Goal: Task Accomplishment & Management: Manage account settings

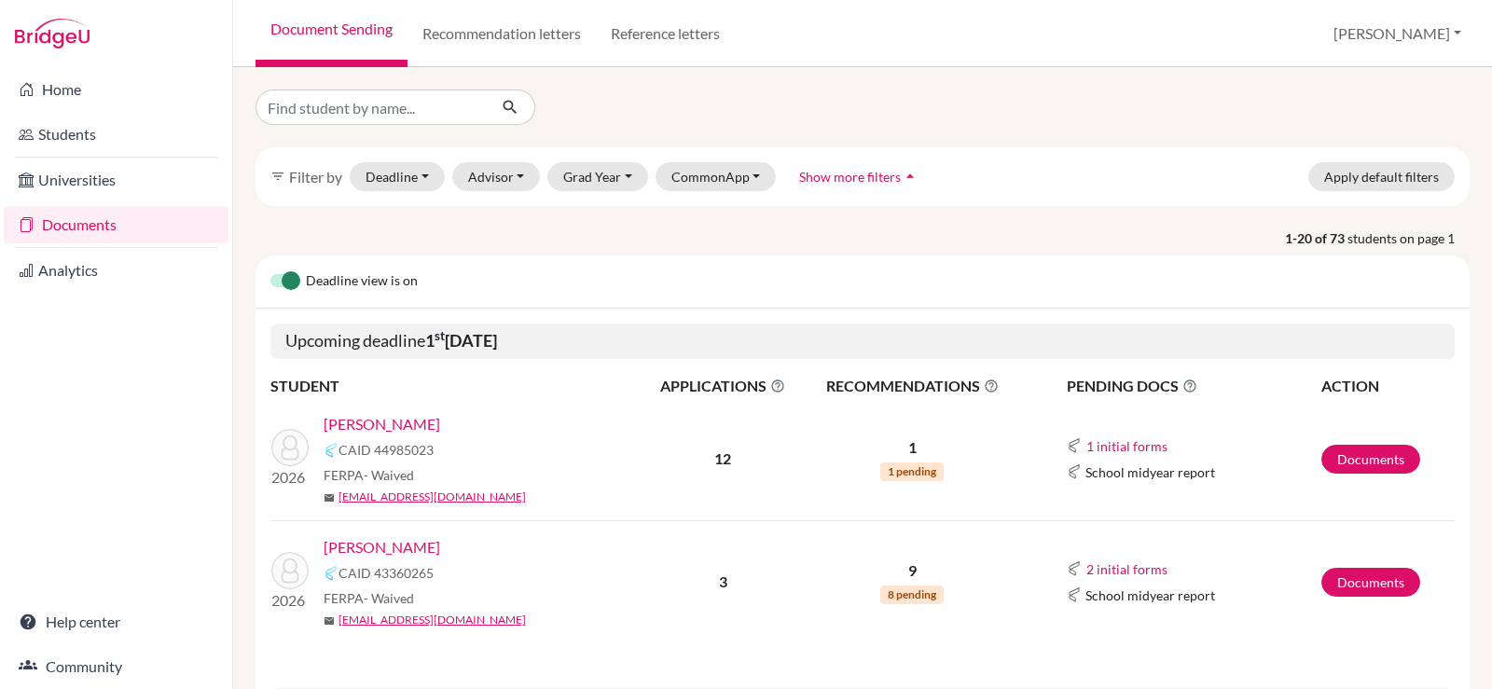
click at [377, 545] on link "Seo, Yejun" at bounding box center [382, 547] width 117 height 22
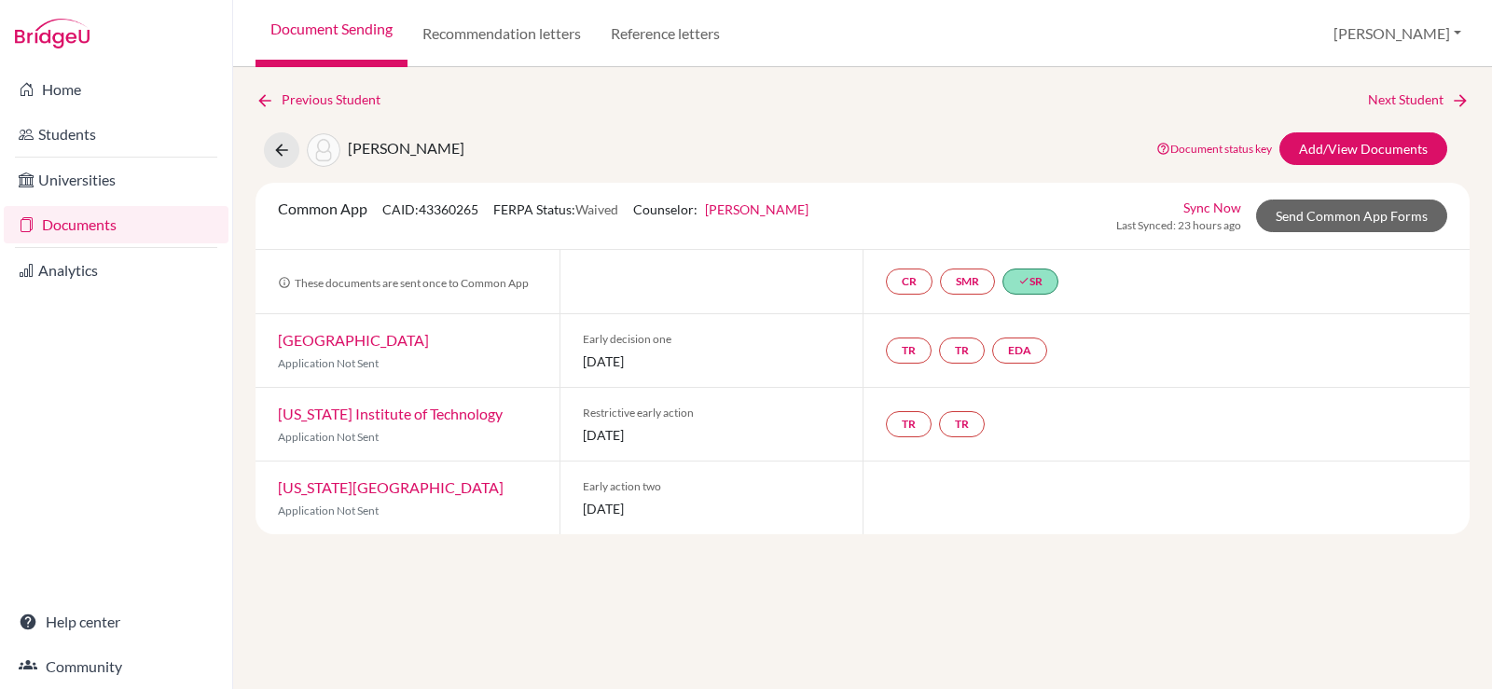
click at [338, 333] on link "[GEOGRAPHIC_DATA]" at bounding box center [353, 340] width 151 height 18
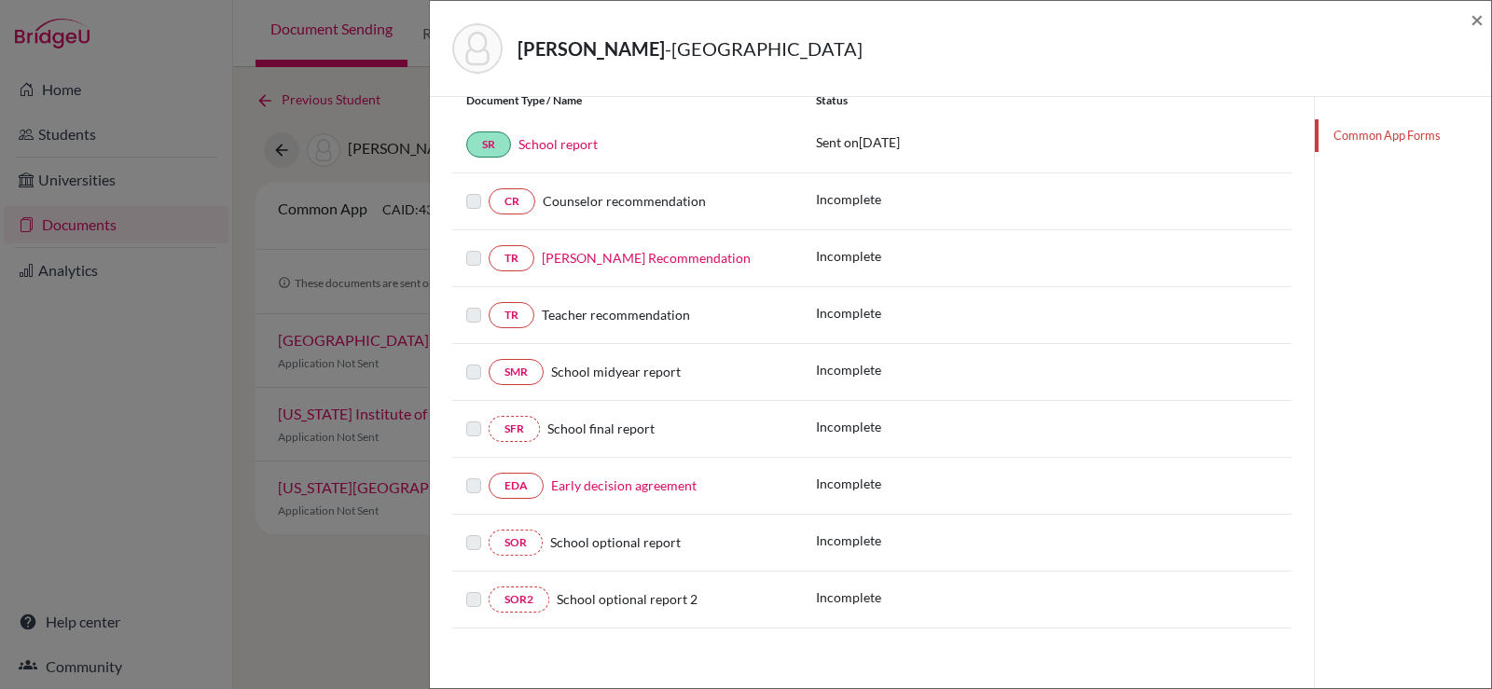
scroll to position [337, 0]
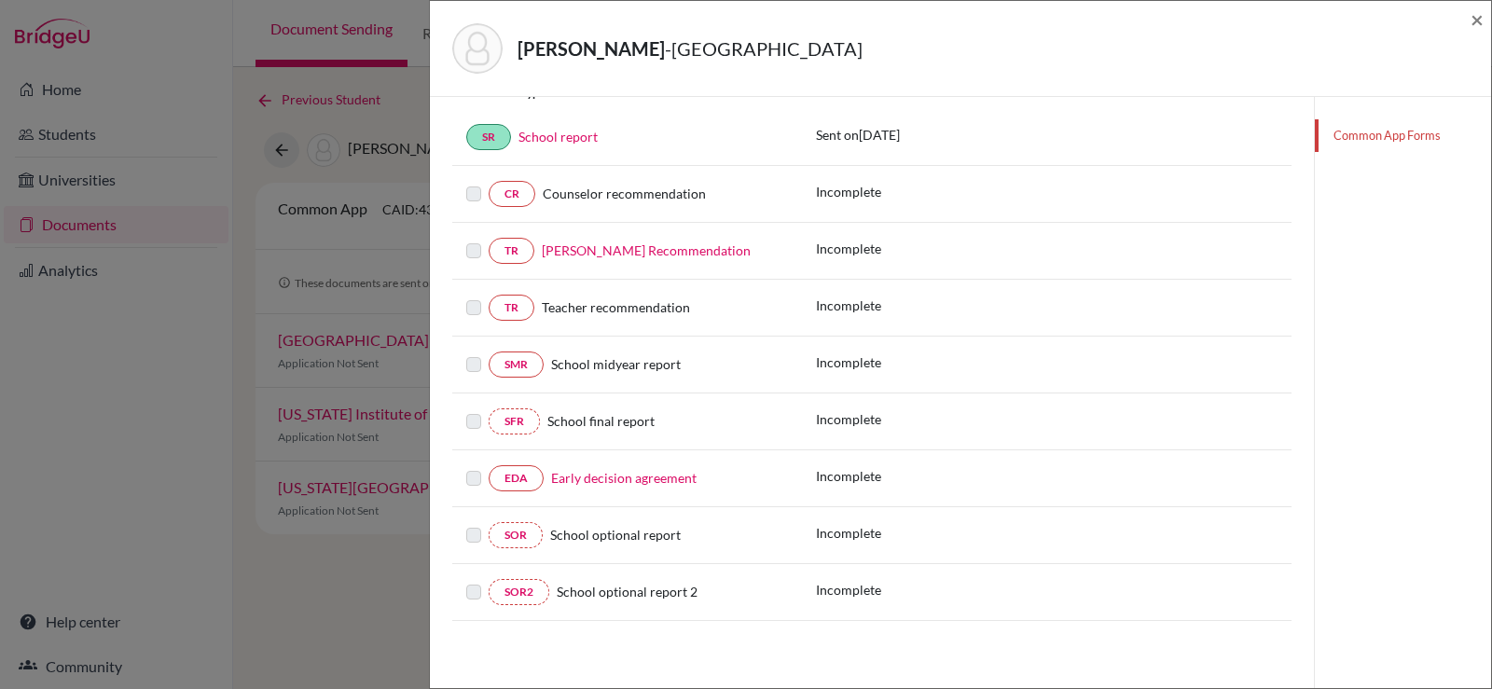
click at [473, 240] on label at bounding box center [473, 240] width 15 height 0
click at [603, 256] on link "Mr. Ozgur Unal’s Recommendation" at bounding box center [646, 250] width 209 height 16
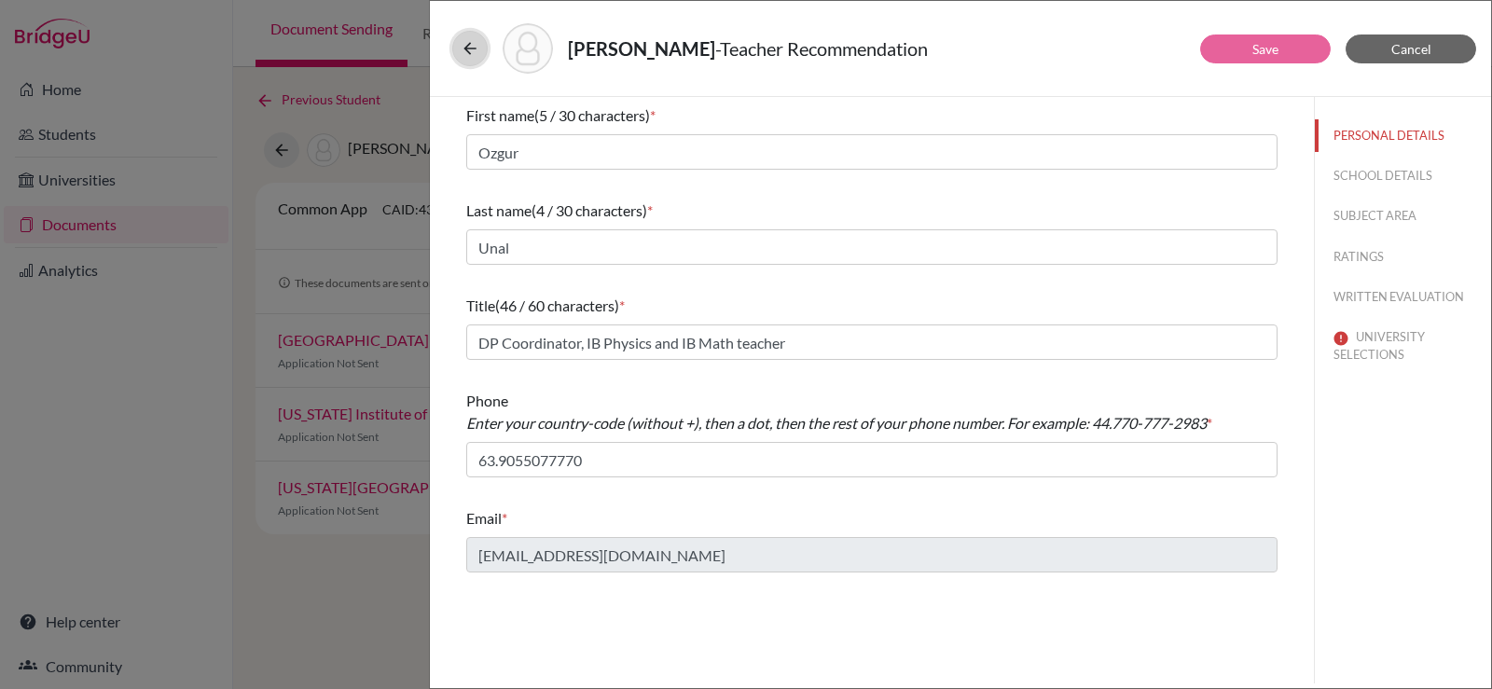
click at [463, 49] on icon at bounding box center [470, 48] width 19 height 19
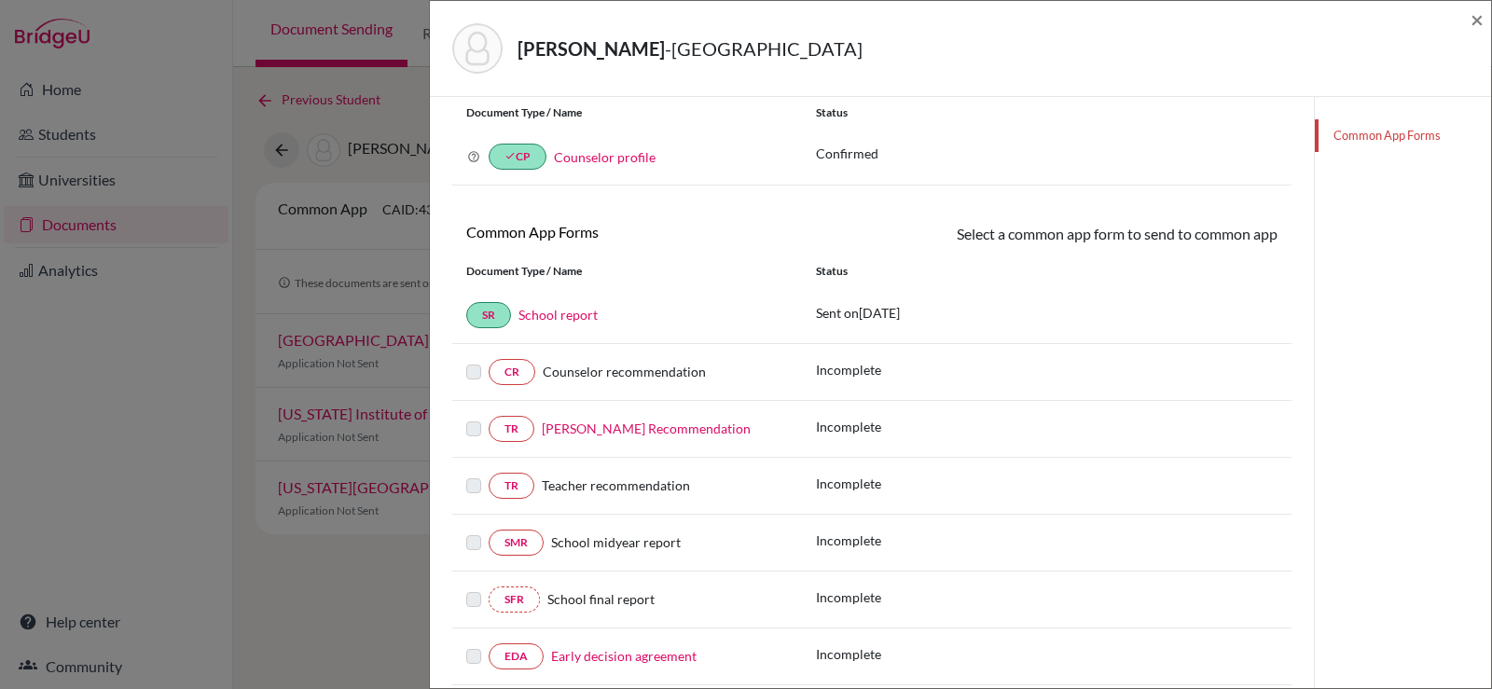
scroll to position [187, 0]
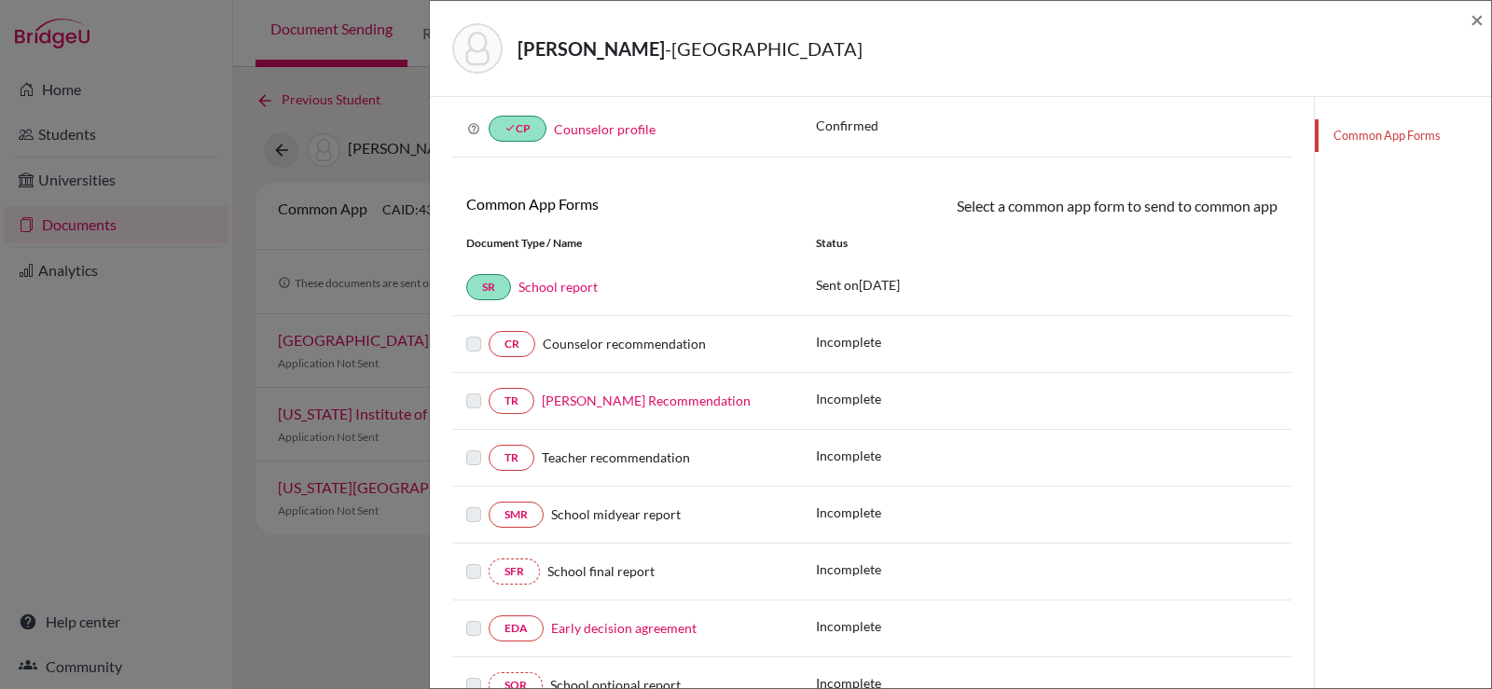
click at [471, 390] on label at bounding box center [473, 390] width 15 height 0
click at [589, 399] on link "Mr. Ozgur Unal’s Recommendation" at bounding box center [646, 401] width 209 height 16
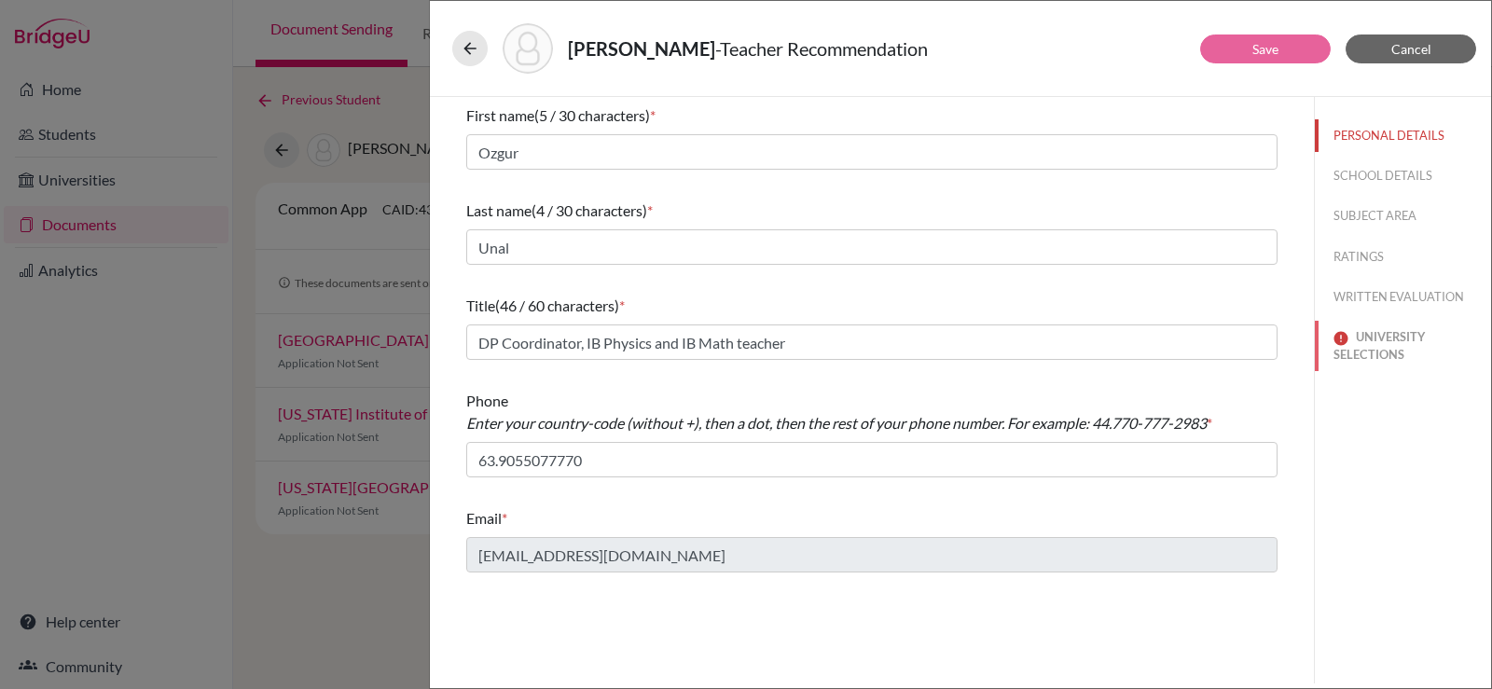
click at [1386, 355] on button "UNIVERSITY SELECTIONS" at bounding box center [1403, 346] width 176 height 50
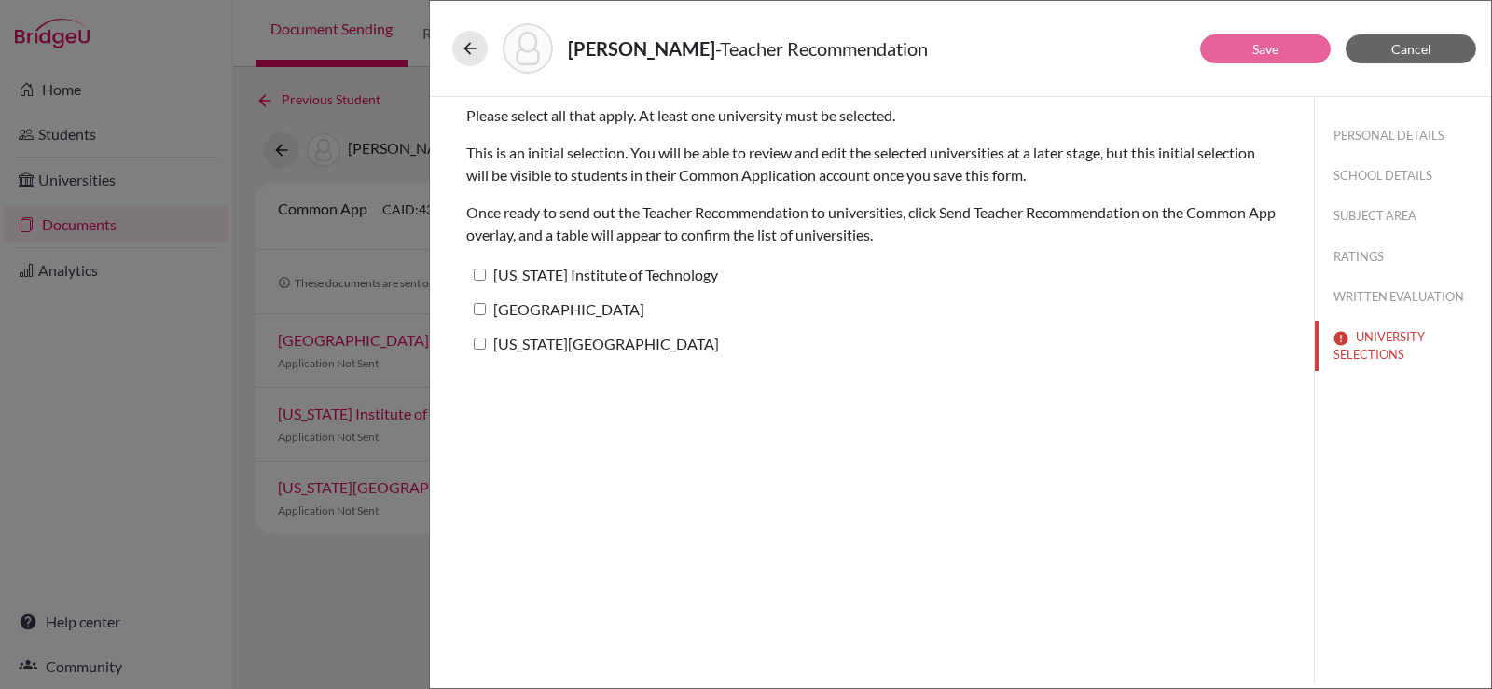
click at [371, 377] on div "Seo, Yejun - Teacher Recommendation Save Cancel Please select all that apply. A…" at bounding box center [746, 344] width 1492 height 689
click at [1437, 50] on button "Cancel" at bounding box center [1411, 49] width 131 height 29
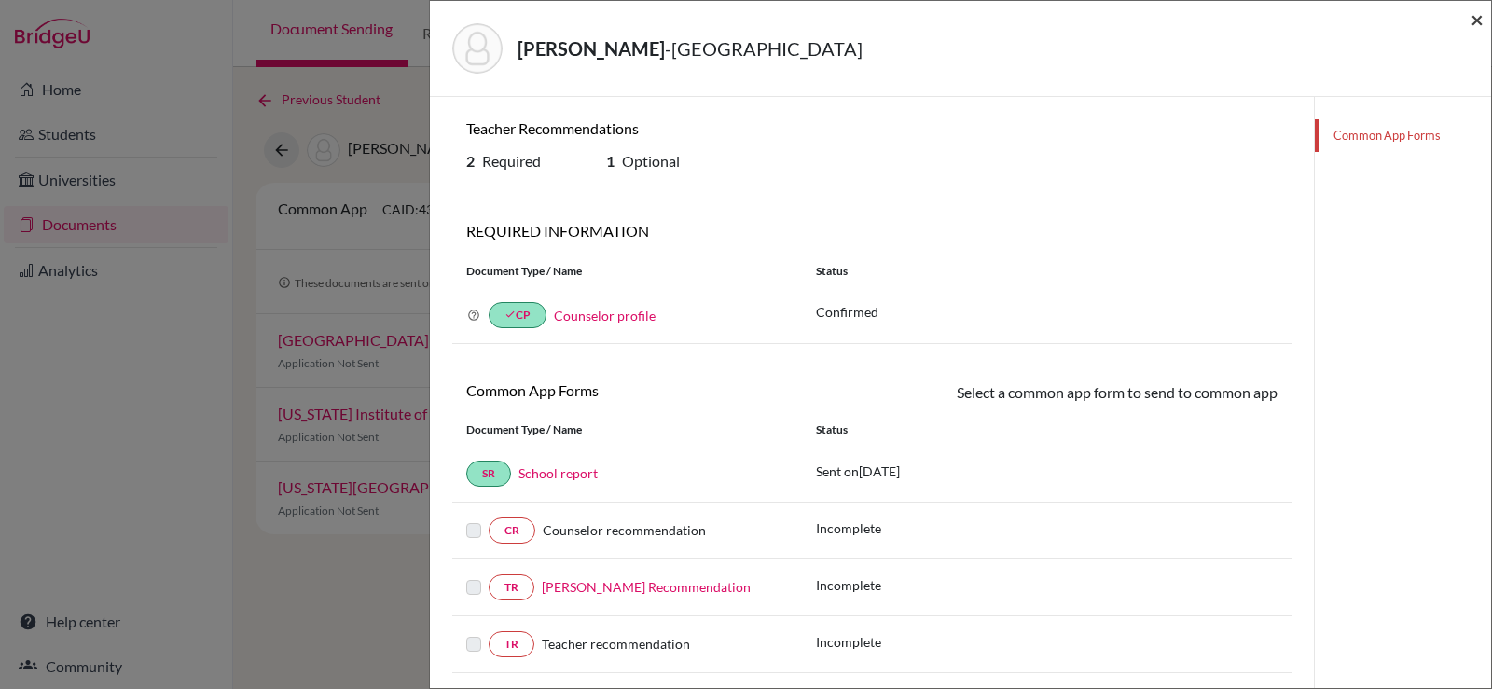
click at [1477, 21] on span "×" at bounding box center [1477, 19] width 13 height 27
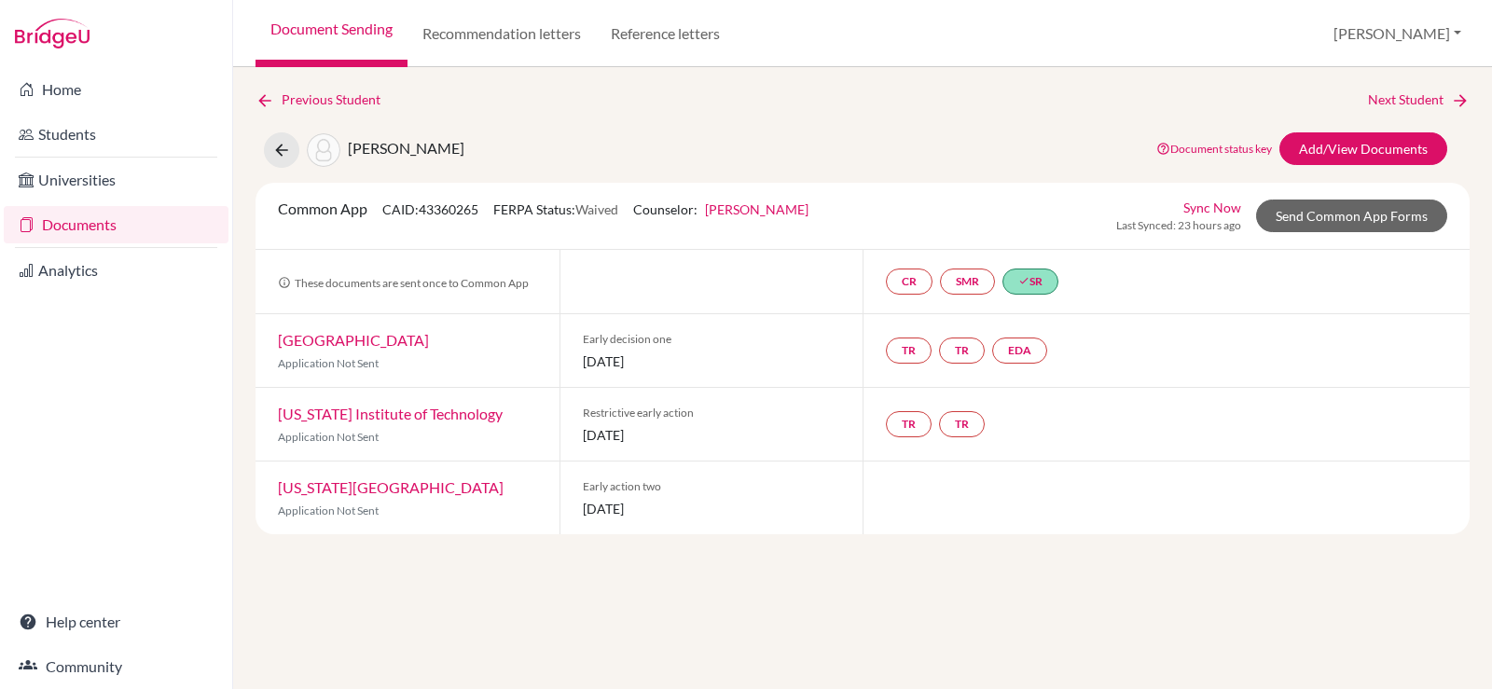
click at [413, 409] on link "California Institute of Technology" at bounding box center [390, 414] width 225 height 18
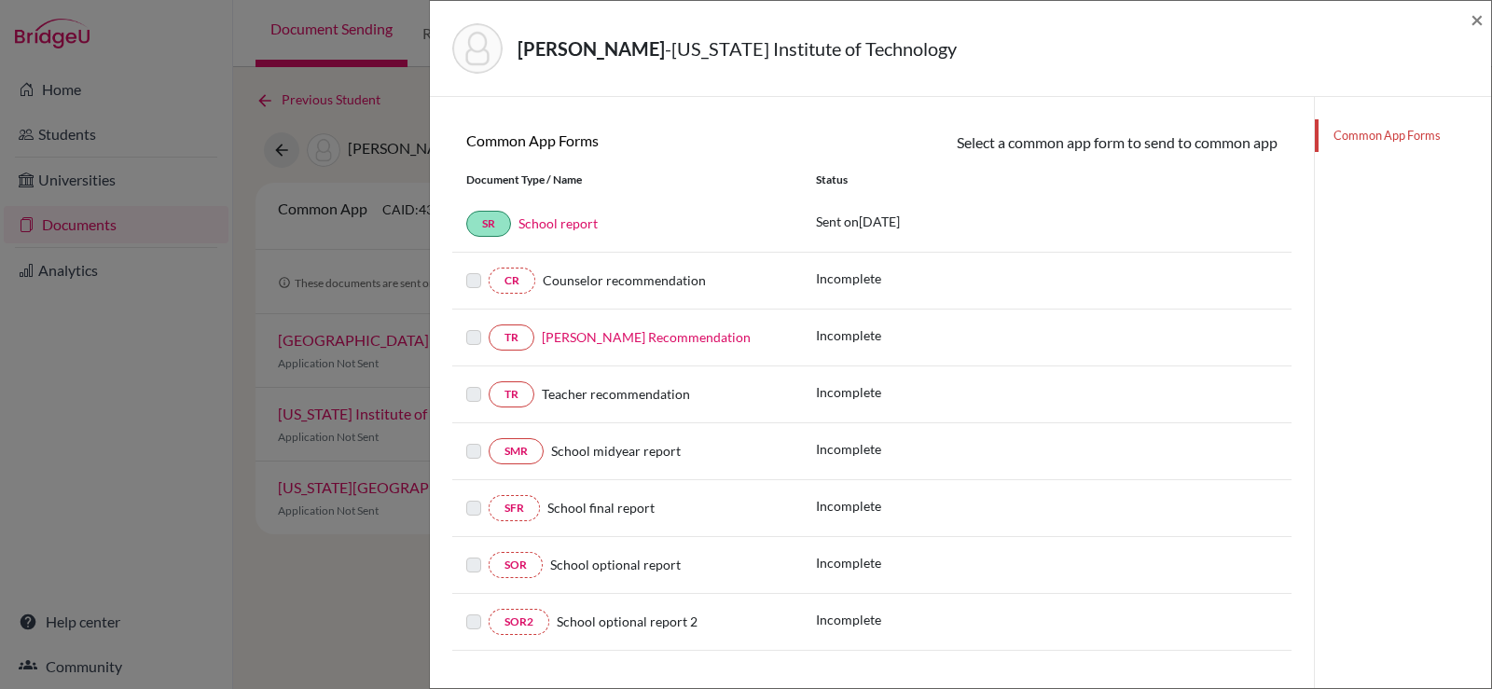
scroll to position [280, 0]
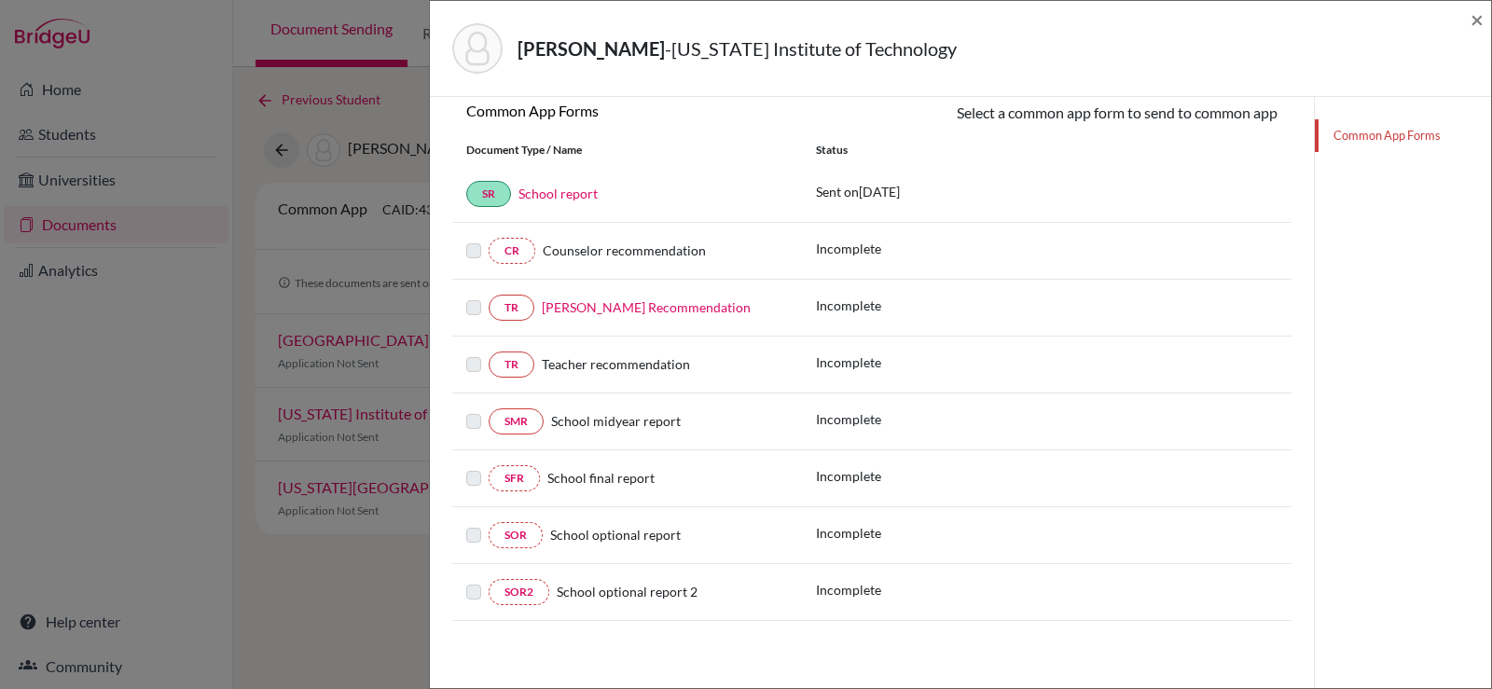
click at [638, 312] on link "Mr. Ozgur Unal’s Recommendation" at bounding box center [646, 307] width 209 height 16
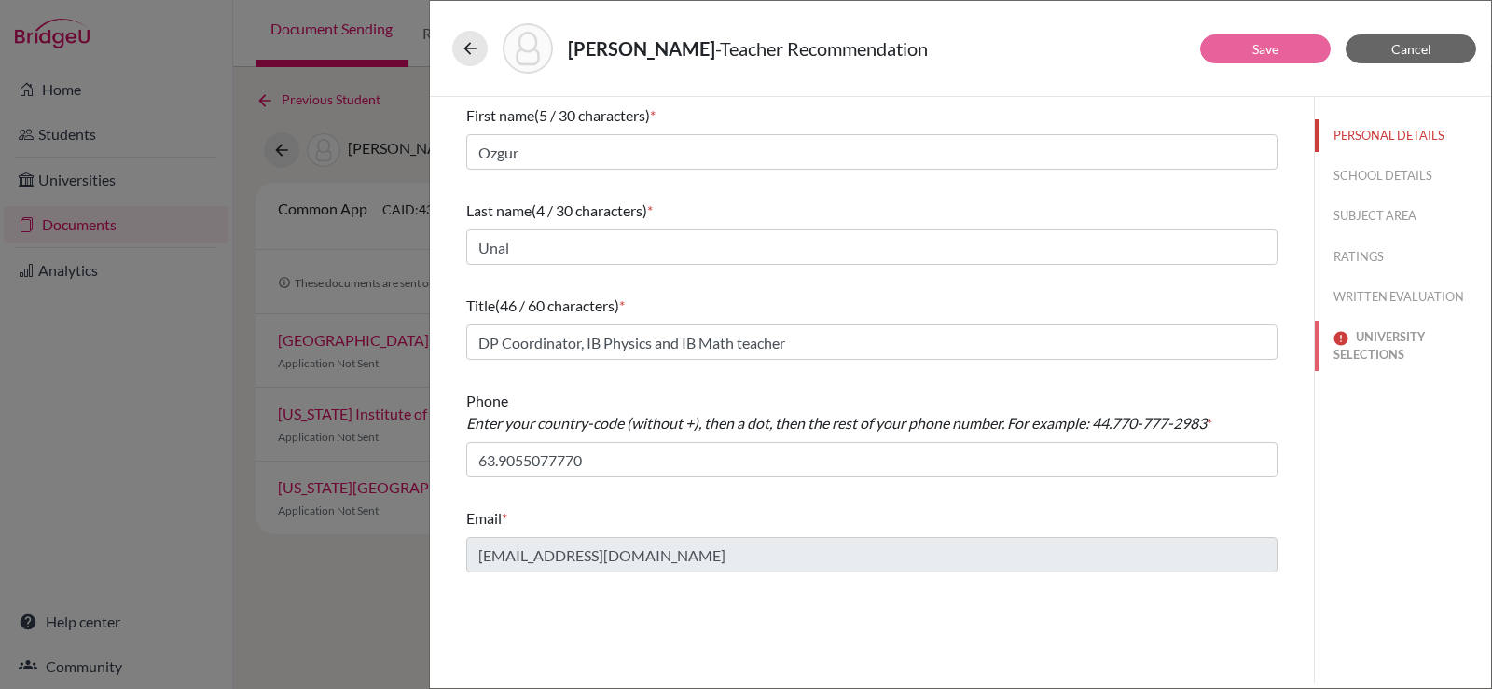
click at [1378, 329] on button "UNIVERSITY SELECTIONS" at bounding box center [1403, 346] width 176 height 50
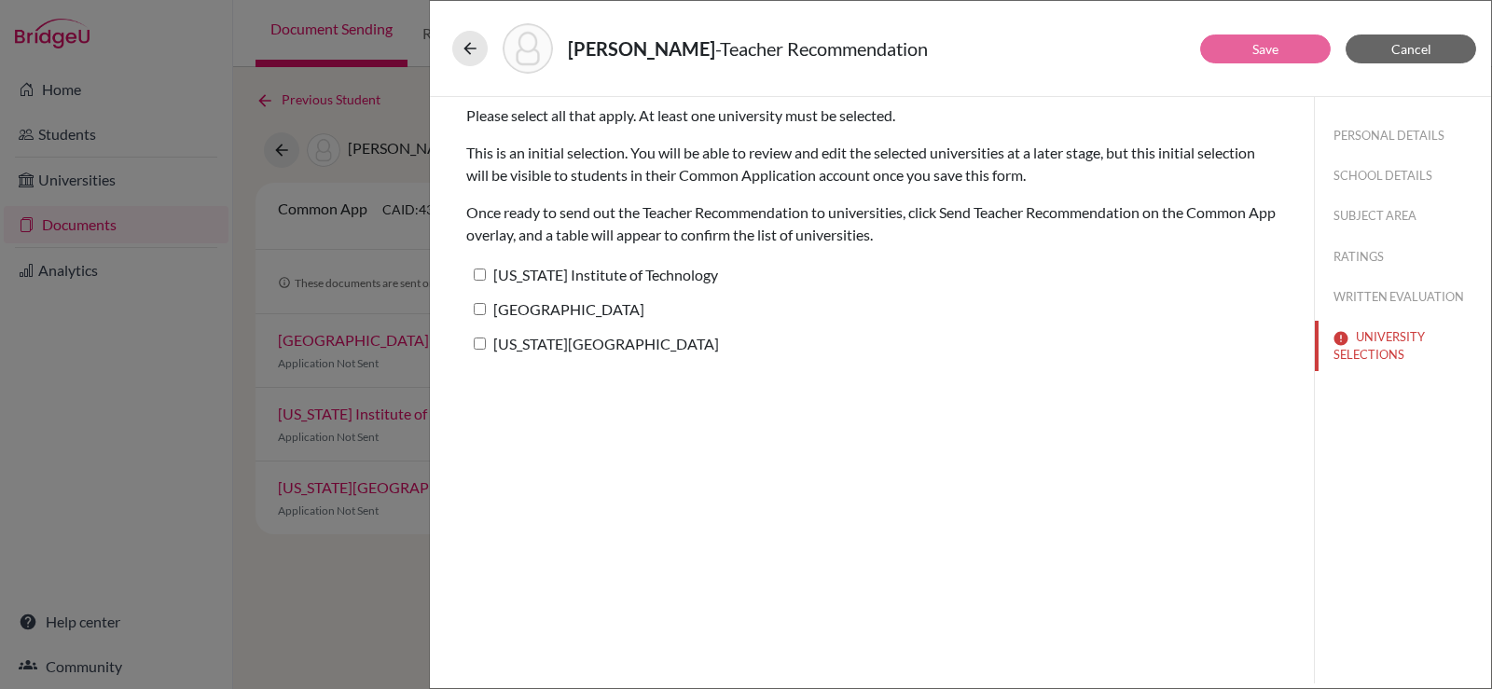
click at [397, 436] on div "Seo, Yejun - Teacher Recommendation Save Cancel Please select all that apply. A…" at bounding box center [746, 344] width 1492 height 689
click at [482, 43] on button at bounding box center [469, 48] width 35 height 35
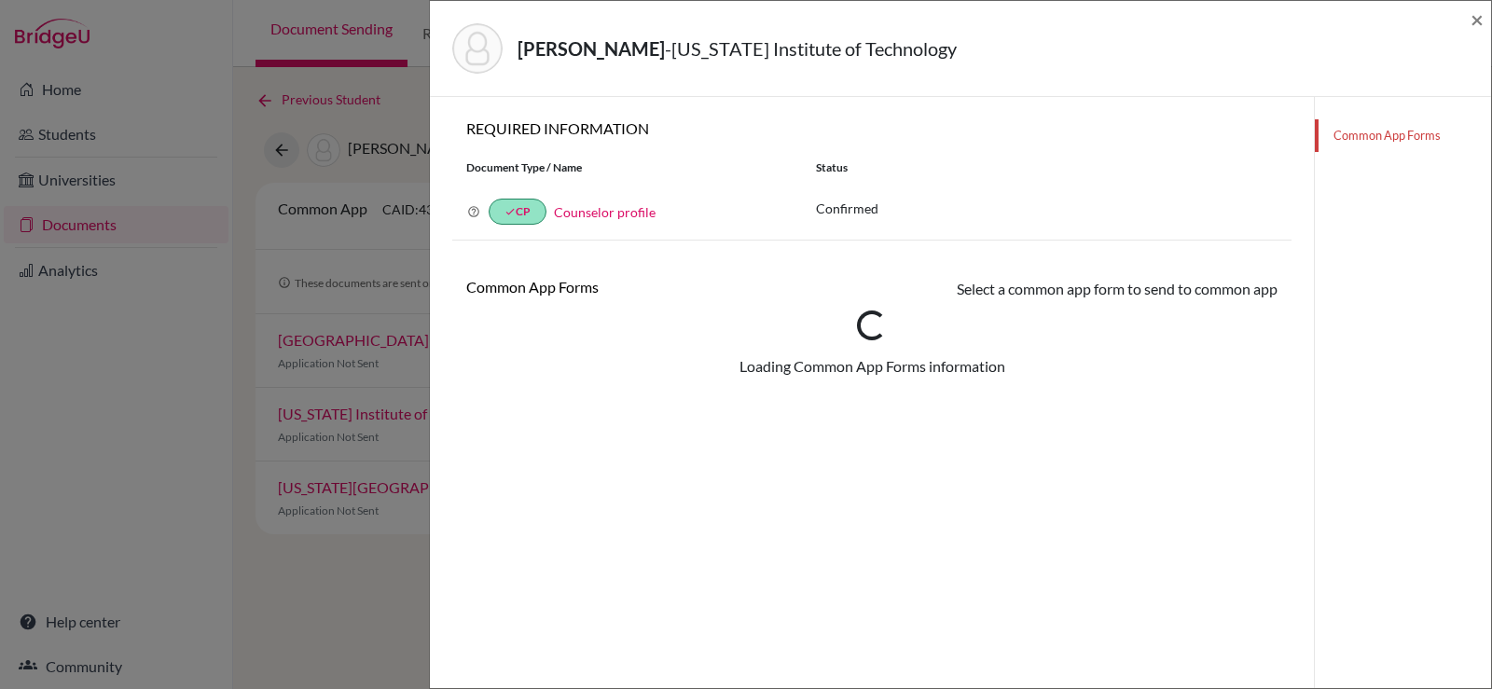
click at [388, 366] on div "Seo, Yejun - California Institute of Technology × REQUIRED INFORMATION Document…" at bounding box center [746, 344] width 1492 height 689
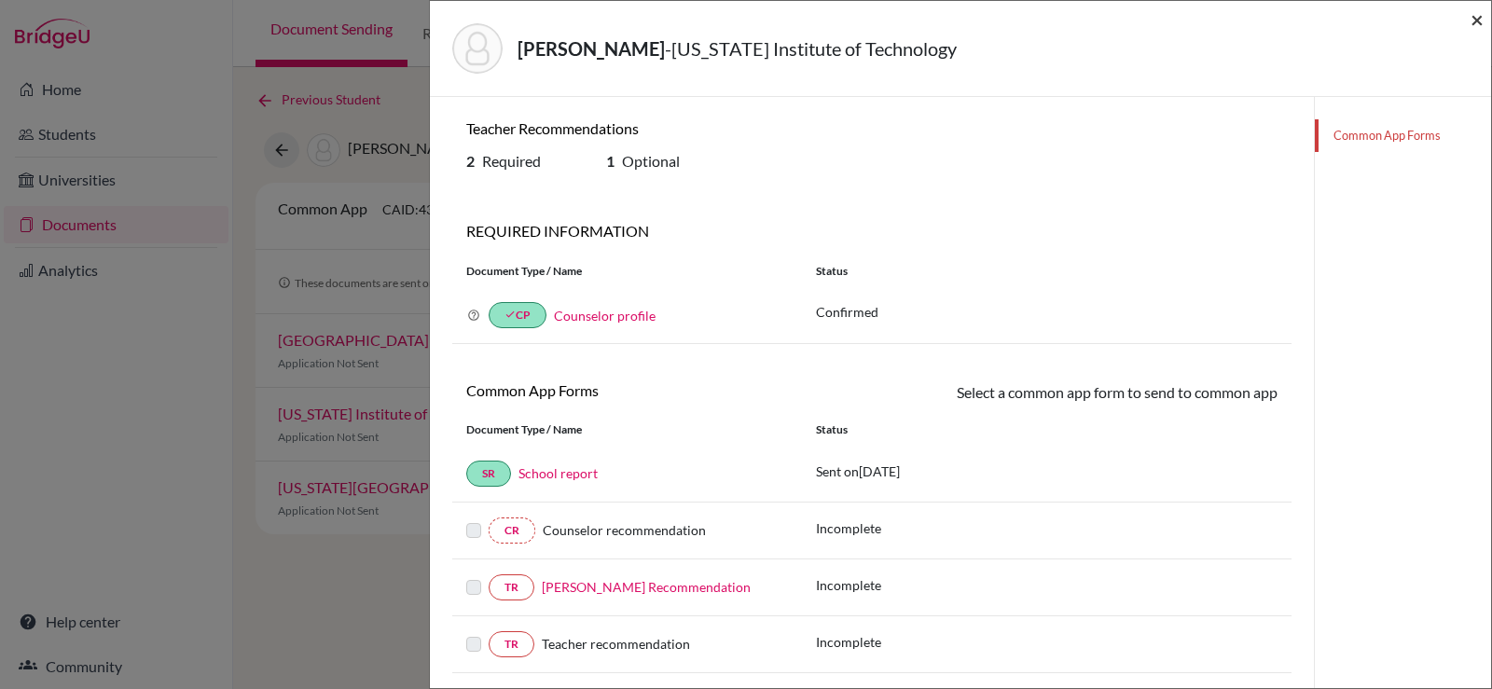
click at [1479, 20] on span "×" at bounding box center [1477, 19] width 13 height 27
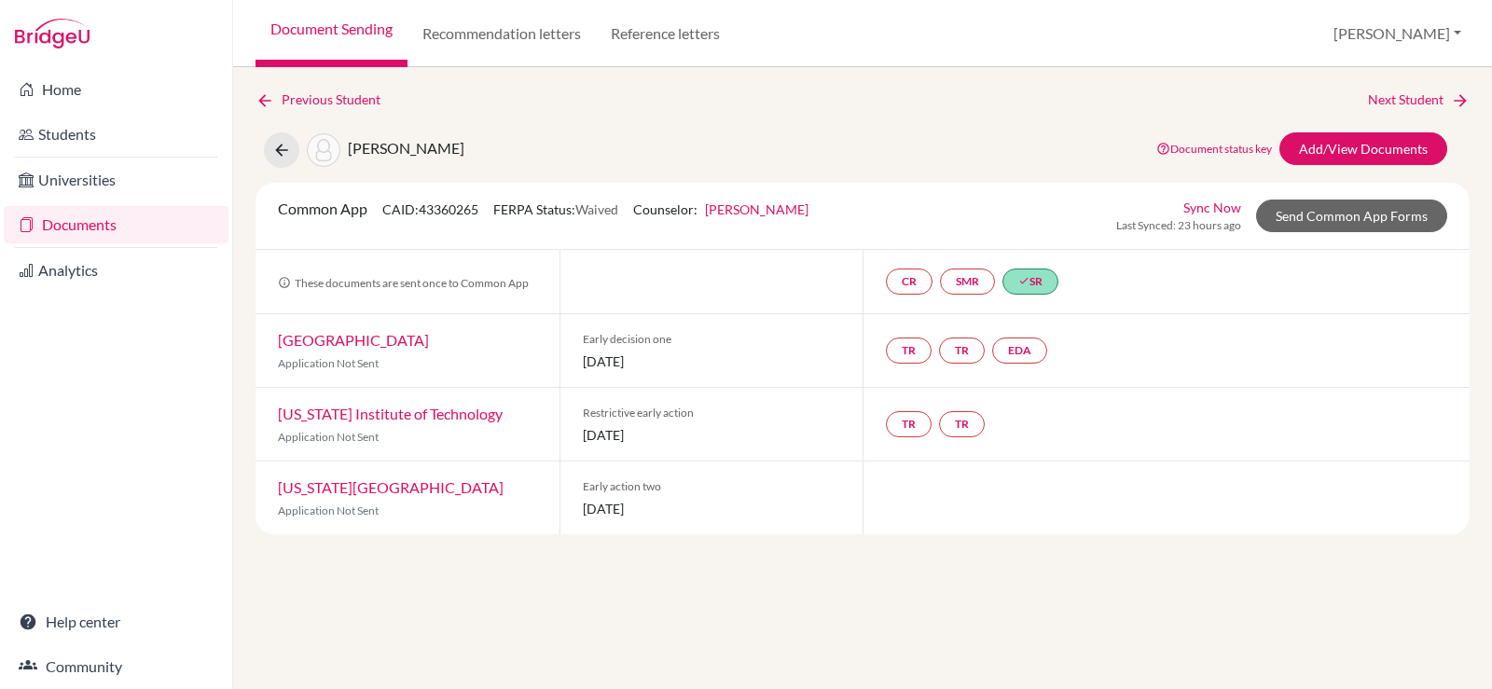
click at [430, 485] on link "Georgia Institute of Technology" at bounding box center [391, 487] width 226 height 18
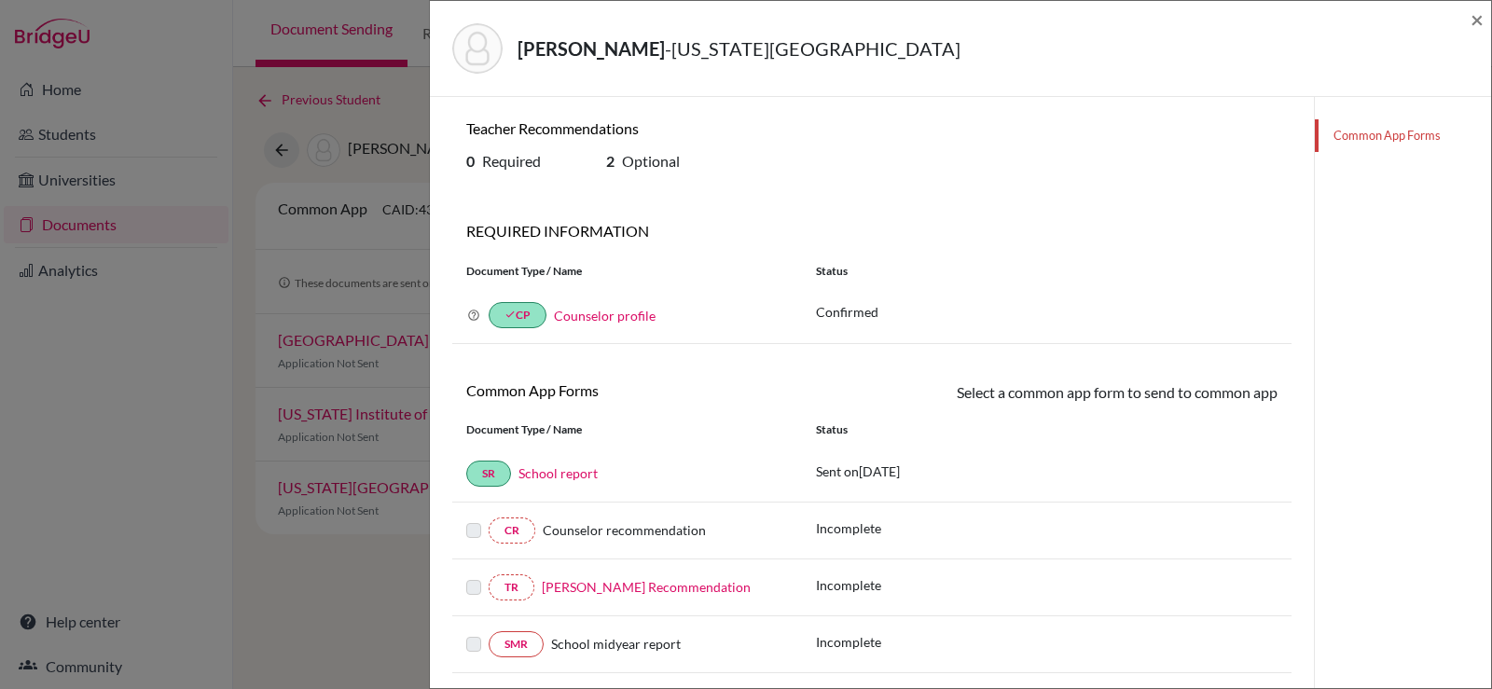
click at [637, 584] on link "Mr. Ozgur Unal’s Recommendation" at bounding box center [646, 587] width 209 height 16
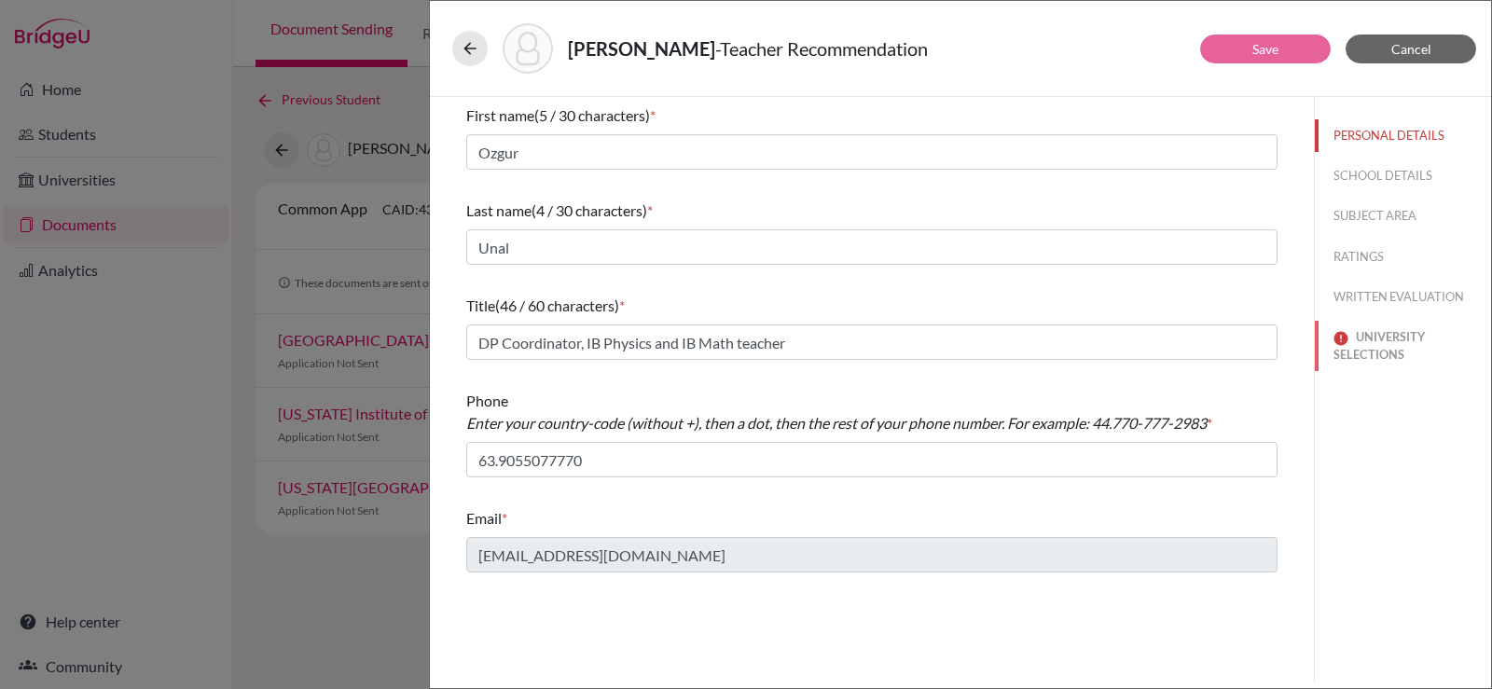
click at [1337, 344] on img at bounding box center [1340, 338] width 15 height 15
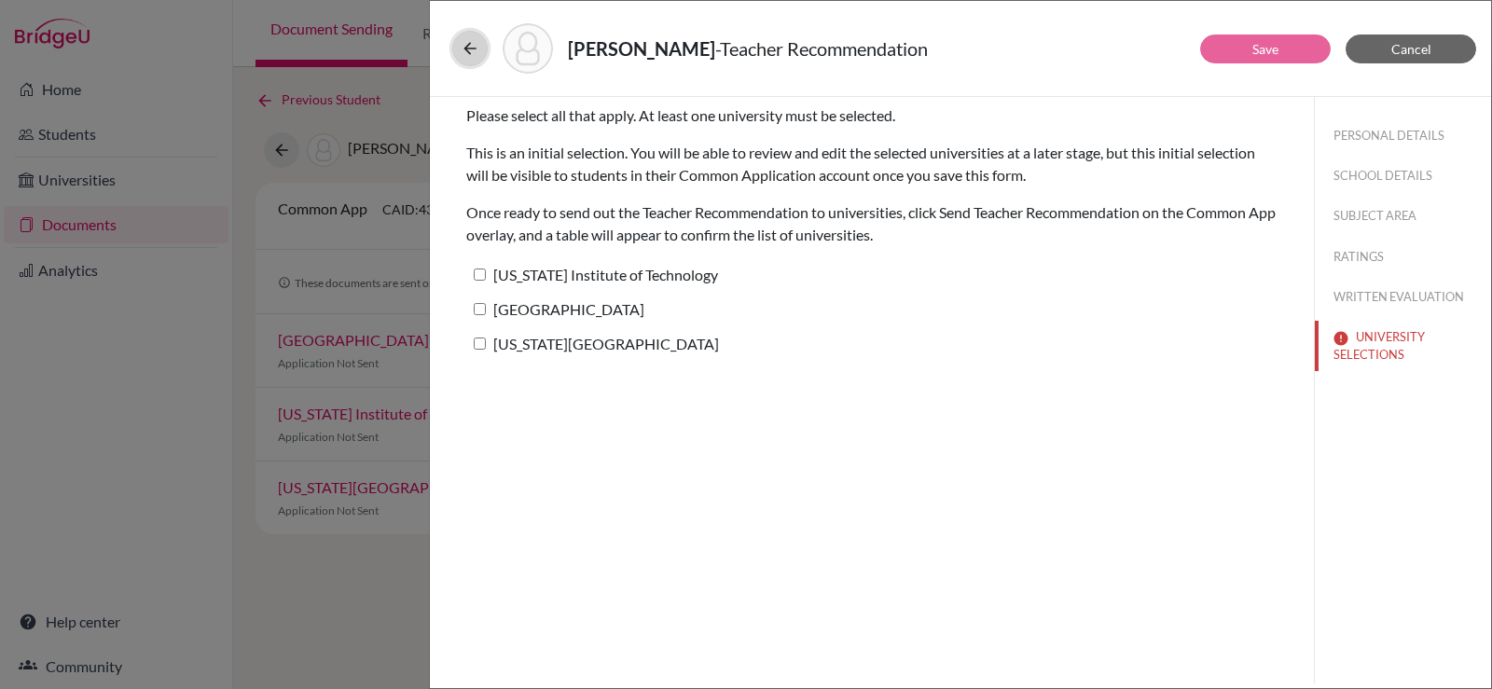
click at [467, 48] on icon at bounding box center [470, 48] width 19 height 19
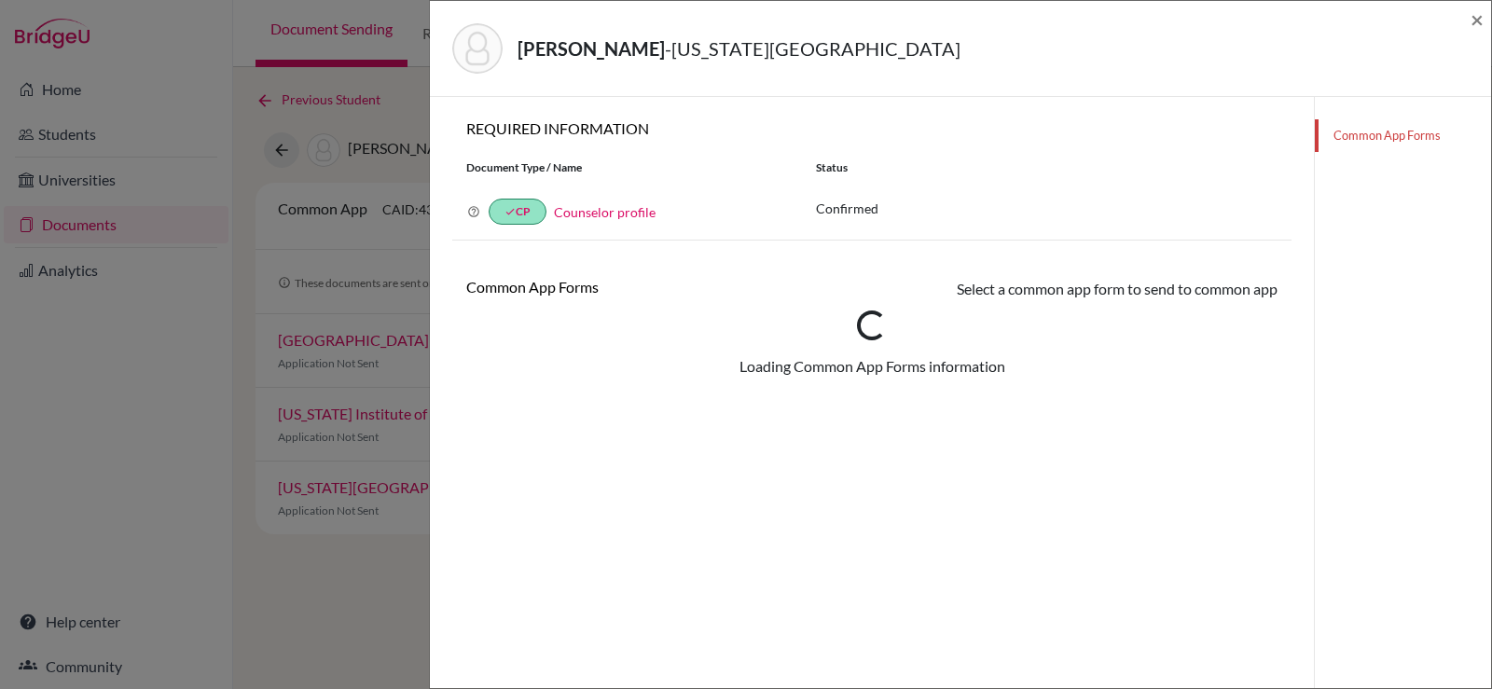
click at [403, 142] on div "Seo, Yejun - Georgia Institute of Technology × REQUIRED INFORMATION Document Ty…" at bounding box center [746, 344] width 1492 height 689
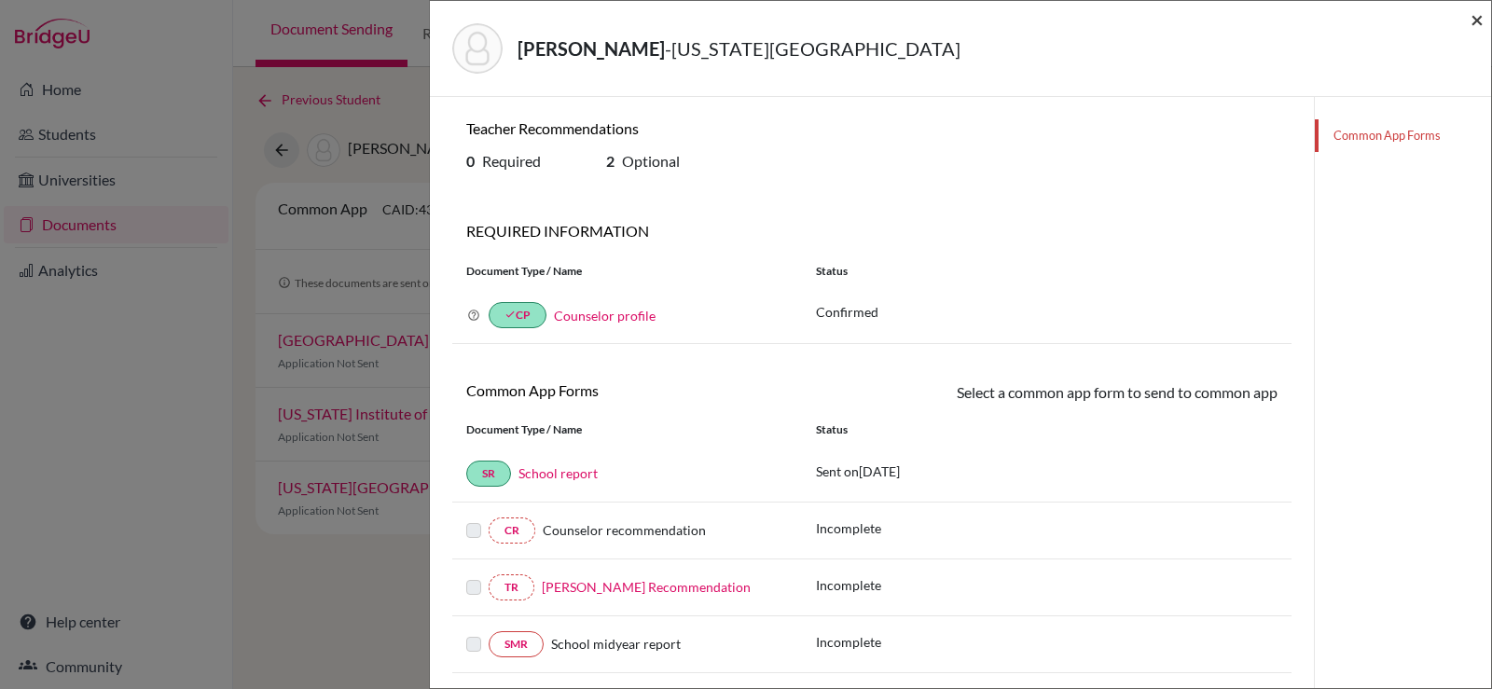
click at [1479, 18] on span "×" at bounding box center [1477, 19] width 13 height 27
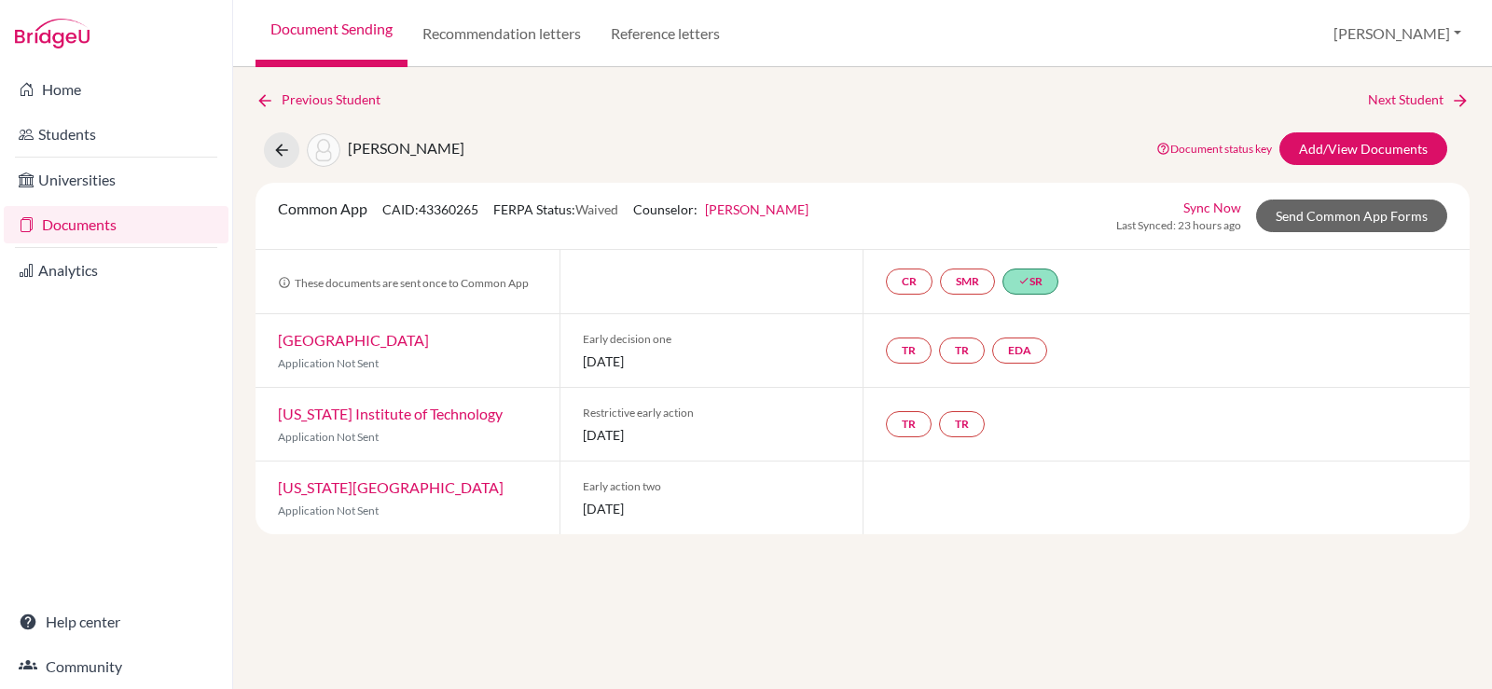
click at [364, 332] on link "[GEOGRAPHIC_DATA]" at bounding box center [353, 340] width 151 height 18
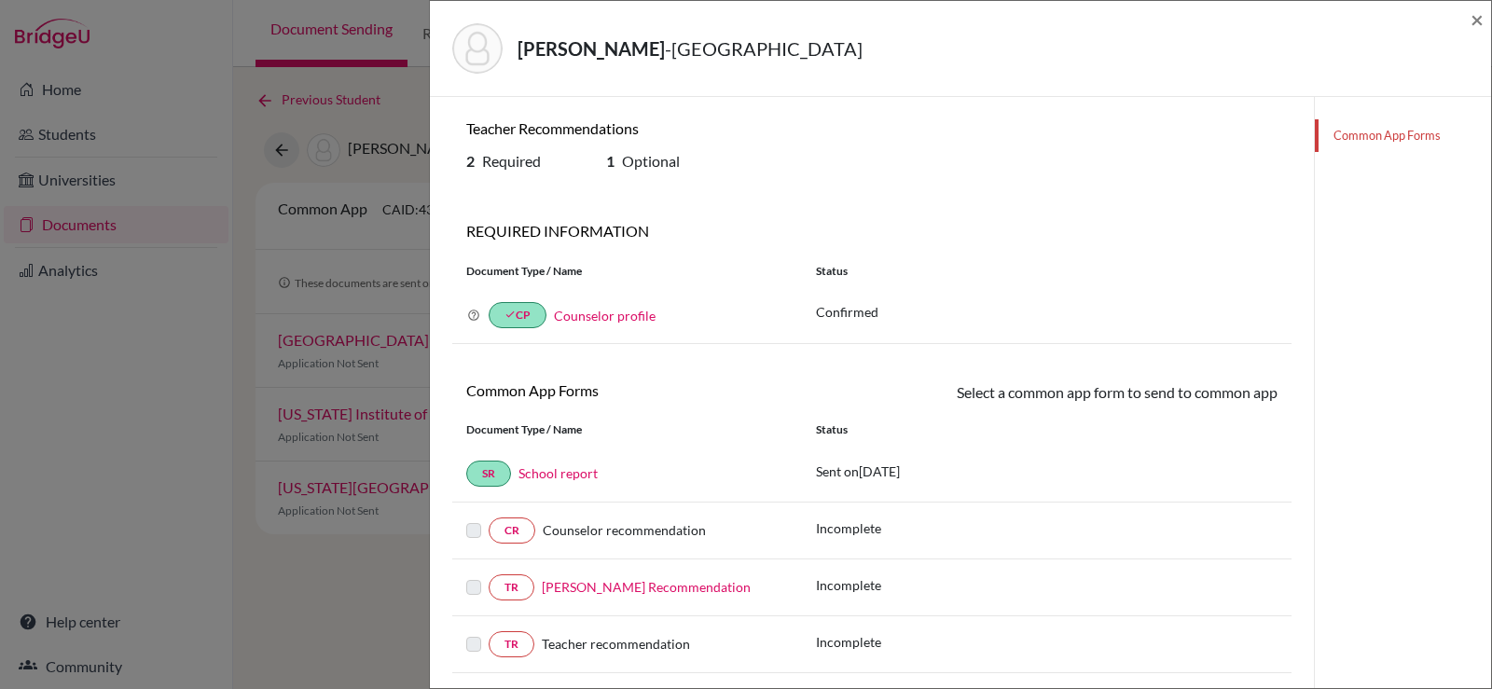
click at [395, 374] on div "Seo, Yejun - Cornell University × Teacher Recommendations 2 Required 1 Optional…" at bounding box center [746, 344] width 1492 height 689
click at [1474, 13] on span "×" at bounding box center [1477, 19] width 13 height 27
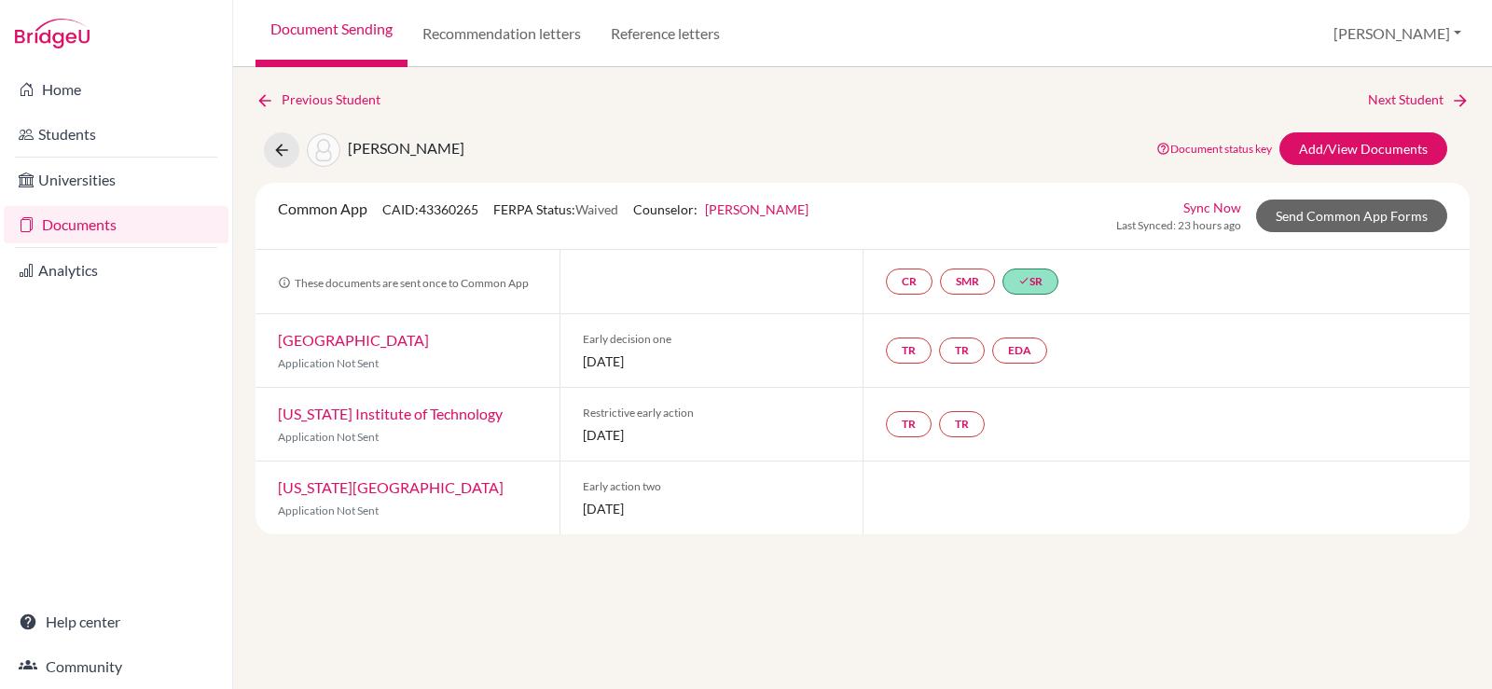
click at [62, 217] on link "Documents" at bounding box center [116, 224] width 225 height 37
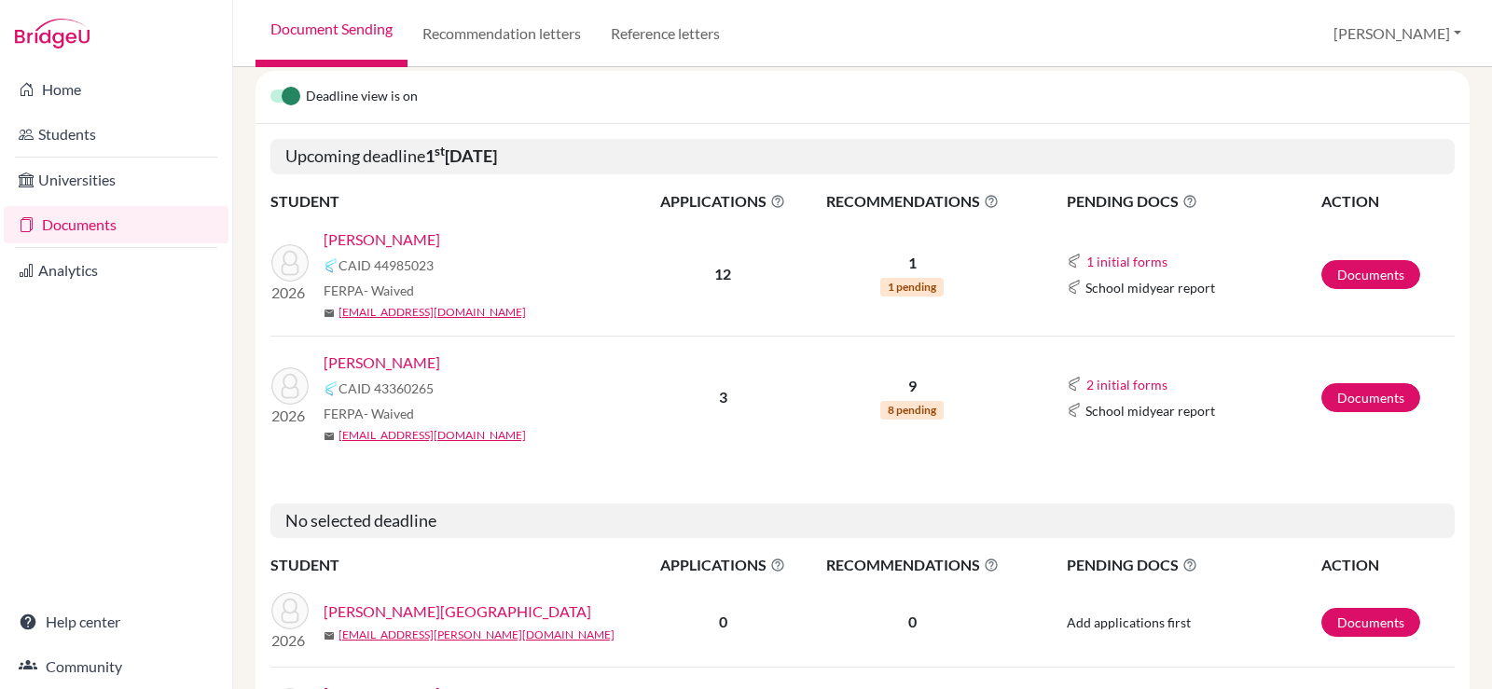
scroll to position [187, 0]
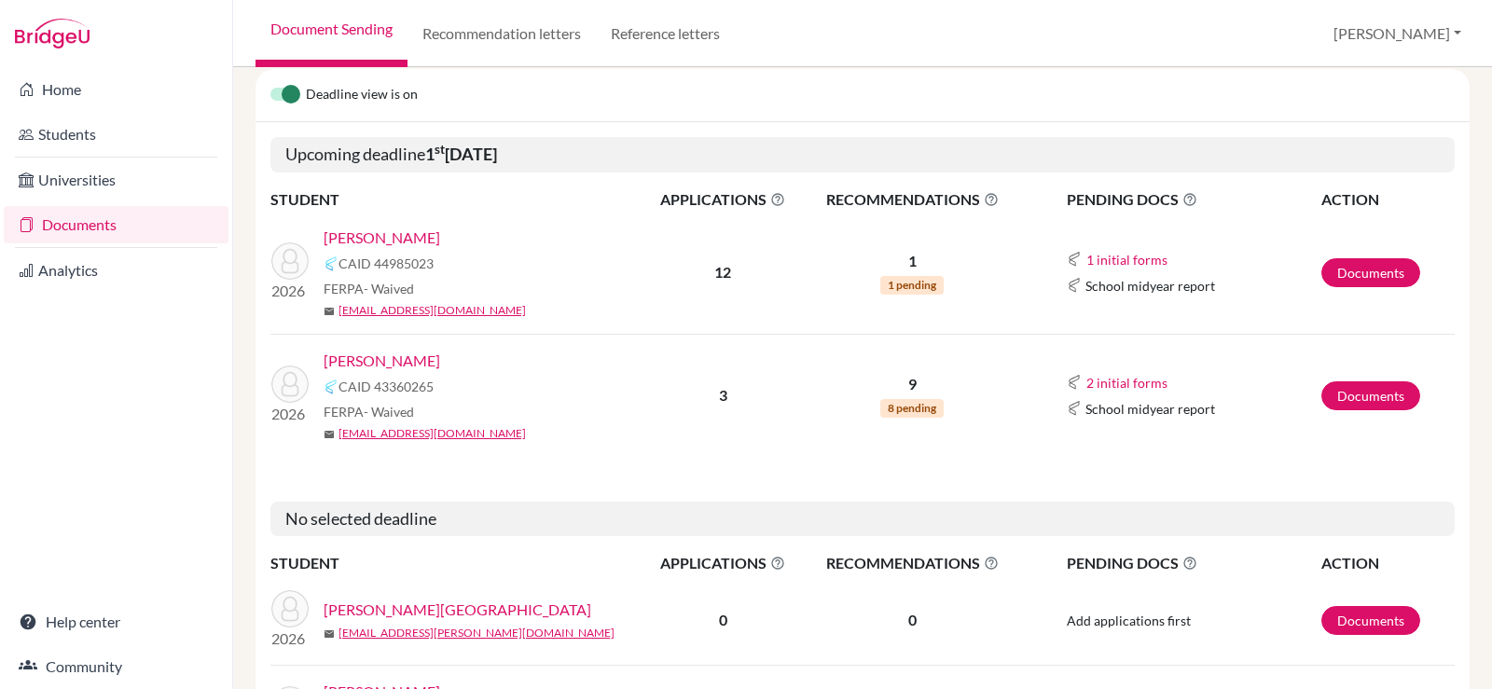
click at [369, 235] on link "[PERSON_NAME]" at bounding box center [382, 238] width 117 height 22
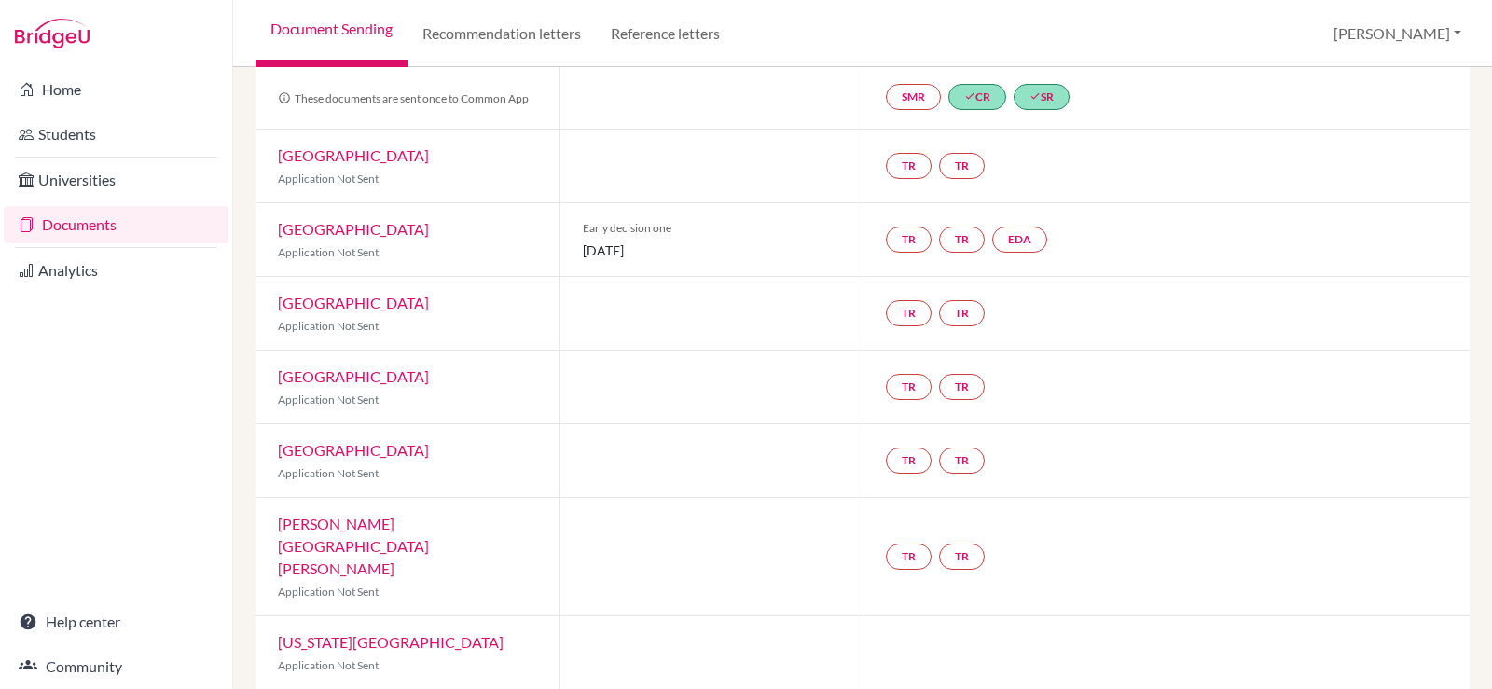
scroll to position [187, 0]
click at [365, 227] on link "Cornell University" at bounding box center [353, 227] width 151 height 18
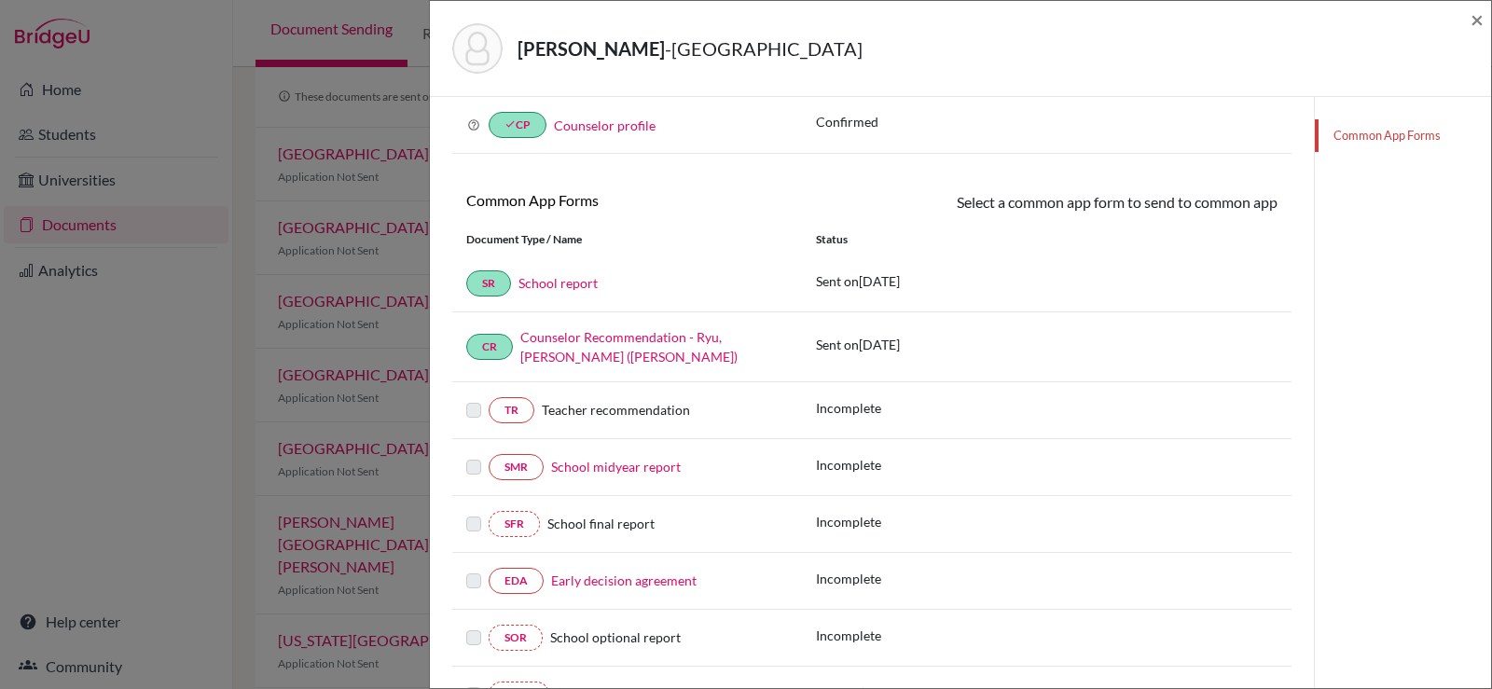
scroll to position [280, 0]
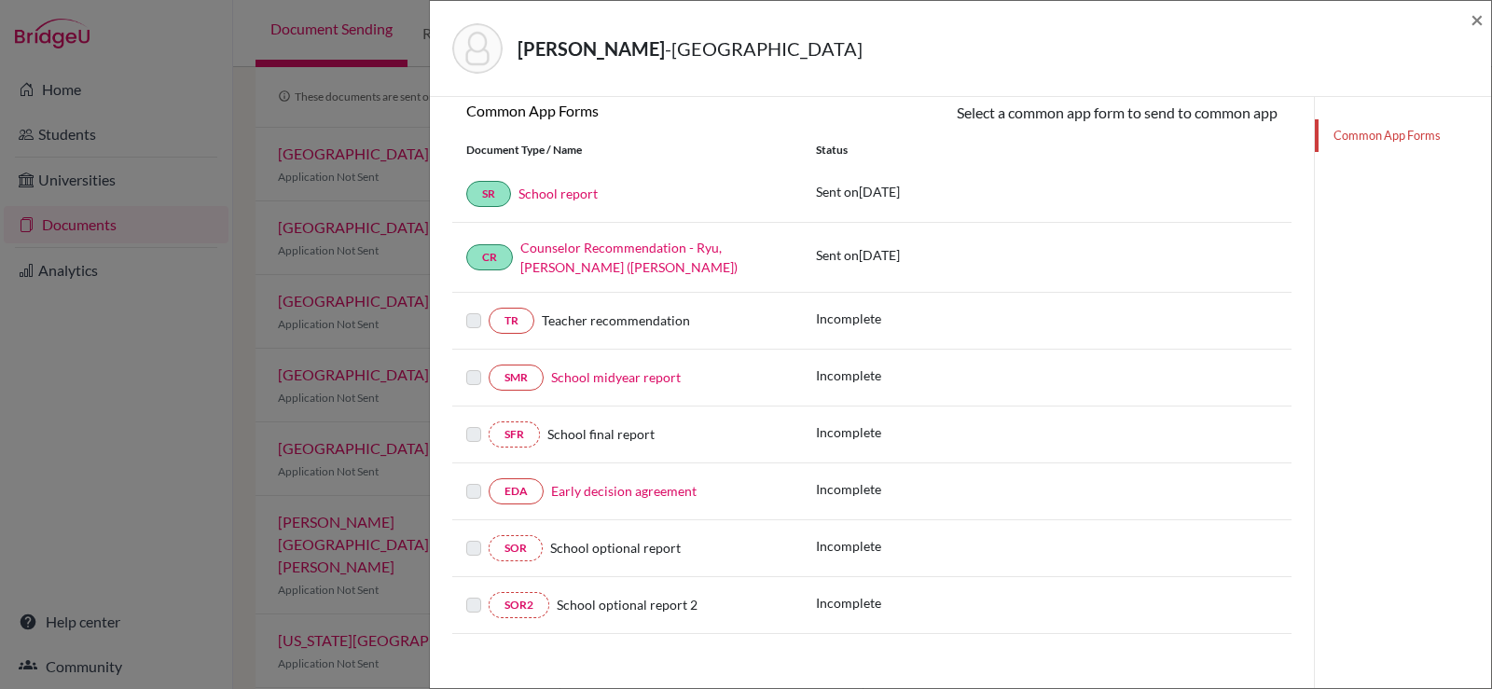
click at [486, 318] on div at bounding box center [477, 321] width 22 height 22
click at [478, 310] on label at bounding box center [473, 310] width 15 height 0
click at [614, 318] on span "Teacher recommendation" at bounding box center [616, 320] width 148 height 16
click at [573, 320] on span "Teacher recommendation" at bounding box center [616, 320] width 148 height 16
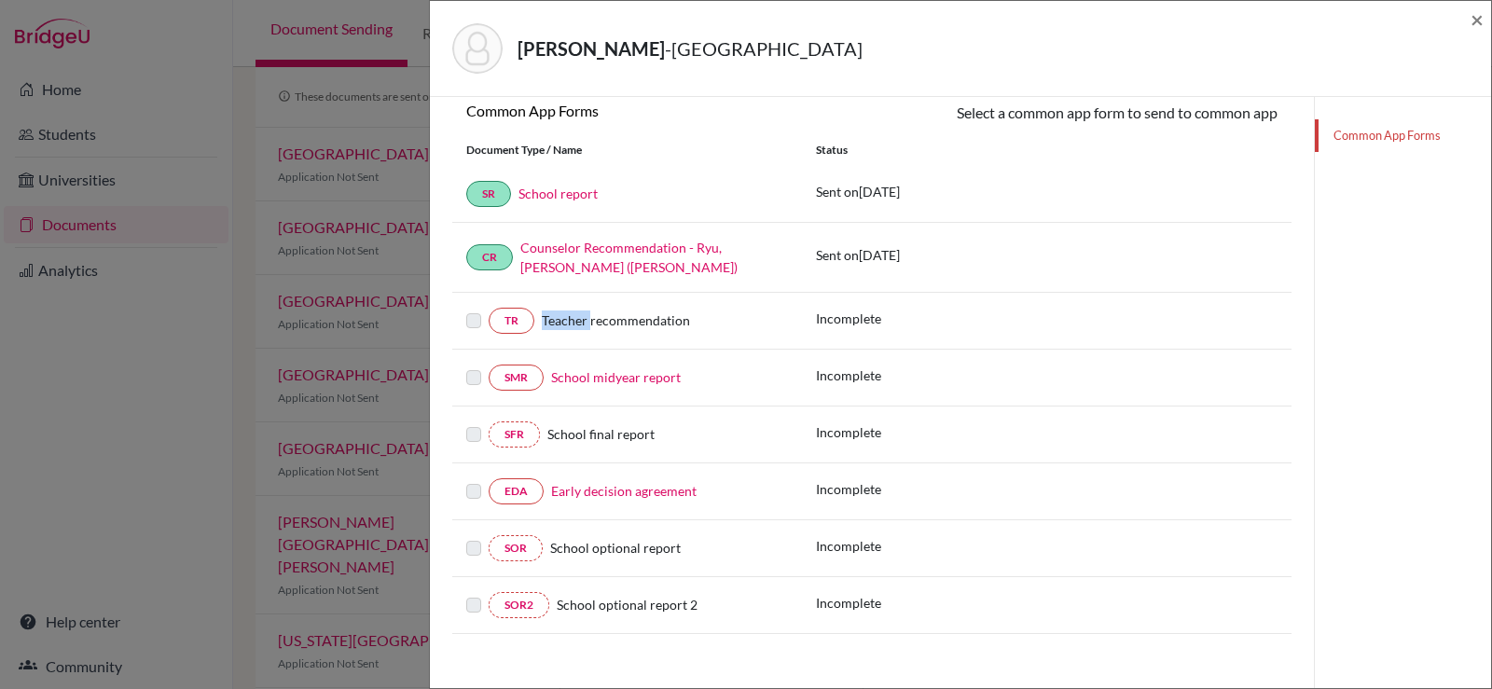
click at [590, 320] on span "Teacher recommendation" at bounding box center [616, 320] width 148 height 16
click at [476, 310] on label at bounding box center [473, 310] width 15 height 0
click at [560, 319] on span "Teacher recommendation" at bounding box center [616, 320] width 148 height 16
click at [1471, 17] on span "×" at bounding box center [1477, 19] width 13 height 27
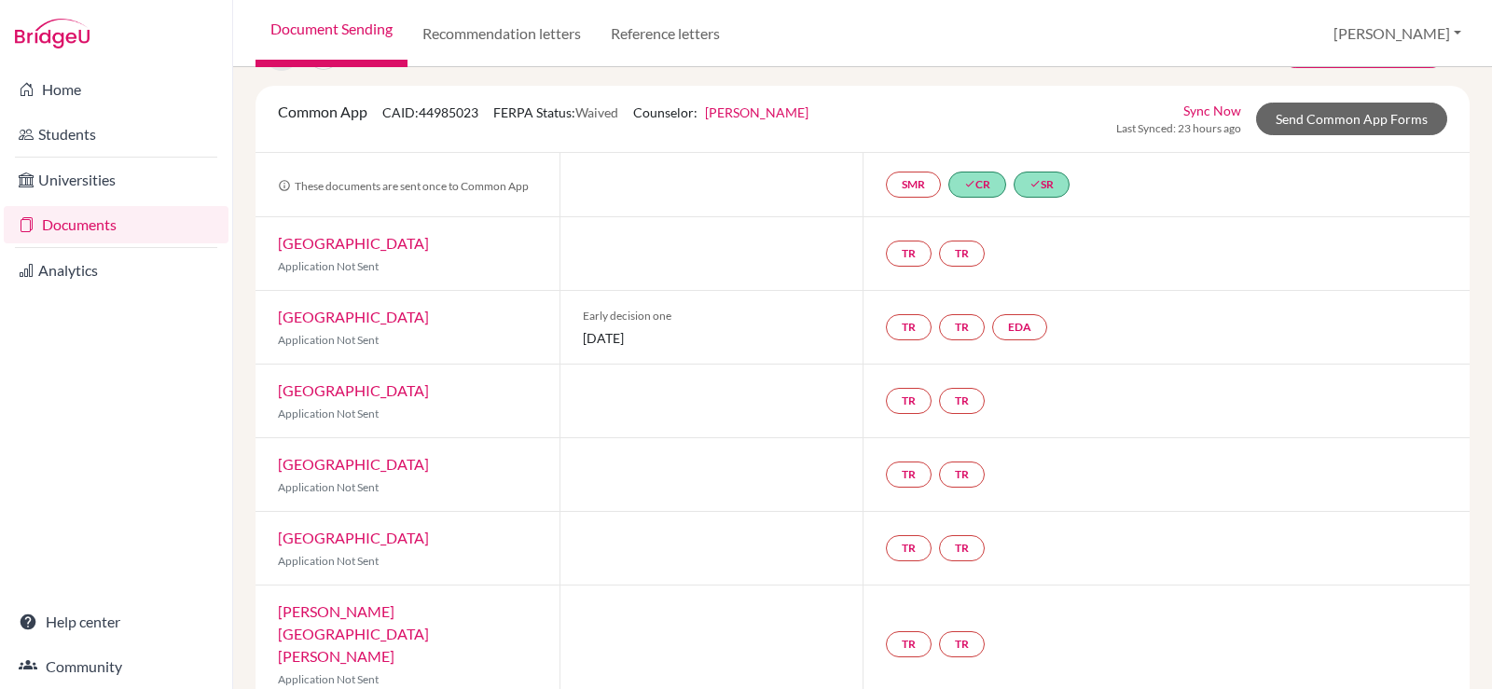
scroll to position [64, 0]
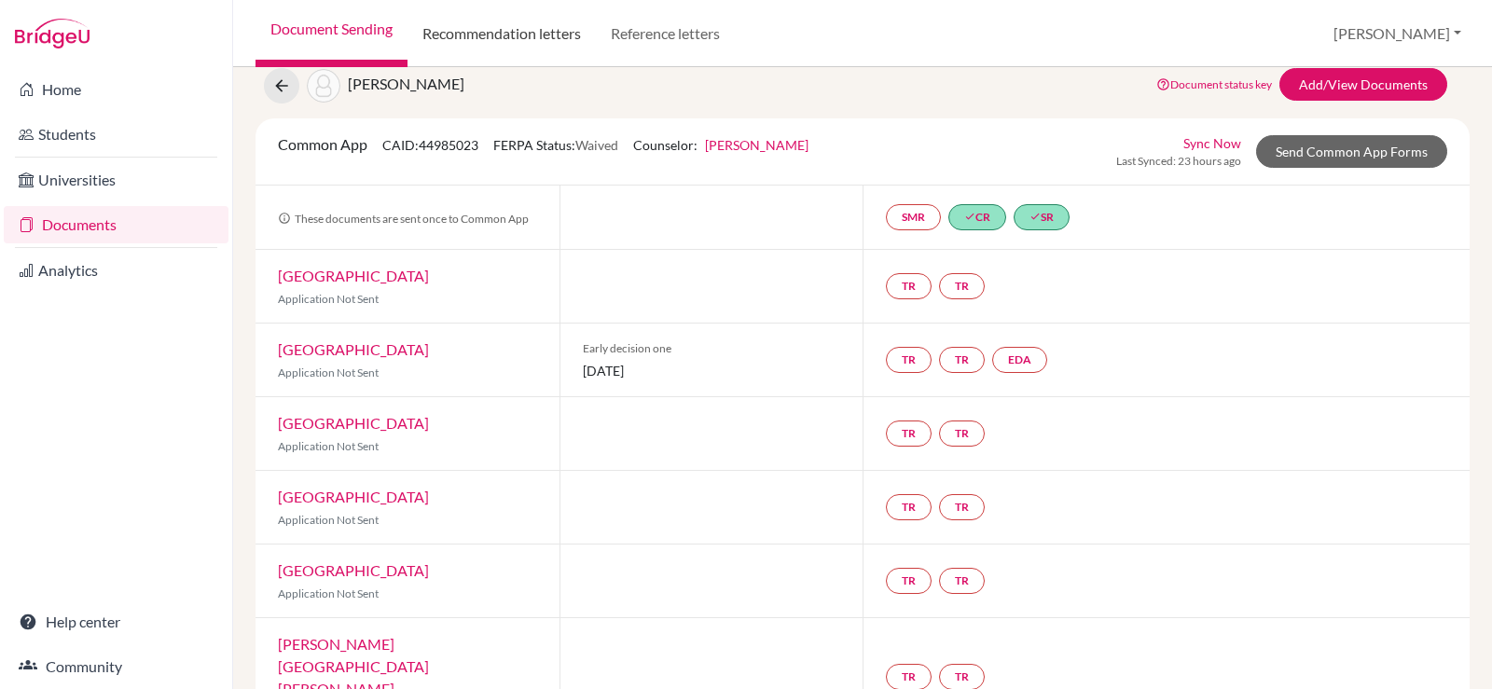
click at [477, 20] on link "Recommendation letters" at bounding box center [502, 33] width 188 height 67
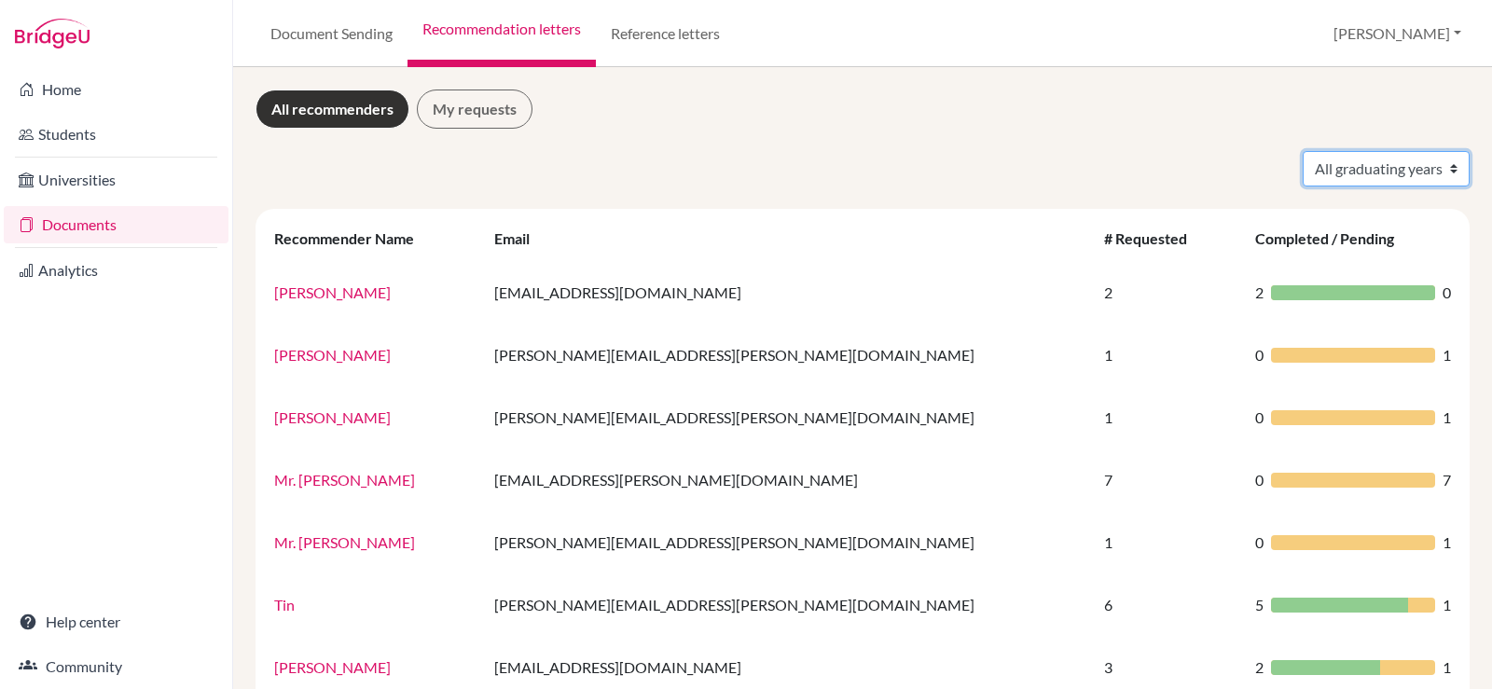
click at [1365, 155] on select "All graduating years 2025 2026" at bounding box center [1386, 168] width 167 height 35
select select "2026"
click at [1303, 151] on select "All graduating years 2025 2026" at bounding box center [1386, 168] width 167 height 35
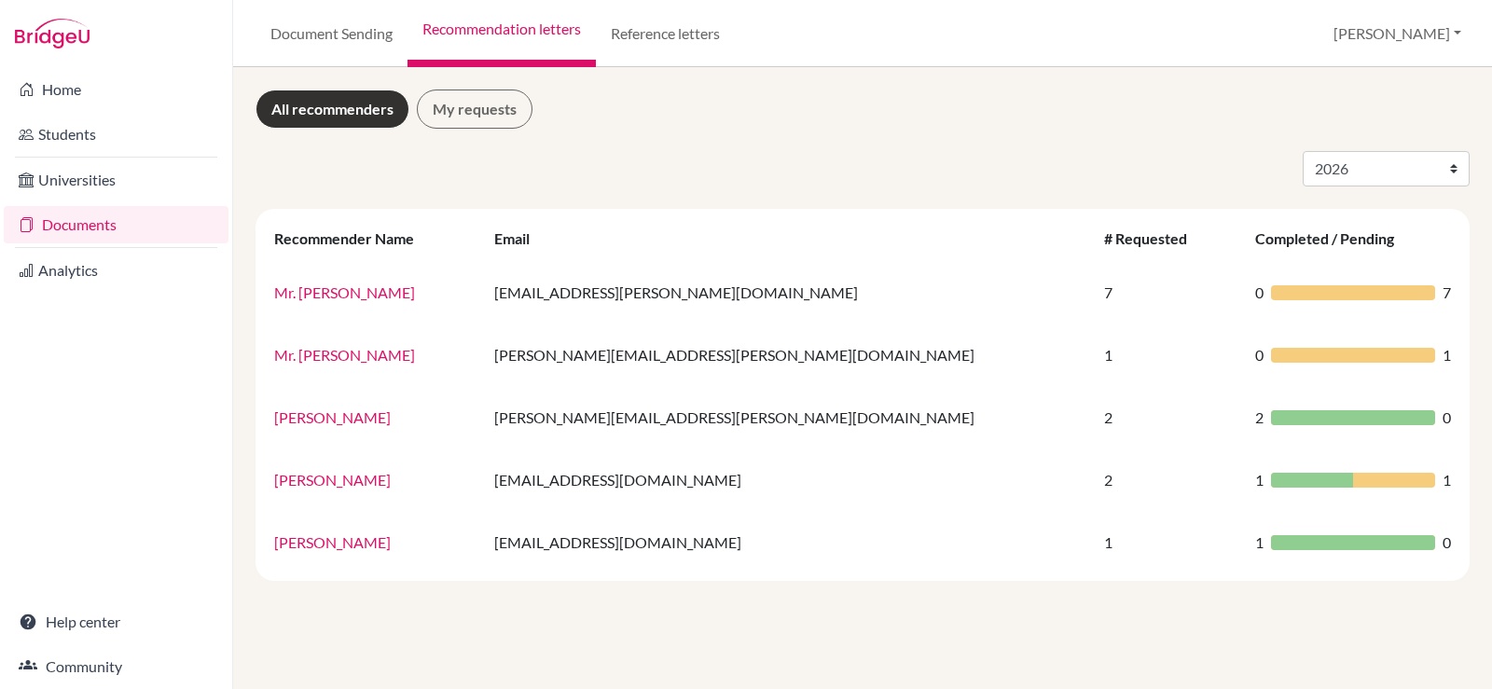
select select "2026"
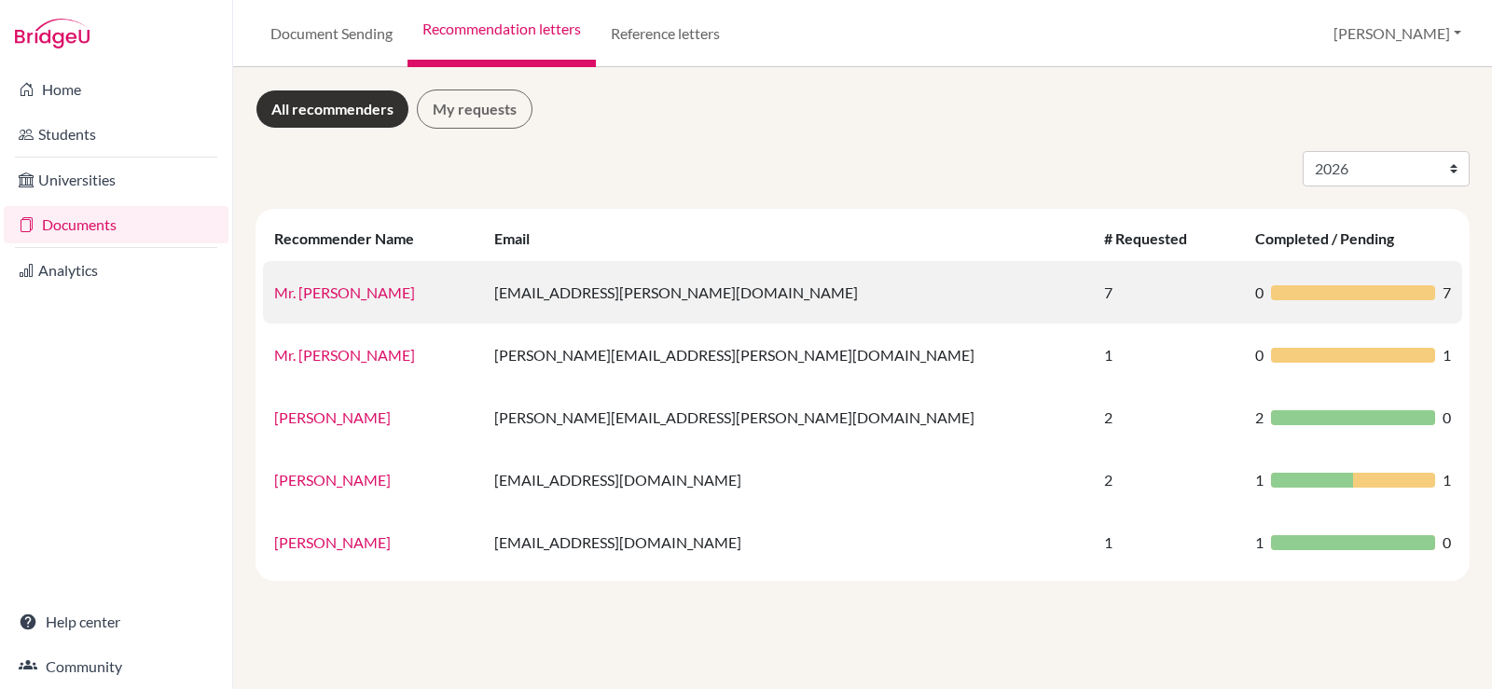
click at [291, 295] on link "Mr. Jeff" at bounding box center [344, 292] width 141 height 18
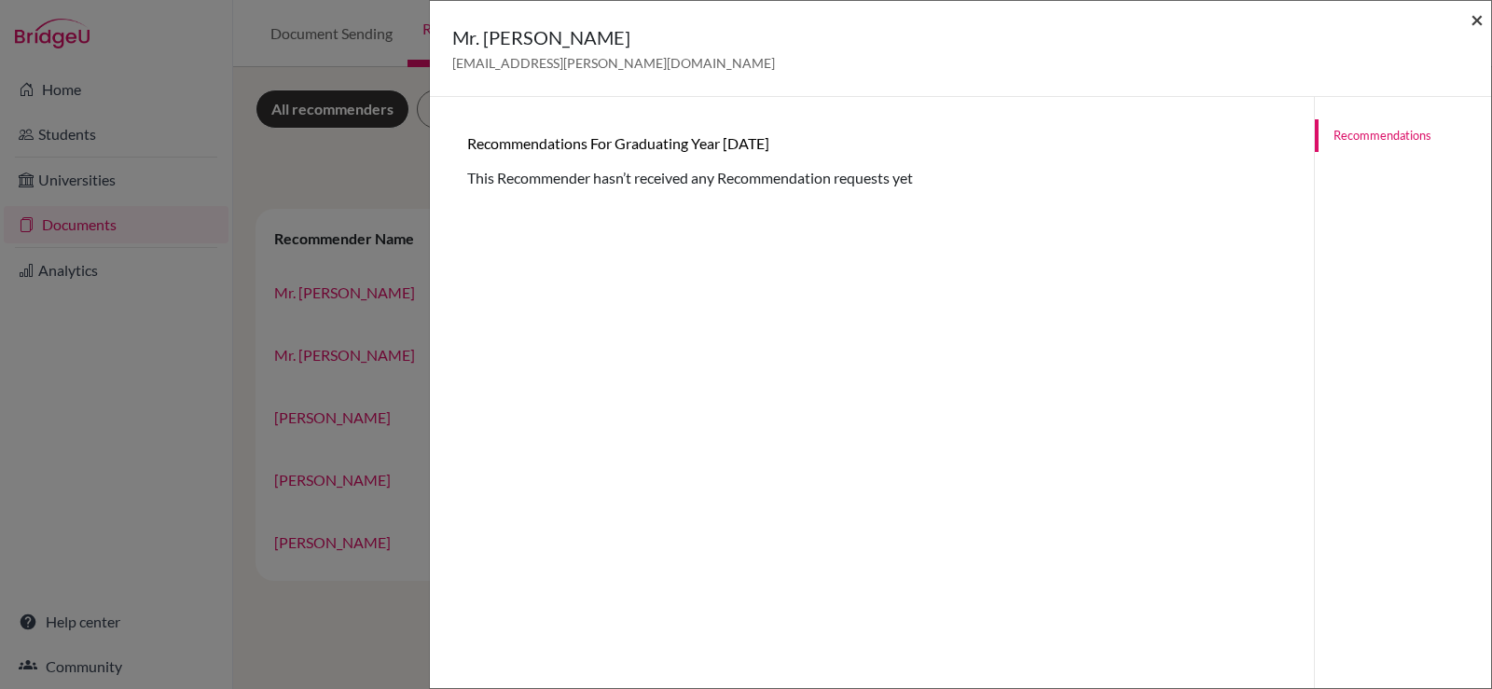
click at [1476, 20] on span "×" at bounding box center [1477, 19] width 13 height 27
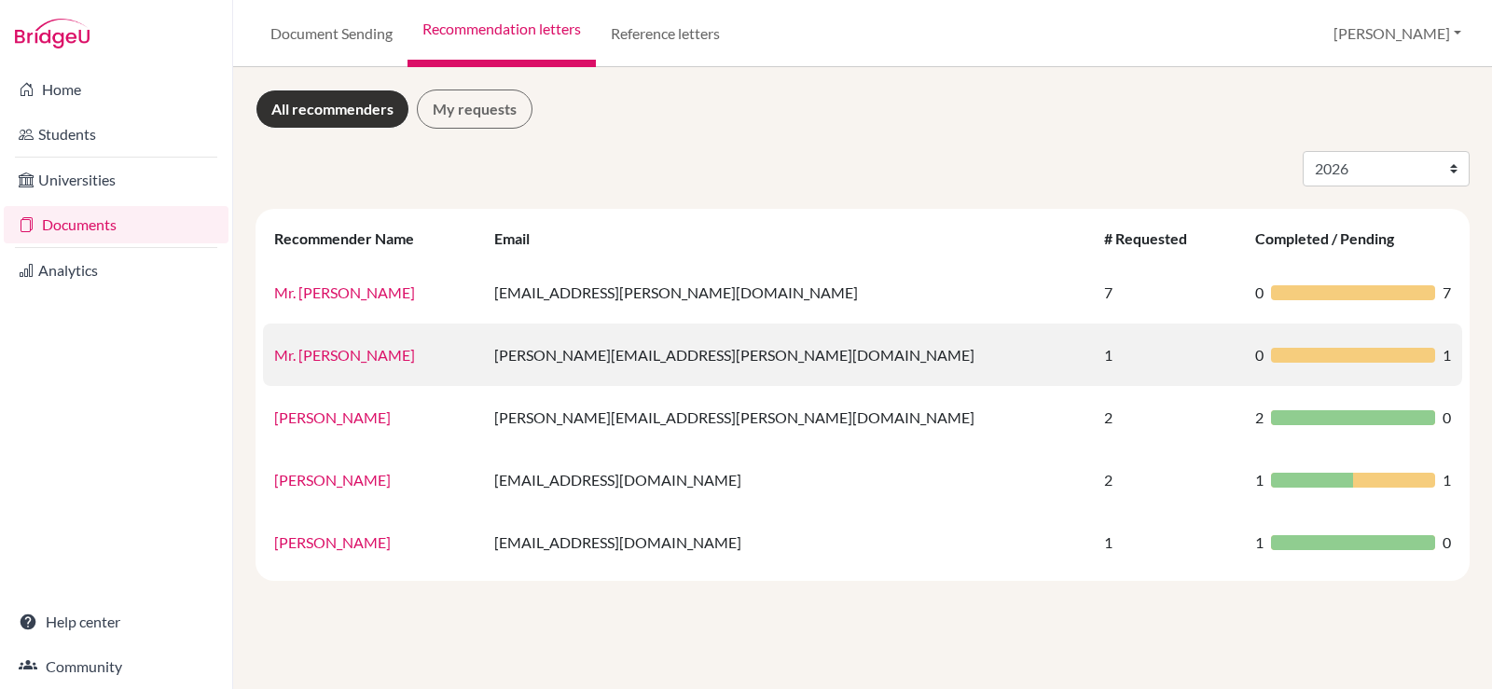
click at [365, 363] on link "Mr. John Whitehead" at bounding box center [344, 355] width 141 height 18
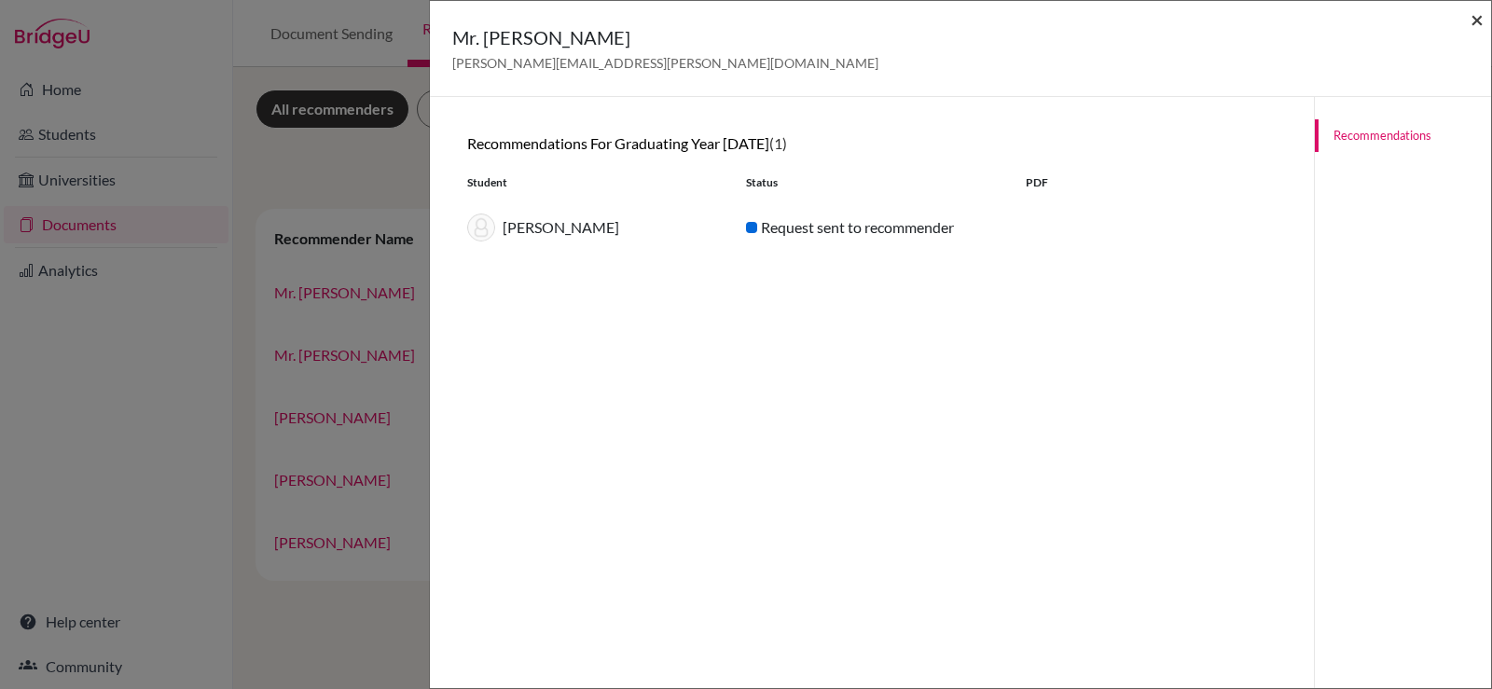
click at [1472, 14] on span "×" at bounding box center [1477, 19] width 13 height 27
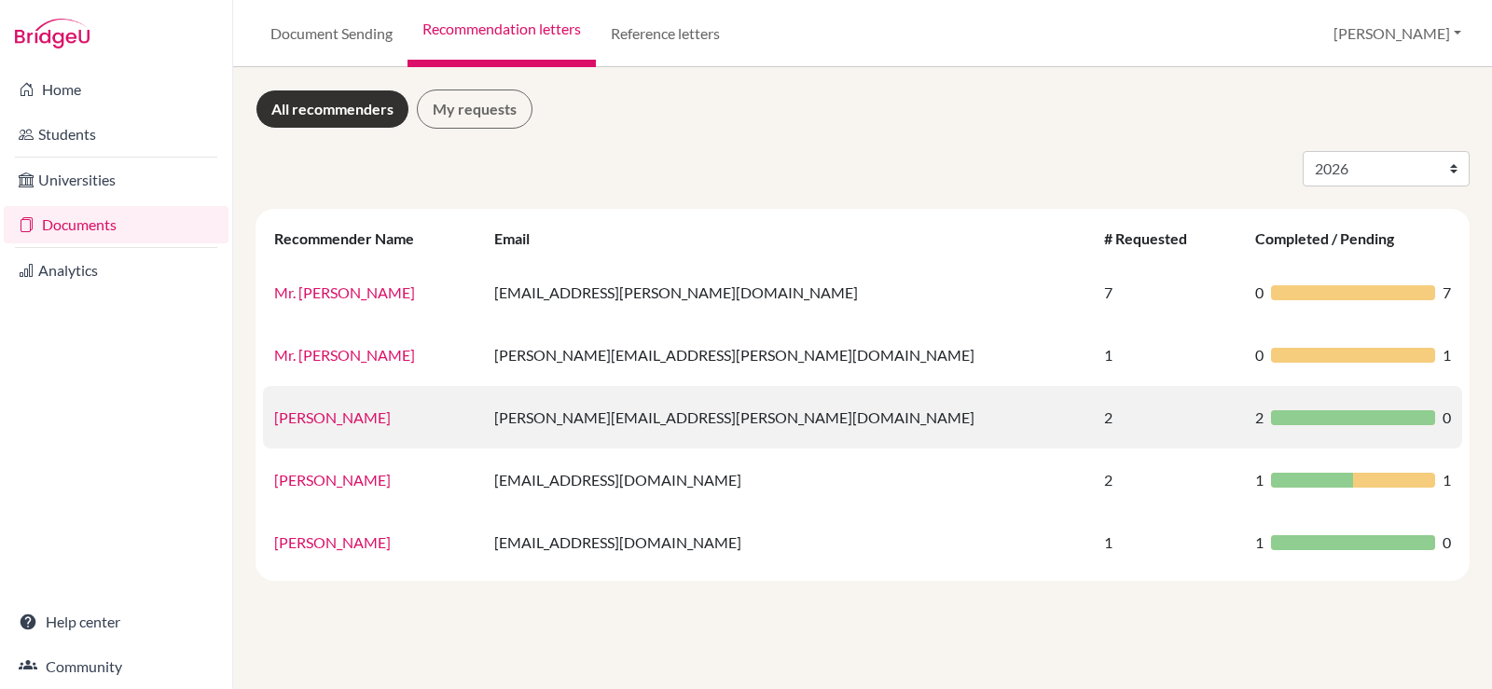
click at [353, 418] on link "Katrina Musni" at bounding box center [332, 417] width 117 height 18
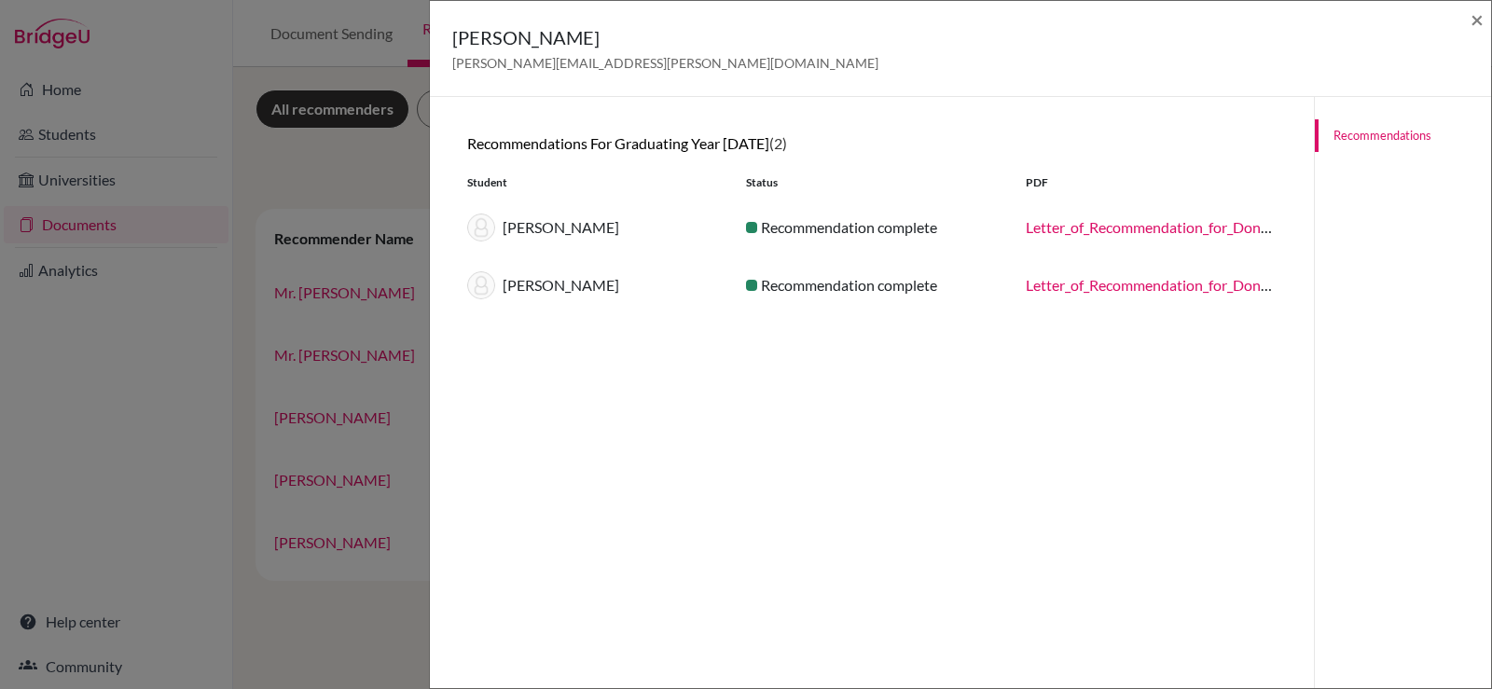
click at [1089, 228] on link "Letter_of_Recommendation_for_Dongjoo_Shin.pdf" at bounding box center [1186, 227] width 321 height 18
click at [1475, 18] on span "×" at bounding box center [1477, 19] width 13 height 27
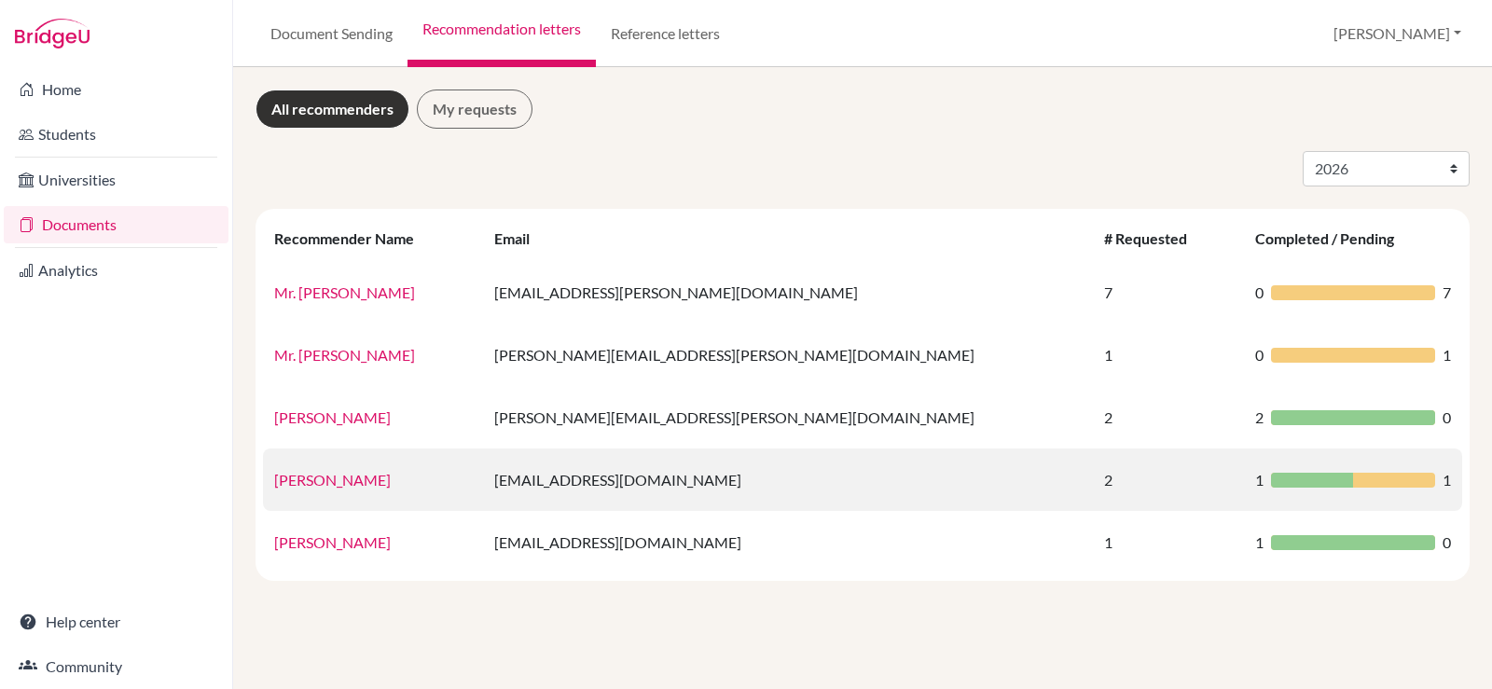
click at [309, 479] on link "Ozgur Unal" at bounding box center [332, 480] width 117 height 18
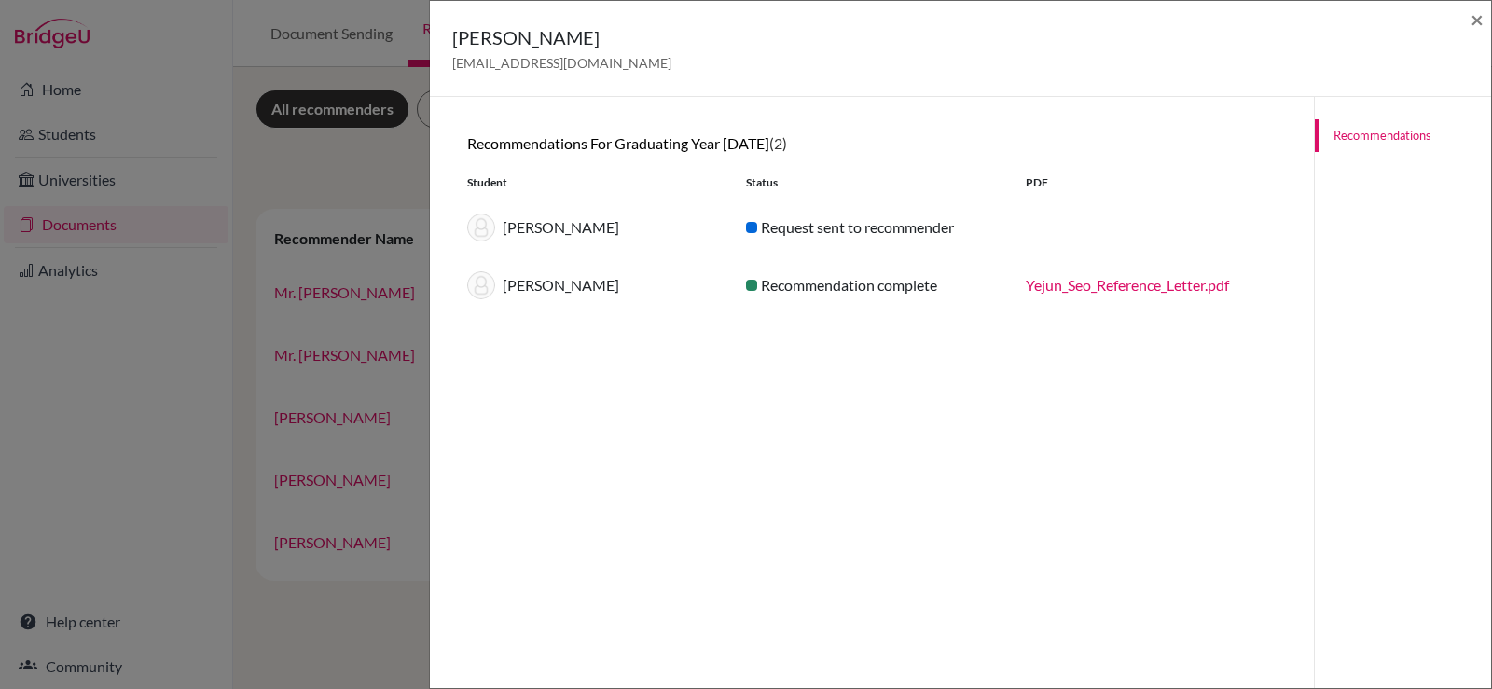
click at [1467, 17] on div "Ozgur Unal ozgur.unal@nis.com.ph ×" at bounding box center [960, 48] width 1046 height 80
click at [1473, 14] on span "×" at bounding box center [1477, 19] width 13 height 27
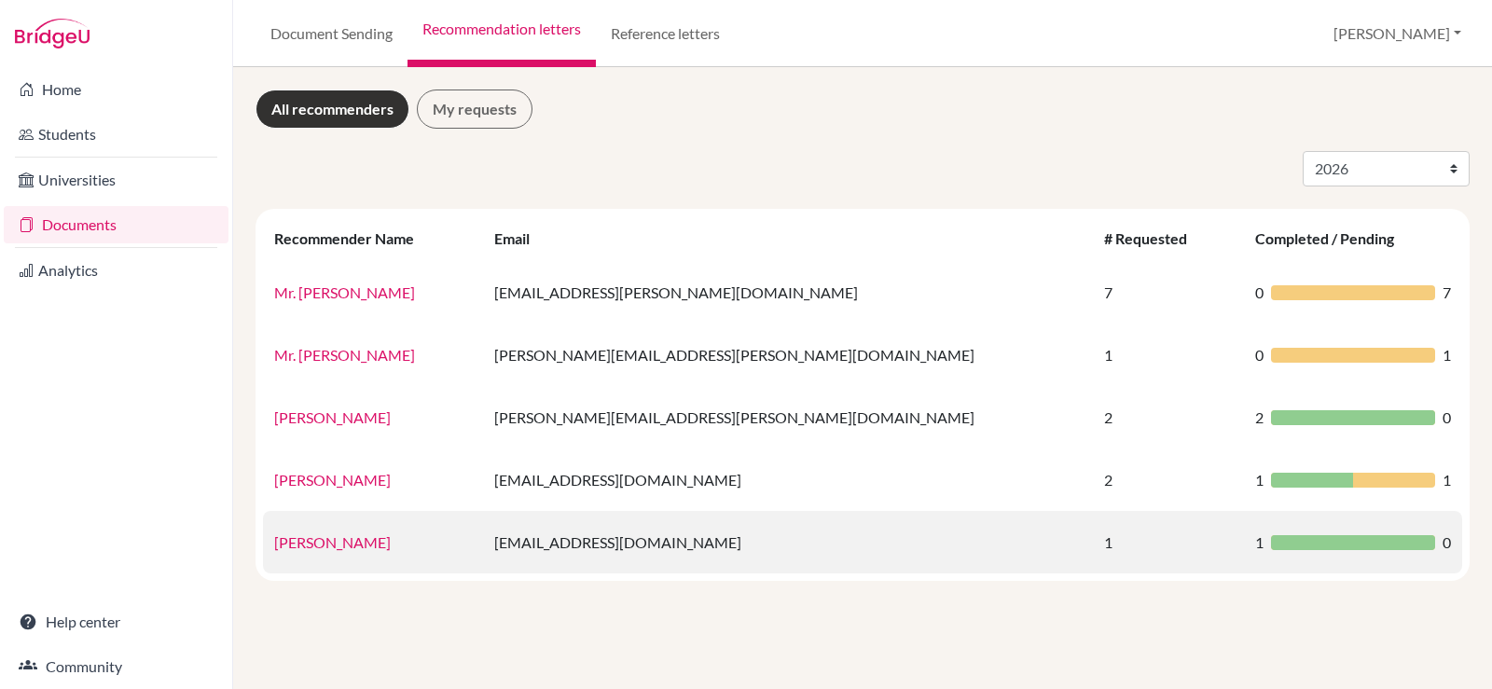
click at [361, 547] on link "Prasad Narayana" at bounding box center [332, 542] width 117 height 18
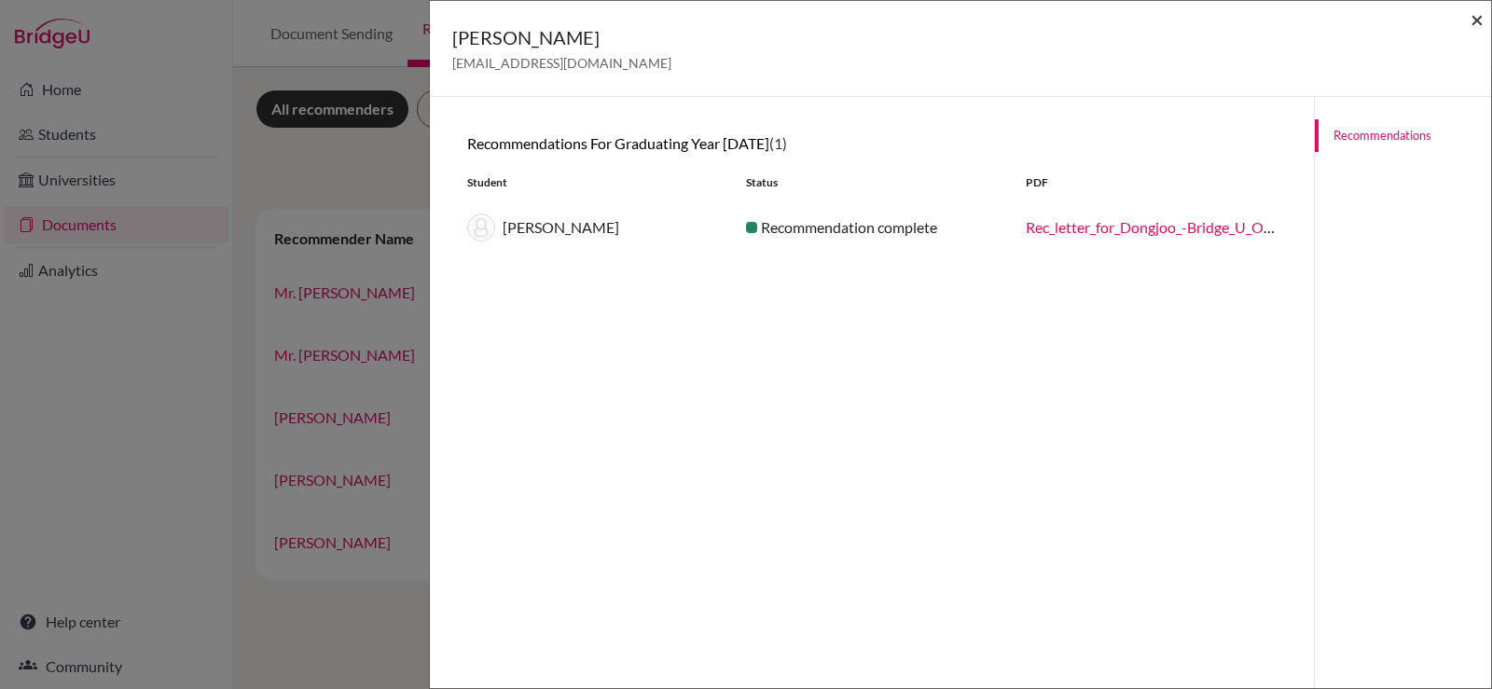
click at [1479, 19] on span "×" at bounding box center [1477, 19] width 13 height 27
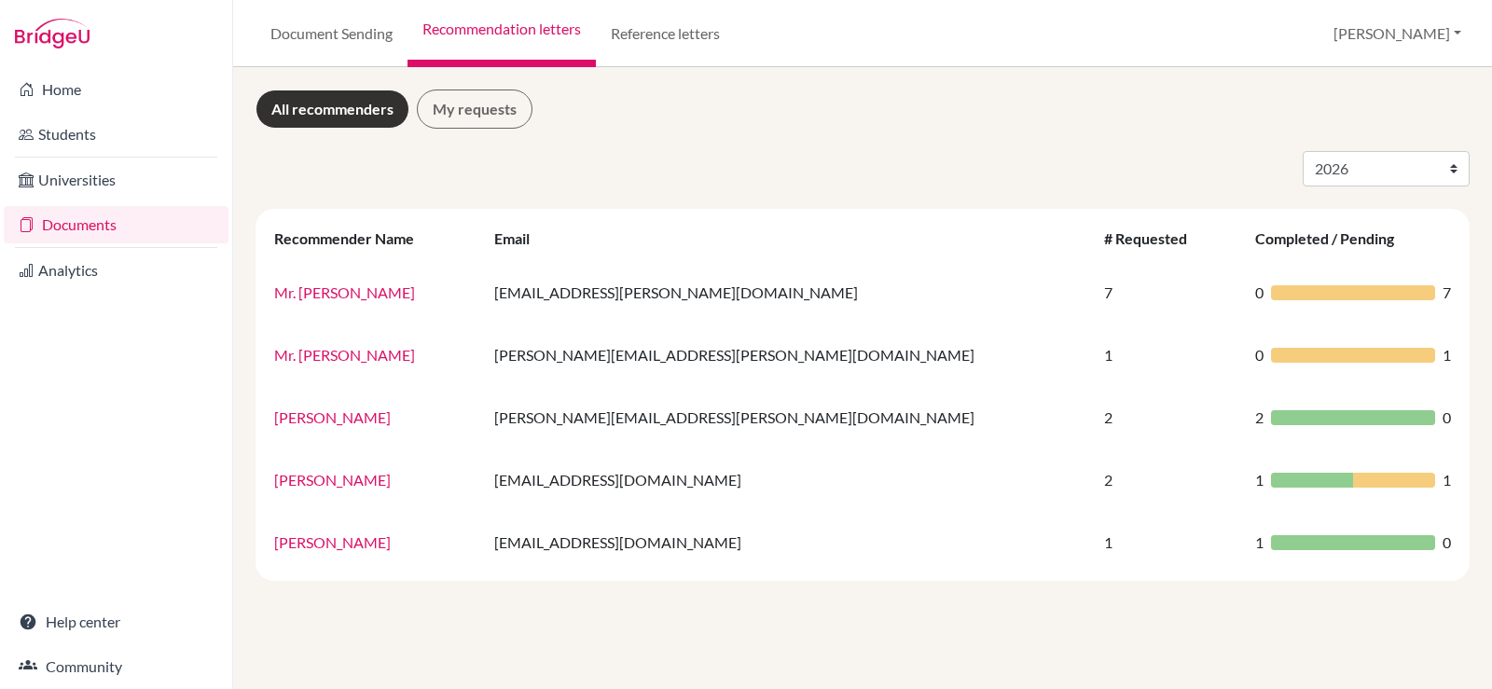
click at [121, 233] on link "Documents" at bounding box center [116, 224] width 225 height 37
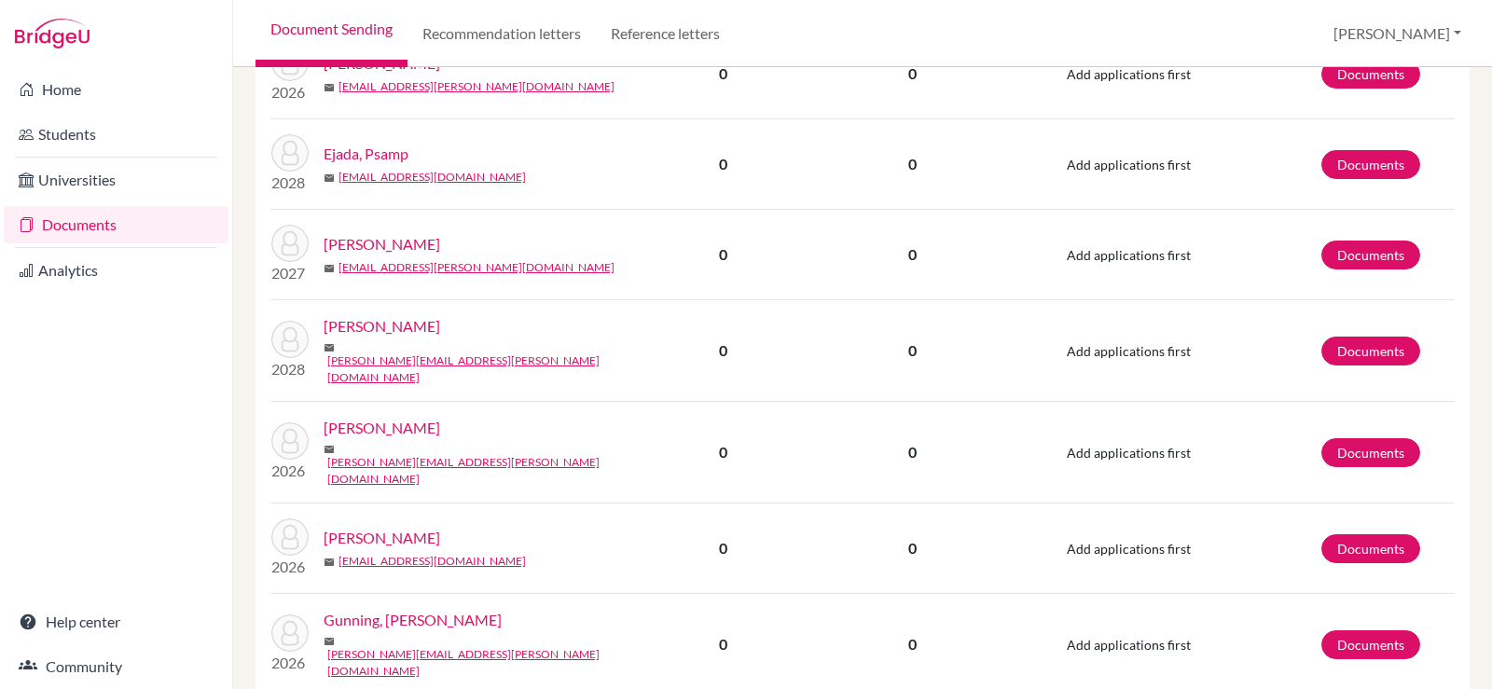
scroll to position [1847, 0]
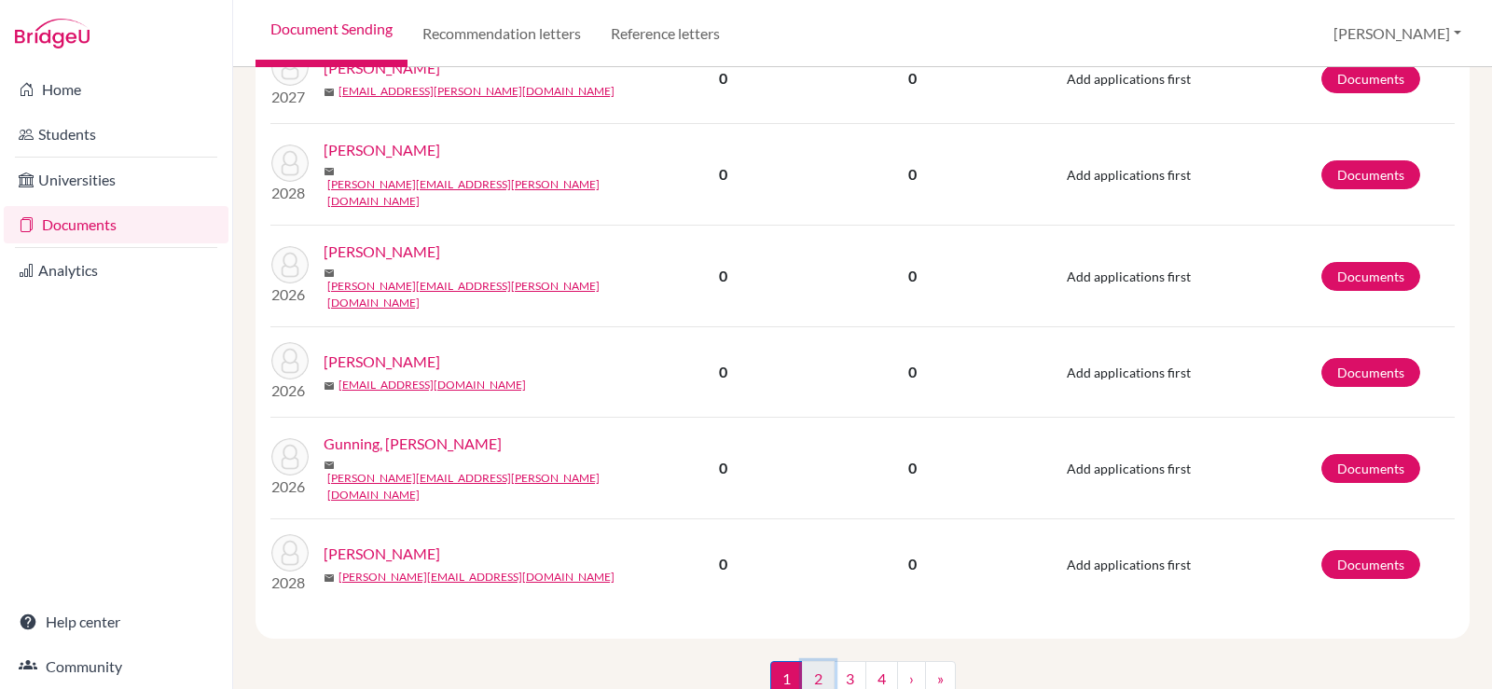
click at [822, 661] on link "2" at bounding box center [818, 678] width 33 height 35
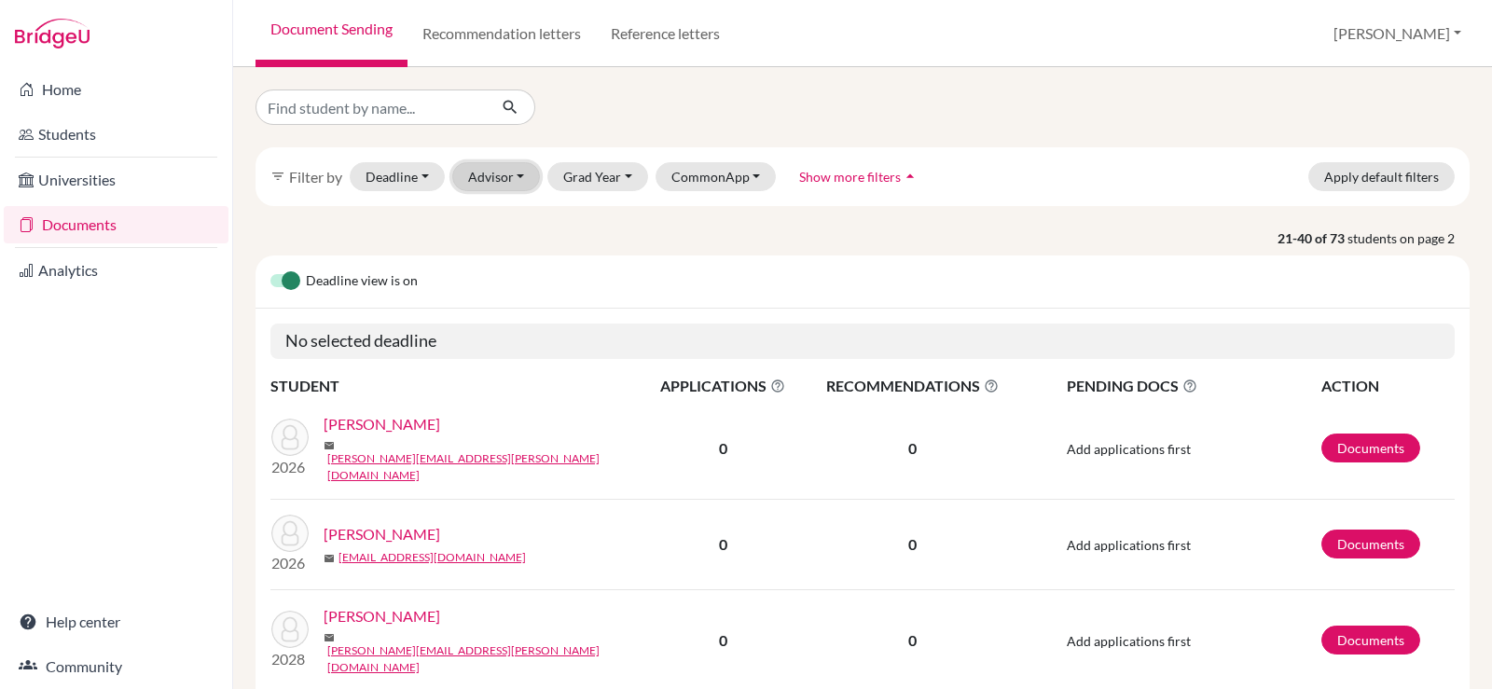
click at [514, 181] on button "Advisor" at bounding box center [496, 176] width 89 height 29
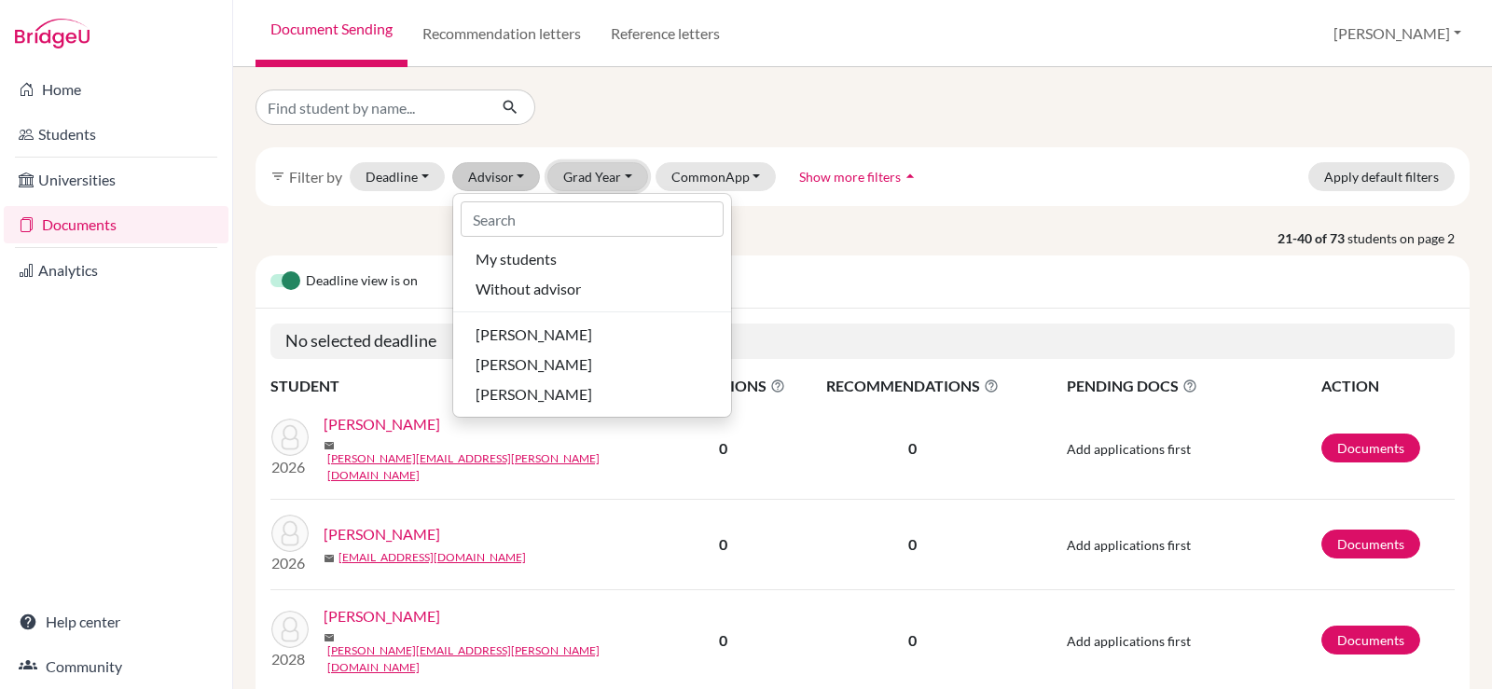
click at [594, 177] on button "Grad Year" at bounding box center [597, 176] width 101 height 29
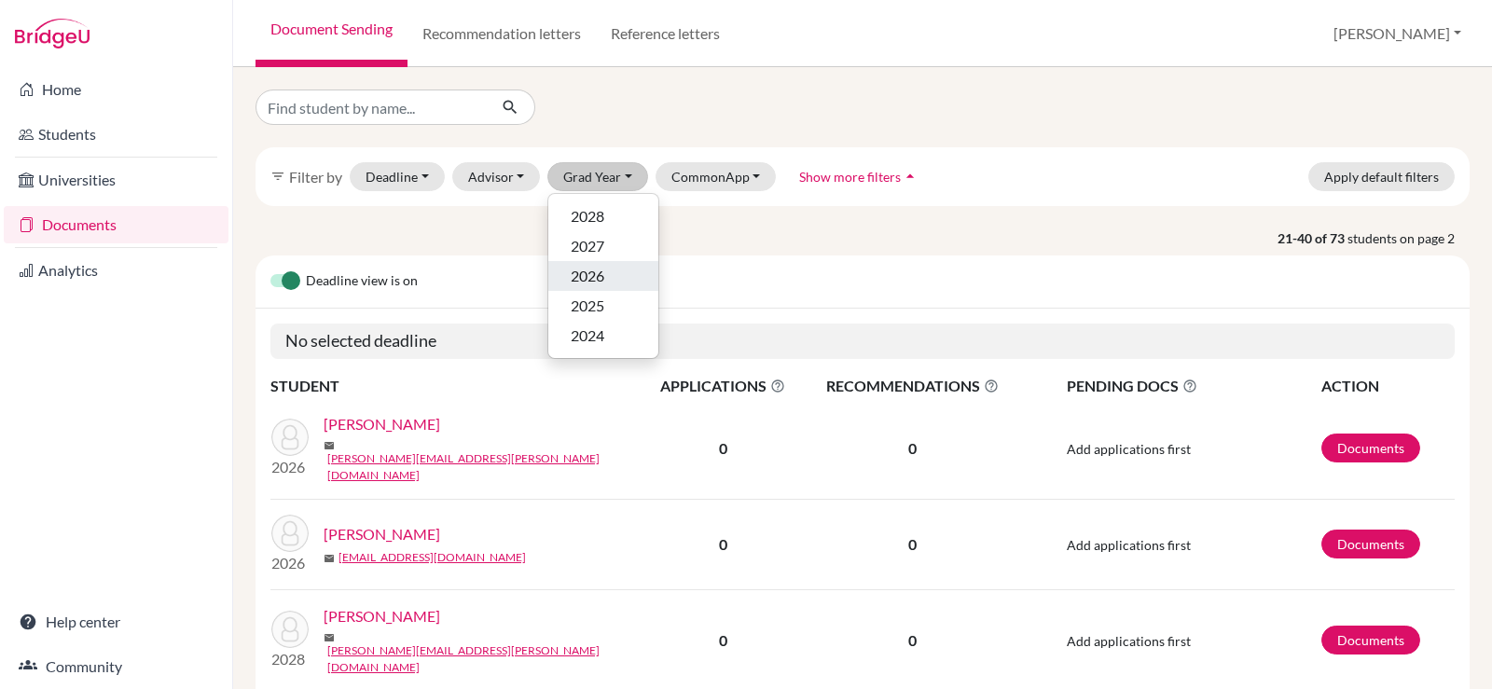
click at [589, 288] on button "2026" at bounding box center [603, 276] width 110 height 30
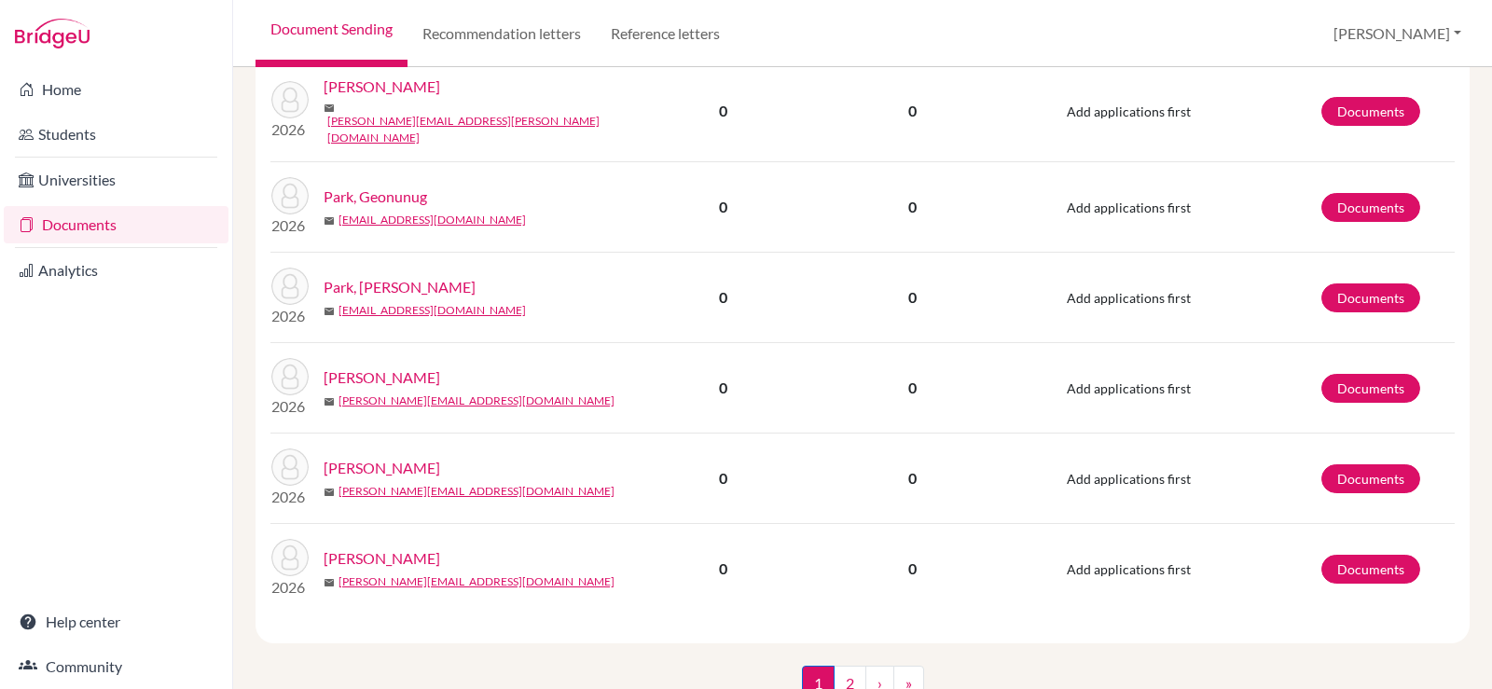
scroll to position [1907, 0]
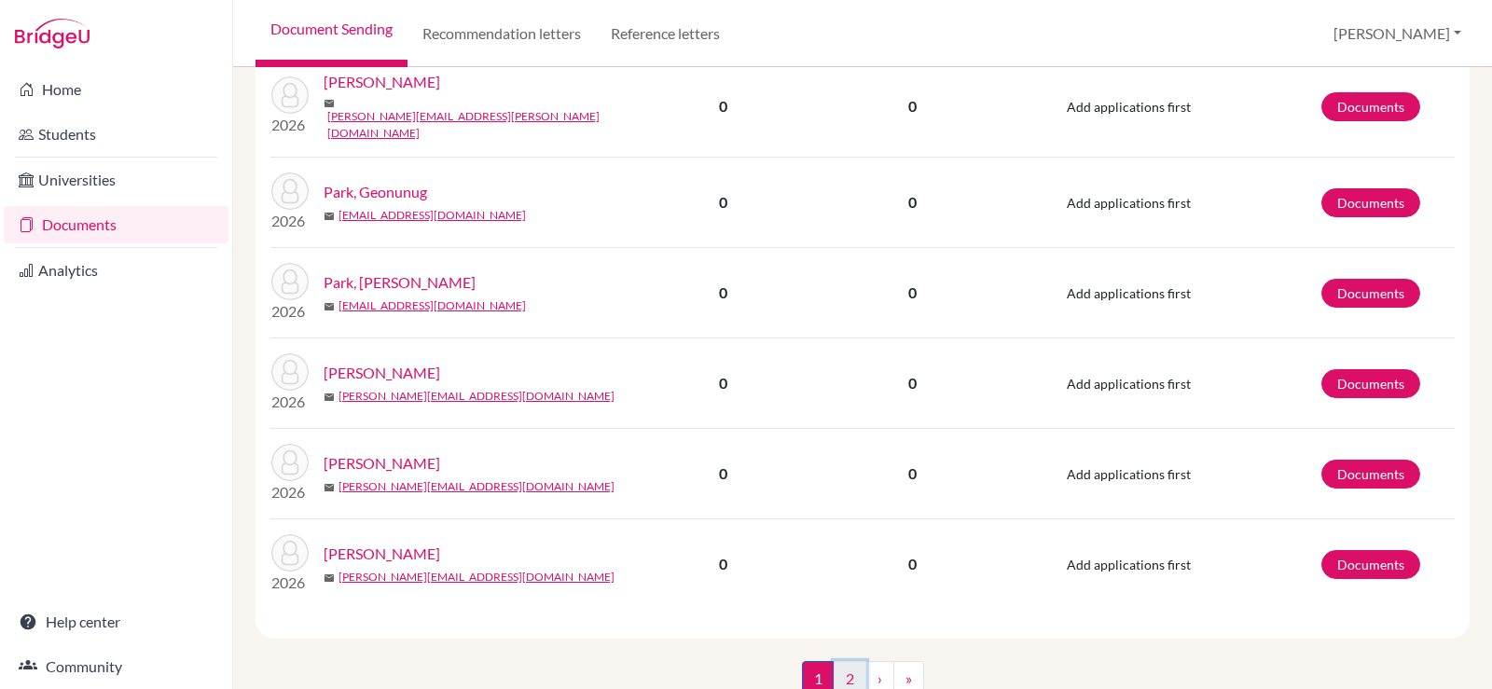
click at [850, 661] on link "2" at bounding box center [850, 678] width 33 height 35
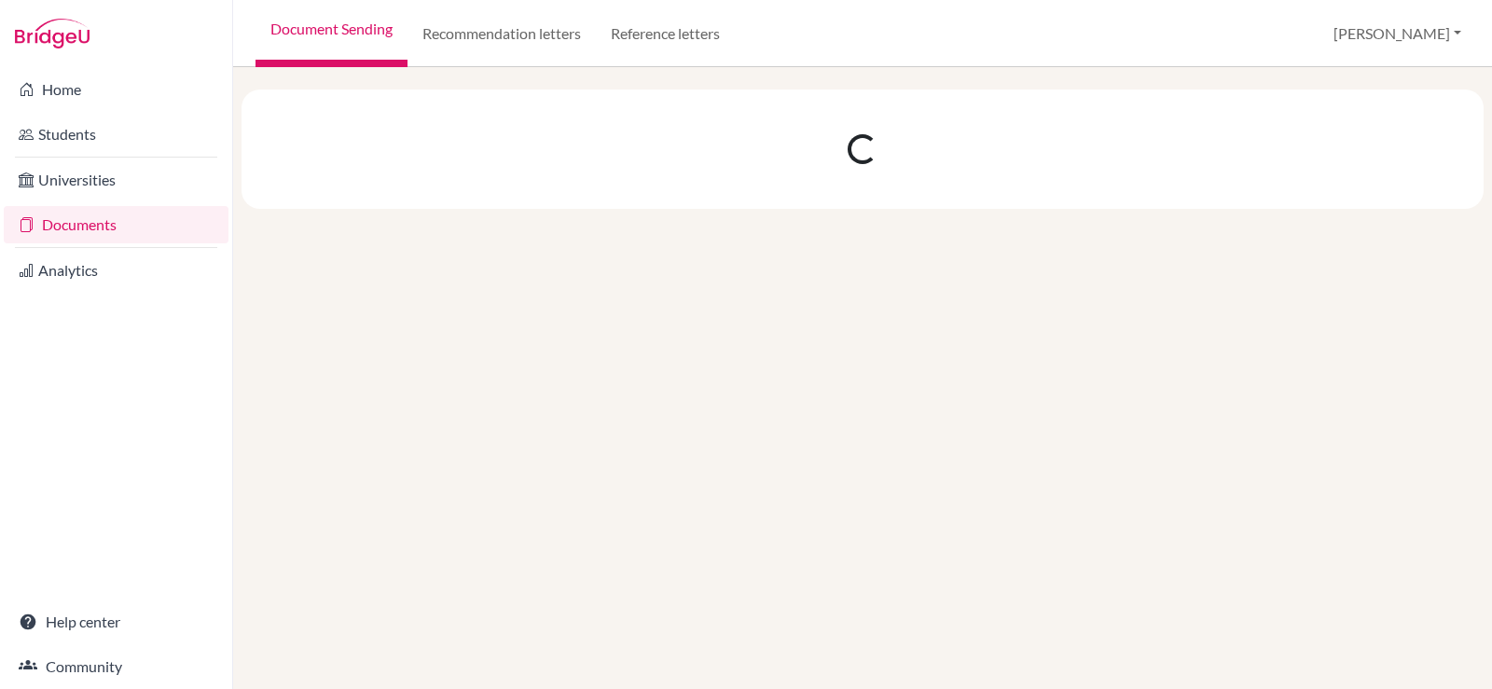
scroll to position [0, 0]
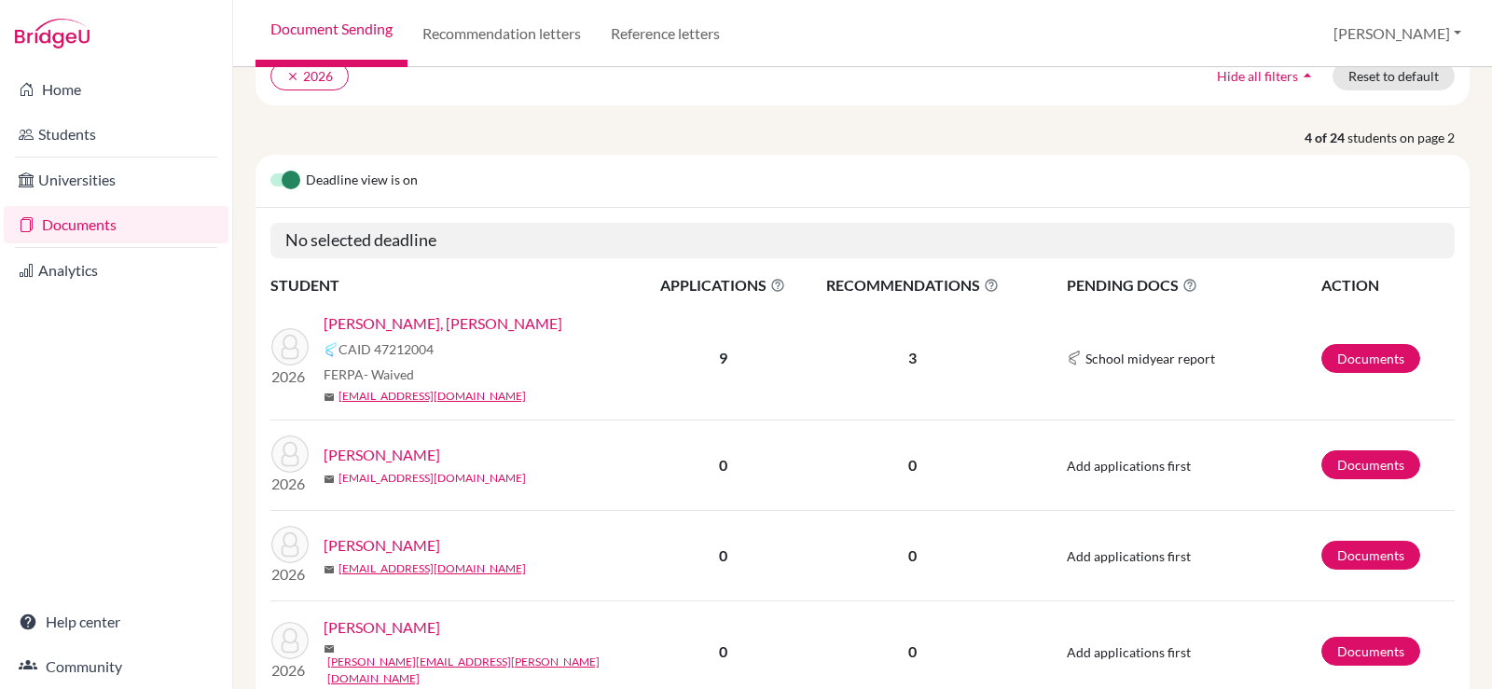
scroll to position [187, 0]
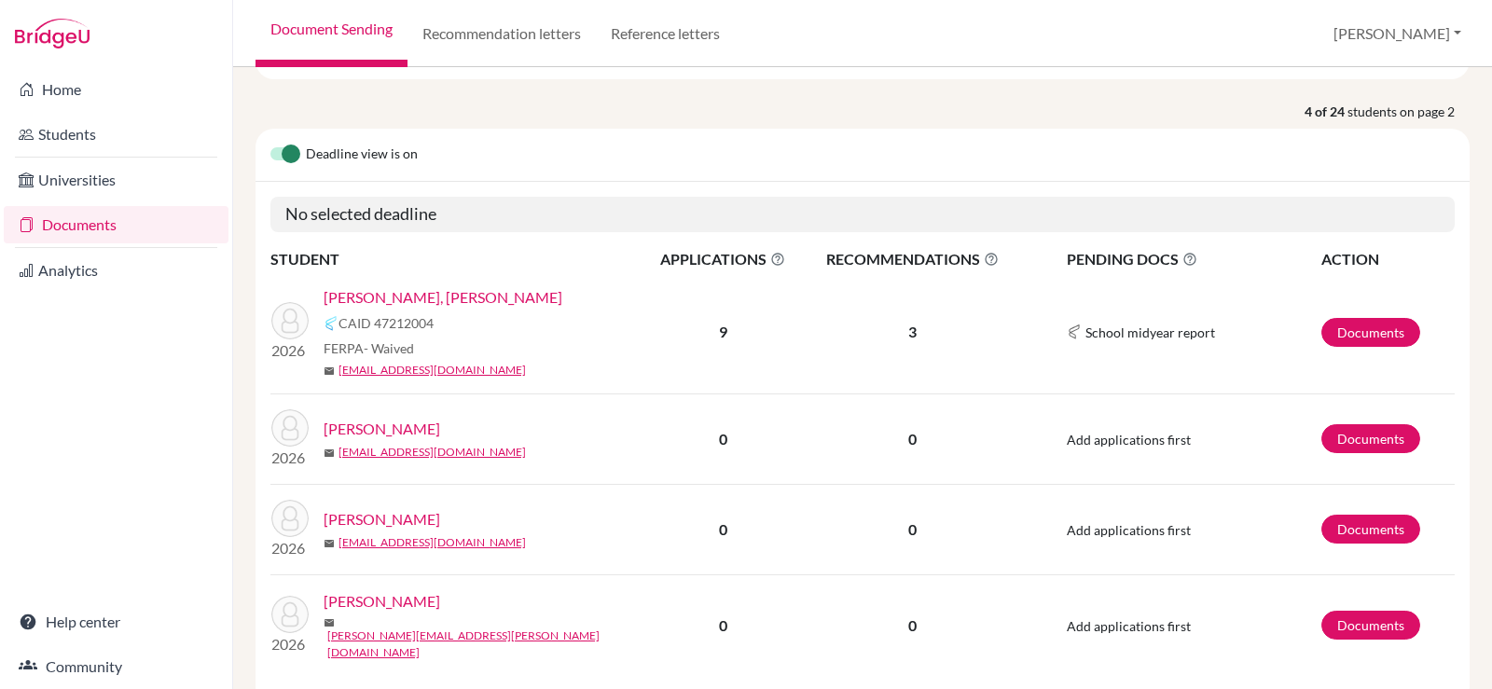
click at [387, 295] on link "[PERSON_NAME], [PERSON_NAME]" at bounding box center [443, 297] width 239 height 22
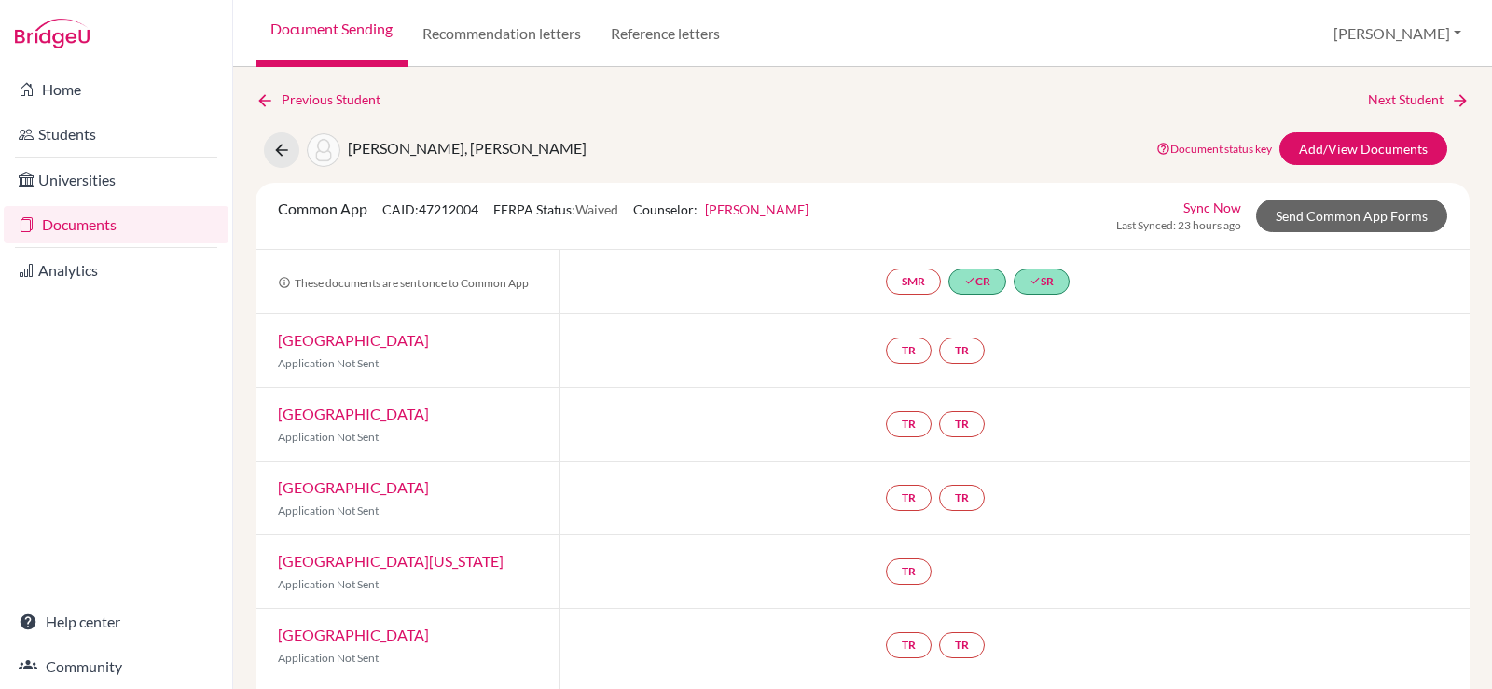
click at [353, 408] on link "[GEOGRAPHIC_DATA]" at bounding box center [353, 414] width 151 height 18
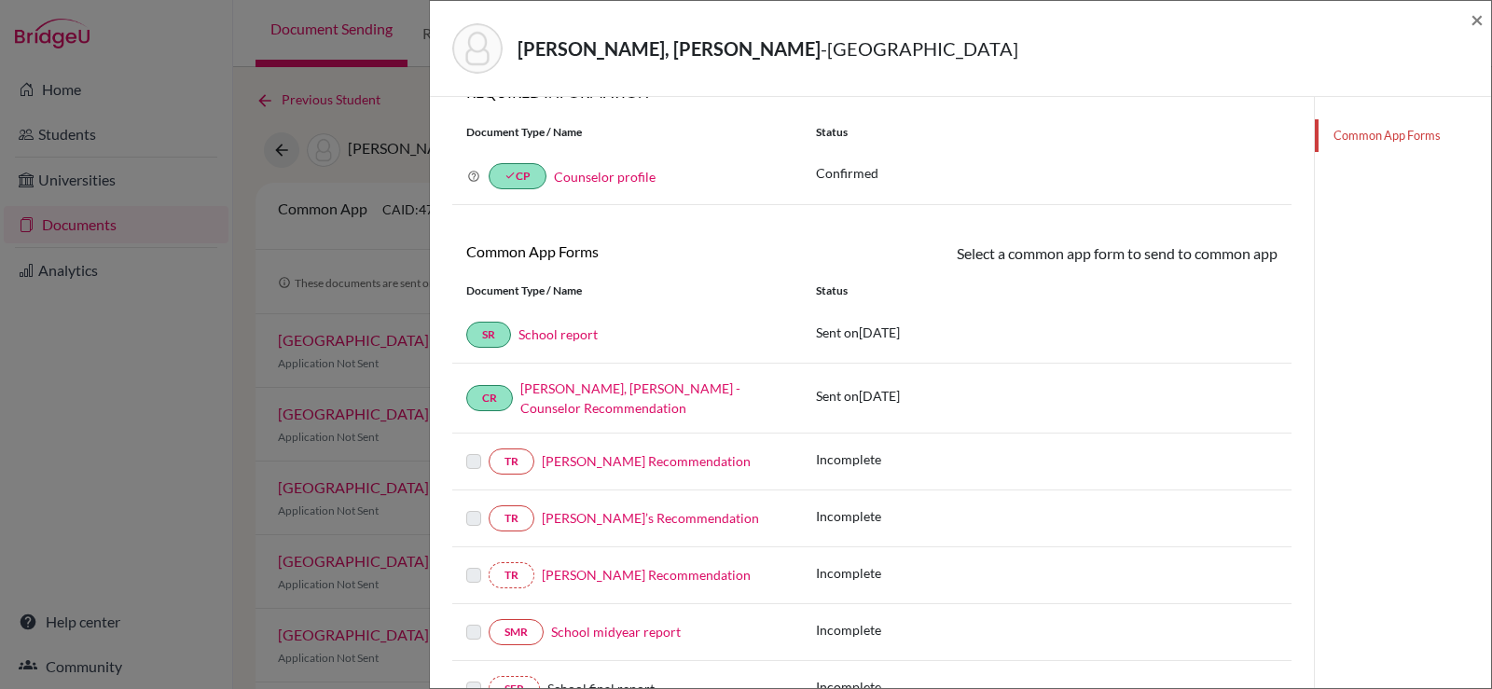
scroll to position [187, 0]
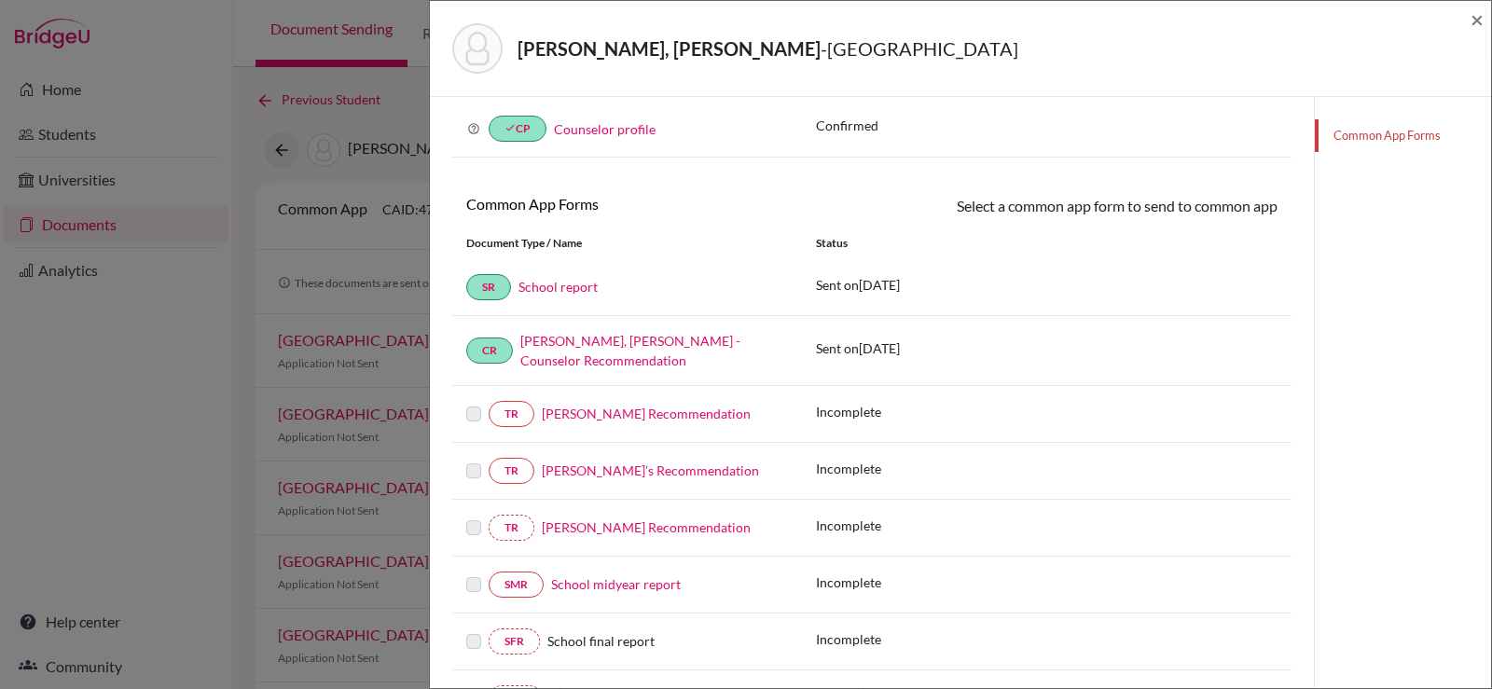
click at [476, 403] on label at bounding box center [473, 403] width 15 height 0
click at [591, 406] on link "[PERSON_NAME] Recommendation" at bounding box center [646, 414] width 209 height 16
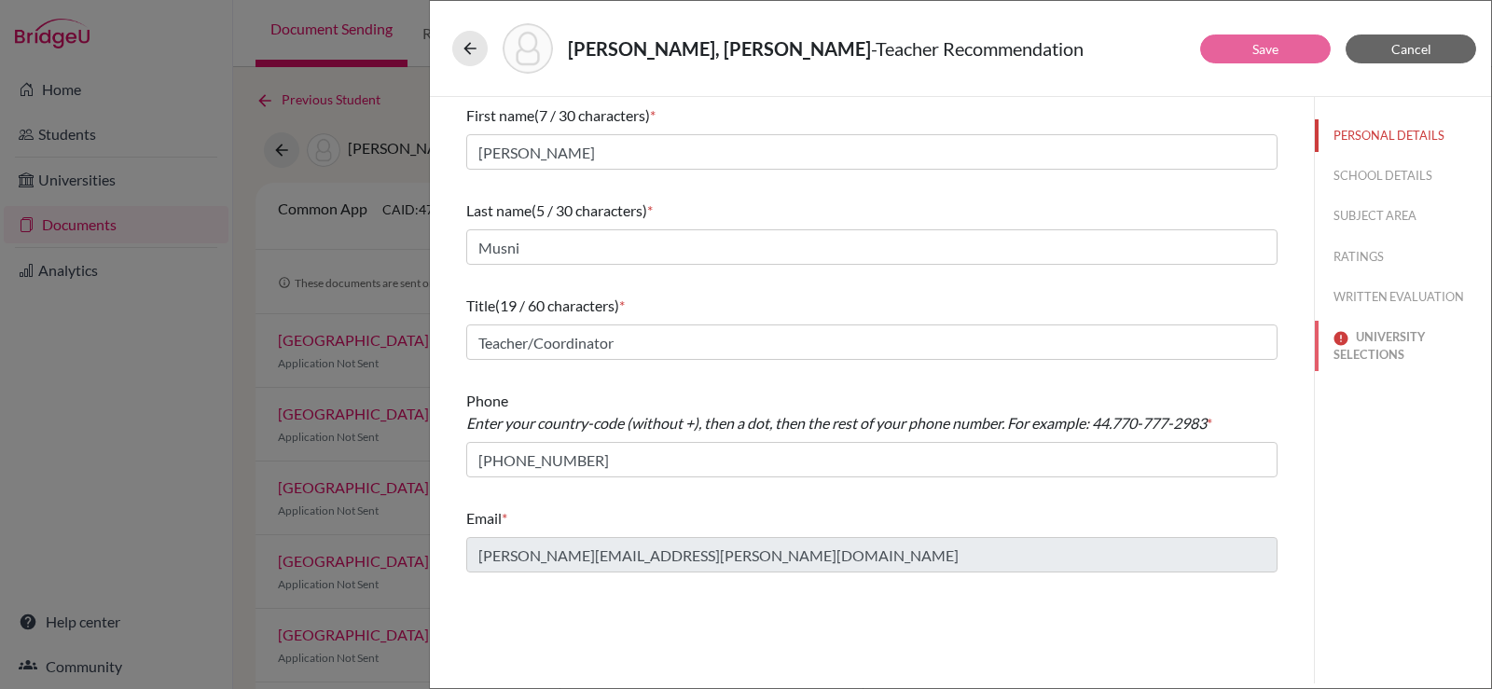
click at [1370, 339] on button "UNIVERSITY SELECTIONS" at bounding box center [1403, 346] width 176 height 50
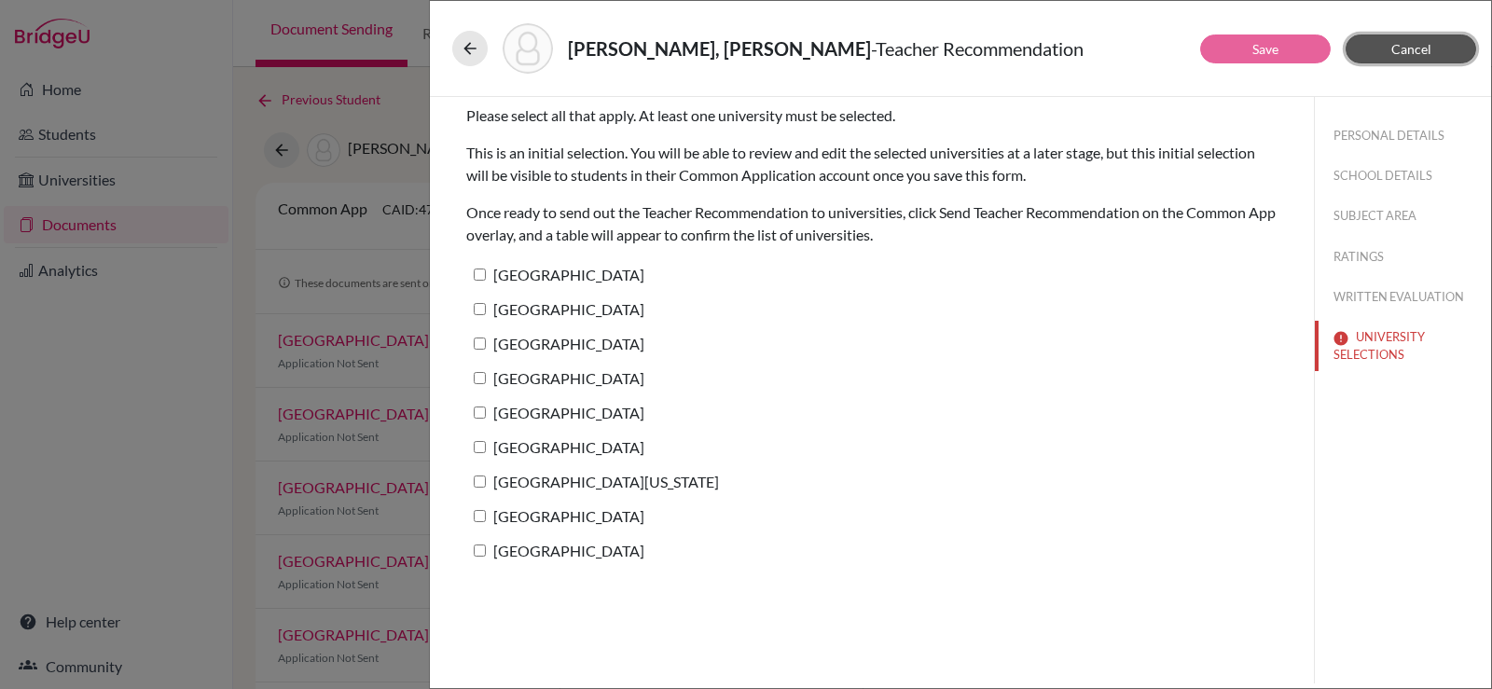
click at [1416, 48] on span "Cancel" at bounding box center [1411, 49] width 40 height 16
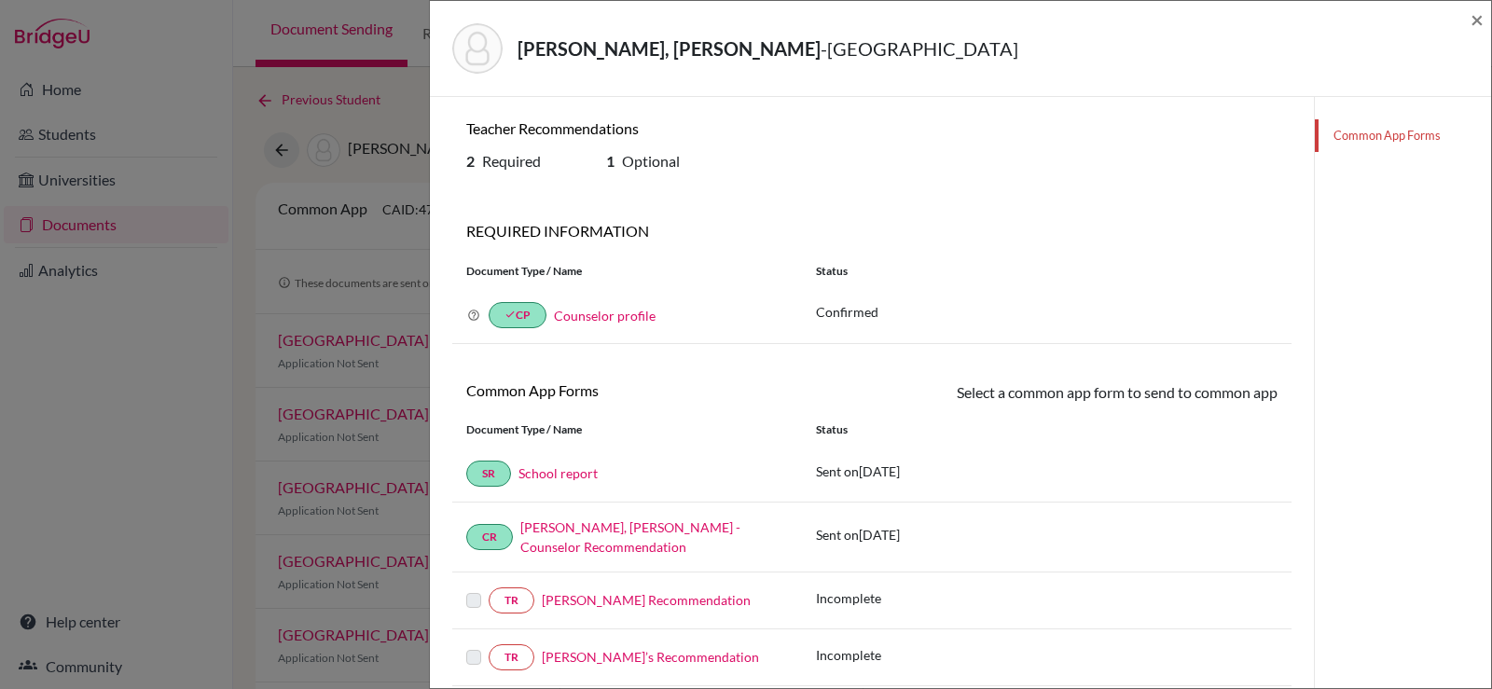
scroll to position [187, 0]
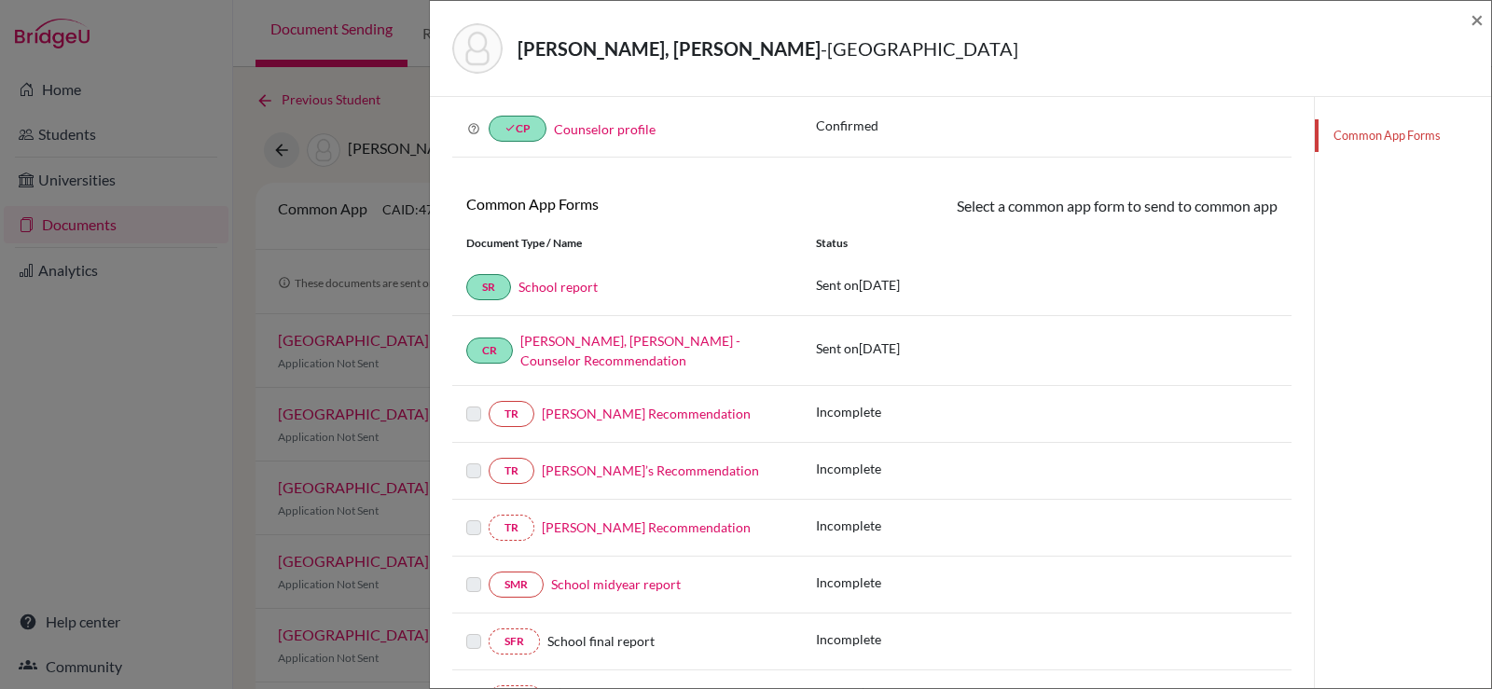
click at [594, 463] on link "Prasad Narayana’s Recommendation" at bounding box center [650, 471] width 217 height 16
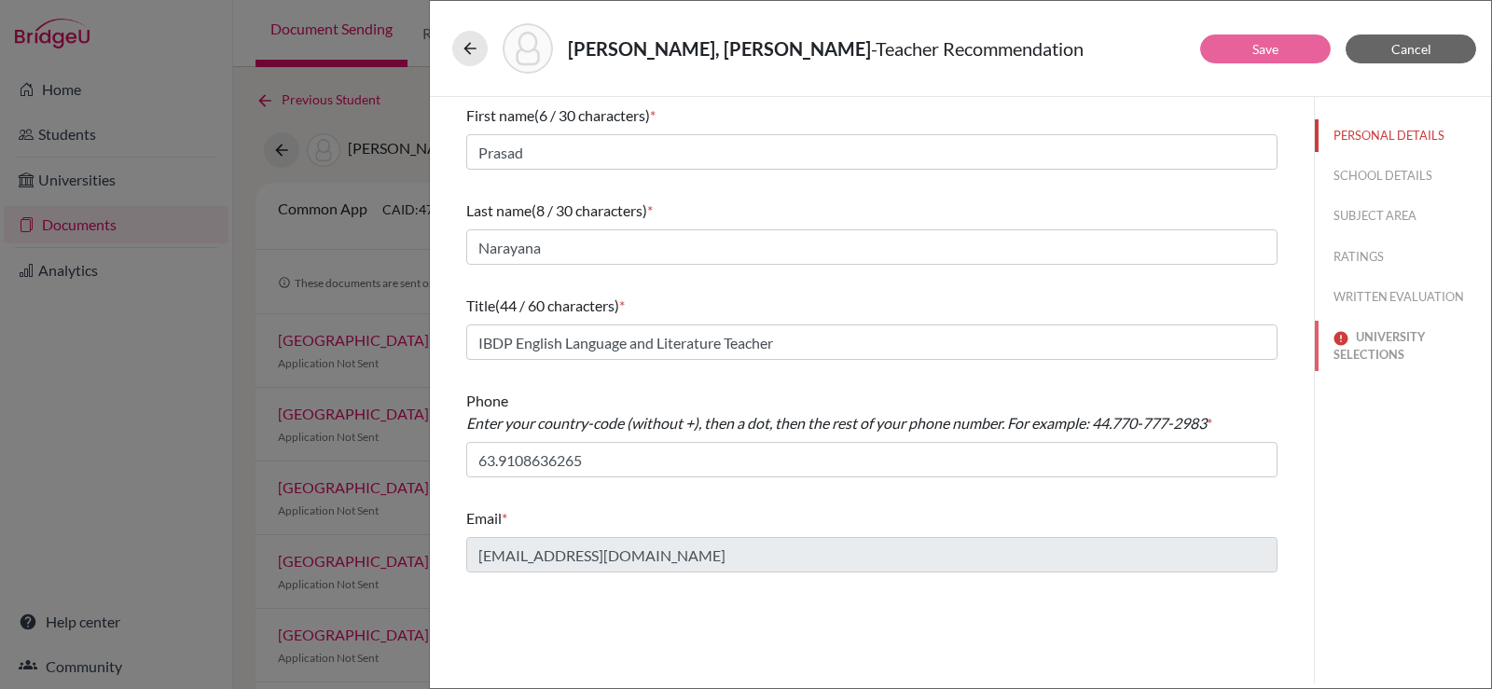
click at [1368, 332] on button "UNIVERSITY SELECTIONS" at bounding box center [1403, 346] width 176 height 50
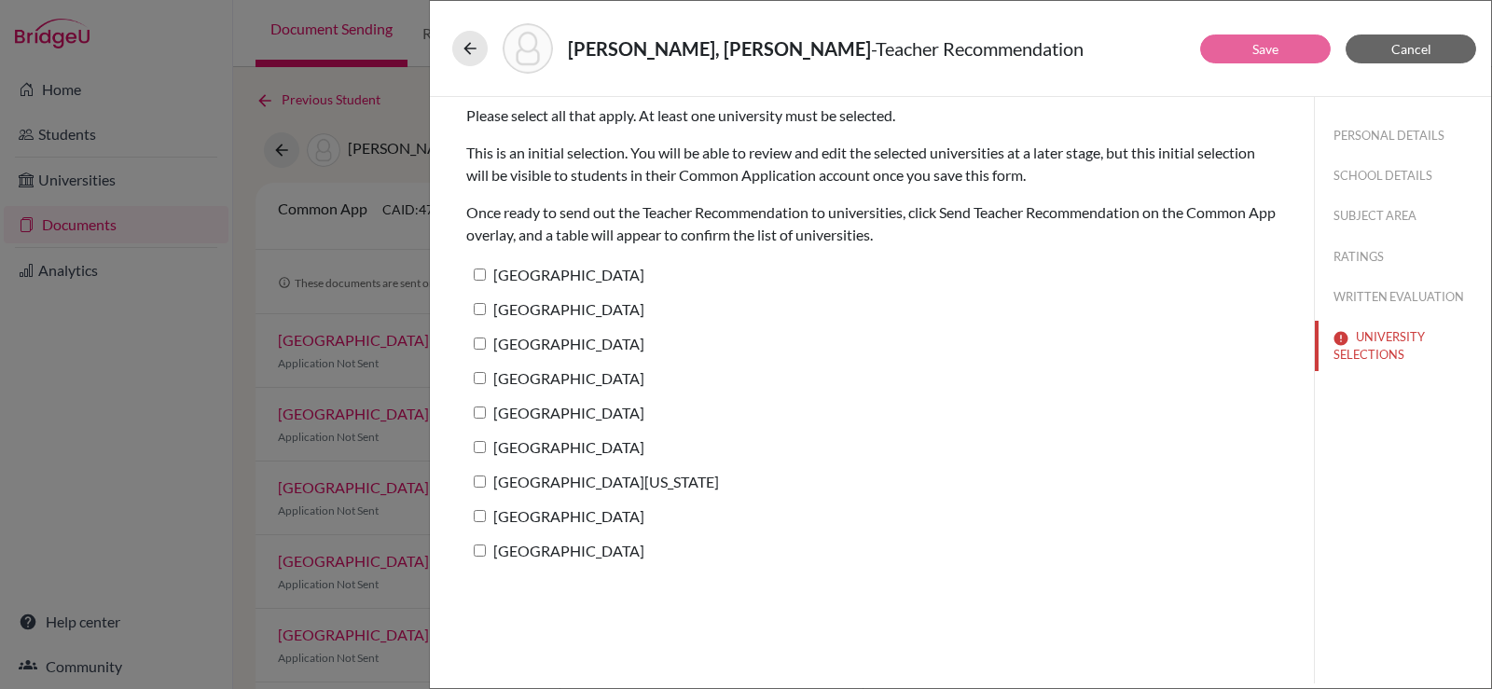
click at [375, 222] on div "Shin, Dong Joo - Teacher Recommendation Save Cancel Please select all that appl…" at bounding box center [746, 344] width 1492 height 689
click at [485, 274] on input "Harvard University" at bounding box center [480, 275] width 12 height 12
checkbox input "true"
click at [479, 310] on input "[GEOGRAPHIC_DATA]" at bounding box center [480, 309] width 12 height 12
checkbox input "true"
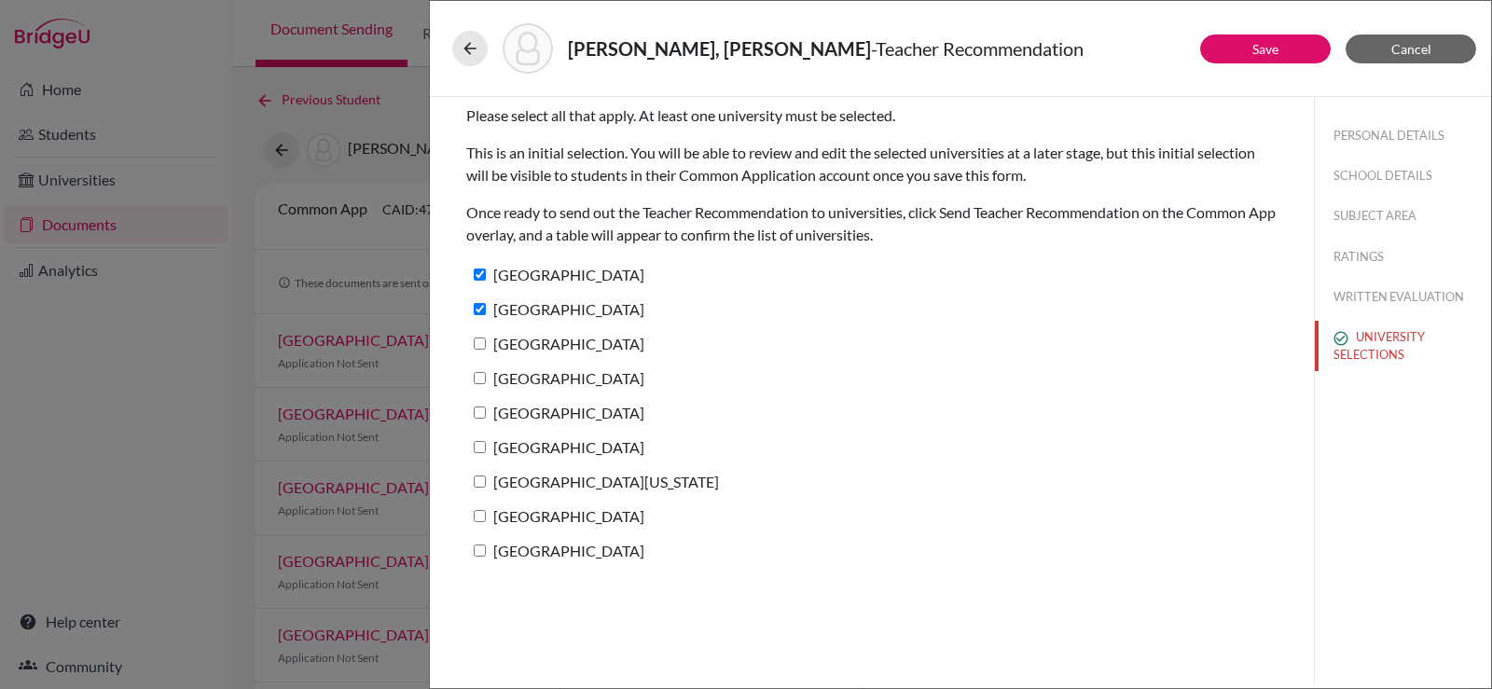
click at [485, 332] on label "[GEOGRAPHIC_DATA]" at bounding box center [555, 343] width 178 height 27
click at [485, 338] on input "[GEOGRAPHIC_DATA]" at bounding box center [480, 344] width 12 height 12
checkbox input "true"
click at [483, 369] on label "[GEOGRAPHIC_DATA]" at bounding box center [555, 378] width 178 height 27
click at [483, 372] on input "[GEOGRAPHIC_DATA]" at bounding box center [480, 378] width 12 height 12
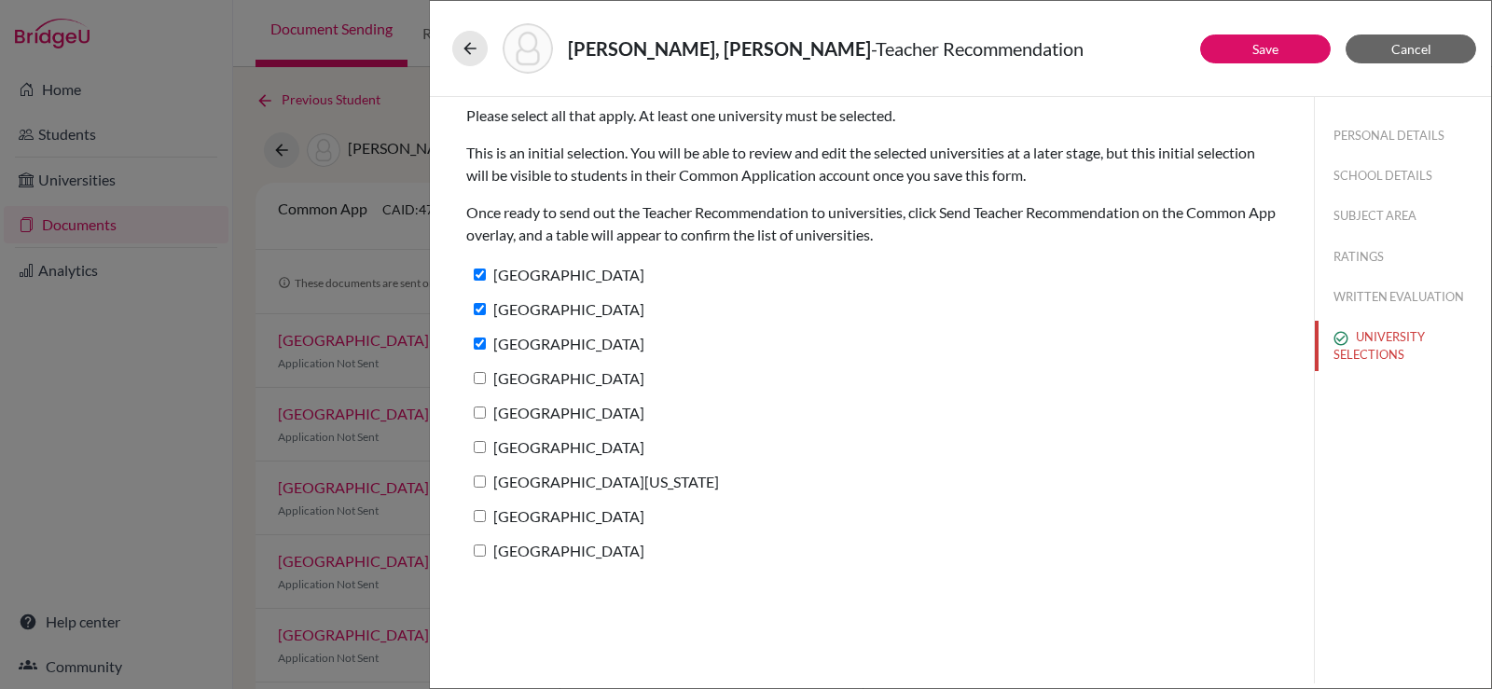
checkbox input "true"
click at [483, 408] on input "[GEOGRAPHIC_DATA]" at bounding box center [480, 413] width 12 height 12
checkbox input "true"
click at [490, 447] on label "[GEOGRAPHIC_DATA]" at bounding box center [555, 447] width 178 height 27
click at [486, 447] on input "[GEOGRAPHIC_DATA]" at bounding box center [480, 447] width 12 height 12
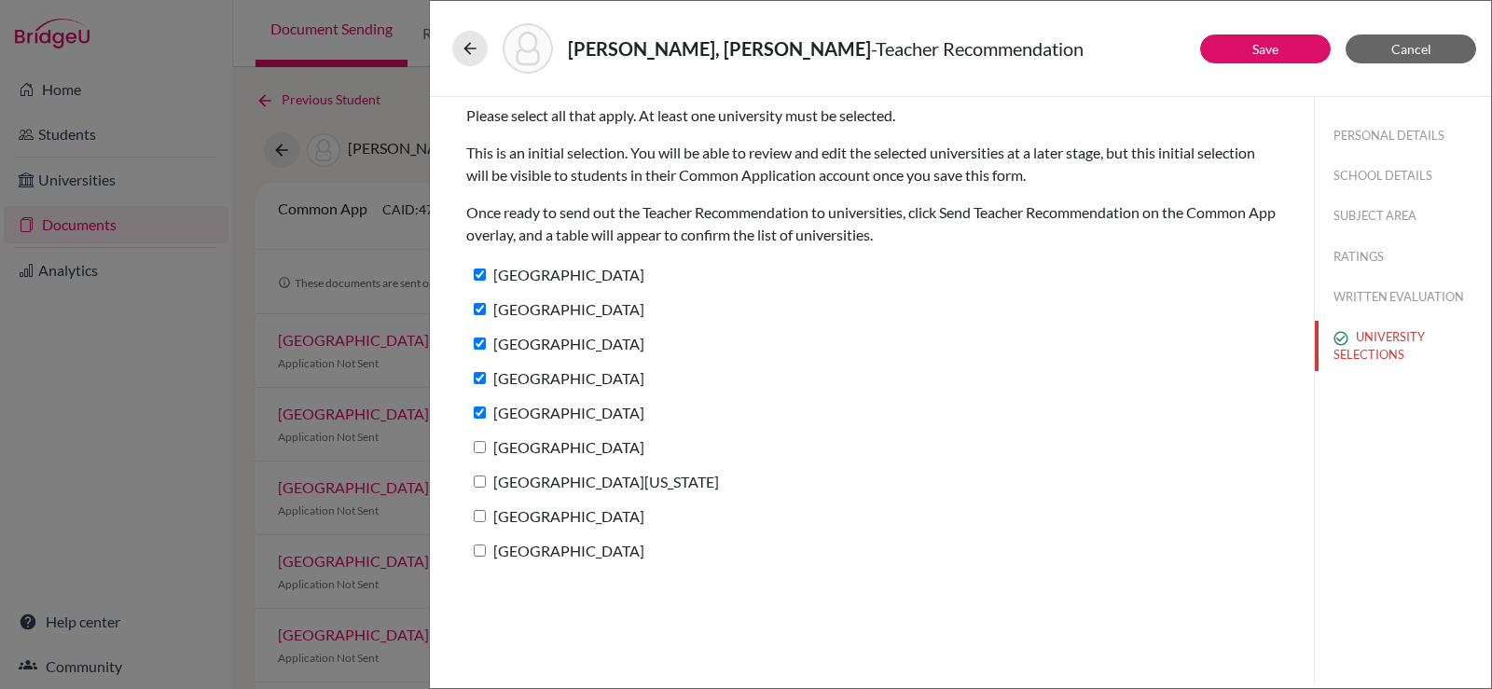
checkbox input "true"
click at [489, 478] on label "[GEOGRAPHIC_DATA][US_STATE]" at bounding box center [592, 481] width 253 height 27
click at [486, 478] on input "[GEOGRAPHIC_DATA][US_STATE]" at bounding box center [480, 482] width 12 height 12
checkbox input "true"
click at [489, 518] on label "[GEOGRAPHIC_DATA]" at bounding box center [555, 516] width 178 height 27
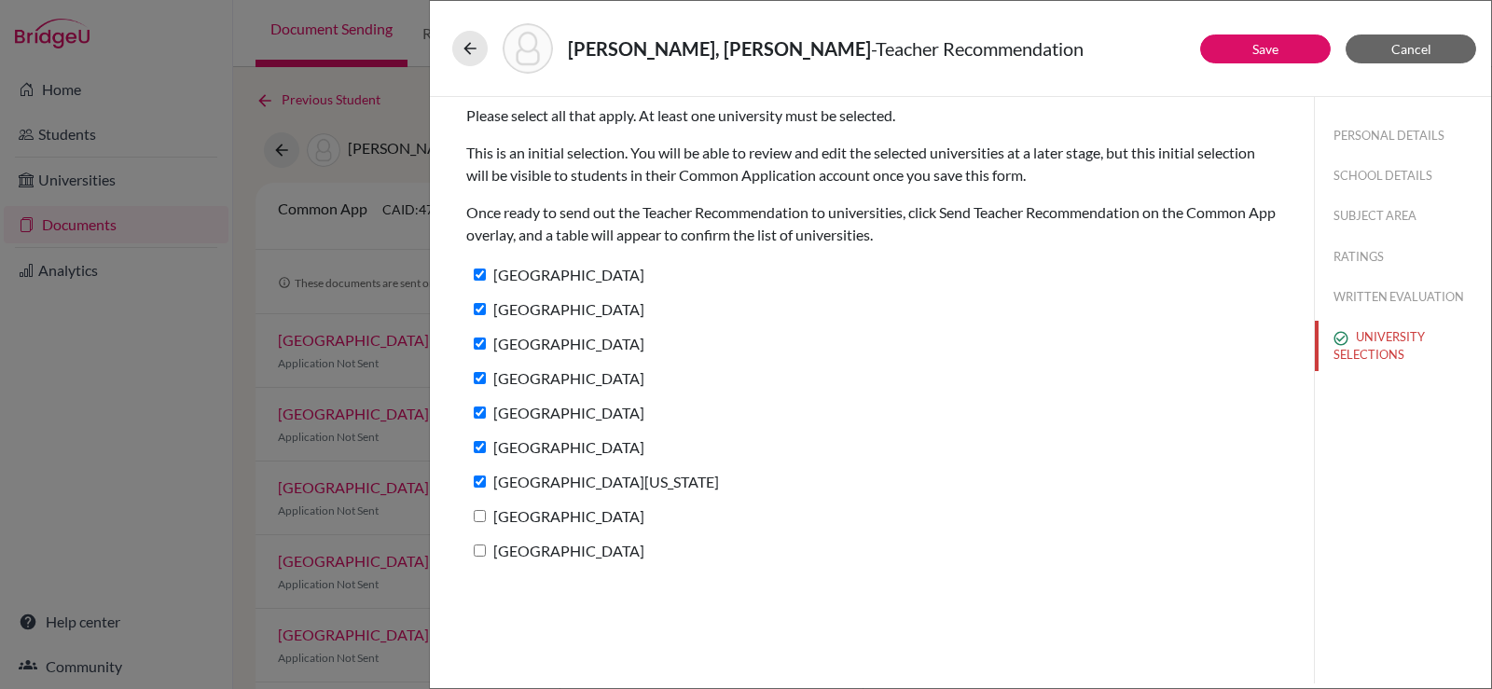
click at [486, 518] on input "[GEOGRAPHIC_DATA]" at bounding box center [480, 516] width 12 height 12
checkbox input "true"
click at [479, 546] on input "[GEOGRAPHIC_DATA]" at bounding box center [480, 551] width 12 height 12
checkbox input "true"
click at [1221, 49] on button "Save" at bounding box center [1265, 49] width 131 height 29
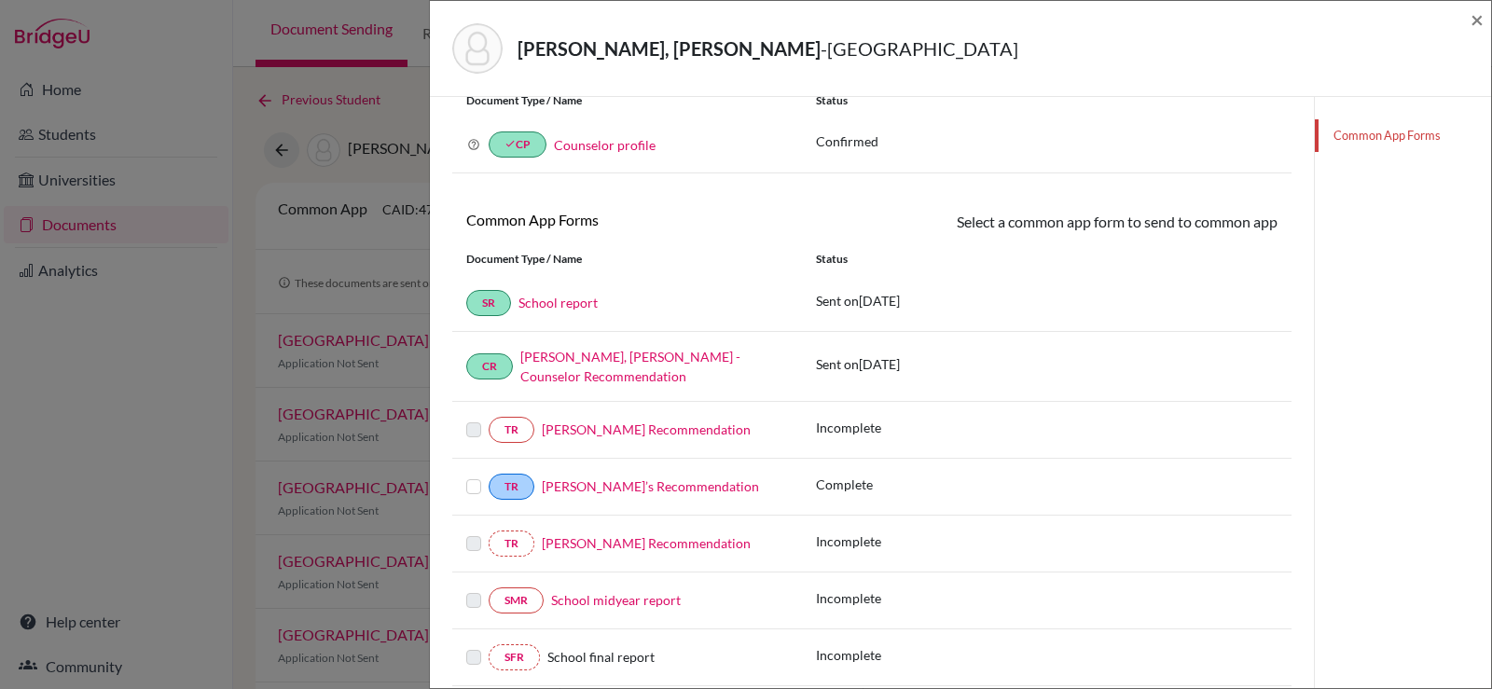
scroll to position [187, 0]
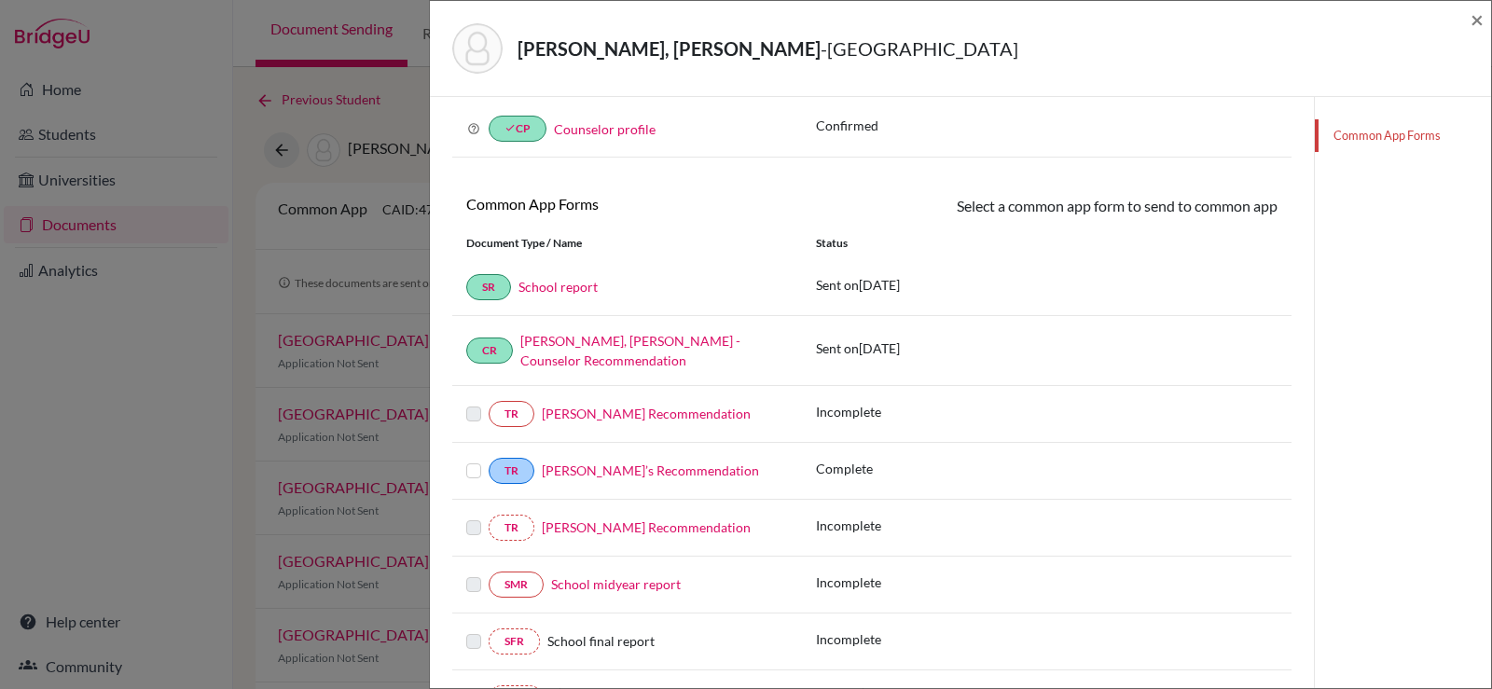
click at [477, 460] on label at bounding box center [473, 460] width 15 height 0
click at [0, 0] on input "checkbox" at bounding box center [0, 0] width 0 height 0
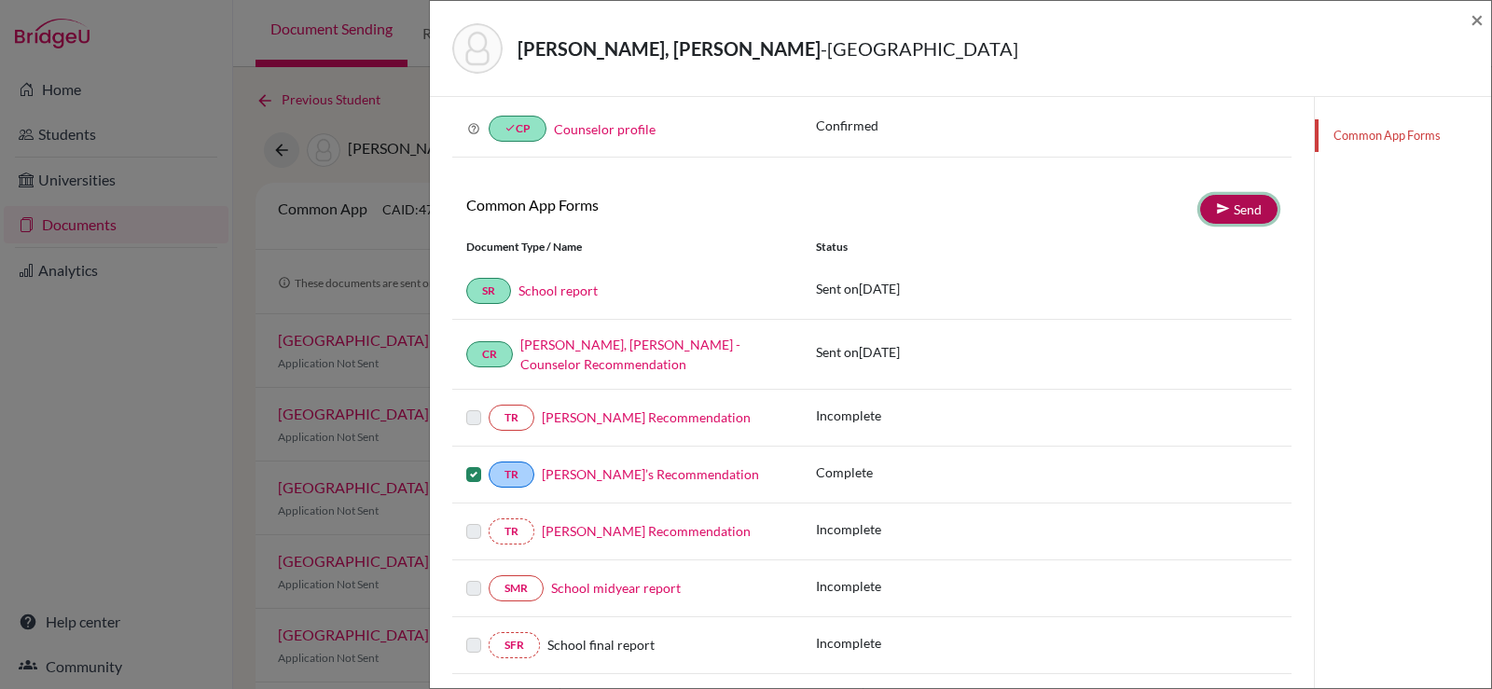
click at [1225, 214] on link "Send" at bounding box center [1238, 209] width 77 height 29
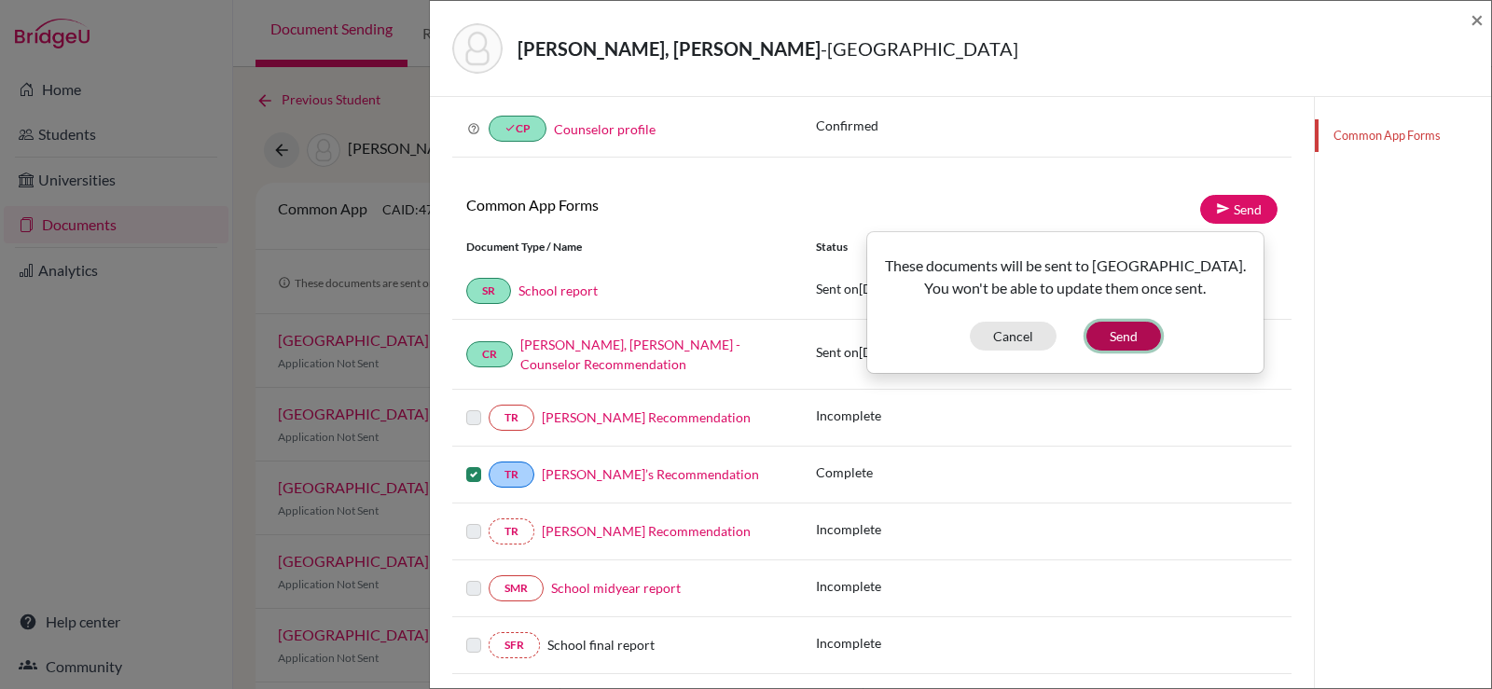
click at [1135, 328] on button "Send" at bounding box center [1123, 336] width 75 height 29
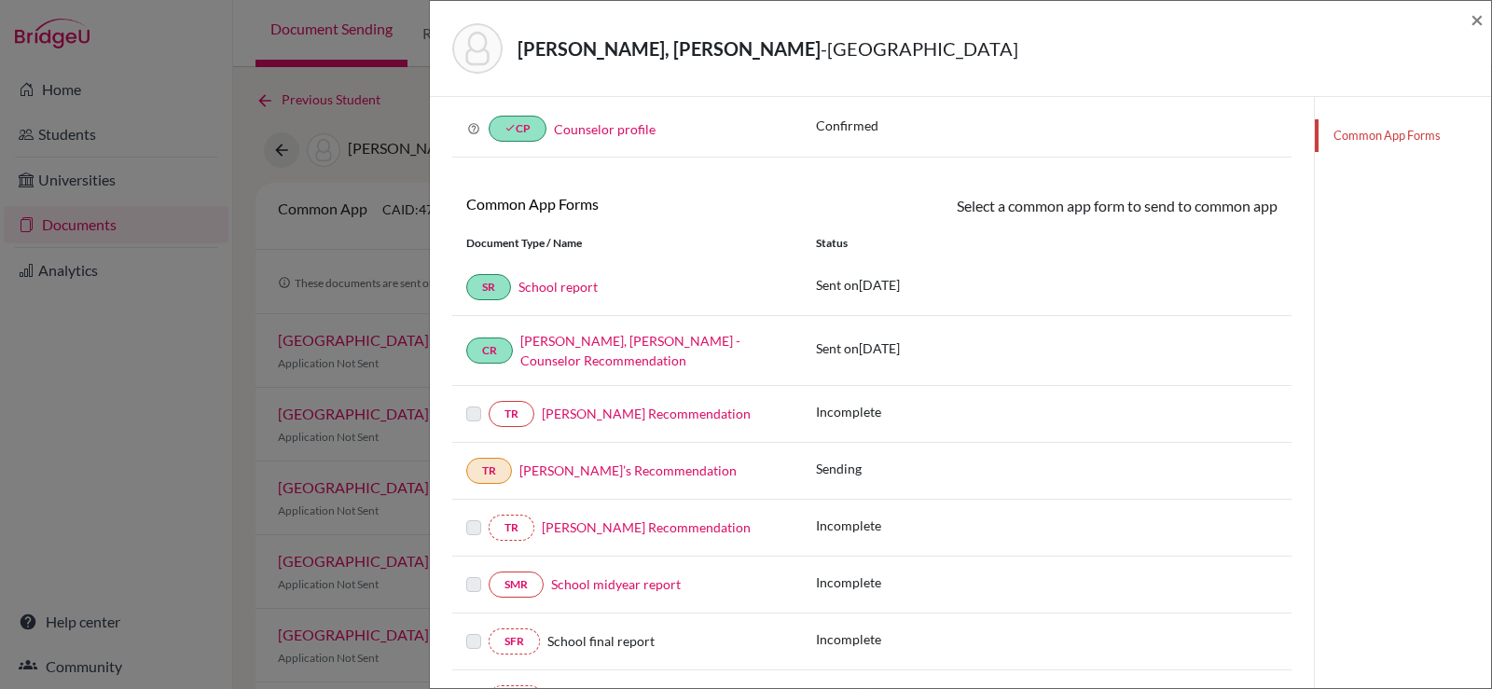
click at [476, 403] on label at bounding box center [473, 403] width 15 height 0
click at [584, 463] on link "[PERSON_NAME]’s Recommendation" at bounding box center [627, 471] width 217 height 16
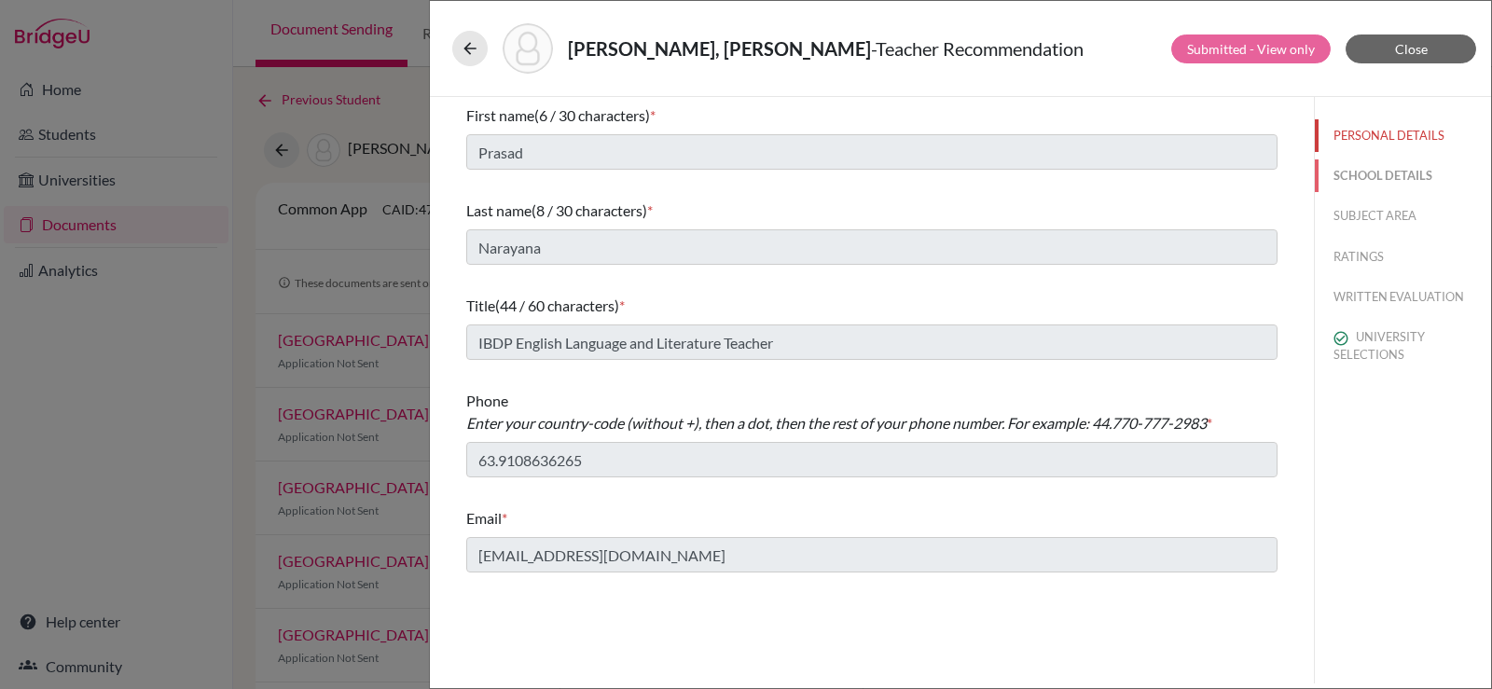
click at [1381, 173] on button "SCHOOL DETAILS" at bounding box center [1403, 175] width 176 height 33
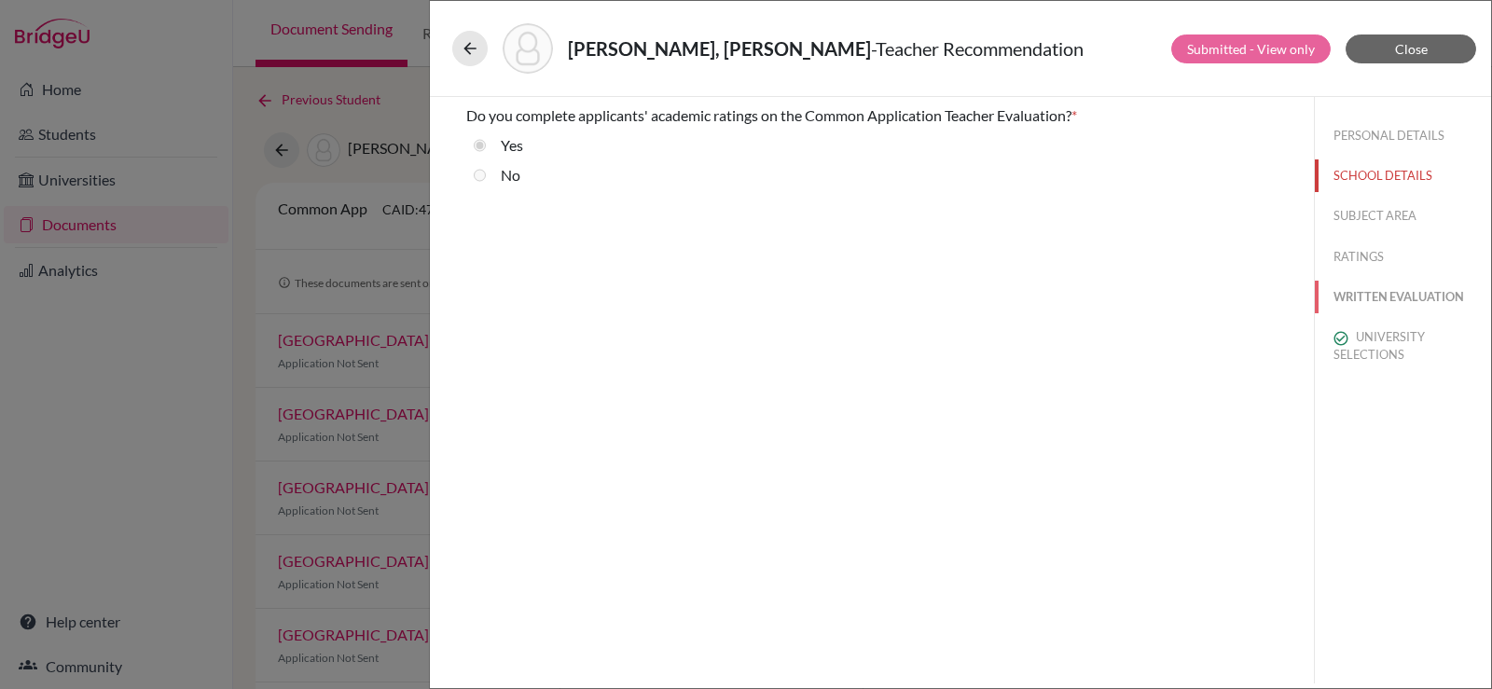
click at [1375, 289] on button "WRITTEN EVALUATION" at bounding box center [1403, 297] width 176 height 33
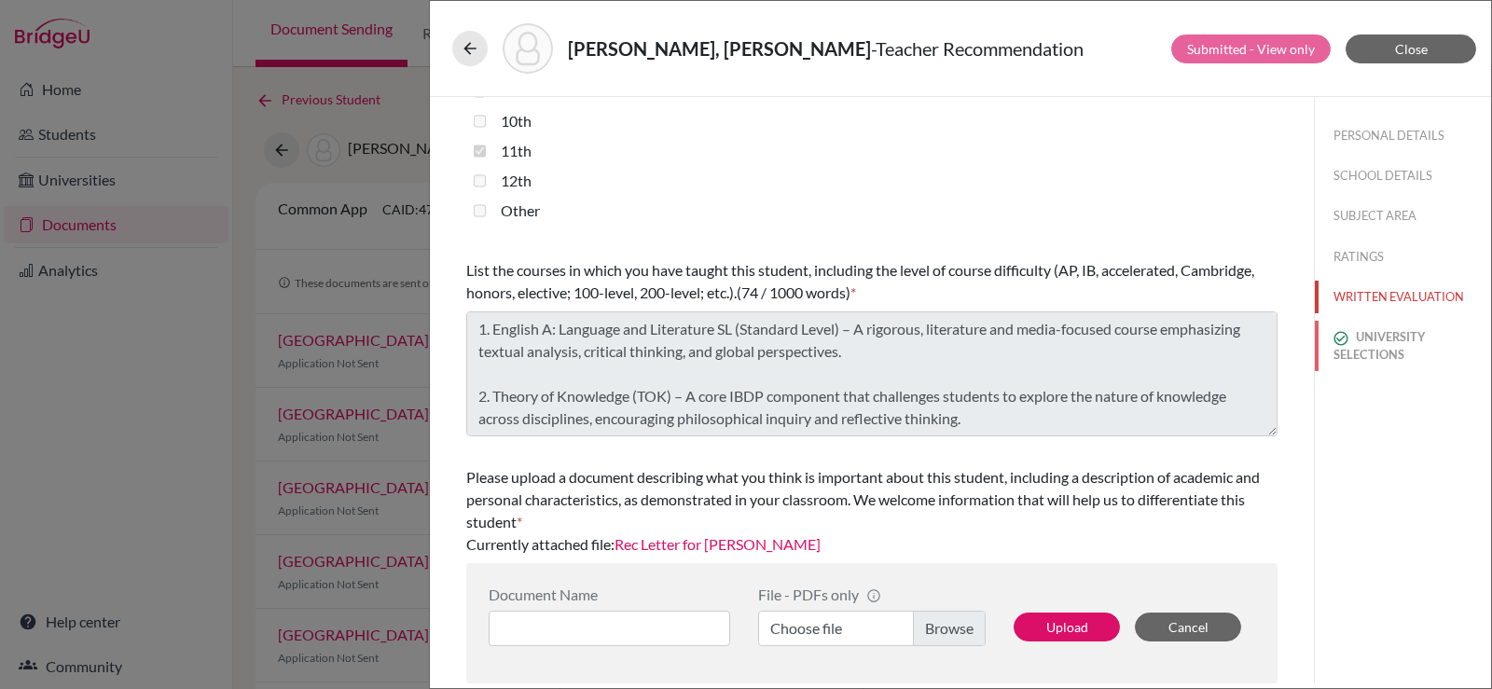
click at [1348, 346] on button "UNIVERSITY SELECTIONS" at bounding box center [1403, 346] width 176 height 50
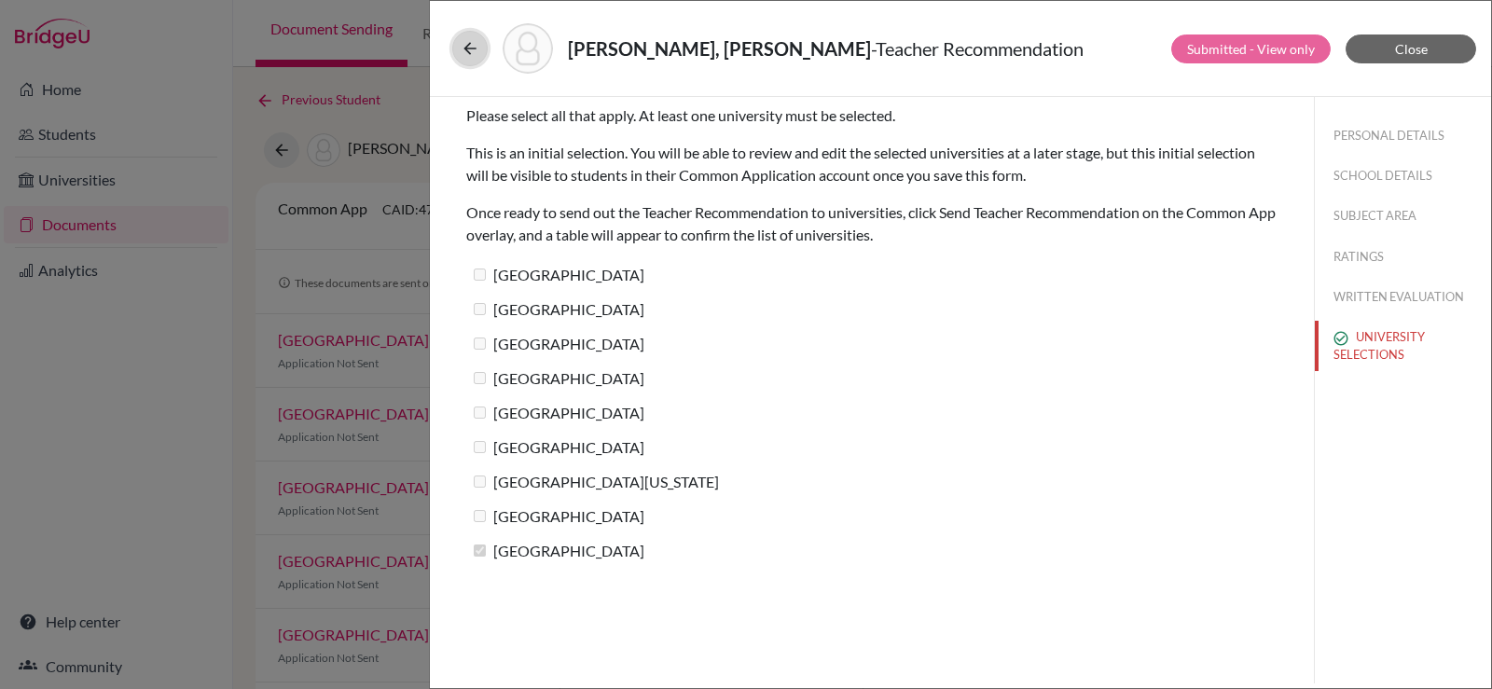
click at [474, 44] on icon at bounding box center [470, 48] width 19 height 19
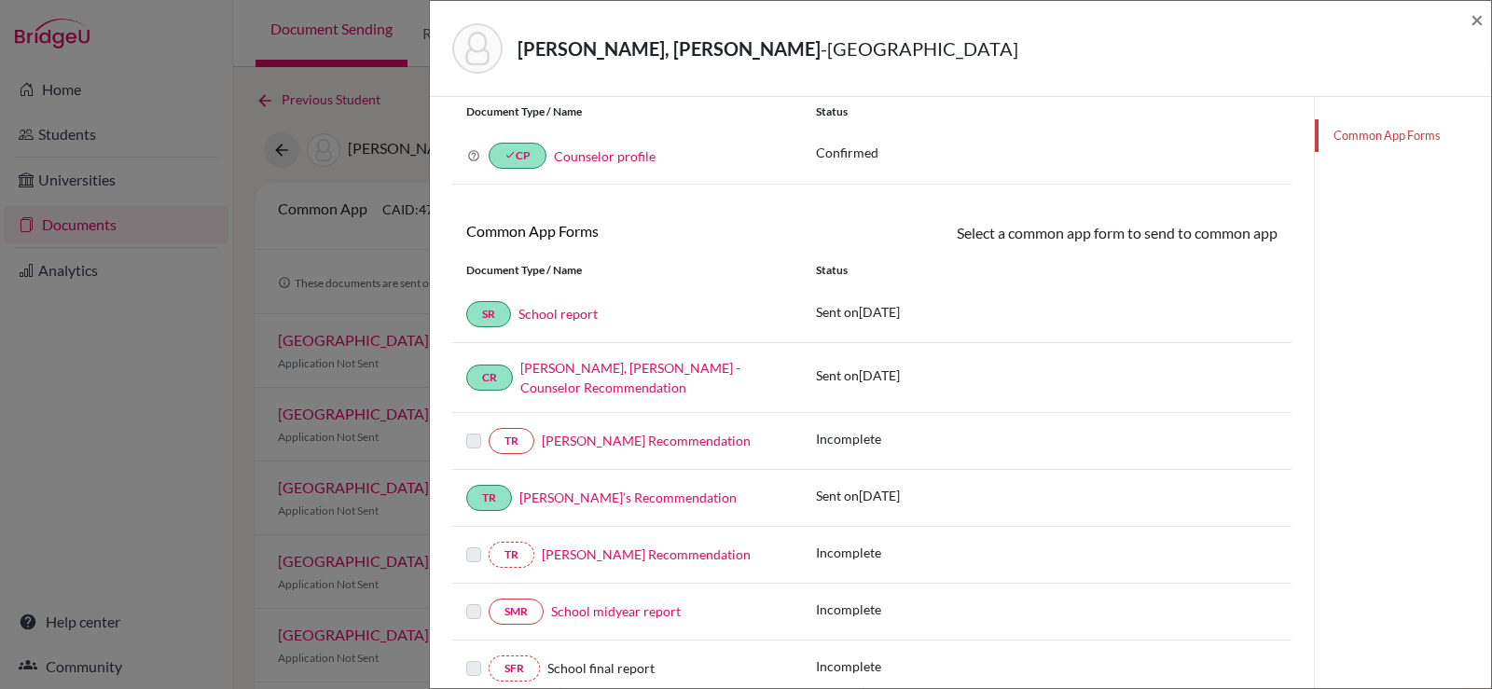
scroll to position [187, 0]
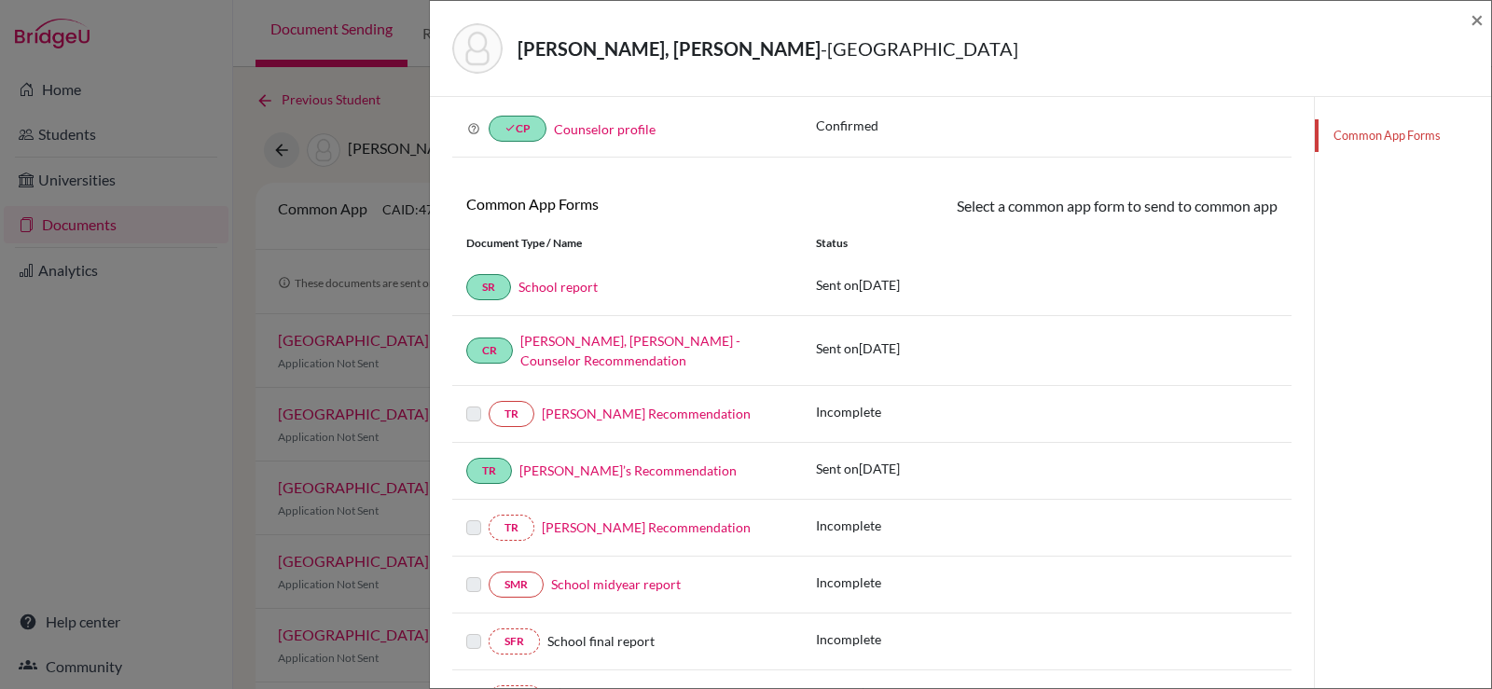
click at [474, 403] on label at bounding box center [473, 403] width 15 height 0
click at [612, 406] on link "[PERSON_NAME] Recommendation" at bounding box center [646, 414] width 209 height 16
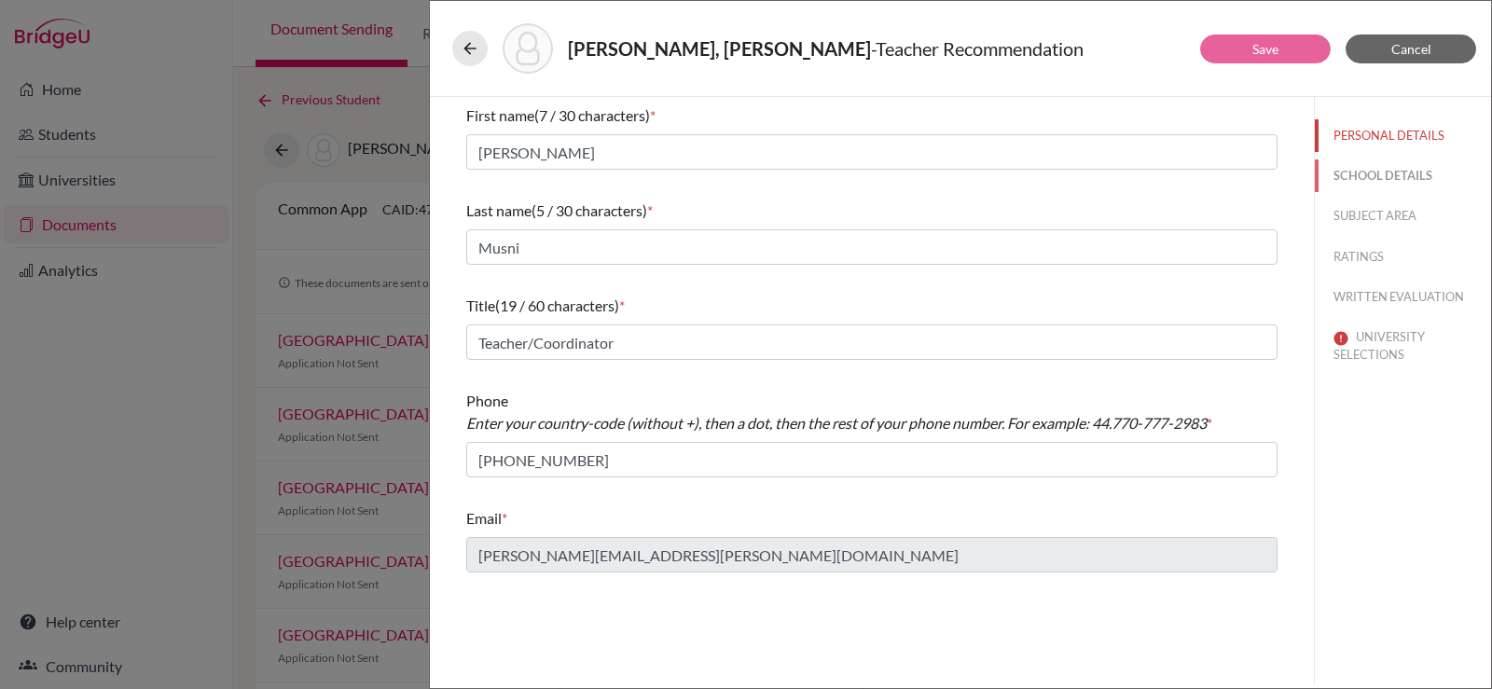
click at [1372, 181] on button "SCHOOL DETAILS" at bounding box center [1403, 175] width 176 height 33
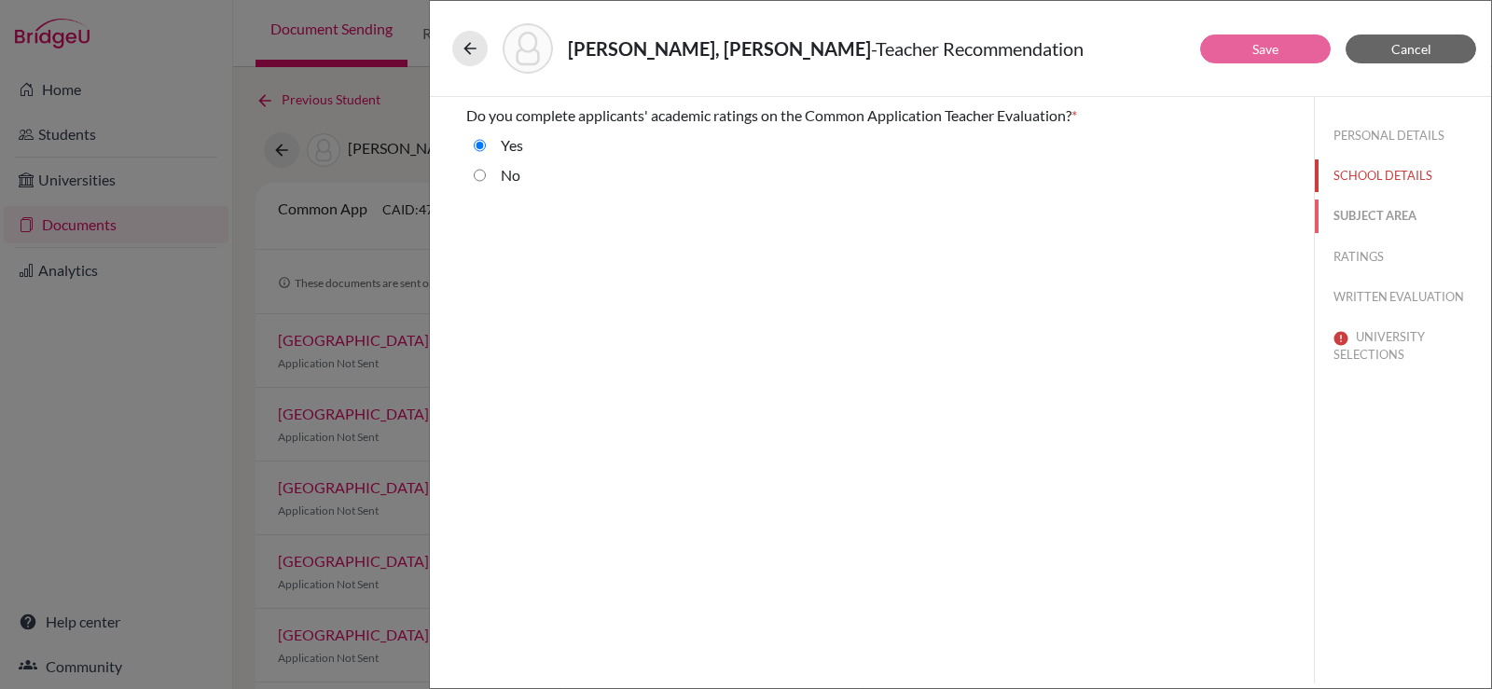
click at [1373, 228] on button "SUBJECT AREA" at bounding box center [1403, 216] width 176 height 33
select select "2"
click at [1374, 245] on button "RATINGS" at bounding box center [1403, 257] width 176 height 33
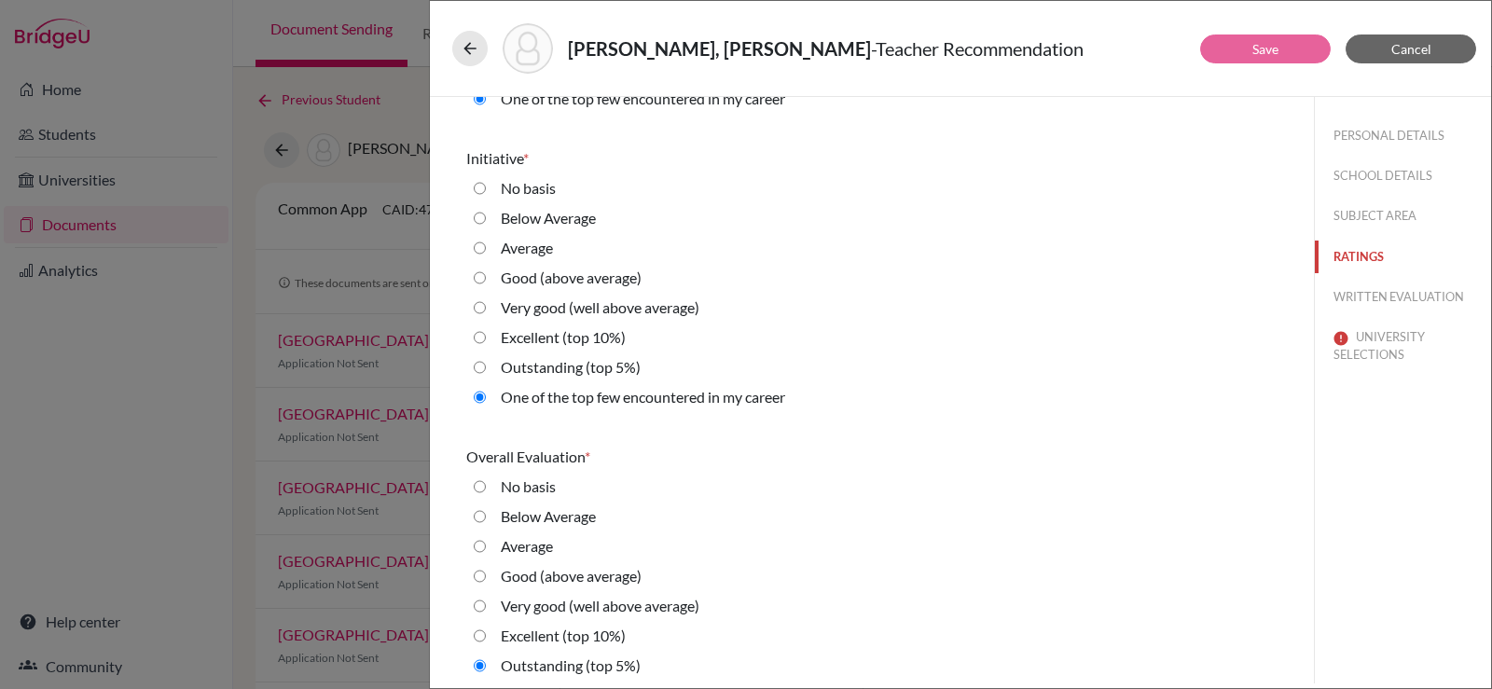
scroll to position [4173, 0]
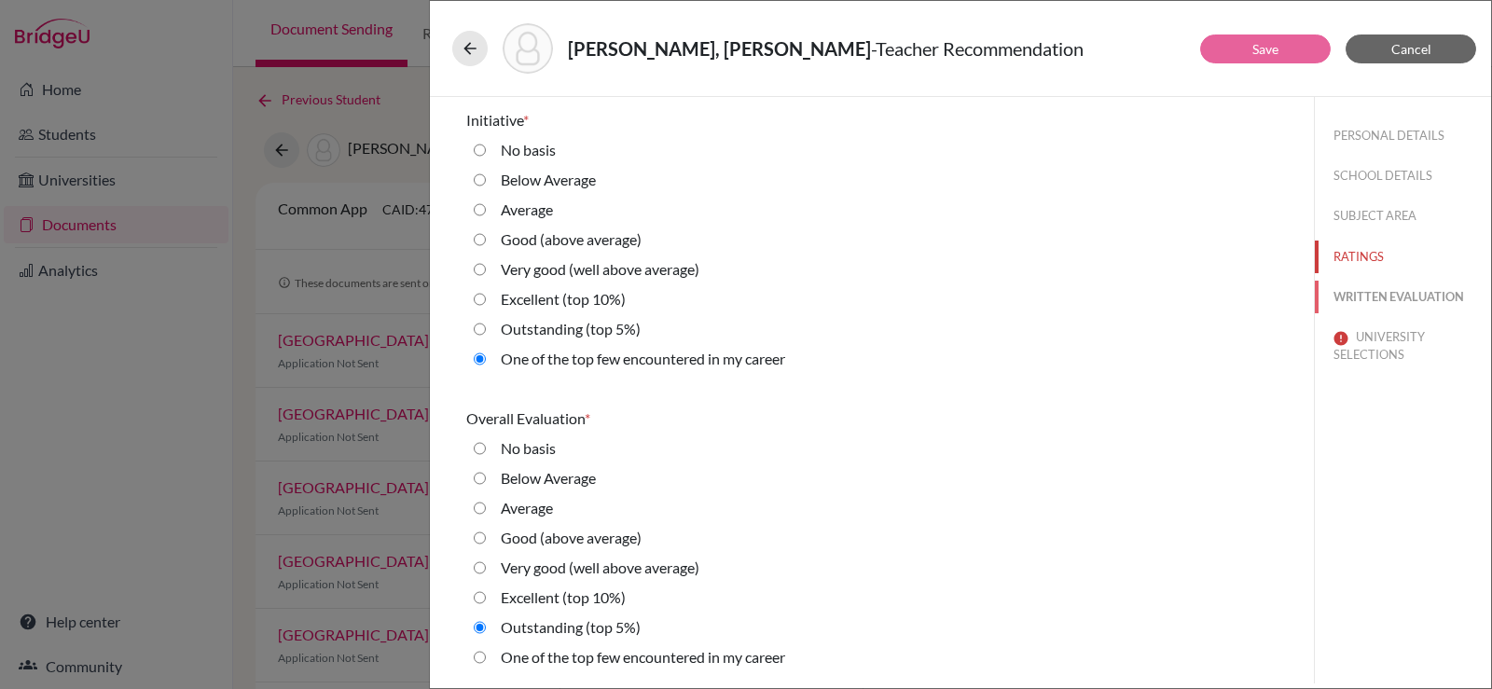
click at [1370, 300] on button "WRITTEN EVALUATION" at bounding box center [1403, 297] width 176 height 33
radio Average "true"
radio input "true"
radio average\) "true"
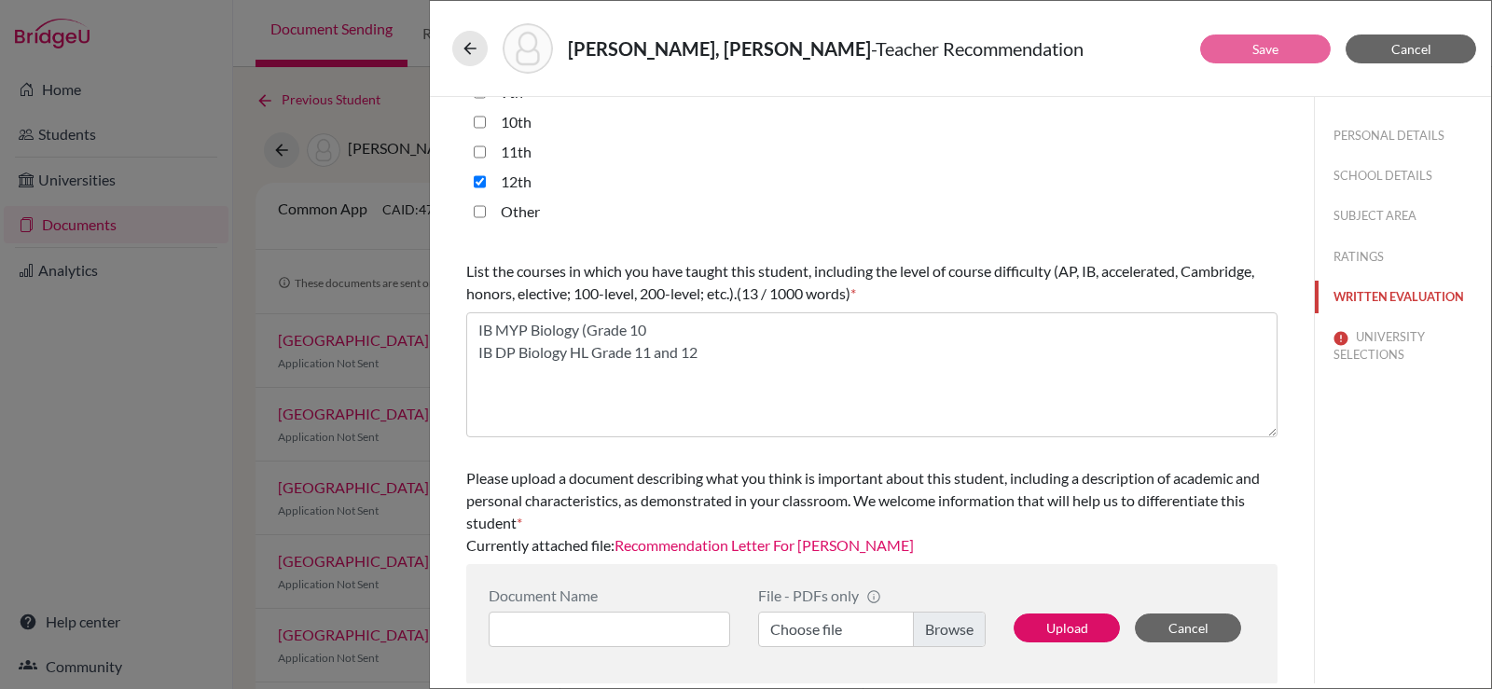
scroll to position [491, 0]
click at [1356, 342] on button "UNIVERSITY SELECTIONS" at bounding box center [1403, 346] width 176 height 50
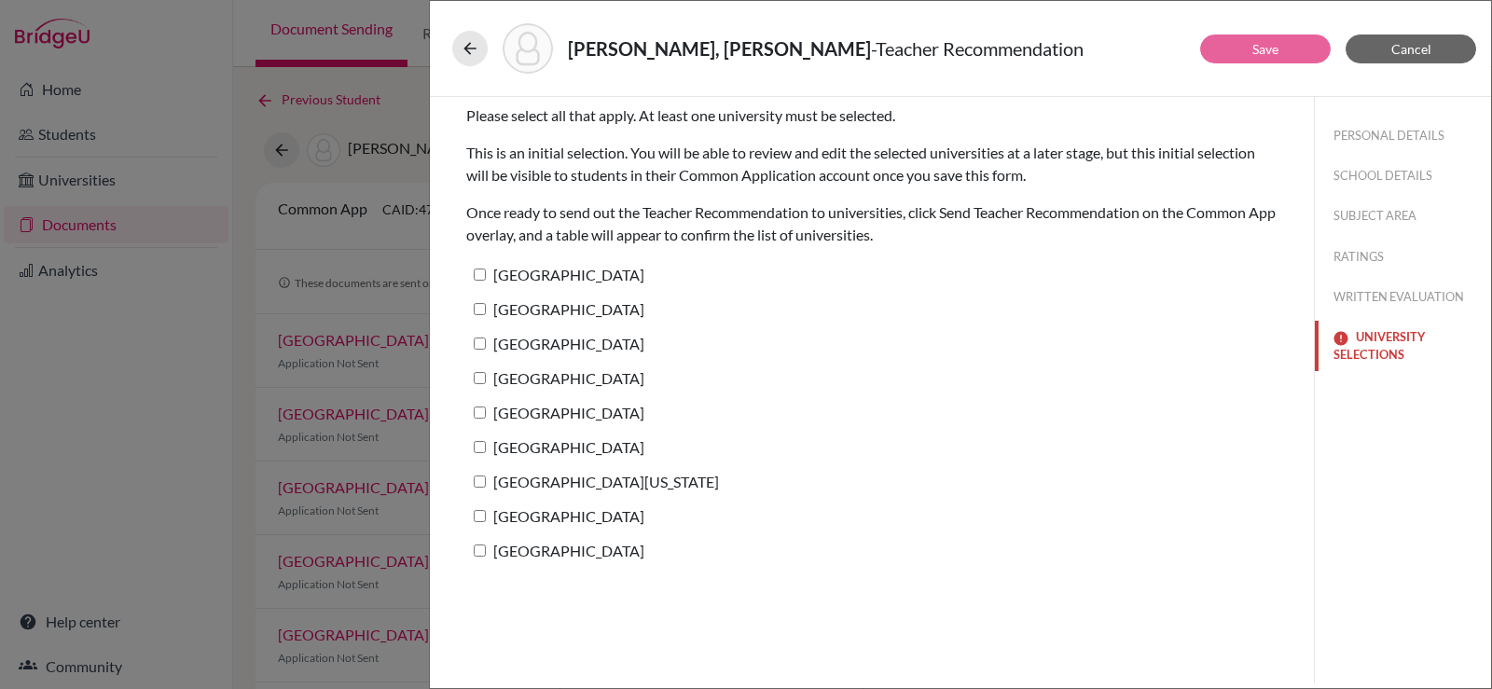
scroll to position [0, 0]
click at [478, 278] on input "Harvard University" at bounding box center [480, 275] width 12 height 12
checkbox input "true"
click at [477, 307] on input "Yale University" at bounding box center [480, 309] width 12 height 12
checkbox input "true"
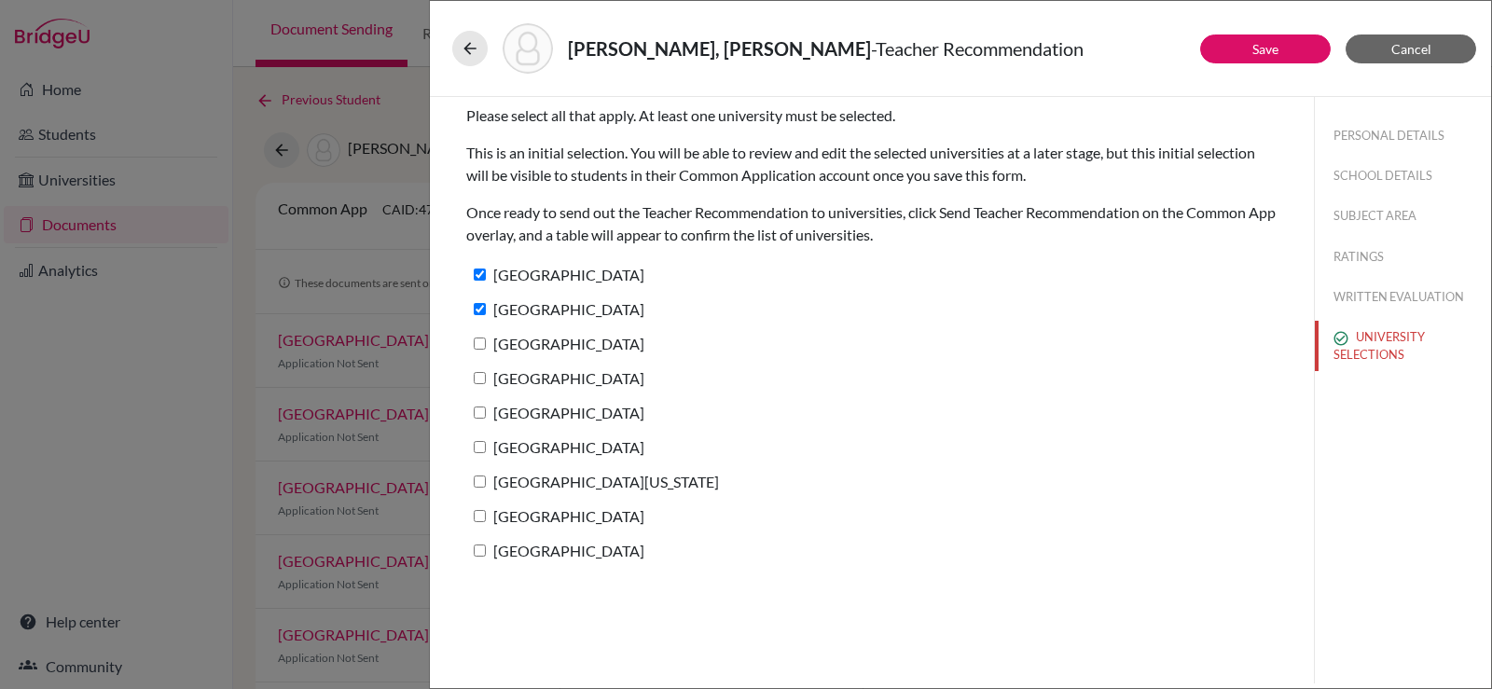
click at [481, 341] on input "Princeton University" at bounding box center [480, 344] width 12 height 12
checkbox input "true"
click at [483, 378] on input "Columbia University" at bounding box center [480, 378] width 12 height 12
checkbox input "true"
click at [477, 413] on input "Stanford University" at bounding box center [480, 413] width 12 height 12
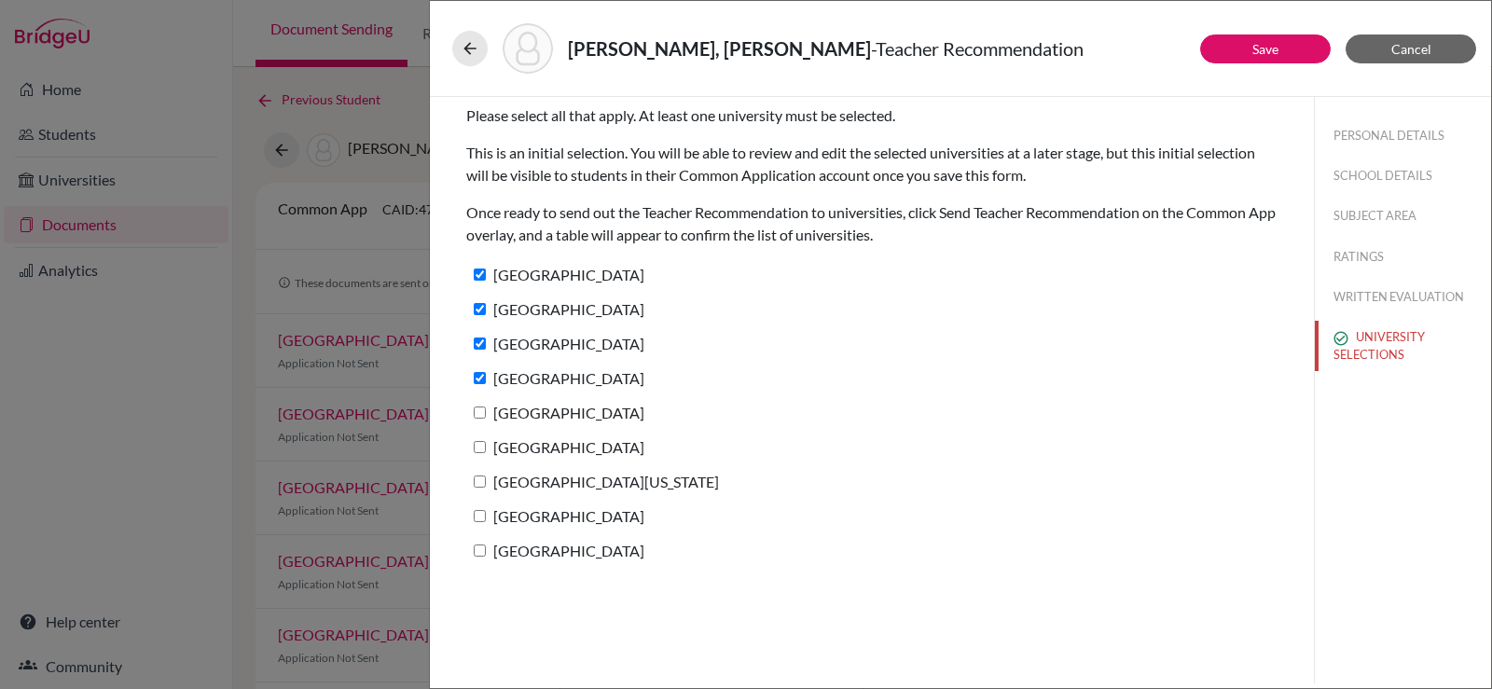
checkbox input "true"
click at [483, 444] on input "Brown University" at bounding box center [480, 447] width 12 height 12
checkbox input "true"
click at [479, 477] on input "University of Pennsylvania" at bounding box center [480, 482] width 12 height 12
checkbox input "true"
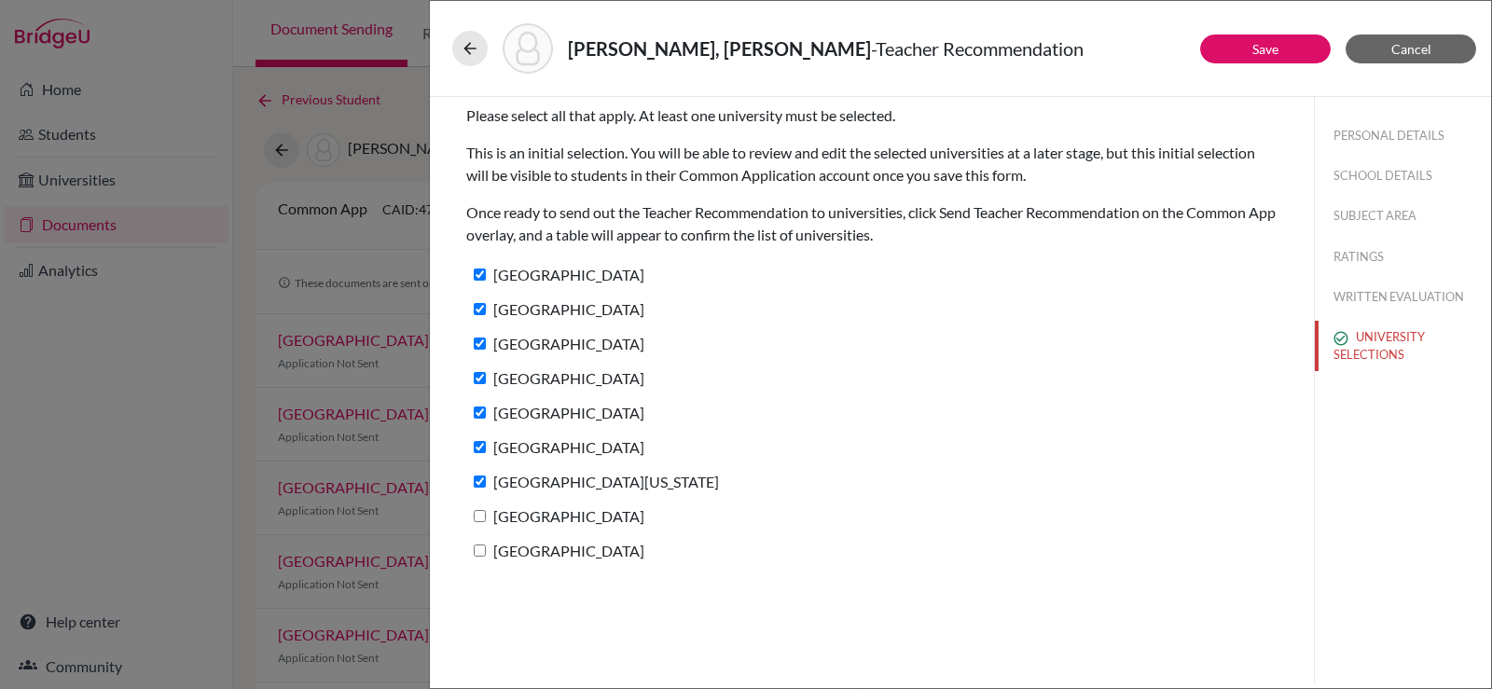
click at [481, 516] on input "Cornell University" at bounding box center [480, 516] width 12 height 12
checkbox input "true"
click at [479, 549] on input "Duke University" at bounding box center [480, 551] width 12 height 12
checkbox input "true"
click at [1292, 49] on button "Save" at bounding box center [1265, 49] width 131 height 29
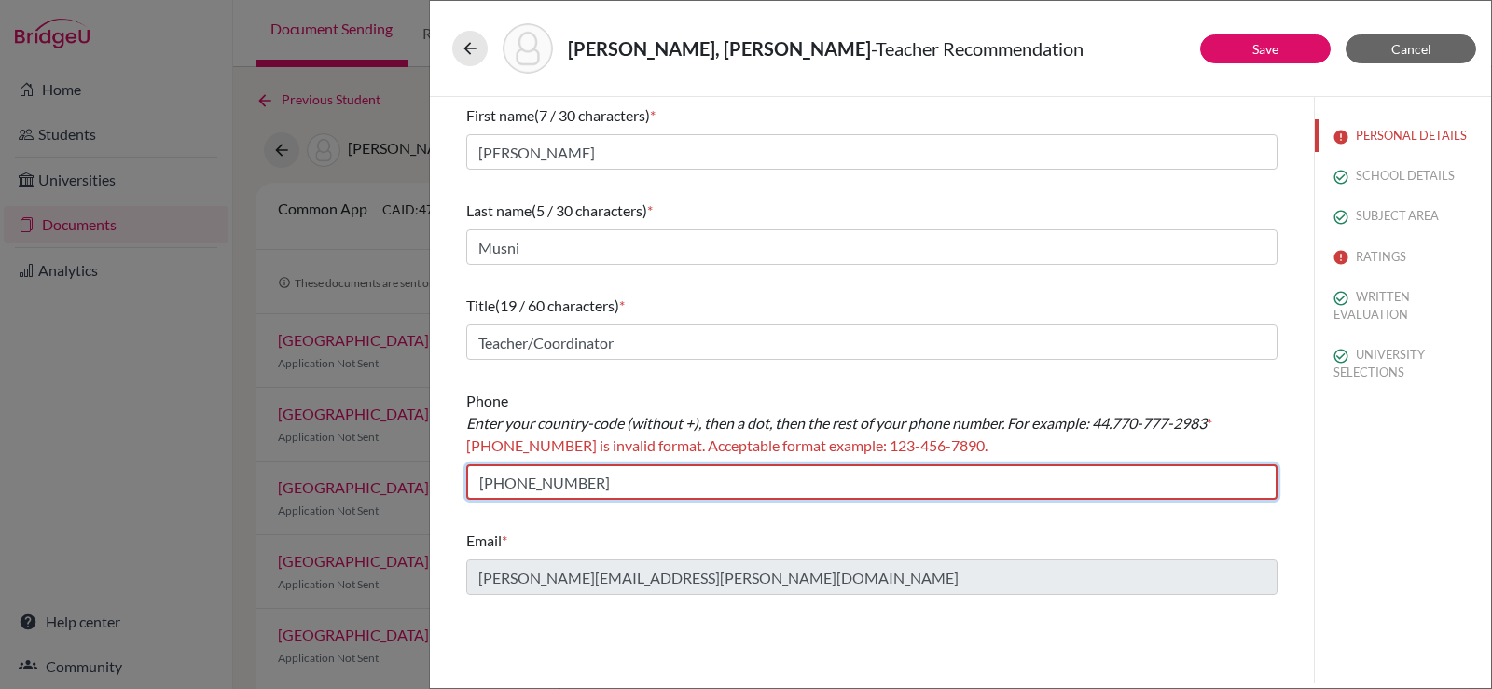
click at [518, 486] on input "+63 0454599000" at bounding box center [871, 481] width 811 height 35
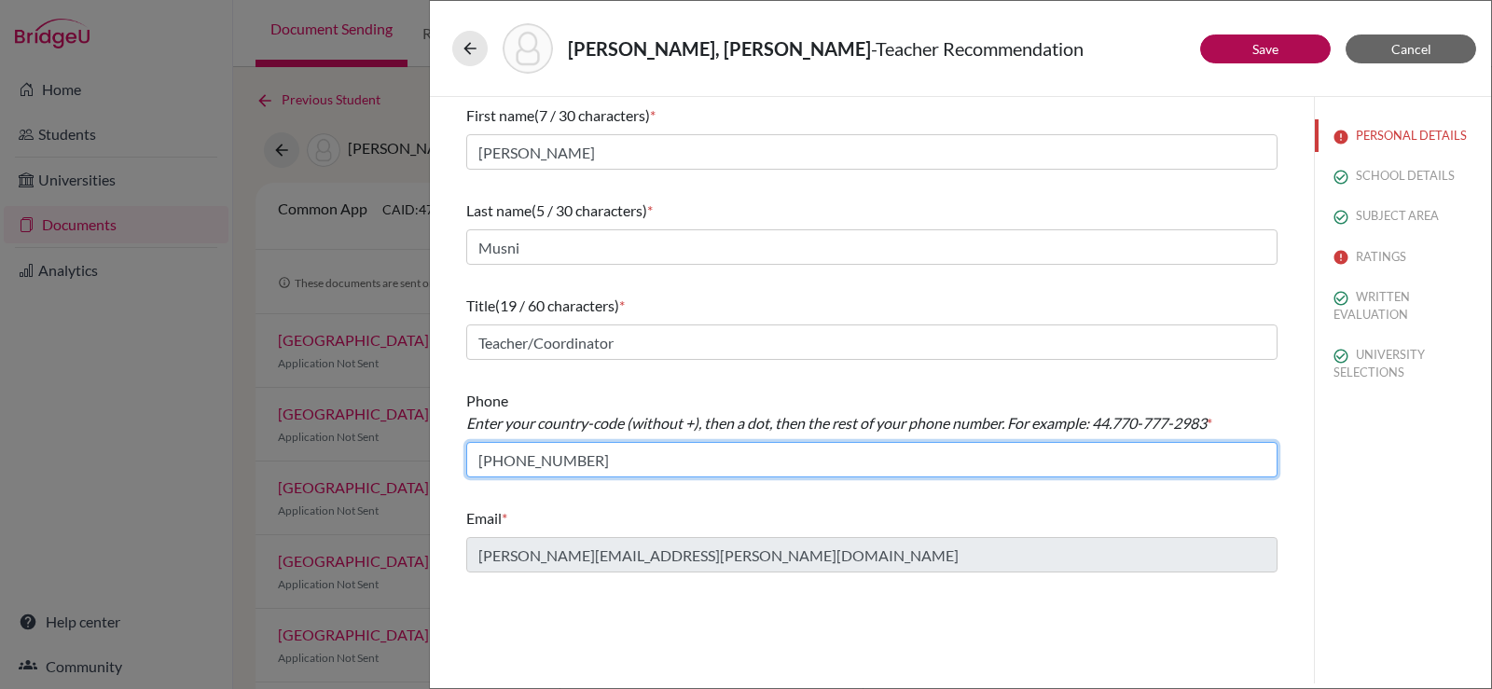
type input "+63 454599000"
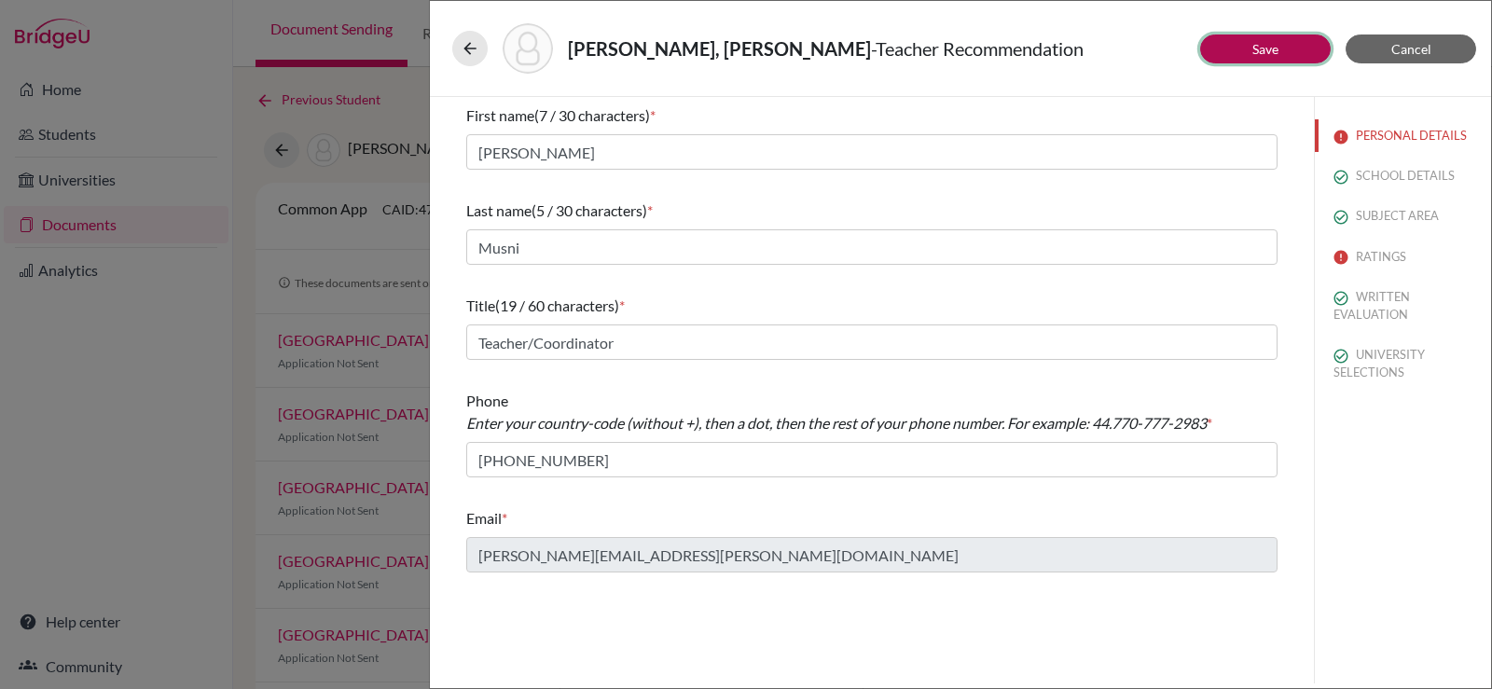
click at [1287, 54] on button "Save" at bounding box center [1265, 49] width 131 height 29
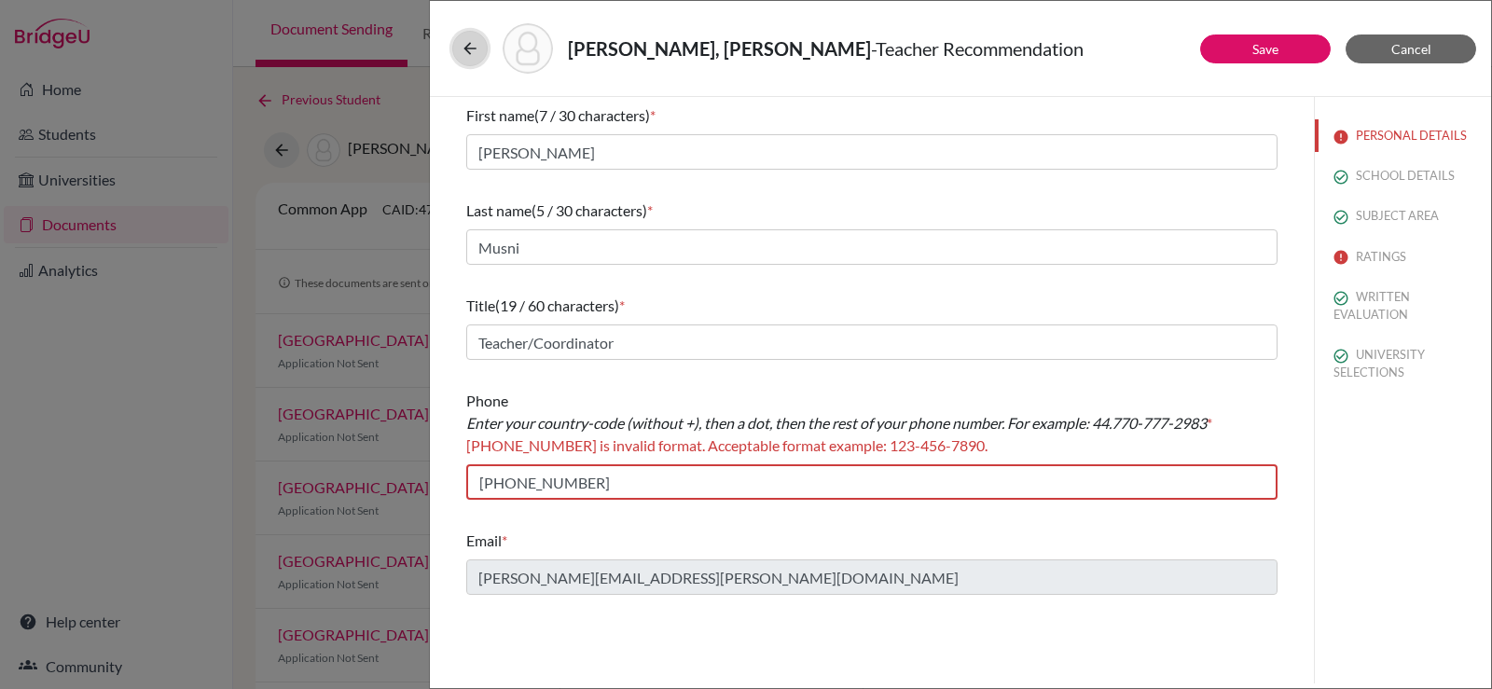
click at [477, 52] on icon at bounding box center [470, 48] width 19 height 19
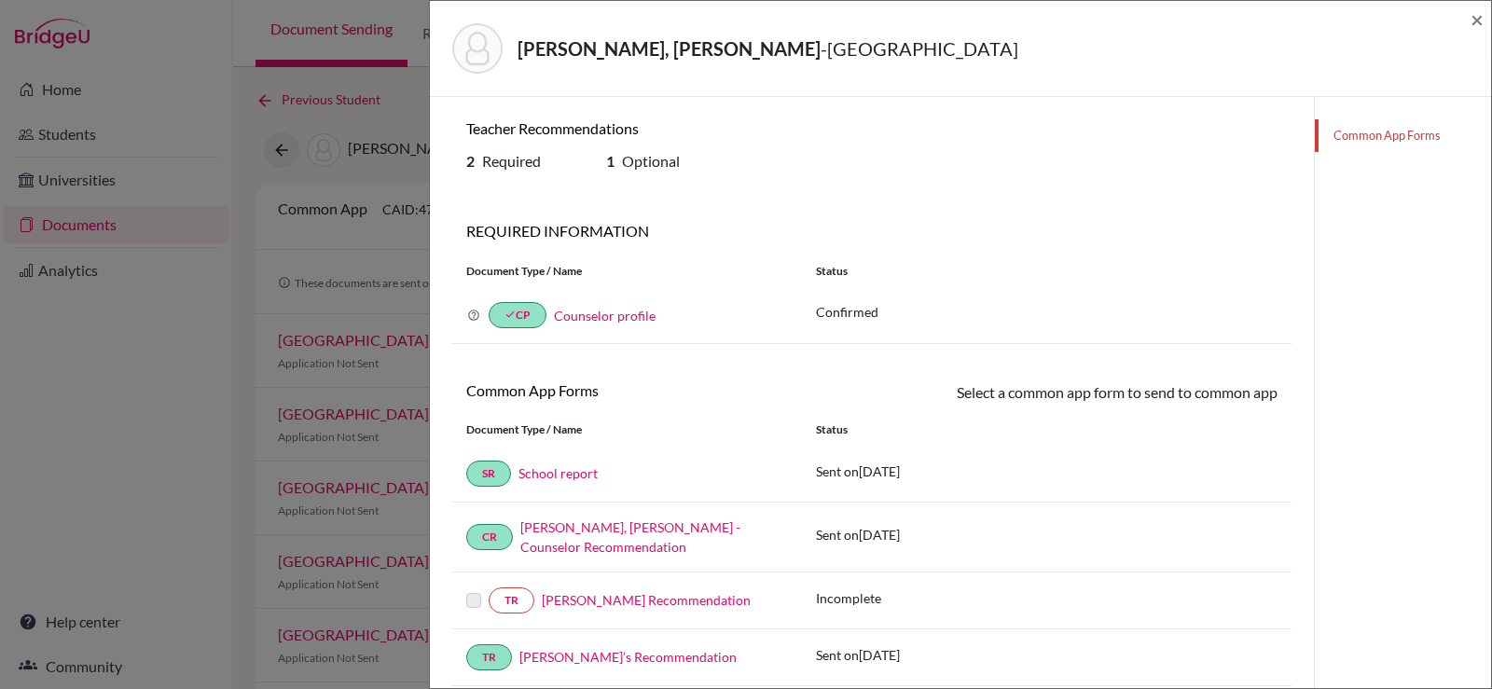
click at [340, 382] on div "Shin, Dong Joo - Duke University × Teacher Recommendations 2 Required 1 Optiona…" at bounding box center [746, 344] width 1492 height 689
click at [1477, 21] on span "×" at bounding box center [1477, 19] width 13 height 27
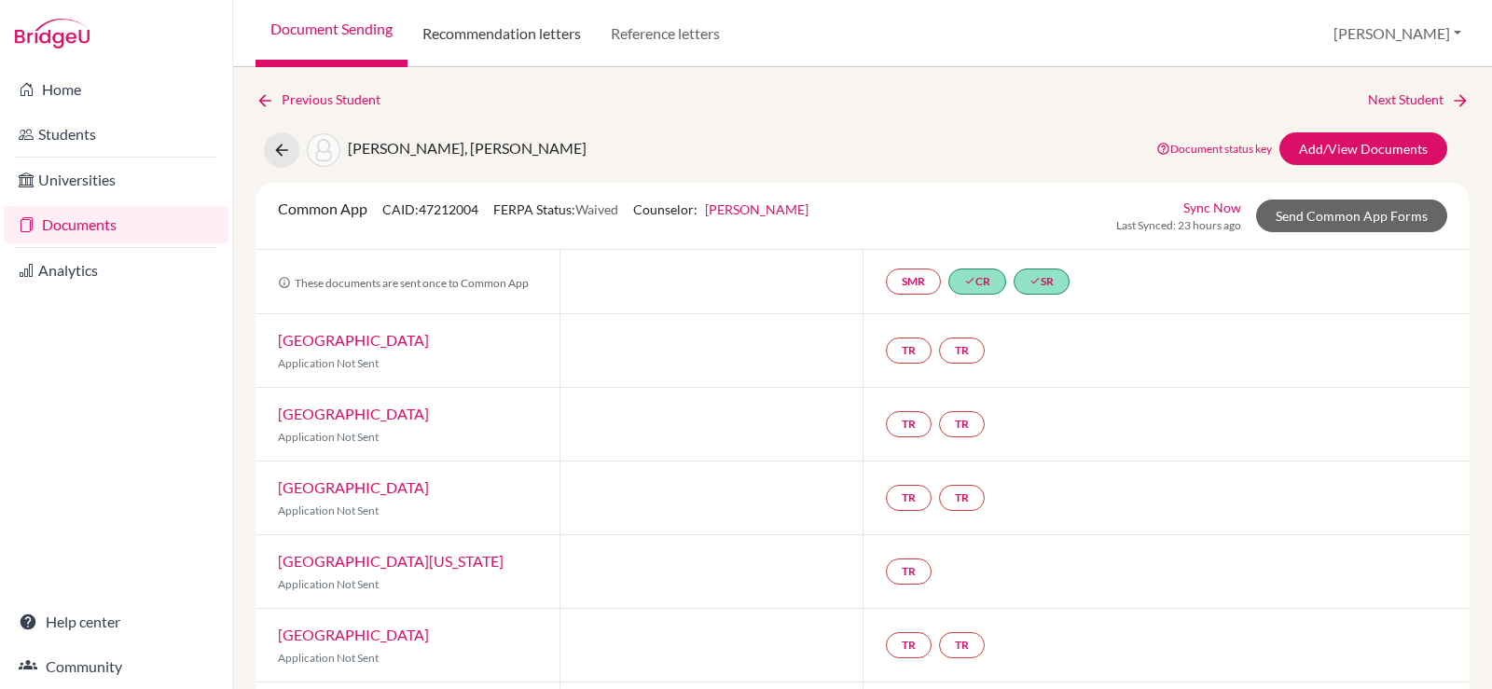
click at [504, 38] on link "Recommendation letters" at bounding box center [502, 33] width 188 height 67
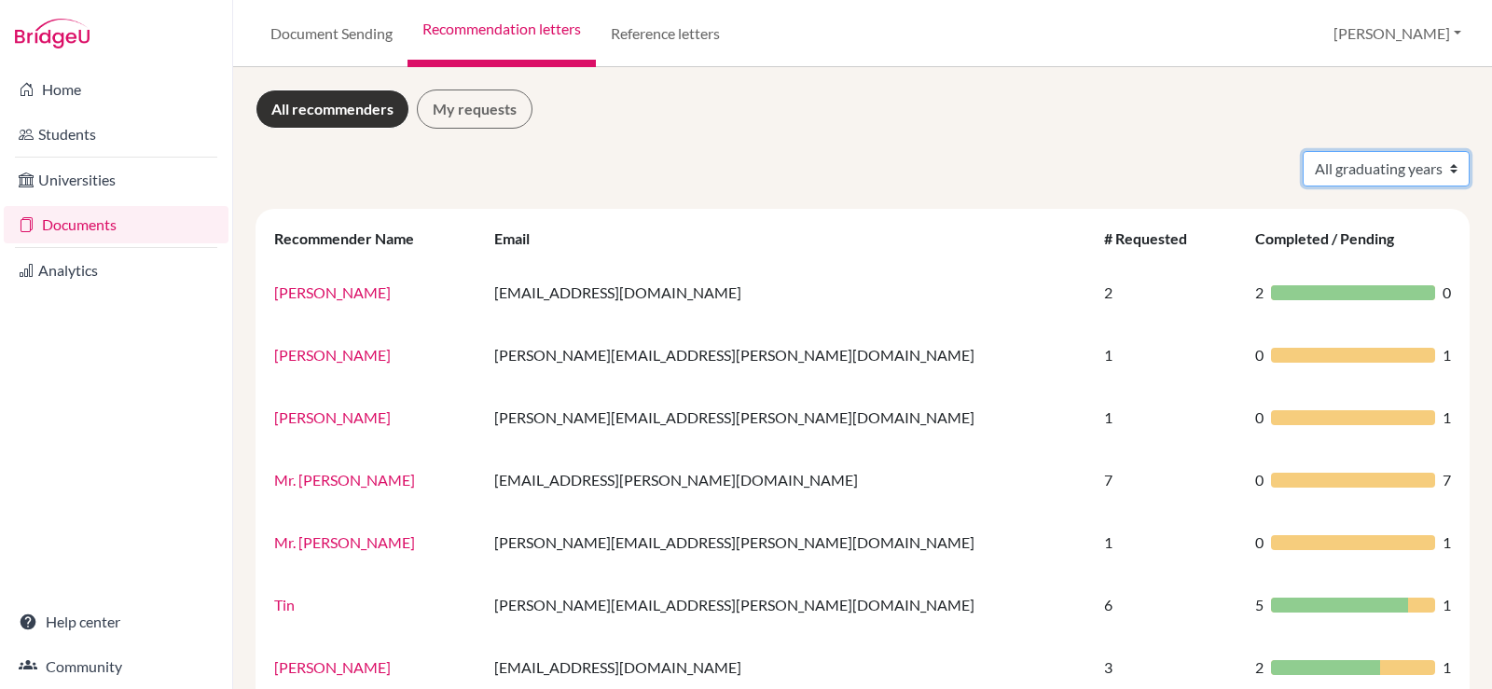
click at [1369, 170] on select "All graduating years 2025 2026" at bounding box center [1386, 168] width 167 height 35
select select "2026"
click at [1303, 151] on select "All graduating years 2025 2026" at bounding box center [1386, 168] width 167 height 35
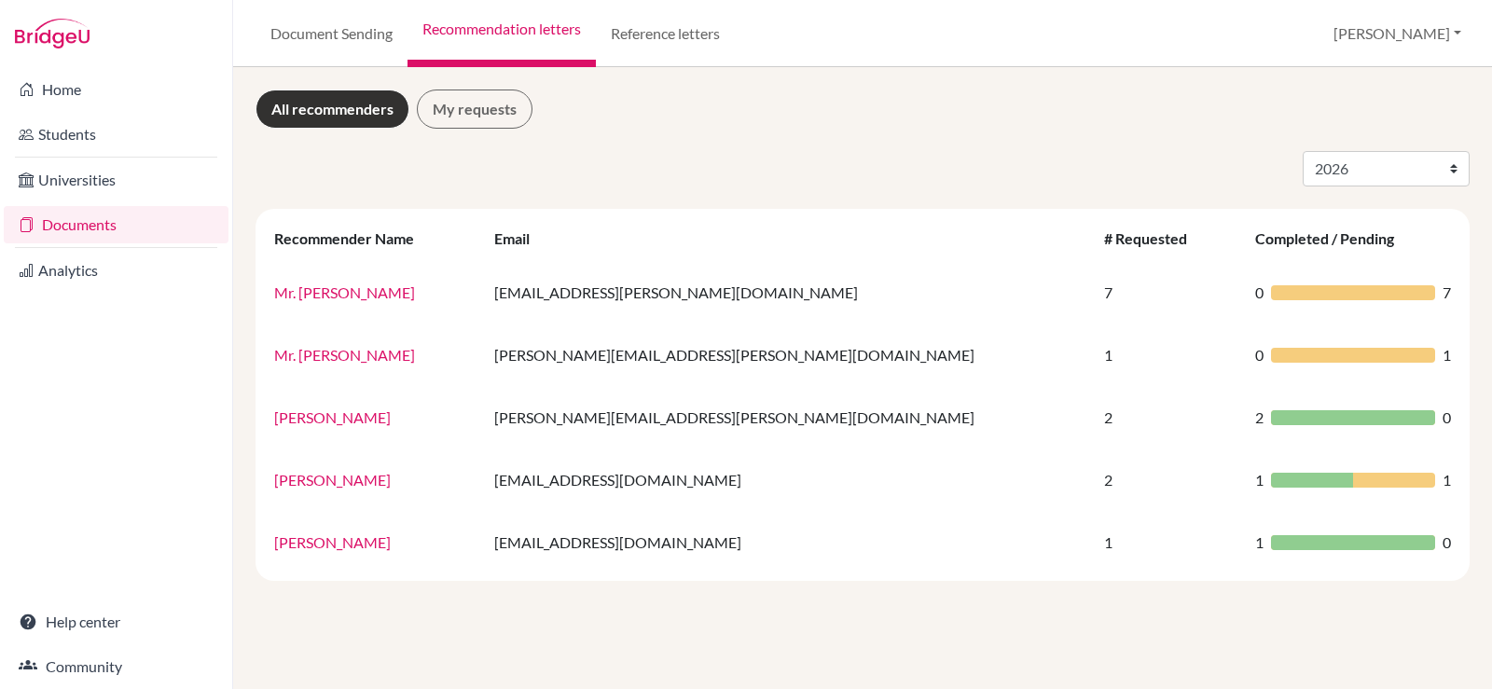
select select "2026"
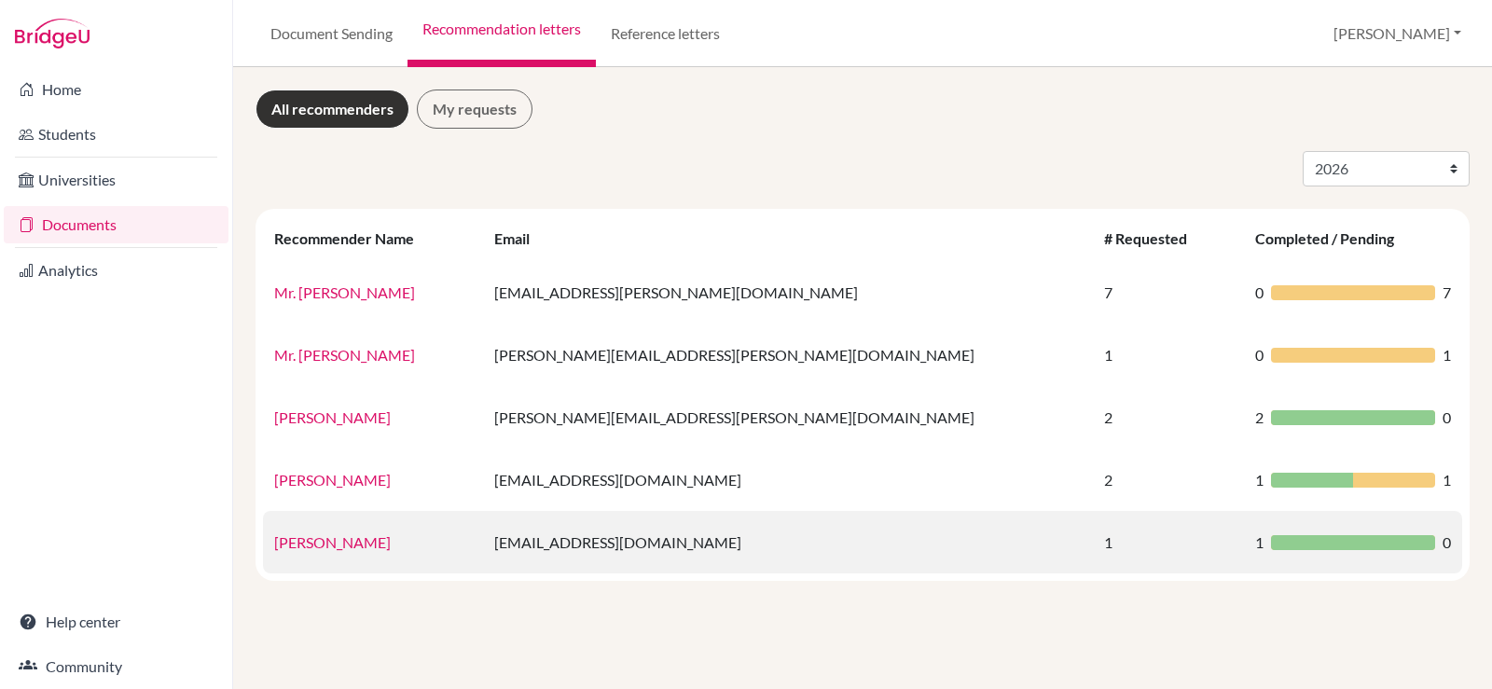
click at [340, 548] on link "[PERSON_NAME]" at bounding box center [332, 542] width 117 height 18
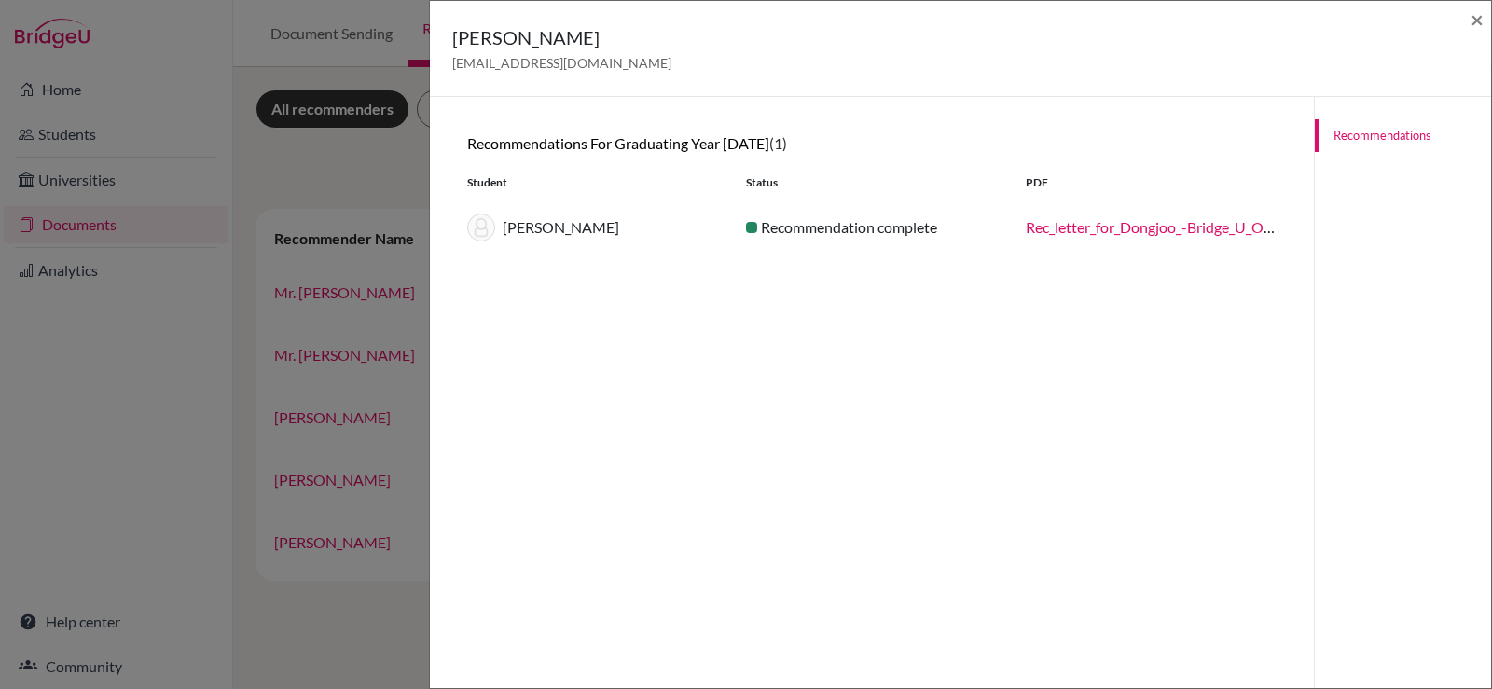
click at [571, 228] on div "[PERSON_NAME]" at bounding box center [592, 228] width 279 height 28
click at [1481, 14] on span "×" at bounding box center [1477, 19] width 13 height 27
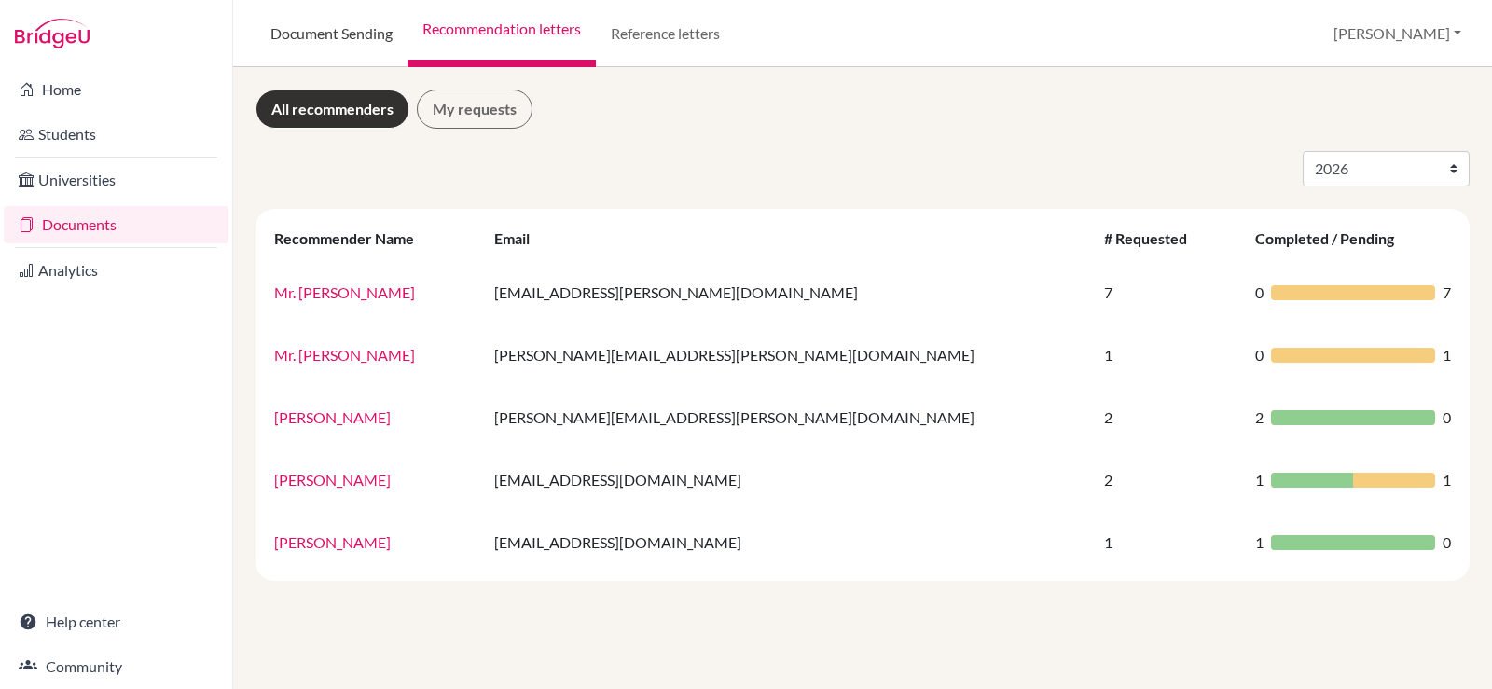
click at [366, 37] on link "Document Sending" at bounding box center [332, 33] width 152 height 67
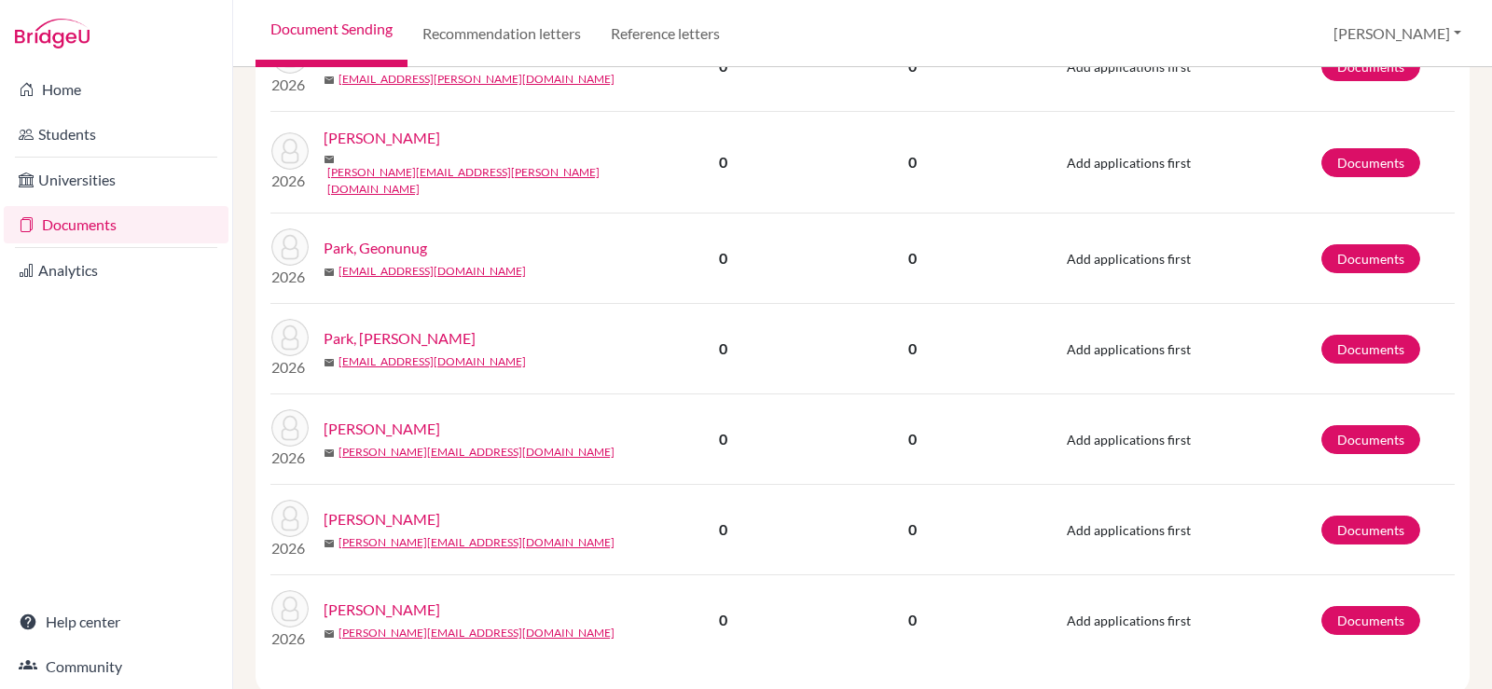
scroll to position [1907, 0]
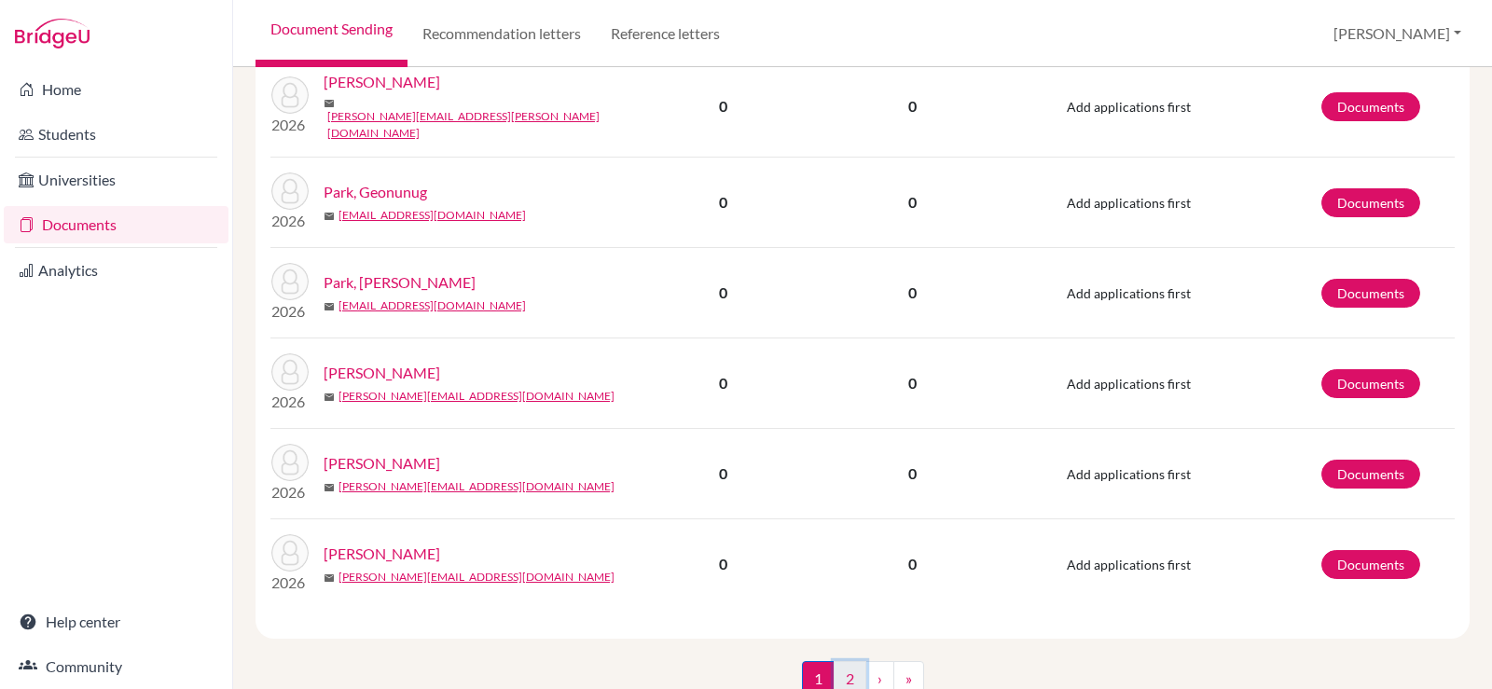
click at [845, 661] on link "2" at bounding box center [850, 678] width 33 height 35
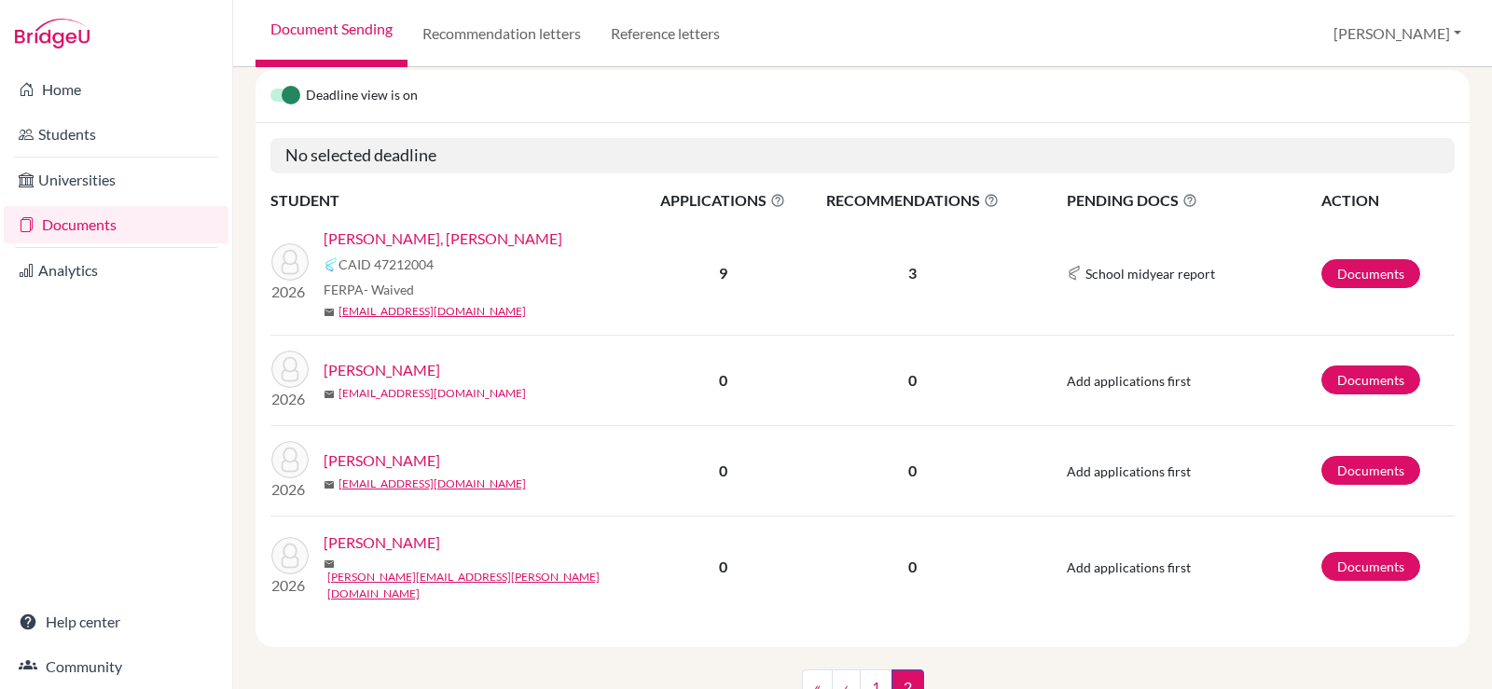
scroll to position [280, 0]
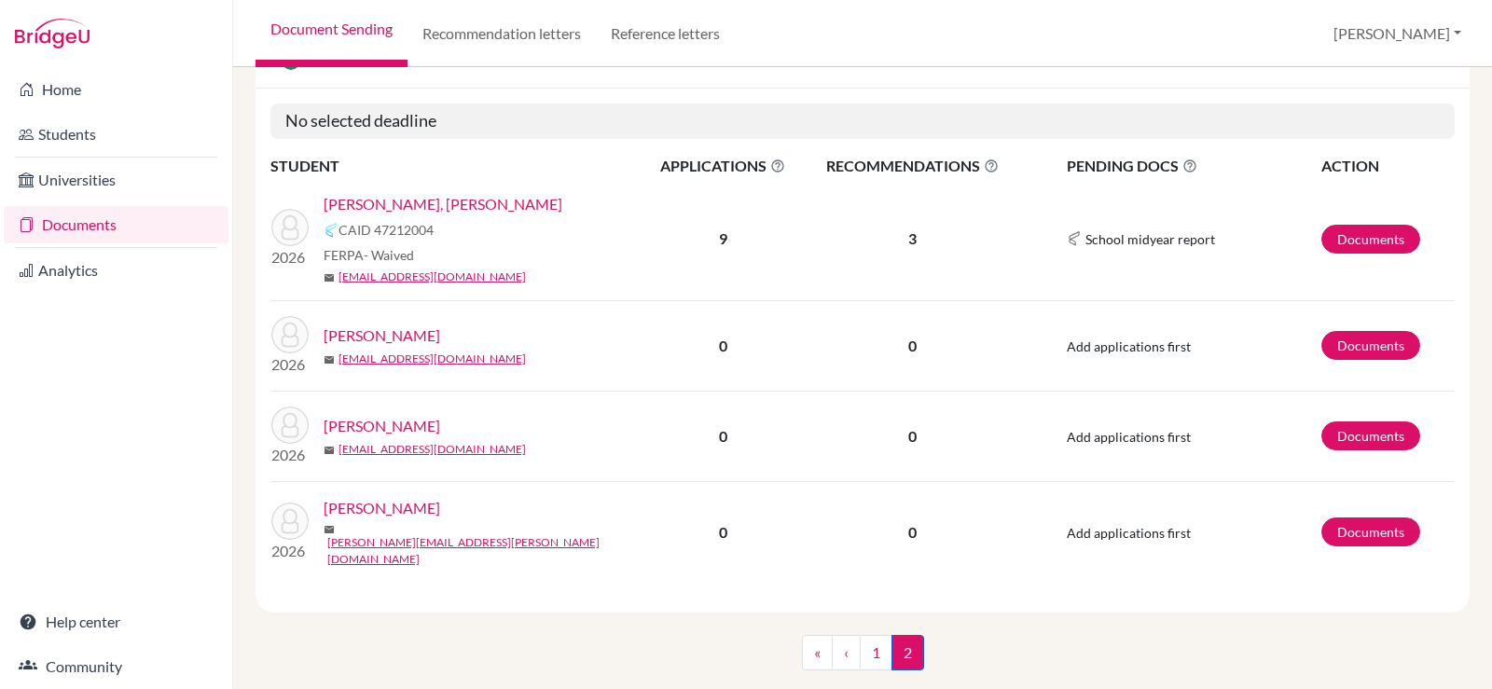
click at [375, 200] on link "[PERSON_NAME], [PERSON_NAME]" at bounding box center [443, 204] width 239 height 22
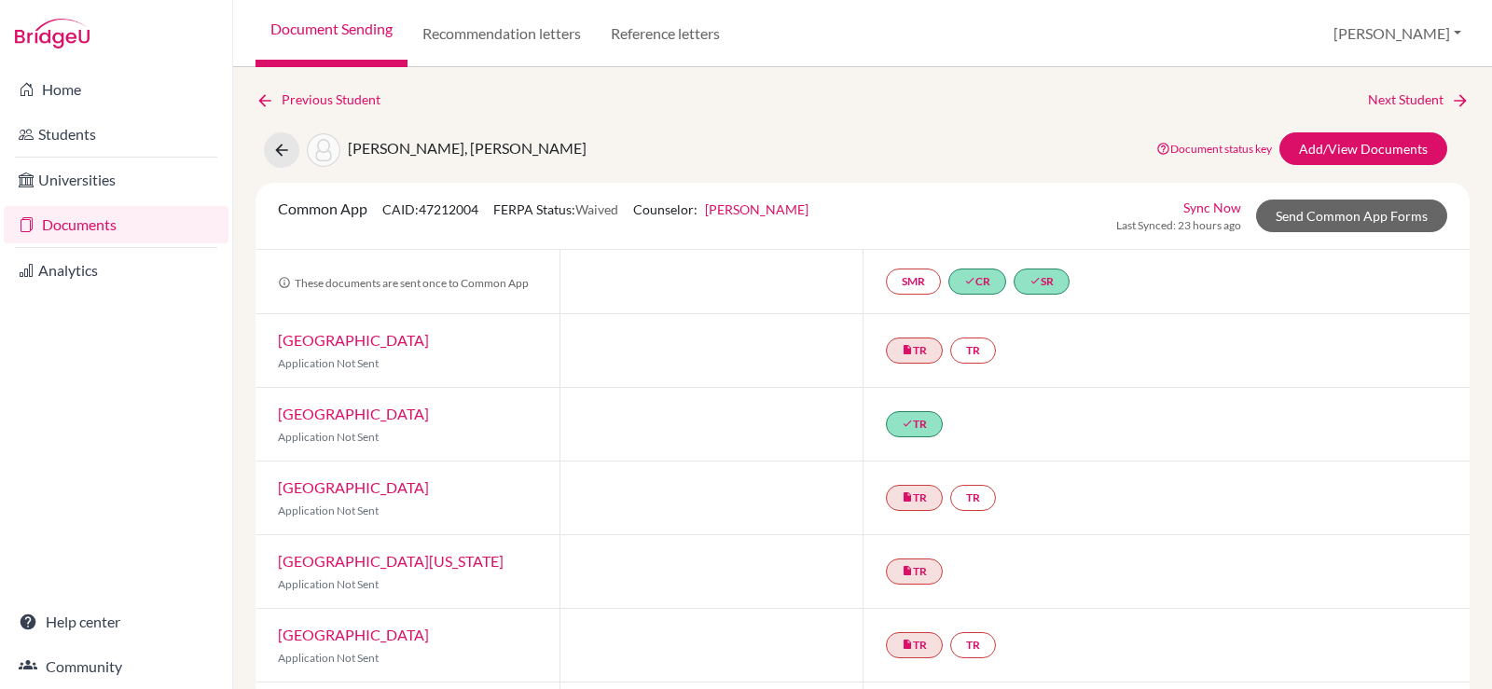
scroll to position [93, 0]
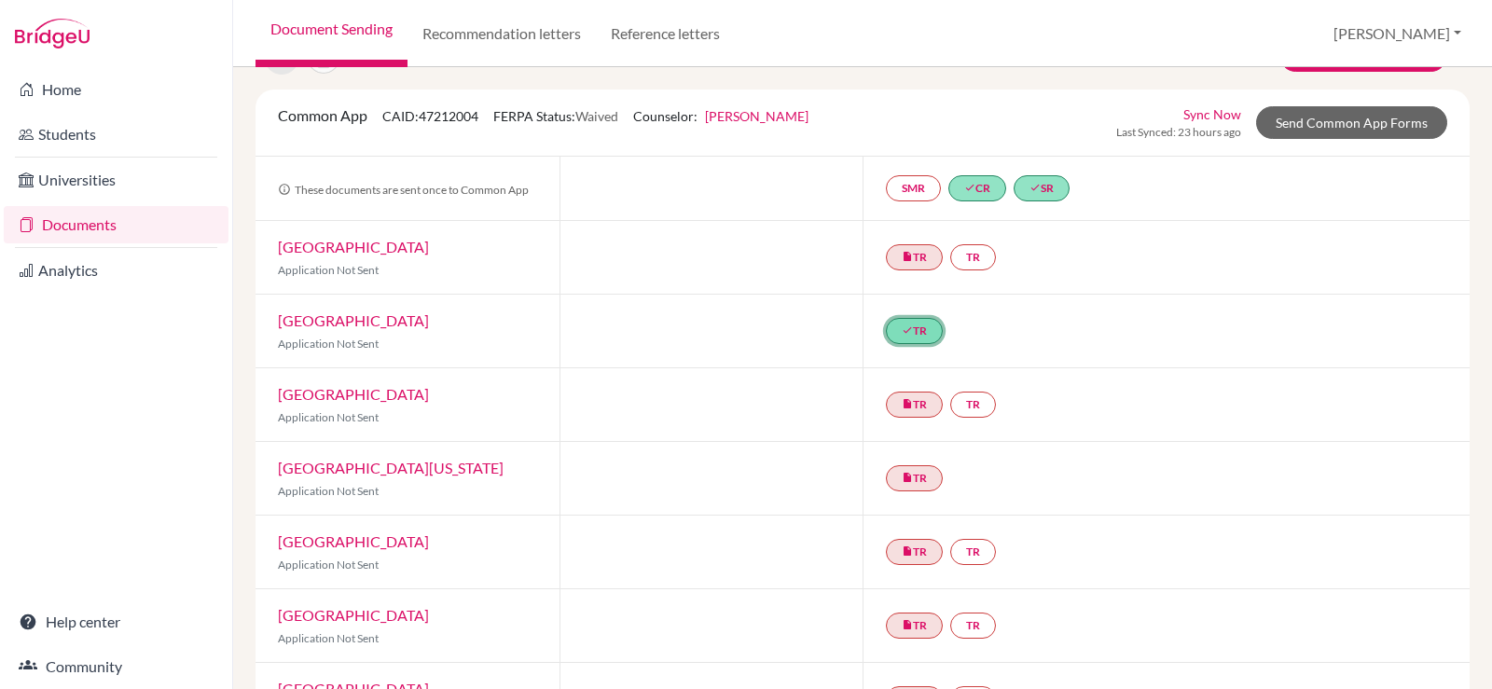
click at [915, 328] on link "done TR" at bounding box center [914, 331] width 57 height 26
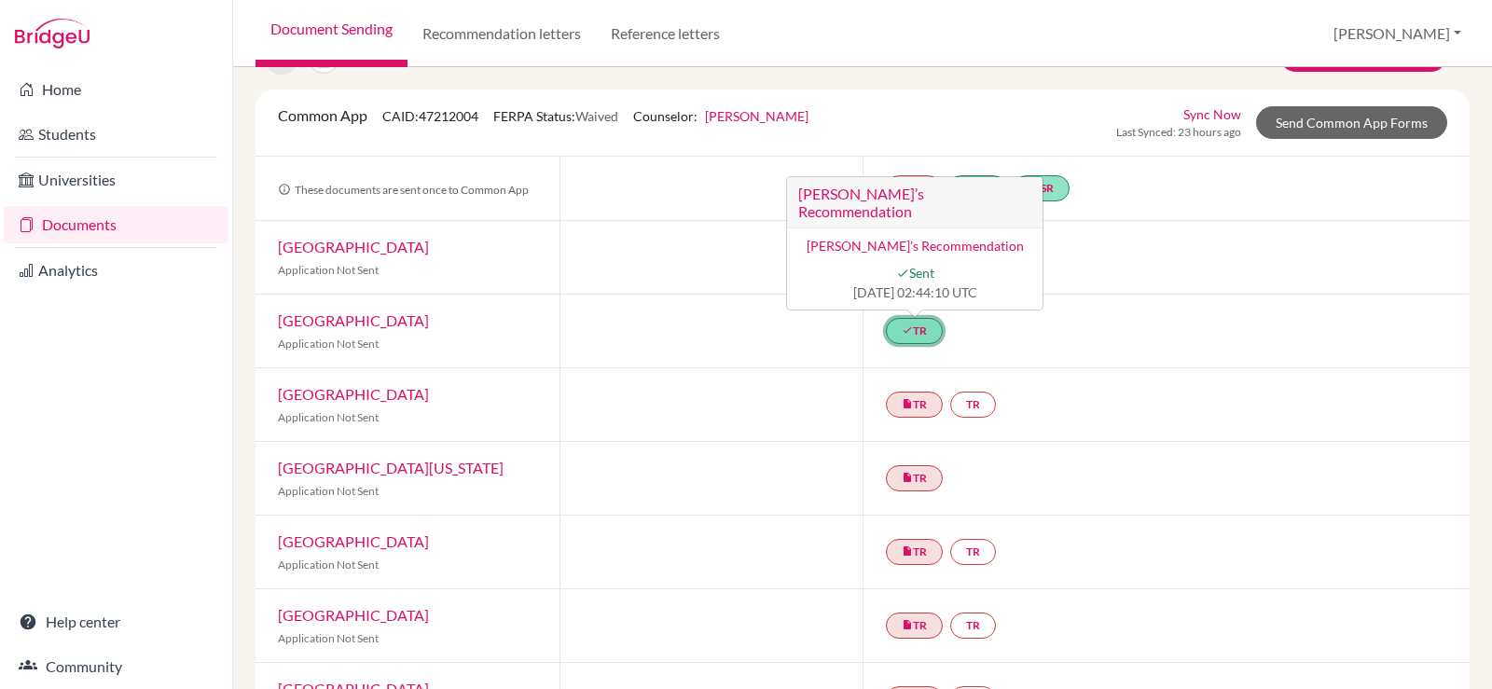
click at [914, 272] on span "done Sent" at bounding box center [914, 273] width 233 height 20
click at [839, 249] on link "[PERSON_NAME]’s Recommendation" at bounding box center [915, 246] width 217 height 16
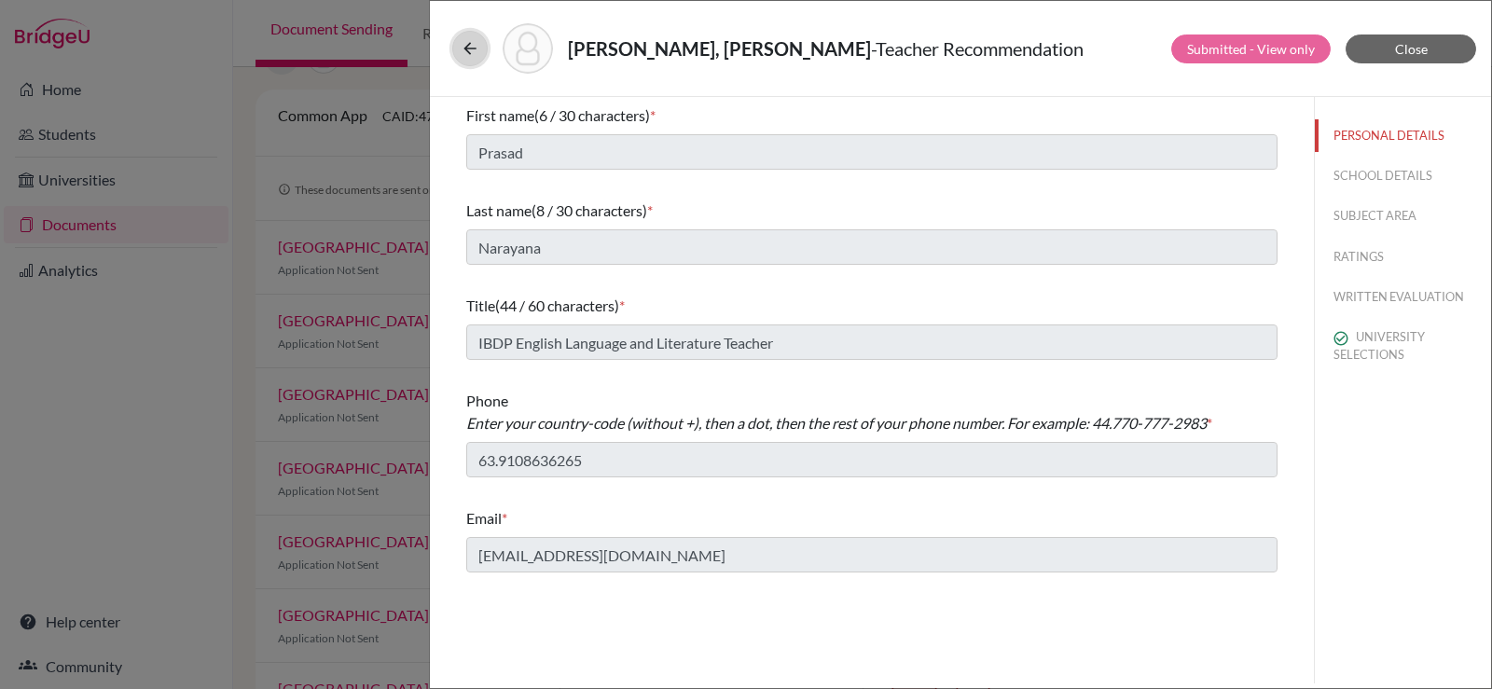
click at [474, 47] on icon at bounding box center [470, 48] width 19 height 19
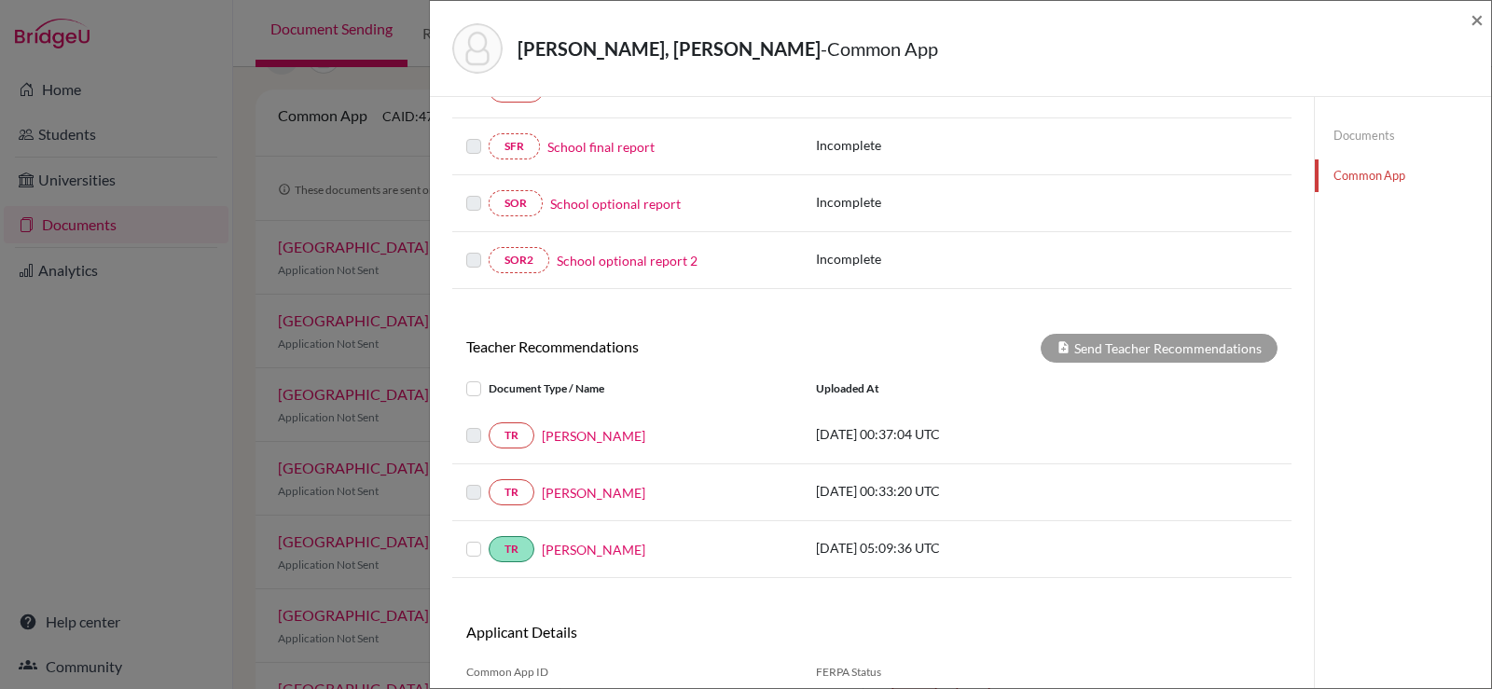
scroll to position [466, 0]
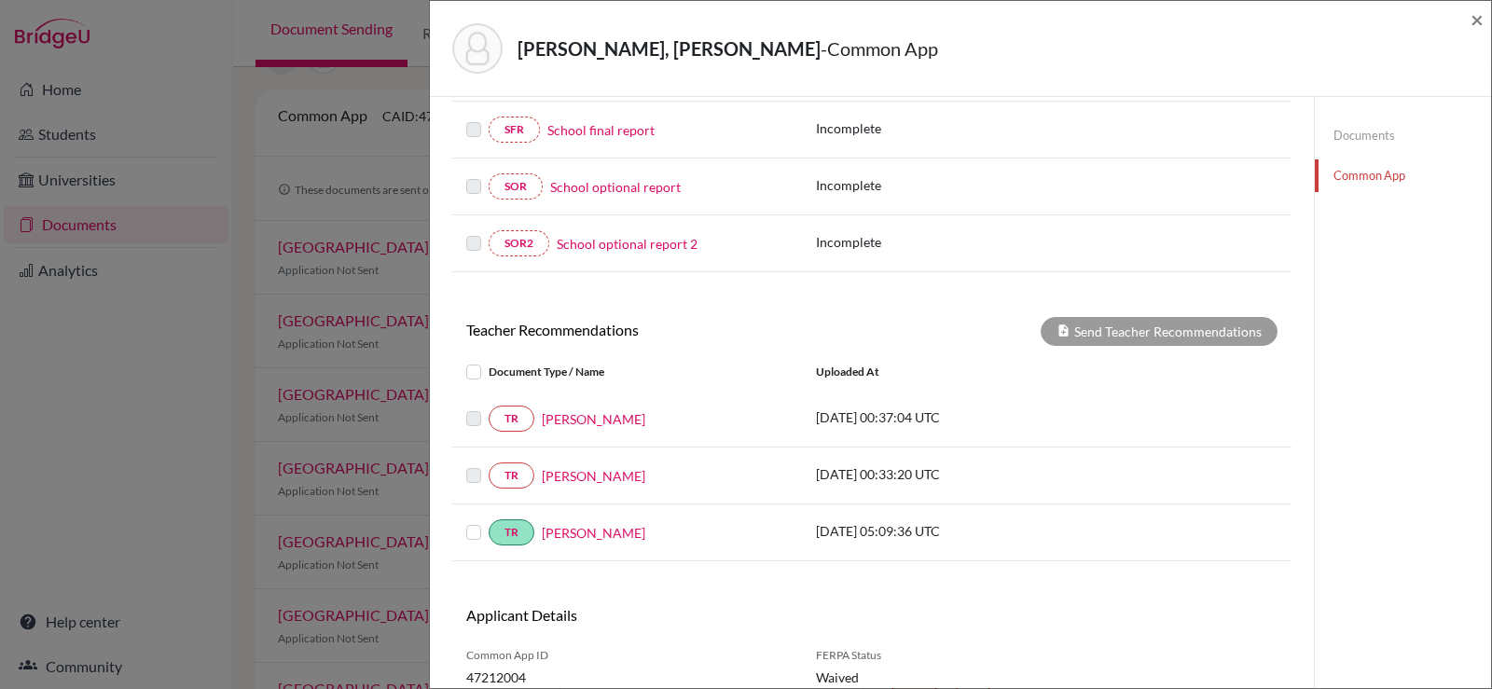
click at [489, 408] on label at bounding box center [489, 408] width 0 height 0
click at [565, 419] on link "Katrina Musni" at bounding box center [594, 419] width 104 height 20
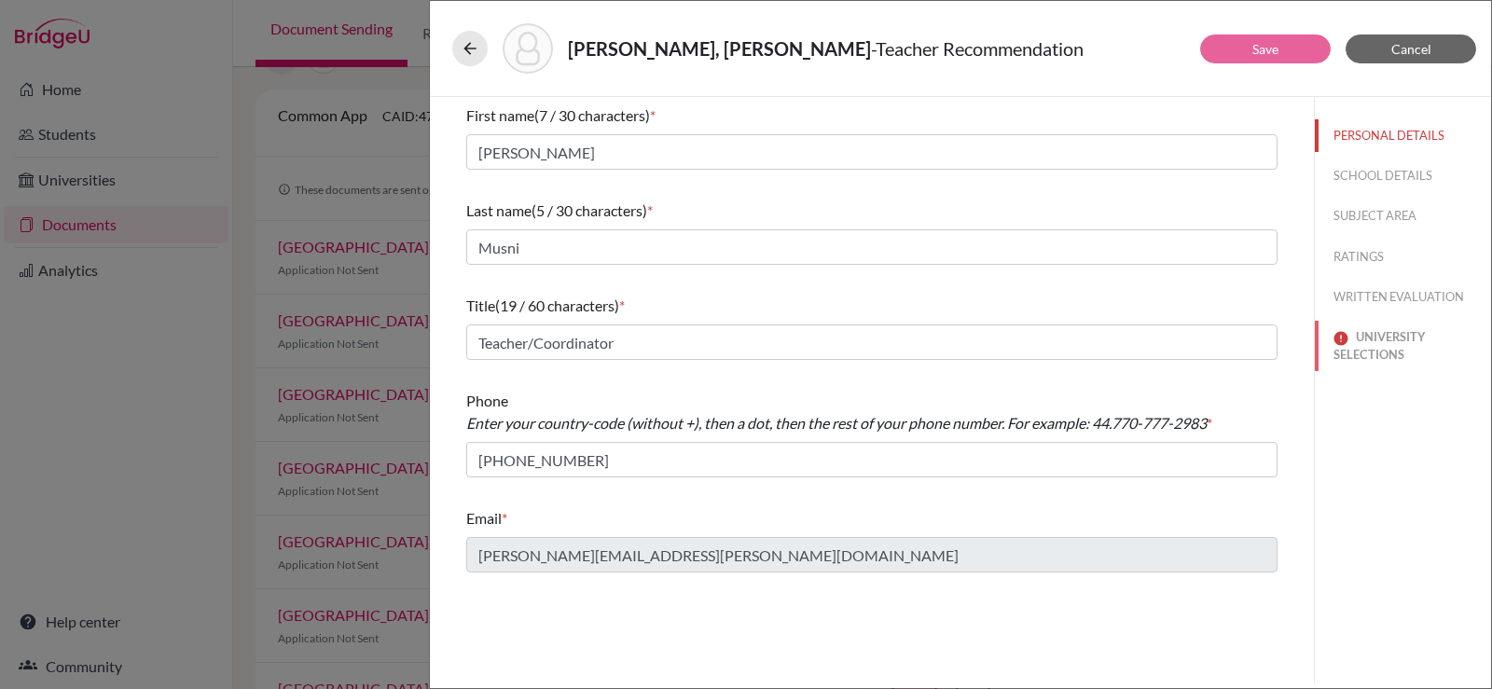
click at [1373, 340] on button "UNIVERSITY SELECTIONS" at bounding box center [1403, 346] width 176 height 50
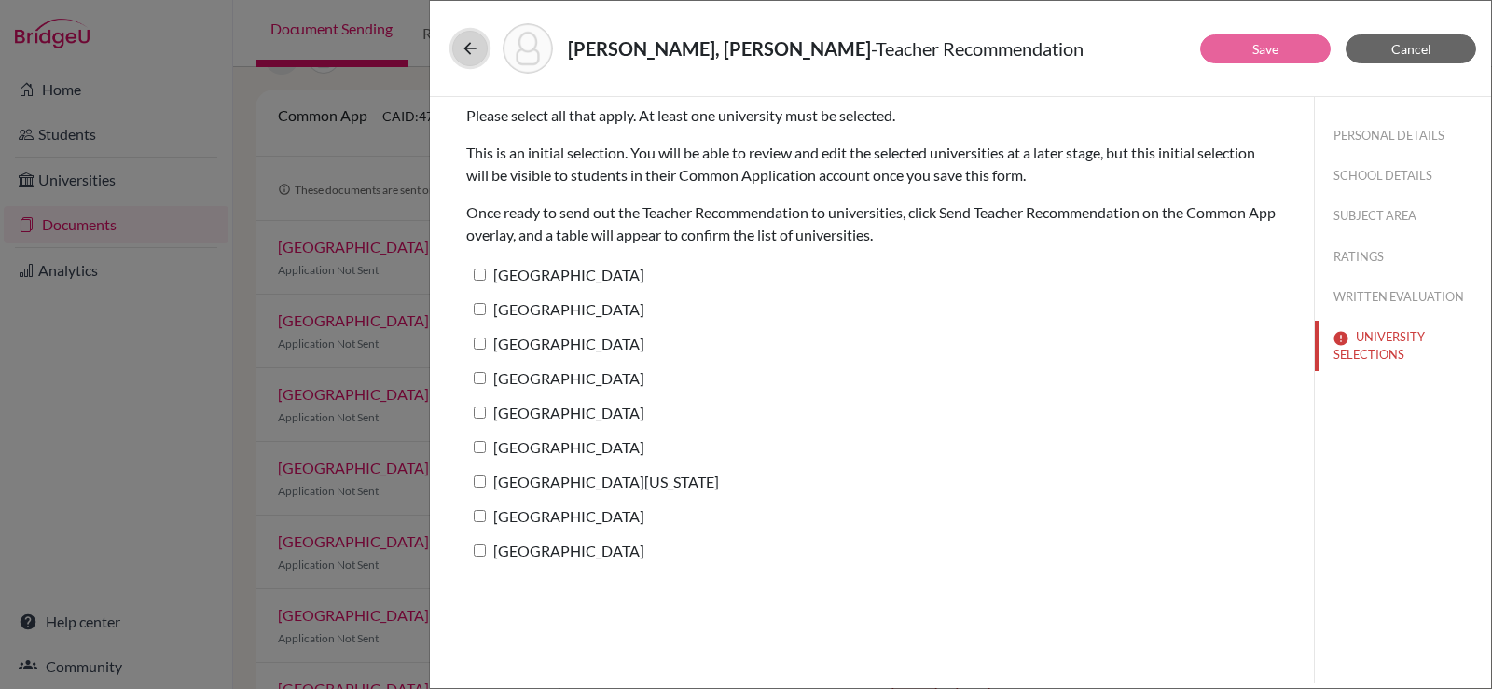
click at [479, 48] on button at bounding box center [469, 48] width 35 height 35
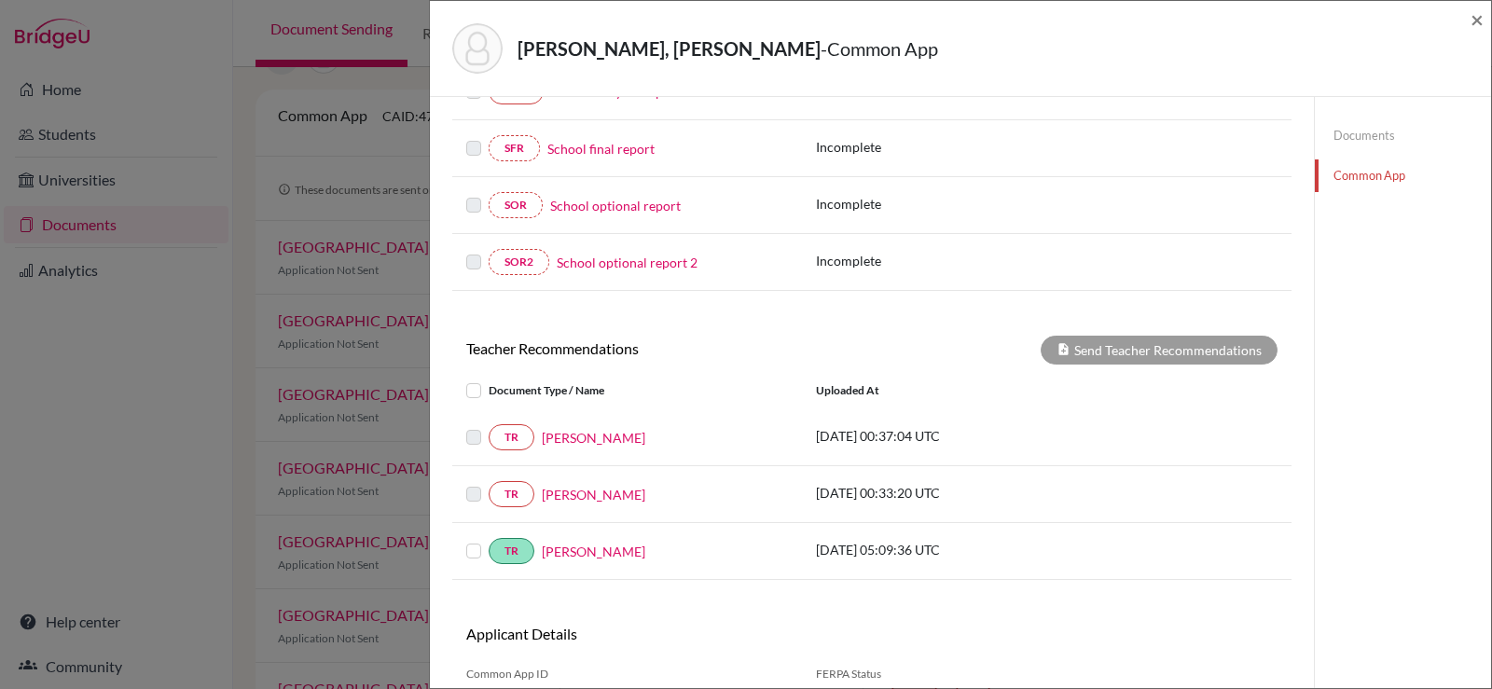
scroll to position [466, 0]
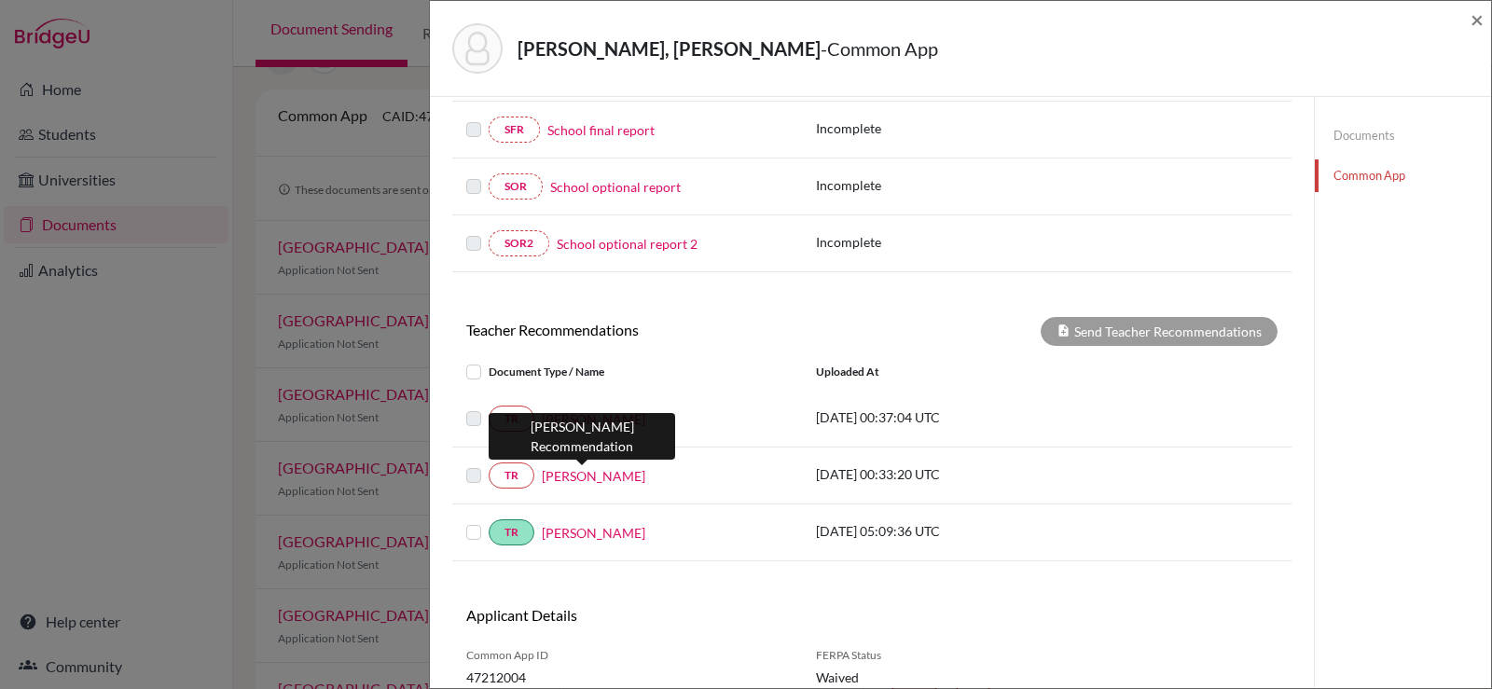
click at [553, 476] on link "[PERSON_NAME]" at bounding box center [594, 476] width 104 height 20
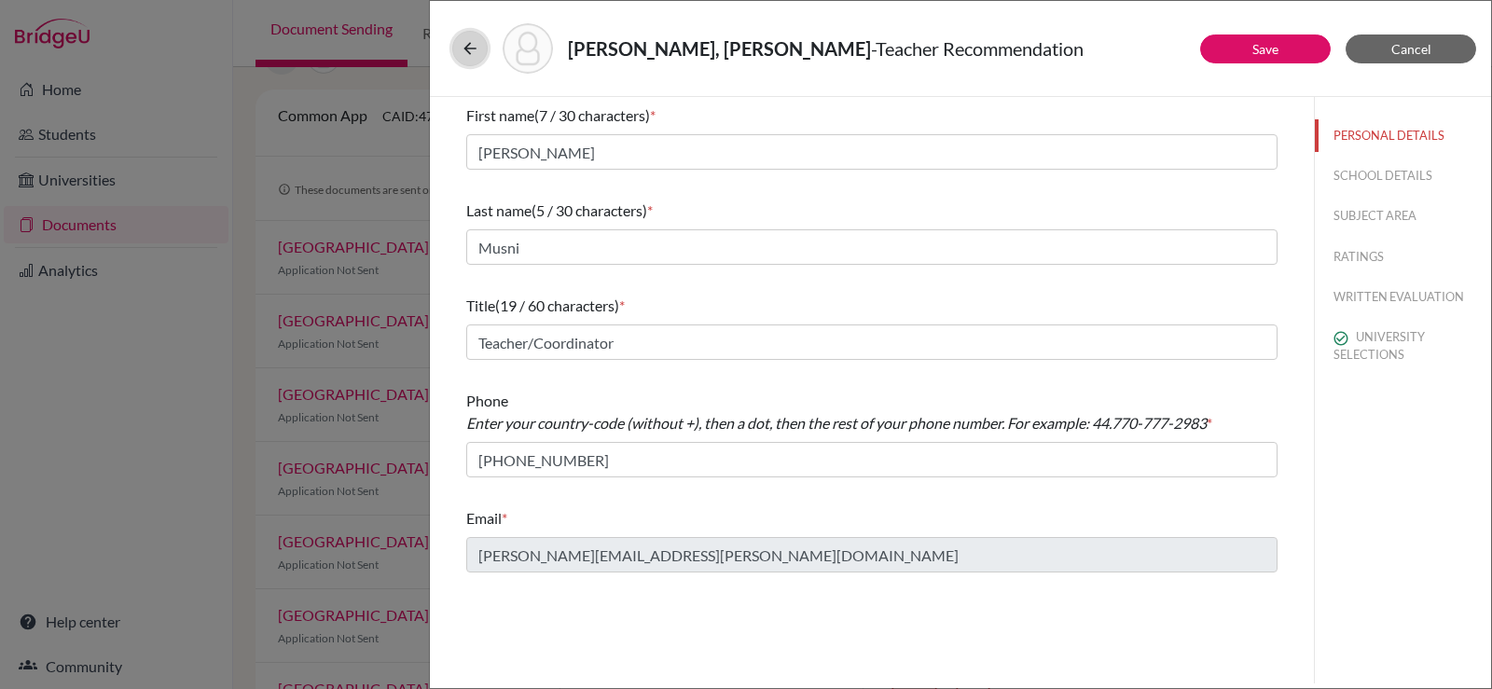
click at [472, 44] on icon at bounding box center [470, 48] width 19 height 19
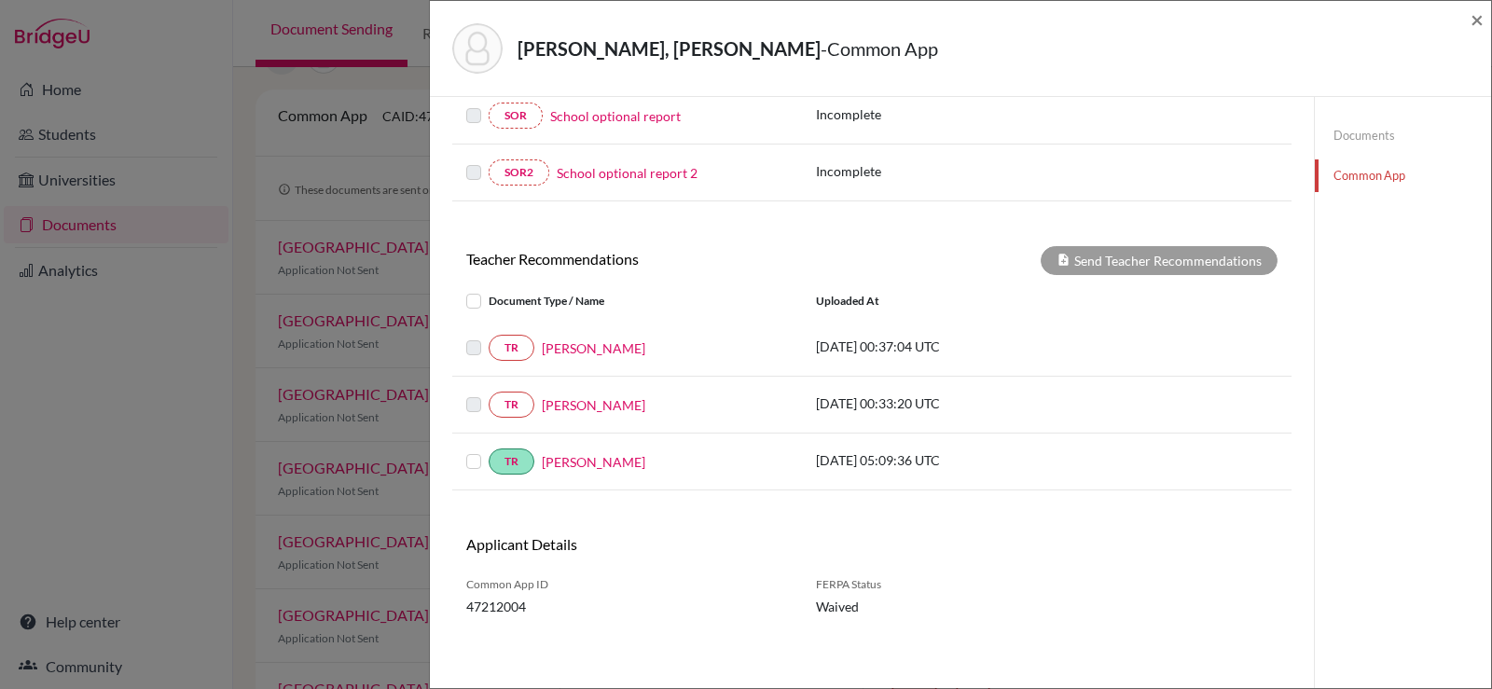
scroll to position [540, 0]
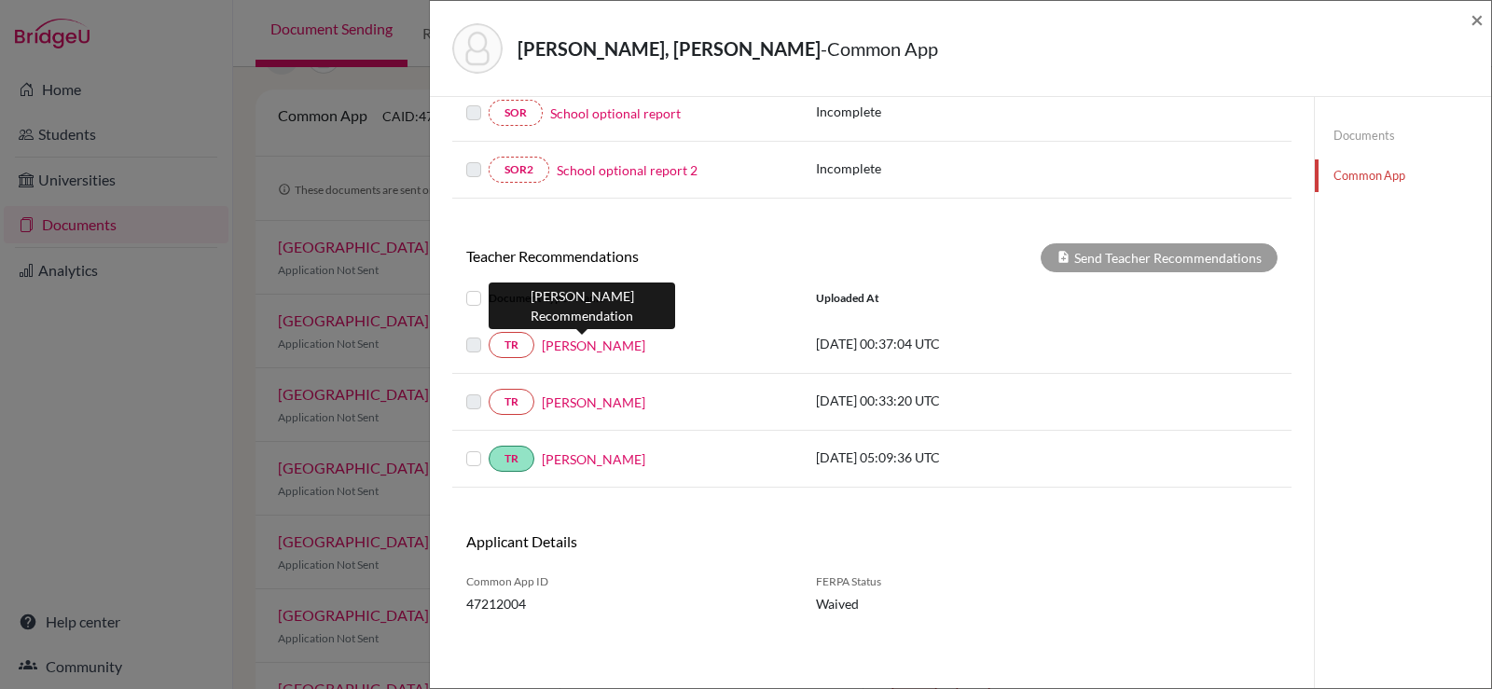
click at [580, 346] on link "[PERSON_NAME]" at bounding box center [594, 346] width 104 height 20
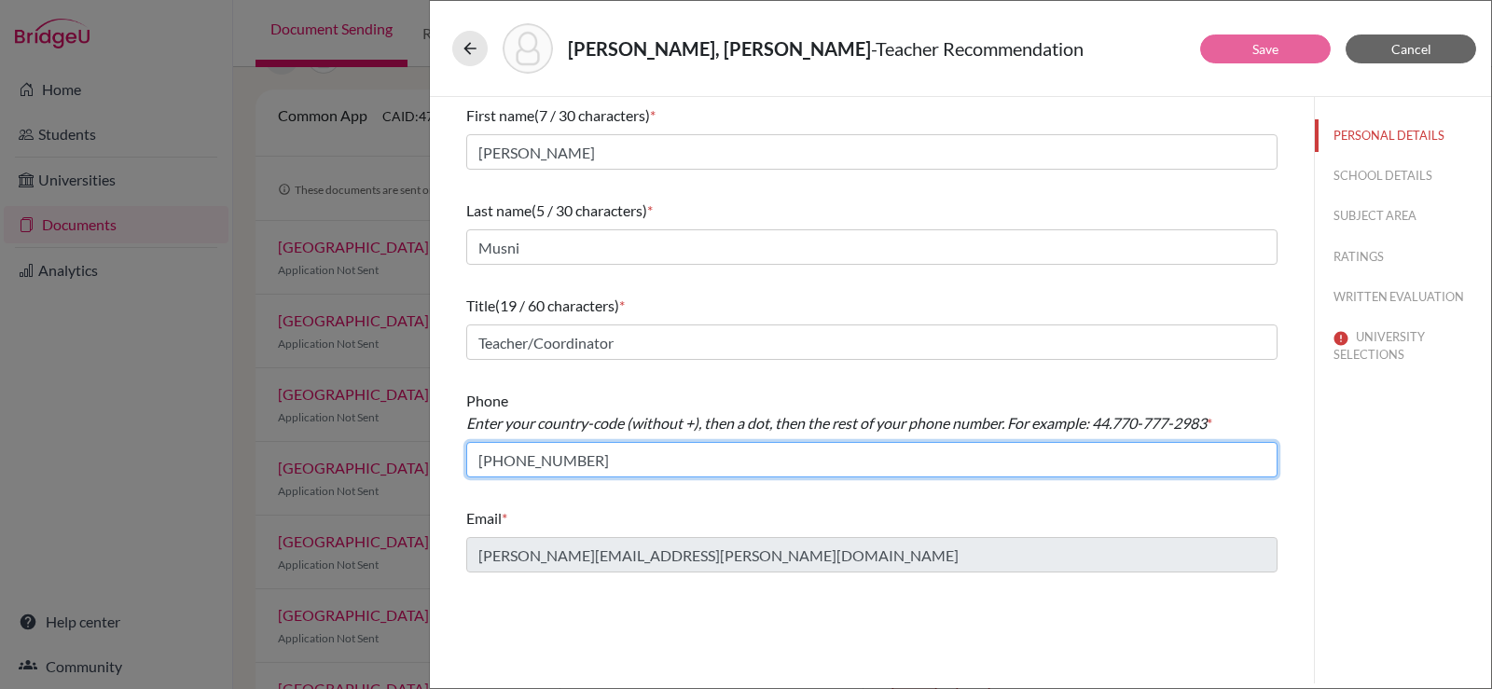
click at [490, 458] on input "+63 0454599000" at bounding box center [871, 459] width 811 height 35
click at [507, 463] on input "63 0454599000" at bounding box center [871, 459] width 811 height 35
type input "63.454599000"
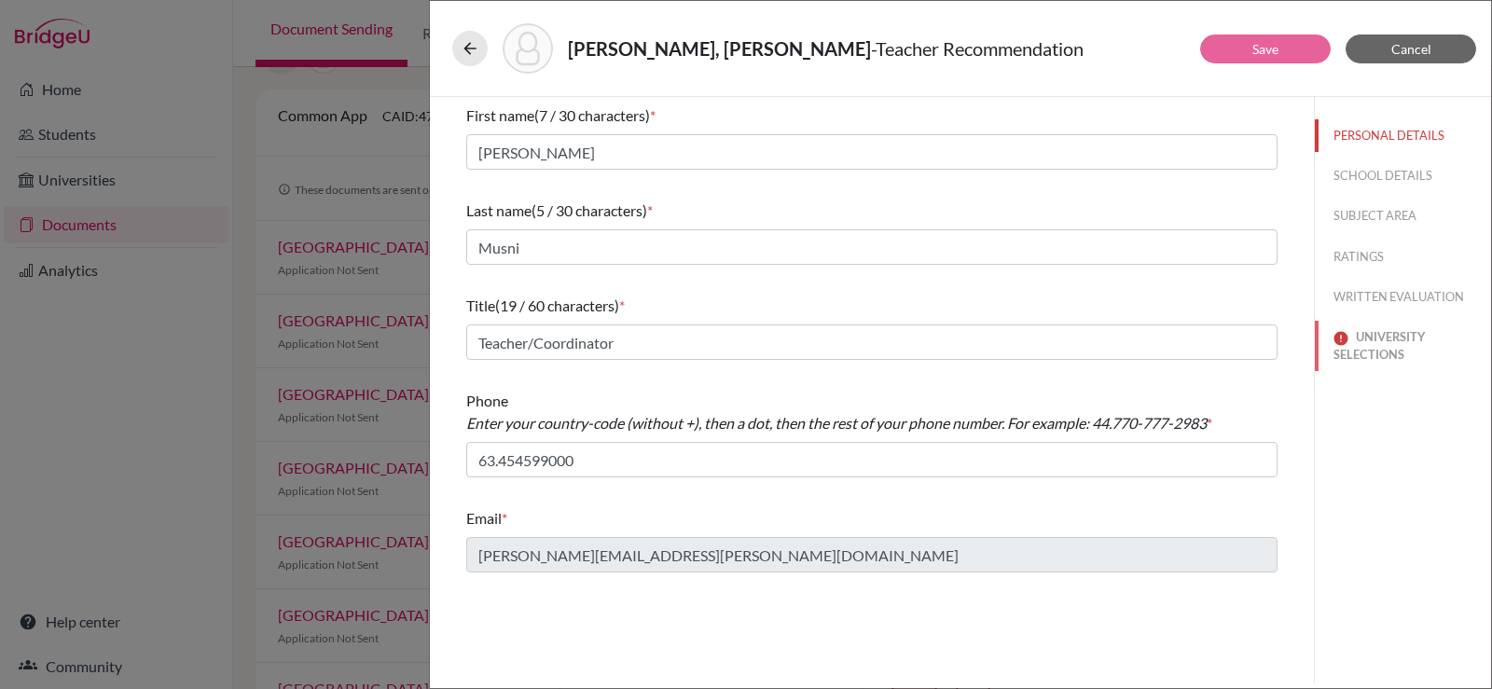
click at [1358, 341] on button "UNIVERSITY SELECTIONS" at bounding box center [1403, 346] width 176 height 50
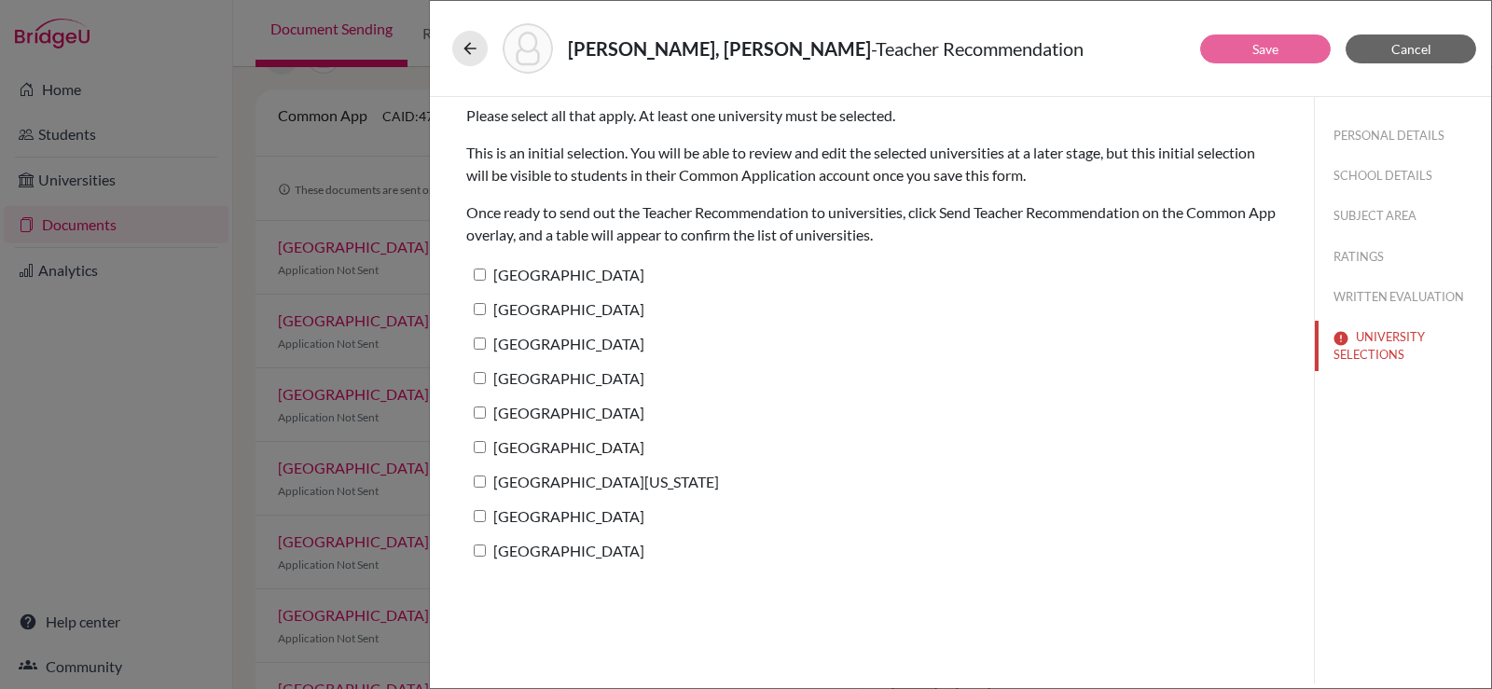
click at [480, 272] on input "Harvard University" at bounding box center [480, 275] width 12 height 12
checkbox input "true"
click at [481, 307] on input "Yale University" at bounding box center [480, 309] width 12 height 12
checkbox input "true"
click at [480, 349] on input "Princeton University" at bounding box center [480, 344] width 12 height 12
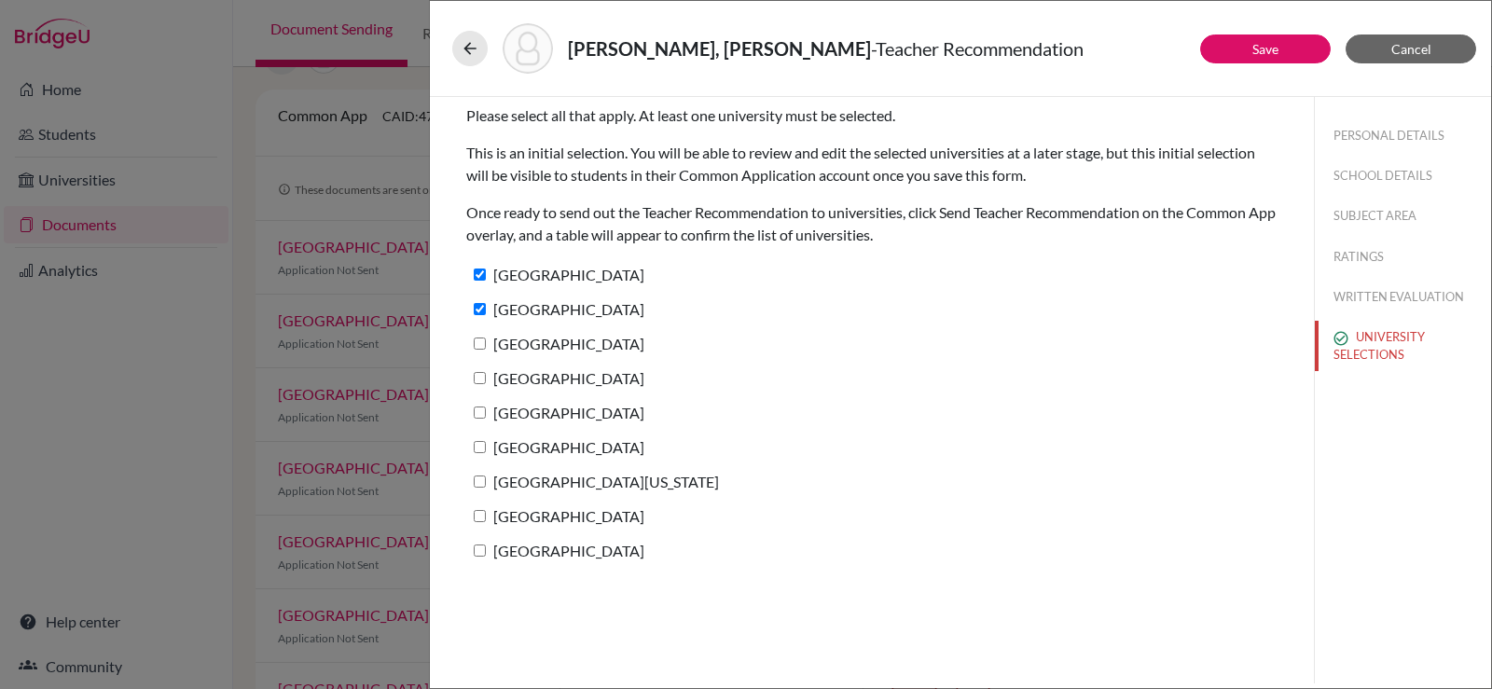
checkbox input "true"
click at [482, 381] on input "Columbia University" at bounding box center [480, 378] width 12 height 12
checkbox input "true"
click at [477, 413] on input "Stanford University" at bounding box center [480, 413] width 12 height 12
checkbox input "true"
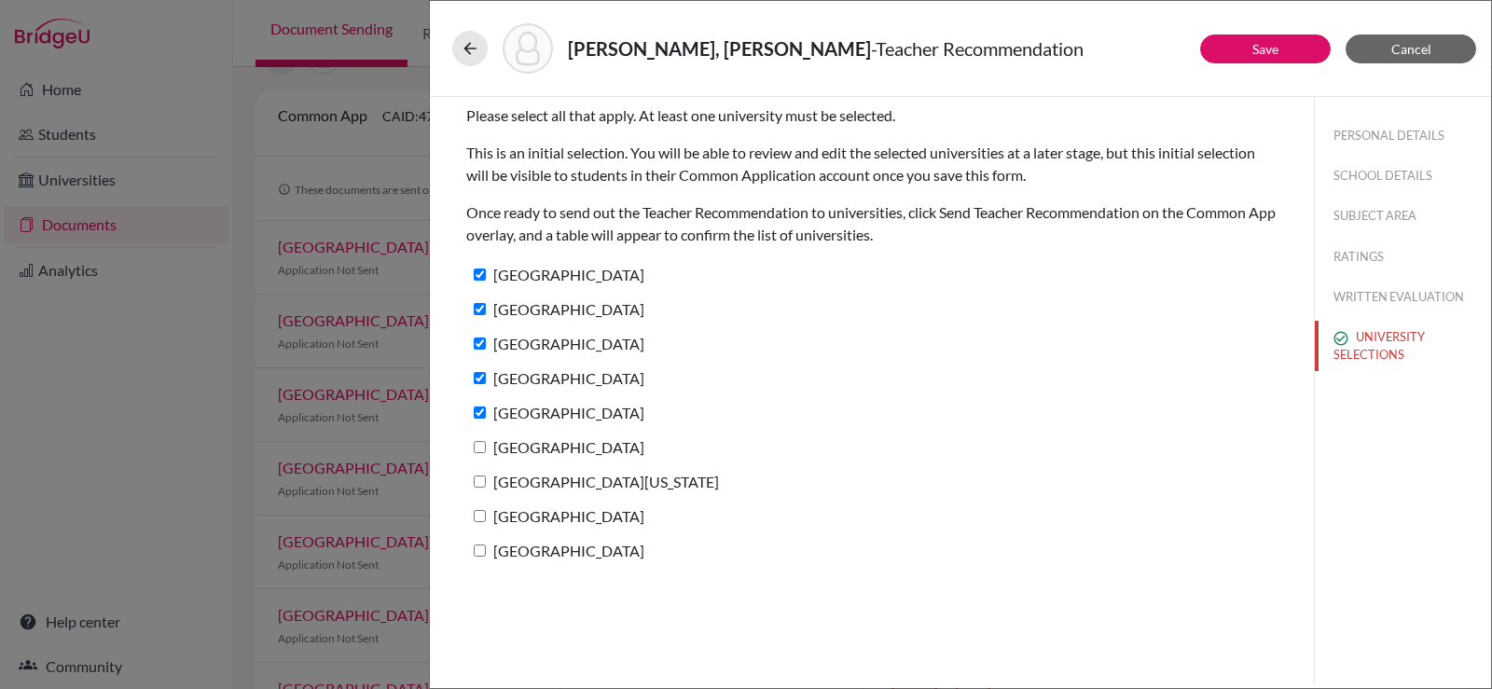
click at [474, 443] on input "Brown University" at bounding box center [480, 447] width 12 height 12
checkbox input "true"
click at [474, 485] on input "University of Pennsylvania" at bounding box center [480, 482] width 12 height 12
checkbox input "true"
click at [479, 518] on input "Cornell University" at bounding box center [480, 516] width 12 height 12
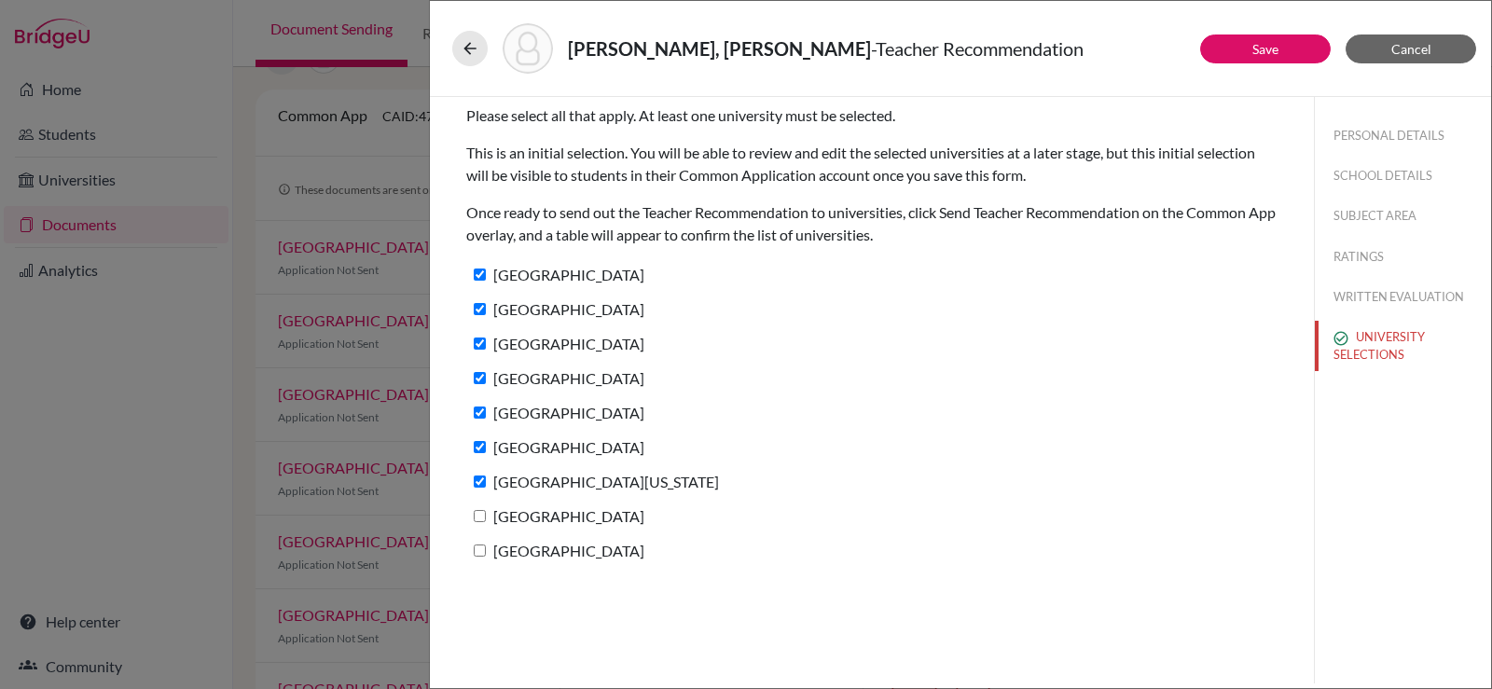
checkbox input "true"
click at [479, 559] on label "[GEOGRAPHIC_DATA]" at bounding box center [555, 550] width 178 height 27
click at [479, 557] on input "[GEOGRAPHIC_DATA]" at bounding box center [480, 551] width 12 height 12
checkbox input "true"
click at [1238, 50] on button "Save" at bounding box center [1265, 49] width 131 height 29
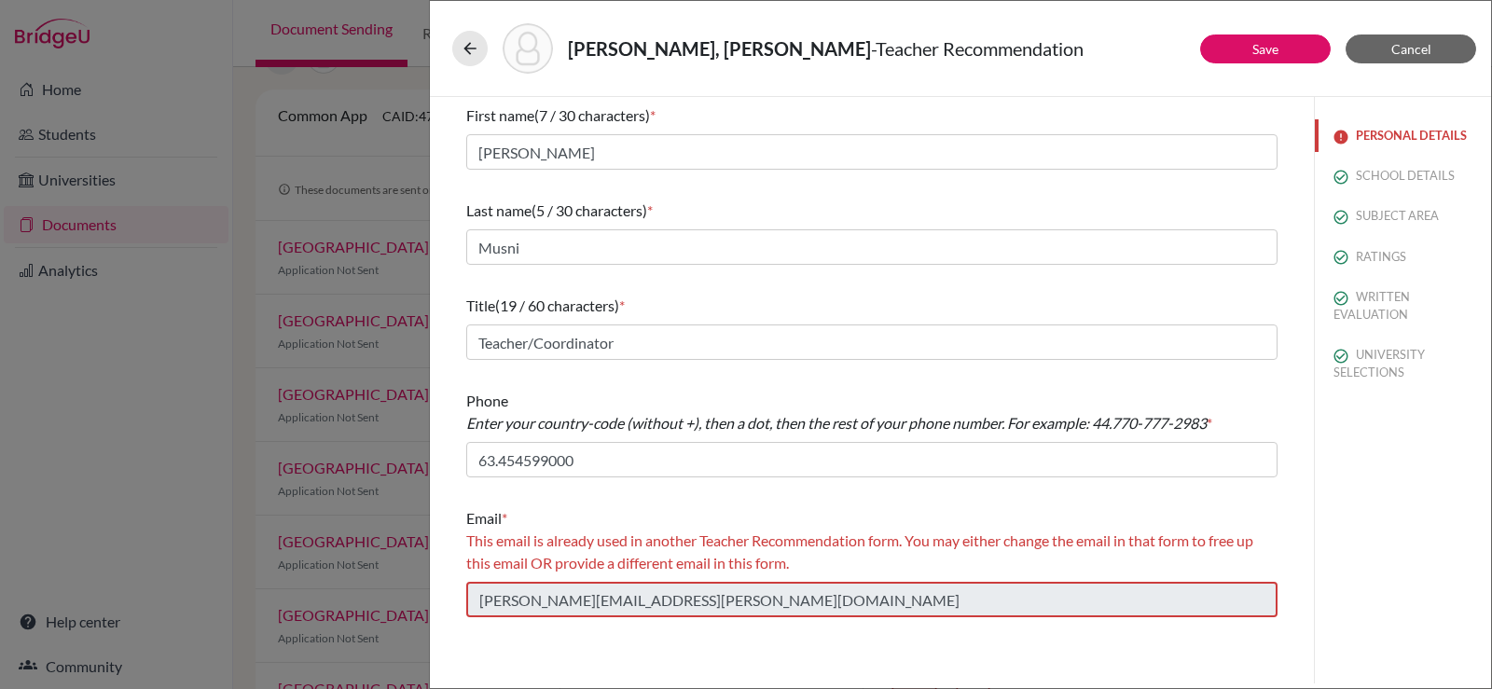
click at [1370, 131] on button "PERSONAL DETAILS" at bounding box center [1403, 135] width 176 height 33
click at [1401, 42] on span "Cancel" at bounding box center [1411, 49] width 40 height 16
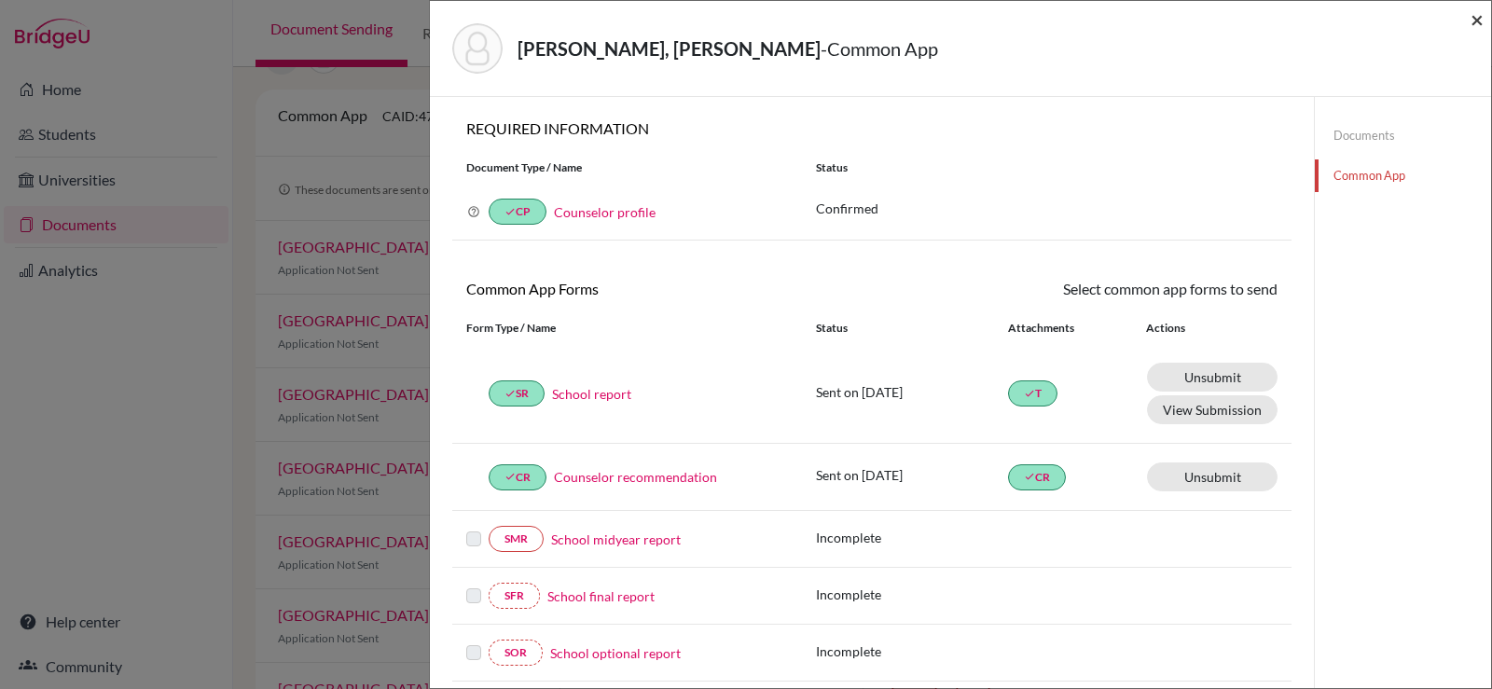
click at [1475, 21] on span "×" at bounding box center [1477, 19] width 13 height 27
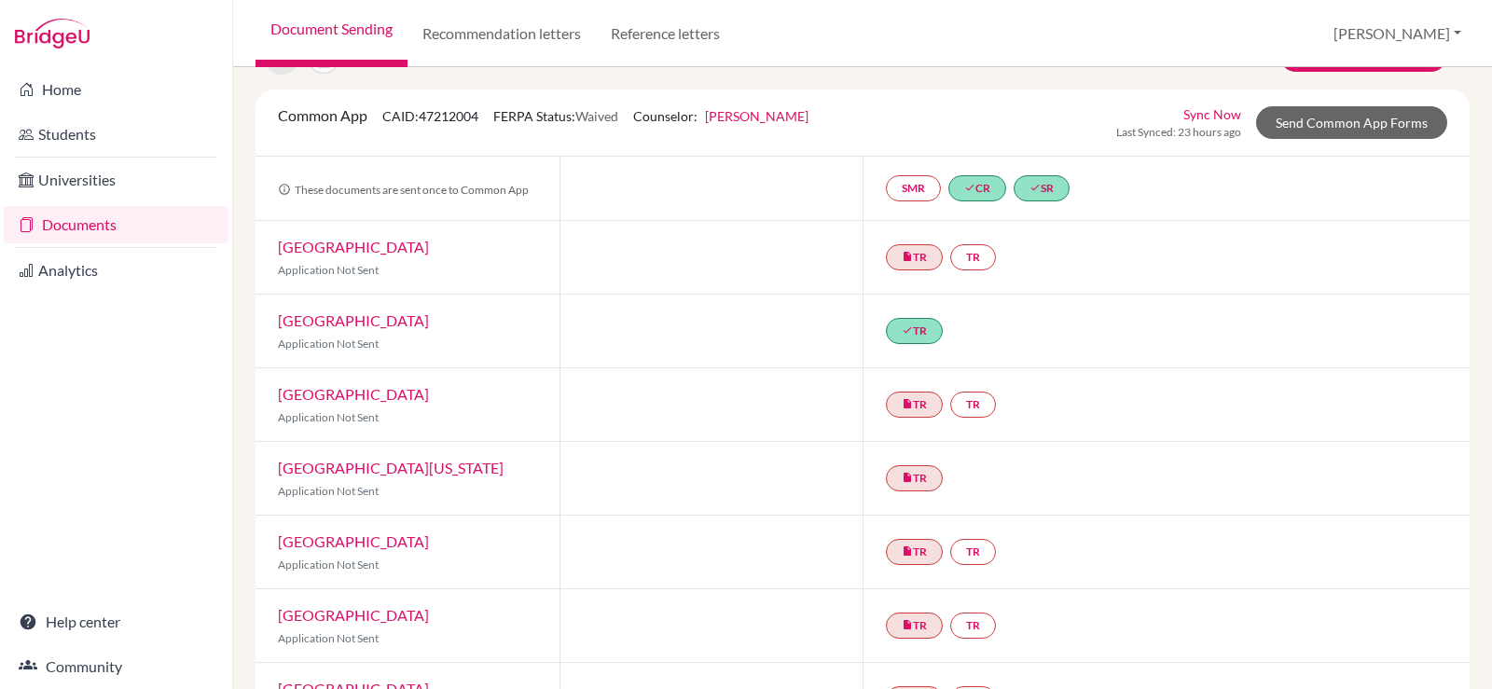
click at [103, 242] on link "Documents" at bounding box center [116, 224] width 225 height 37
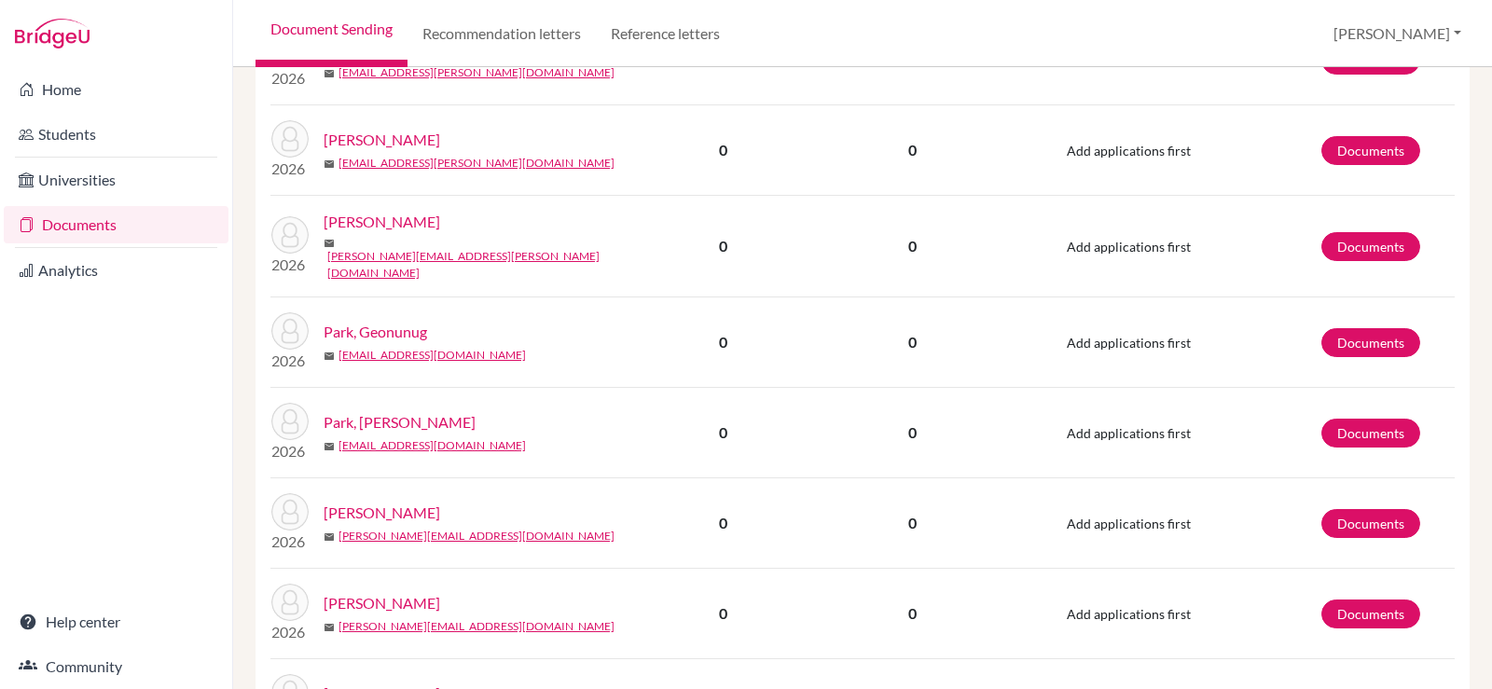
scroll to position [1907, 0]
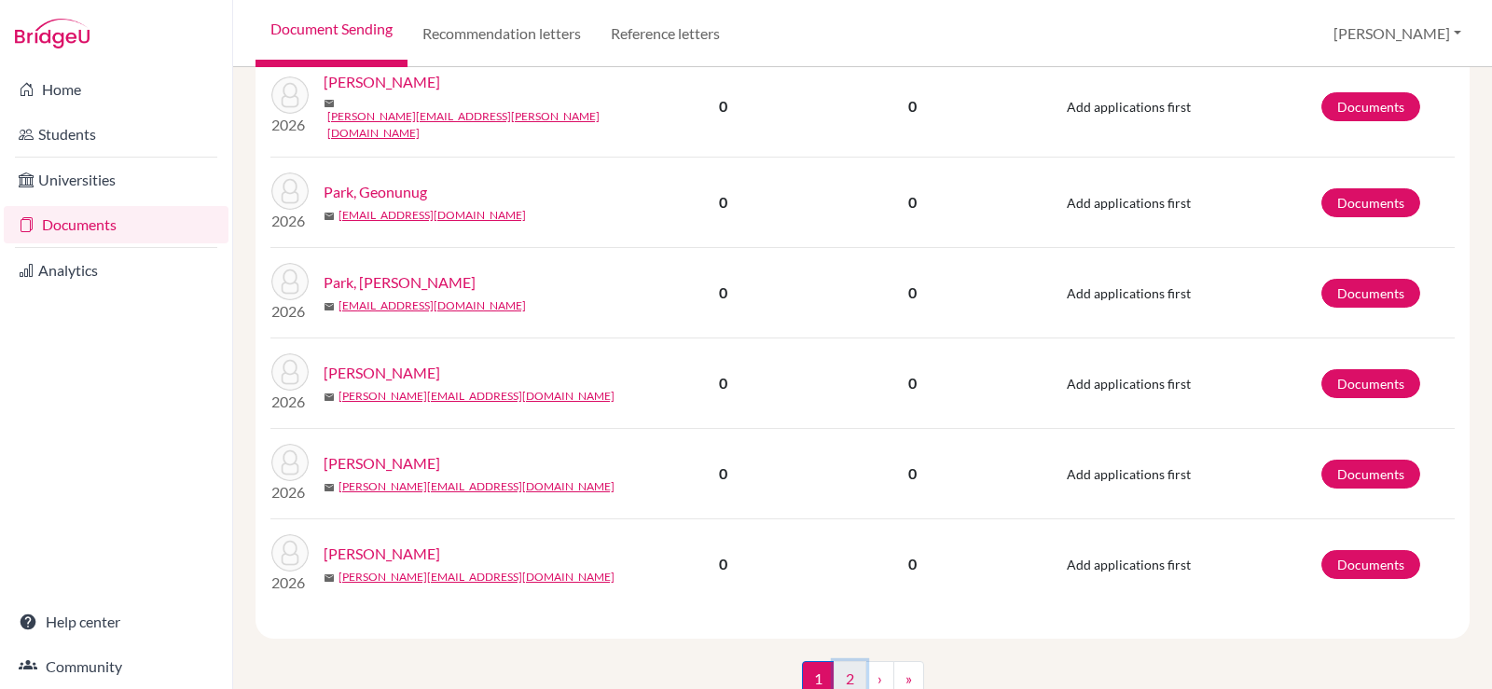
click at [847, 661] on link "2" at bounding box center [850, 678] width 33 height 35
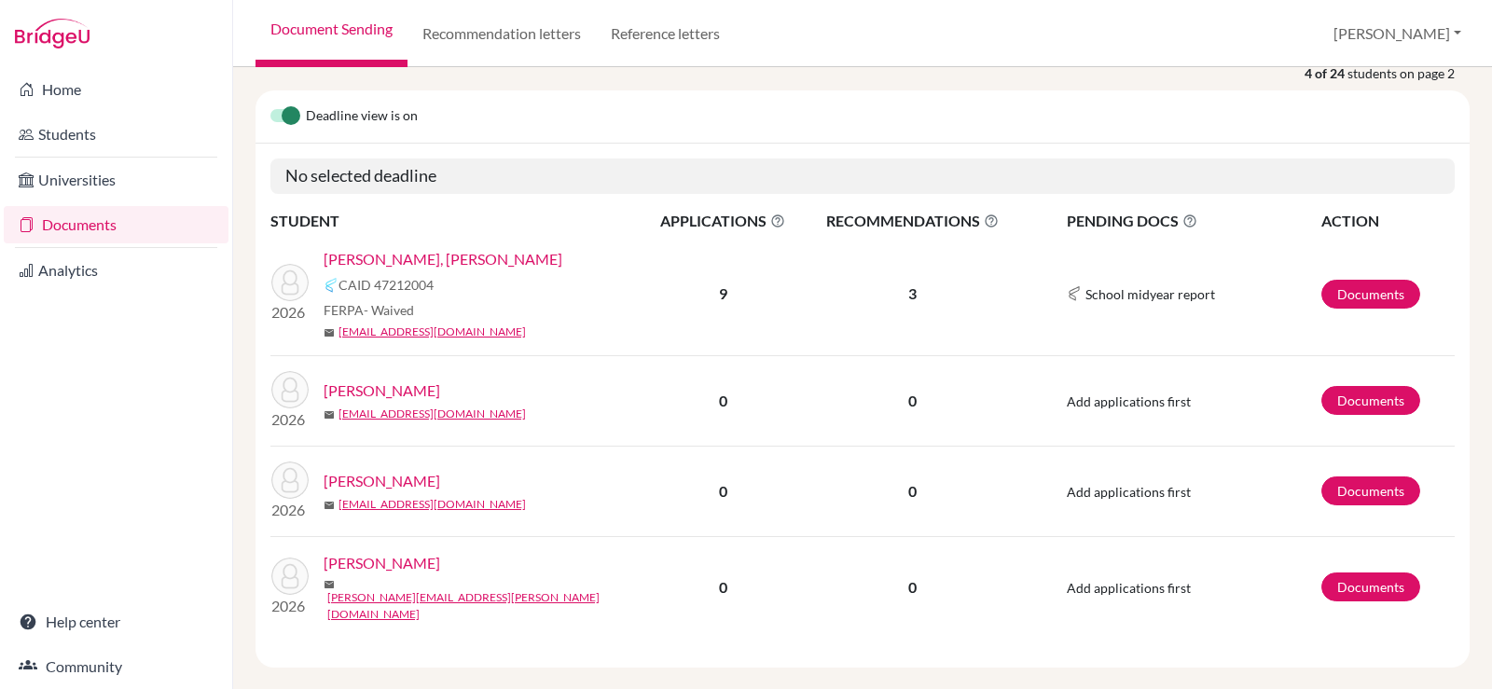
scroll to position [280, 0]
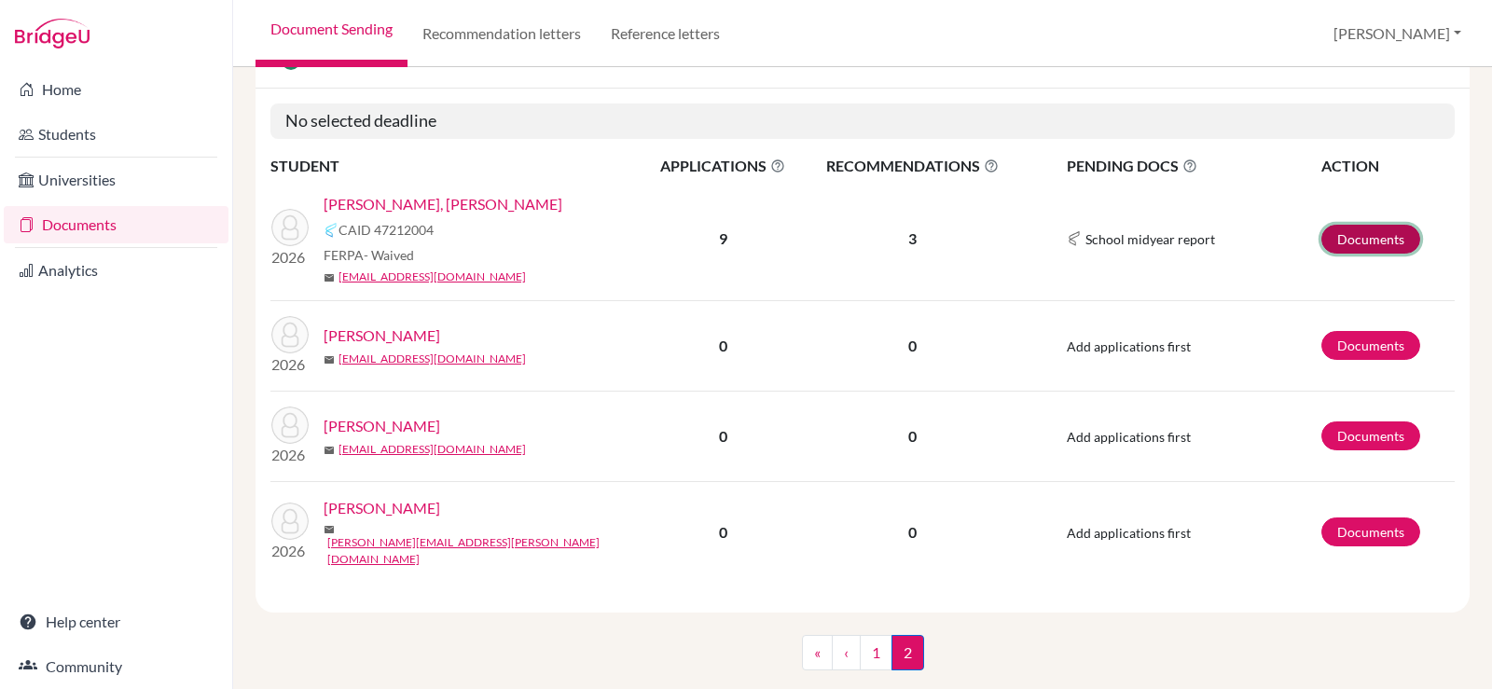
click at [1358, 238] on link "Documents" at bounding box center [1370, 239] width 99 height 29
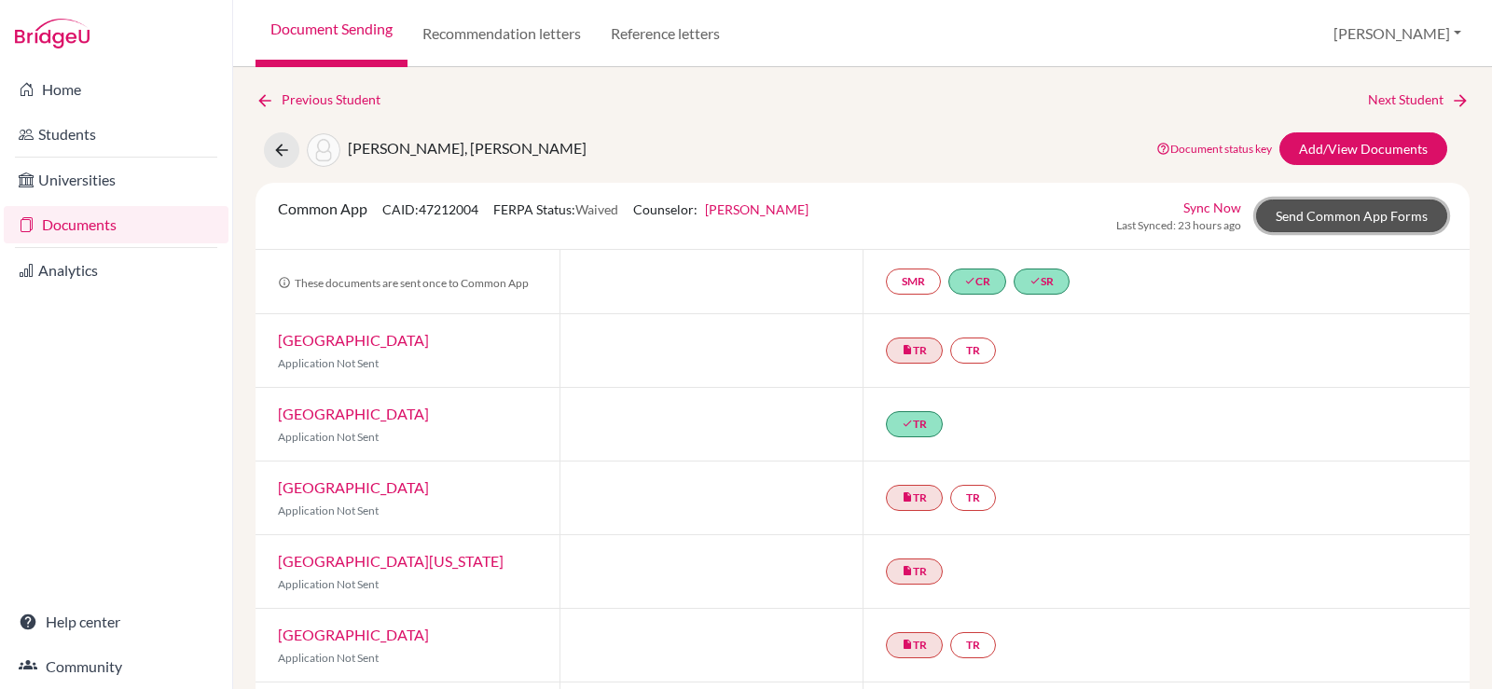
click at [1356, 218] on link "Send Common App Forms" at bounding box center [1351, 216] width 191 height 33
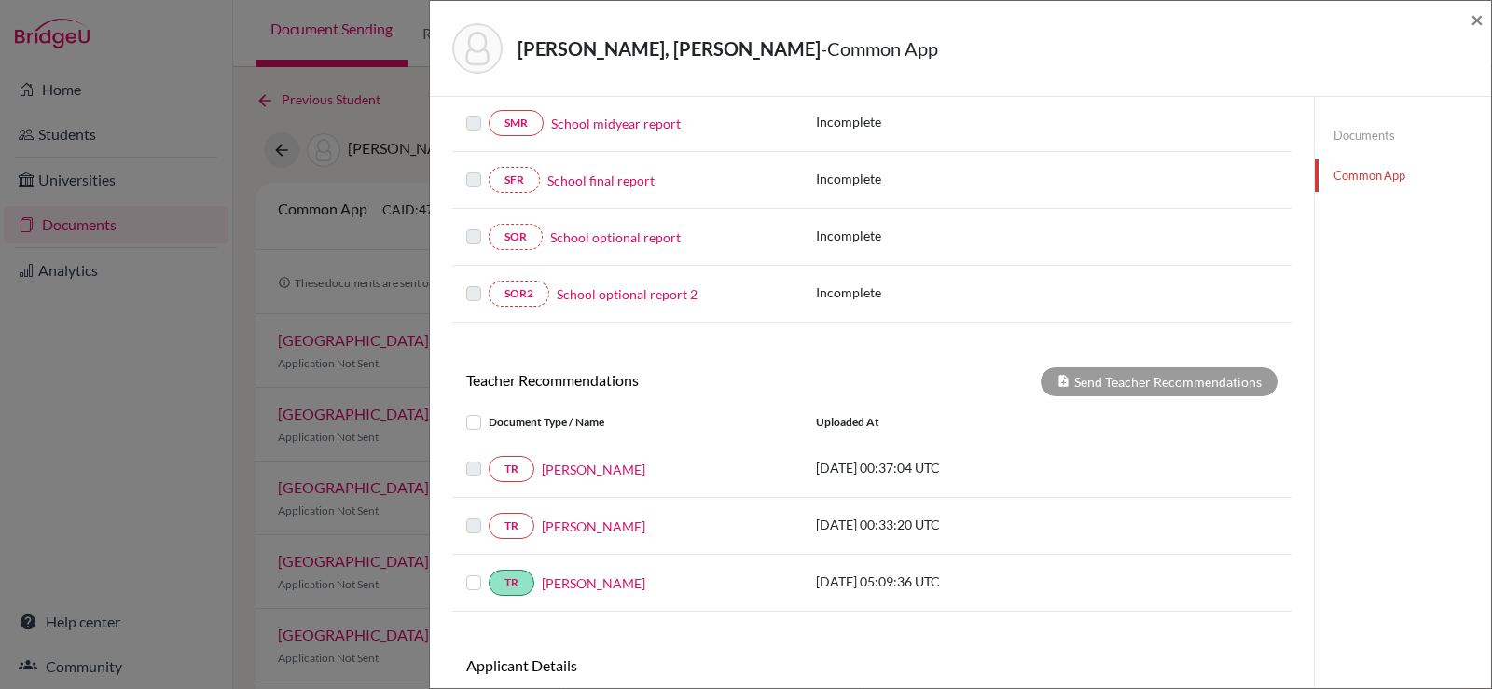
scroll to position [466, 0]
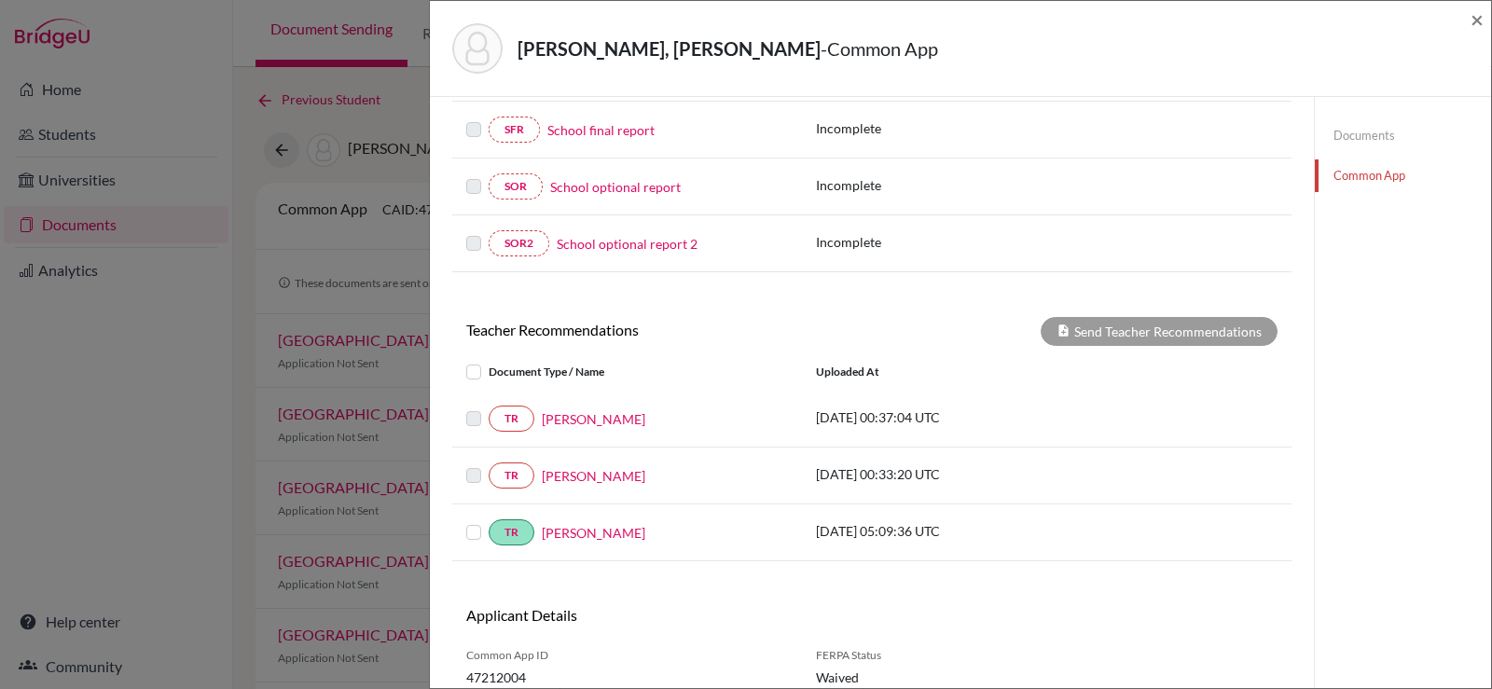
click at [489, 521] on label at bounding box center [489, 521] width 0 height 0
click at [0, 0] on input "checkbox" at bounding box center [0, 0] width 0 height 0
click at [489, 464] on label at bounding box center [489, 464] width 0 height 0
click at [473, 541] on div at bounding box center [477, 532] width 22 height 22
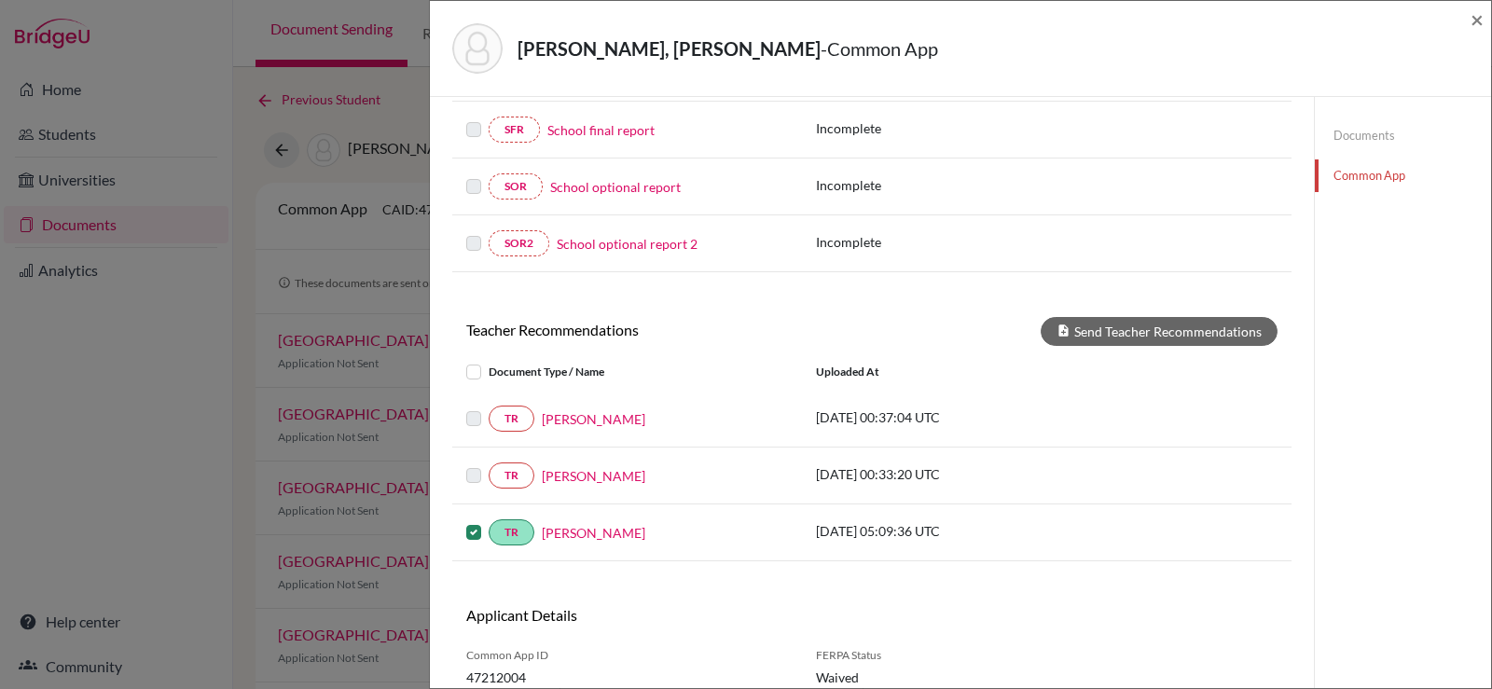
click at [489, 521] on label at bounding box center [489, 521] width 0 height 0
click at [0, 0] on input "checkbox" at bounding box center [0, 0] width 0 height 0
click at [489, 464] on label at bounding box center [489, 464] width 0 height 0
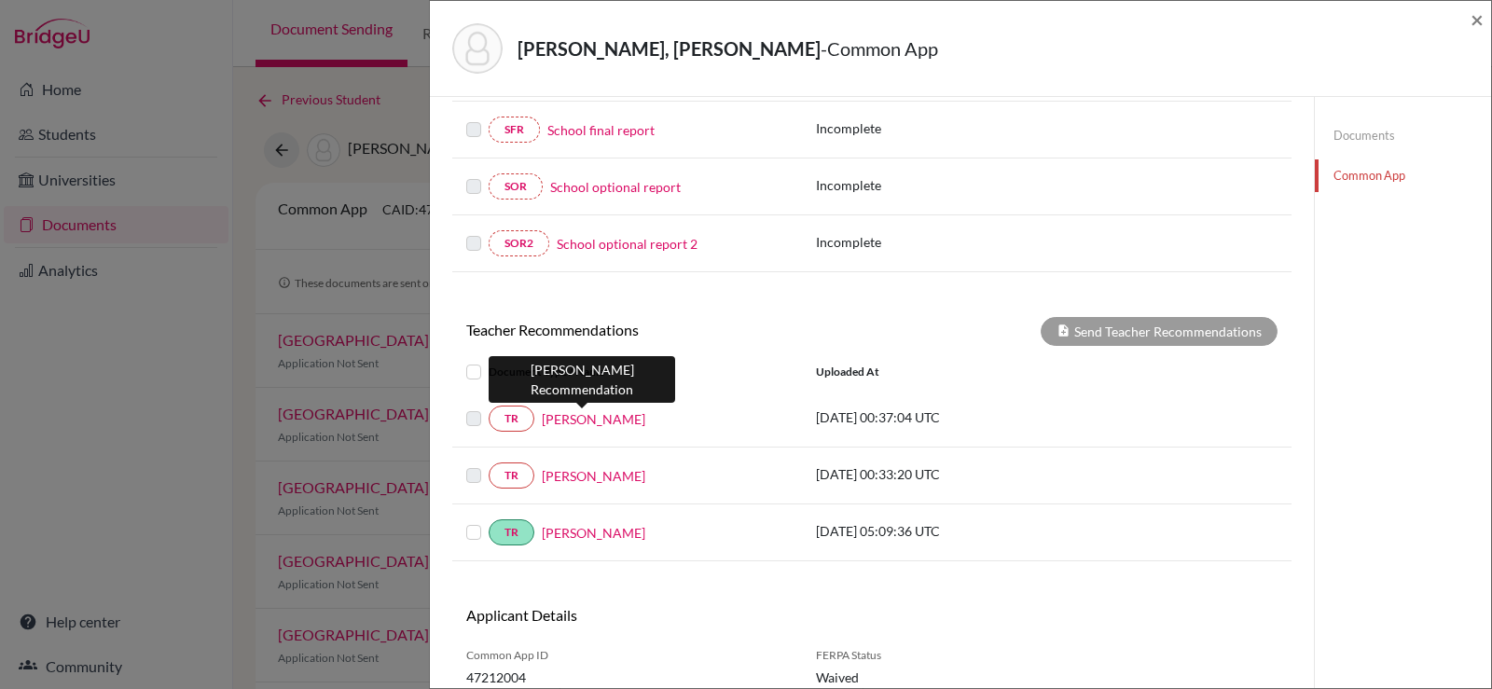
drag, startPoint x: 573, startPoint y: 423, endPoint x: 561, endPoint y: 422, distance: 12.2
click at [561, 422] on link "[PERSON_NAME]" at bounding box center [594, 419] width 104 height 20
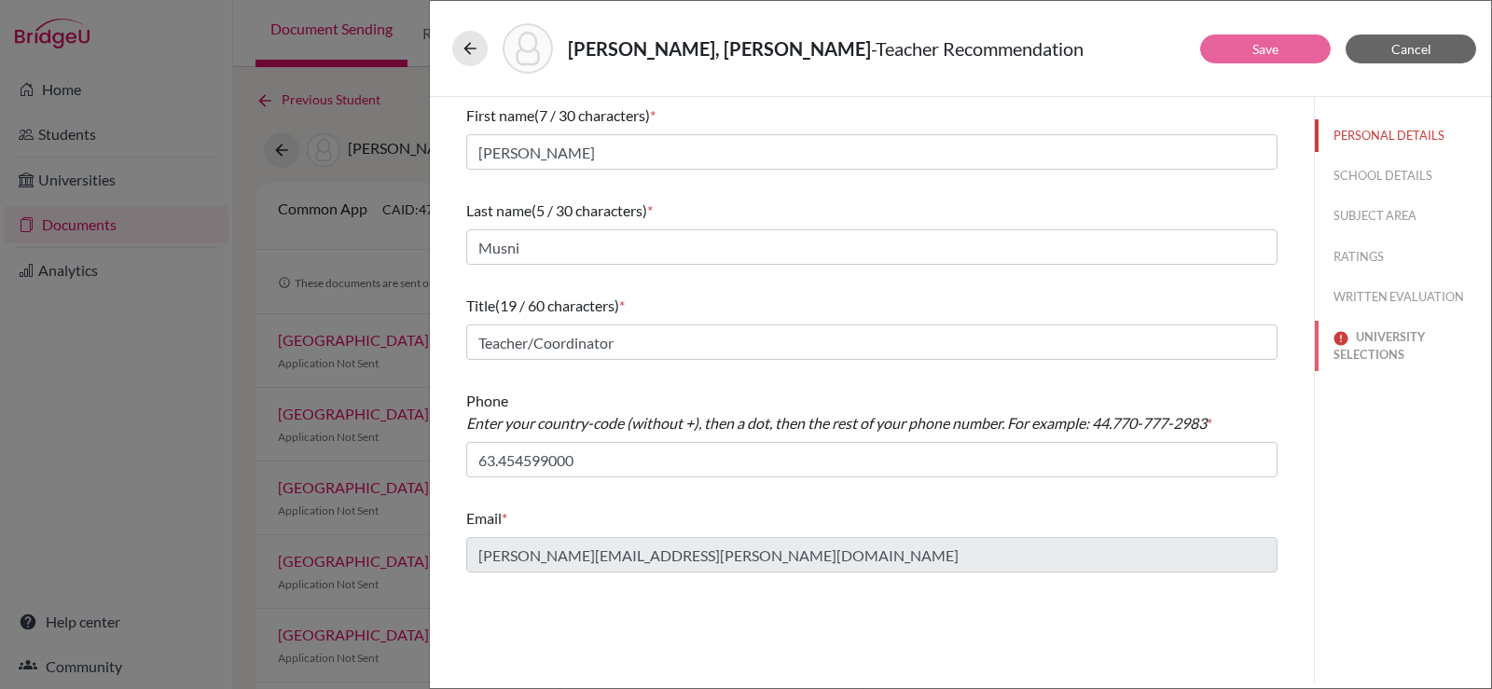
click at [1351, 340] on button "UNIVERSITY SELECTIONS" at bounding box center [1403, 346] width 176 height 50
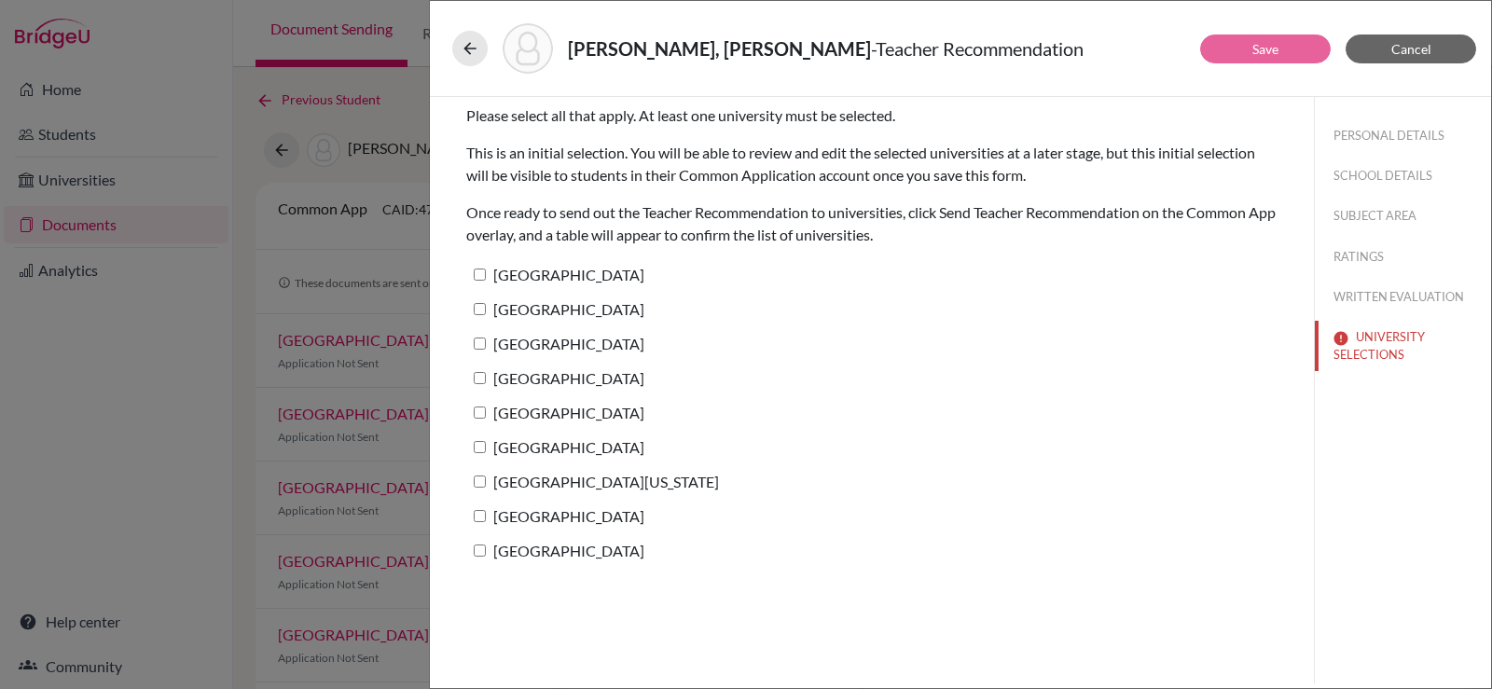
click at [477, 280] on input "[GEOGRAPHIC_DATA]" at bounding box center [480, 275] width 12 height 12
checkbox input "true"
click at [485, 312] on input "[GEOGRAPHIC_DATA]" at bounding box center [480, 309] width 12 height 12
checkbox input "true"
click at [482, 333] on label "[GEOGRAPHIC_DATA]" at bounding box center [555, 343] width 178 height 27
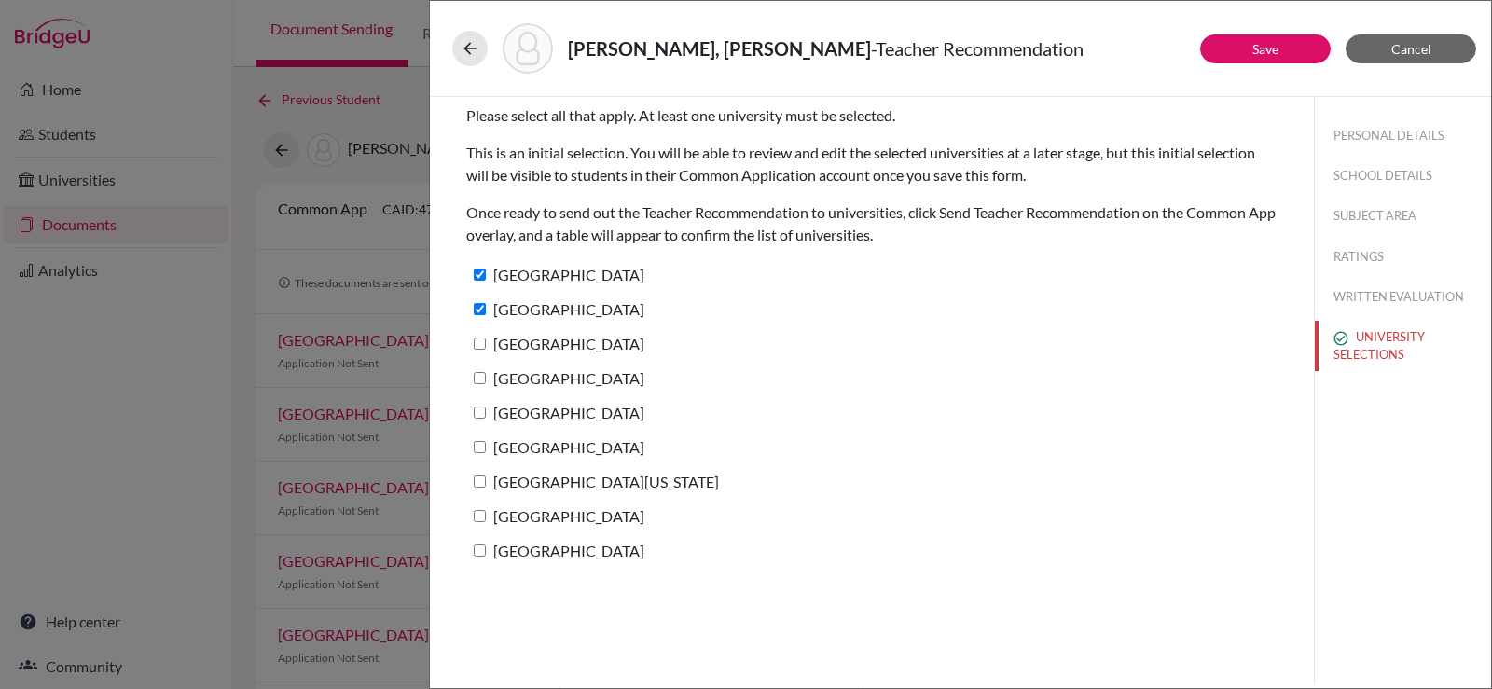
click at [482, 338] on input "[GEOGRAPHIC_DATA]" at bounding box center [480, 344] width 12 height 12
checkbox input "true"
click at [478, 378] on input "[GEOGRAPHIC_DATA]" at bounding box center [480, 378] width 12 height 12
checkbox input "true"
click at [484, 413] on input "[GEOGRAPHIC_DATA]" at bounding box center [480, 413] width 12 height 12
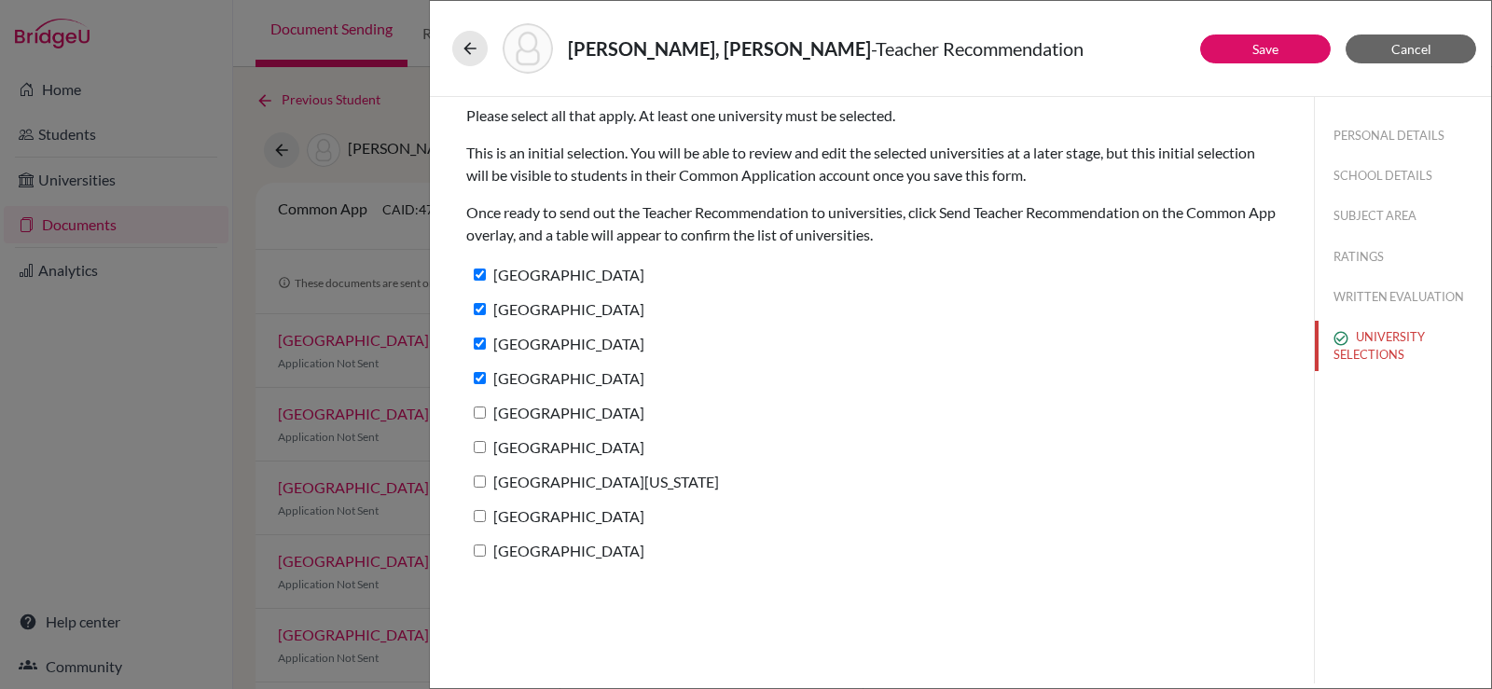
checkbox input "true"
click at [484, 445] on input "[GEOGRAPHIC_DATA]" at bounding box center [480, 447] width 12 height 12
checkbox input "true"
click at [484, 499] on div "[GEOGRAPHIC_DATA][US_STATE]" at bounding box center [871, 485] width 811 height 35
click at [484, 484] on input "[GEOGRAPHIC_DATA][US_STATE]" at bounding box center [480, 482] width 12 height 12
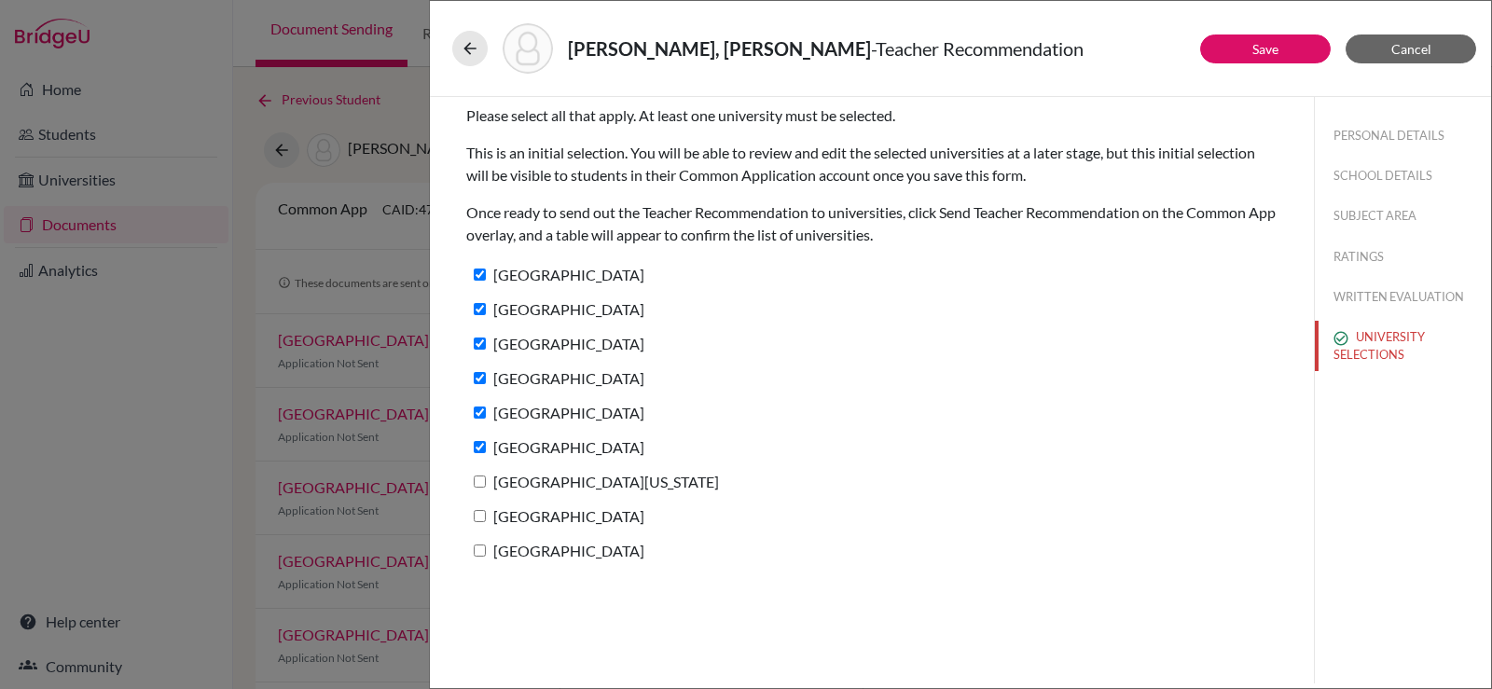
checkbox input "true"
click at [482, 515] on input "[GEOGRAPHIC_DATA]" at bounding box center [480, 516] width 12 height 12
checkbox input "true"
click at [479, 544] on label "[GEOGRAPHIC_DATA]" at bounding box center [555, 550] width 178 height 27
click at [479, 545] on input "[GEOGRAPHIC_DATA]" at bounding box center [480, 551] width 12 height 12
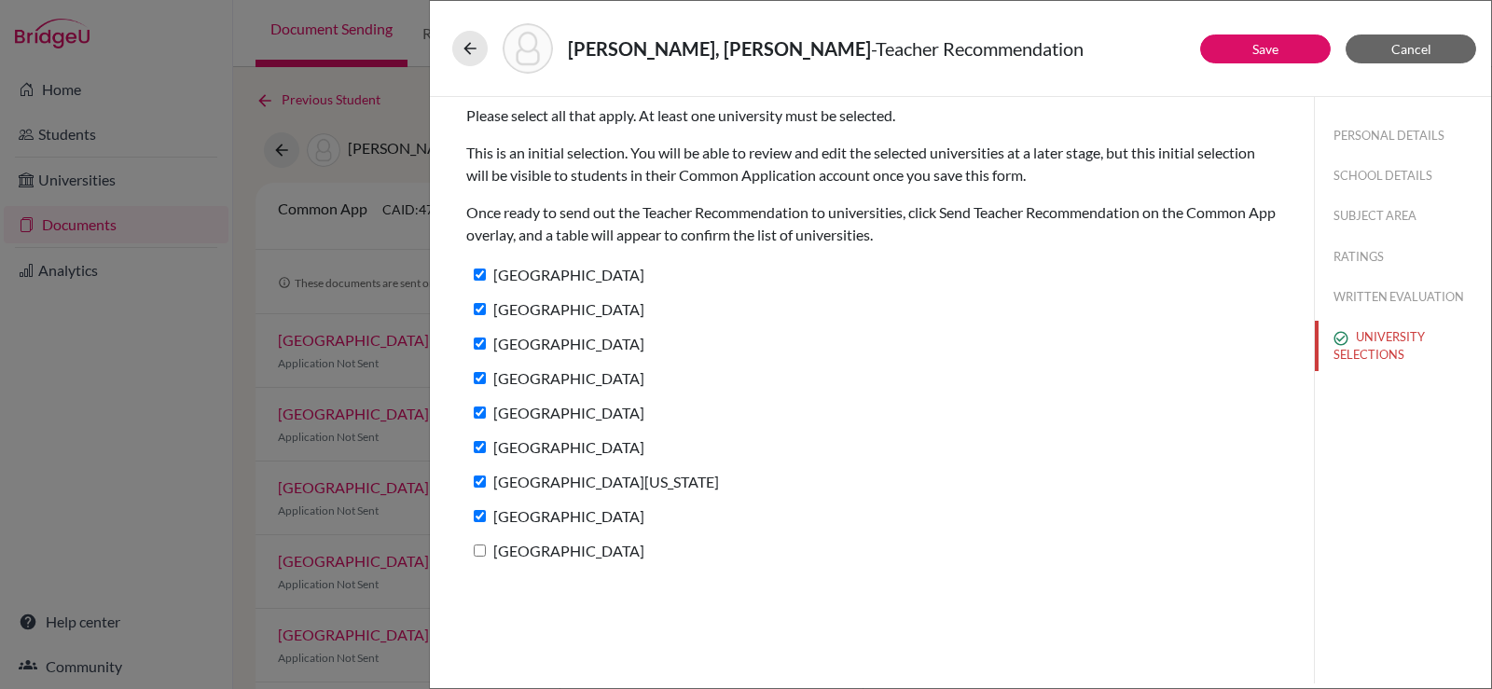
checkbox input "true"
click at [1231, 58] on button "Save" at bounding box center [1265, 49] width 131 height 29
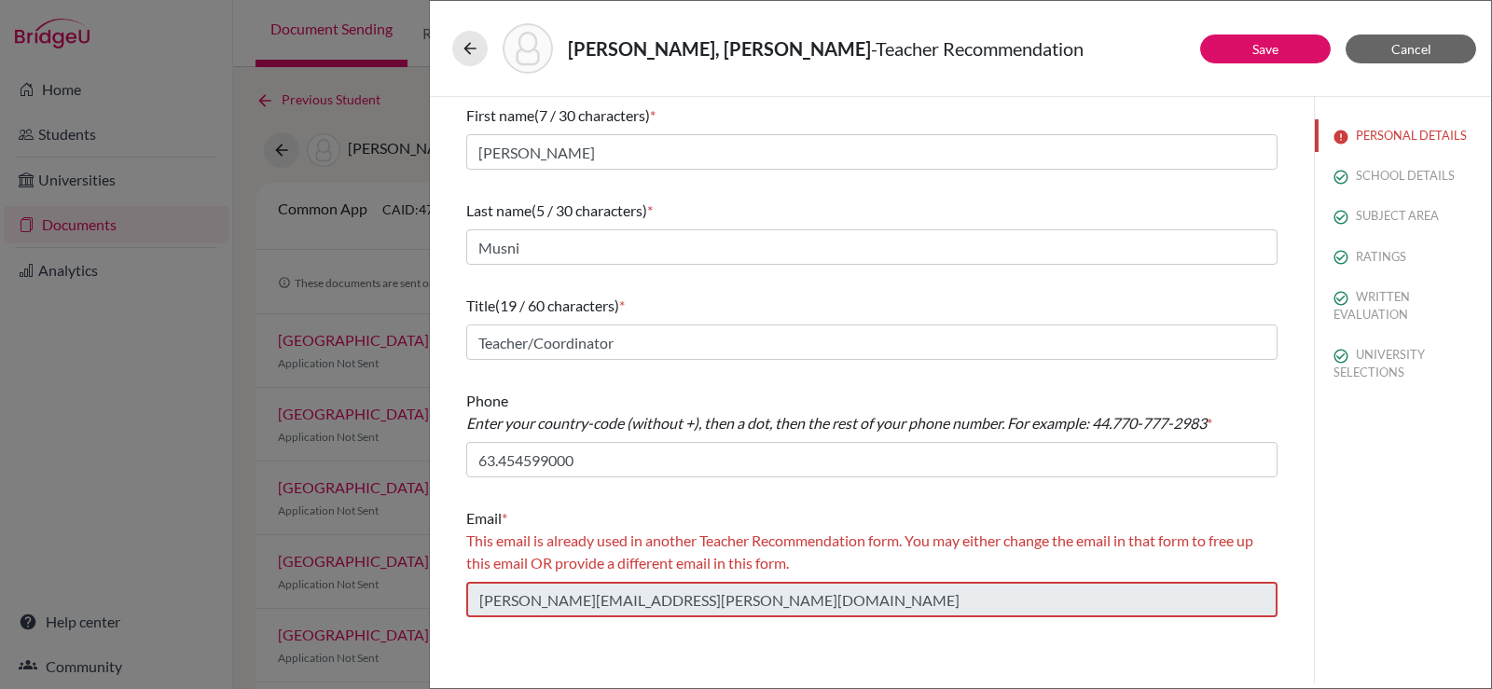
click at [430, 599] on div "First name (7 / 30 characters) * [PERSON_NAME] Last name (5 / 30 characters) * …" at bounding box center [872, 390] width 884 height 587
click at [1281, 43] on button "Save" at bounding box center [1265, 49] width 131 height 29
click at [1389, 41] on button "Cancel" at bounding box center [1411, 49] width 131 height 29
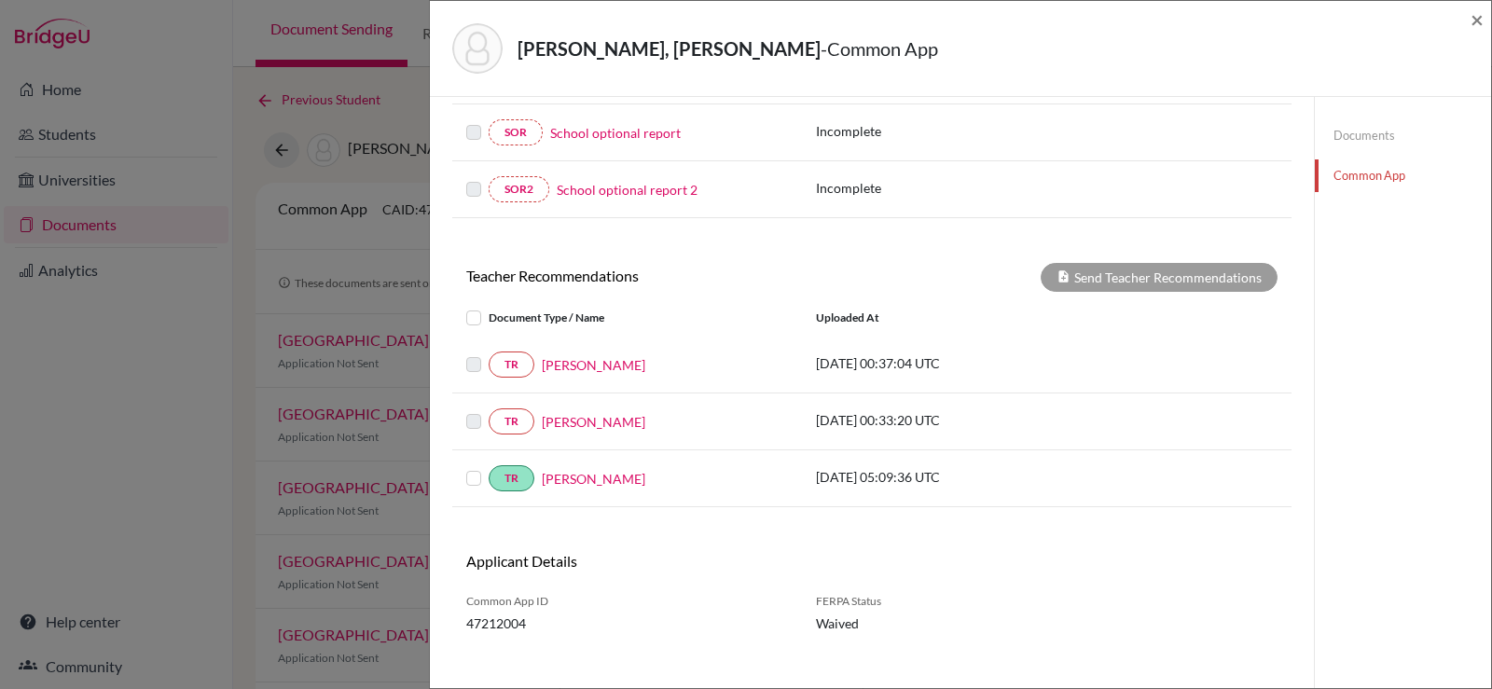
scroll to position [540, 0]
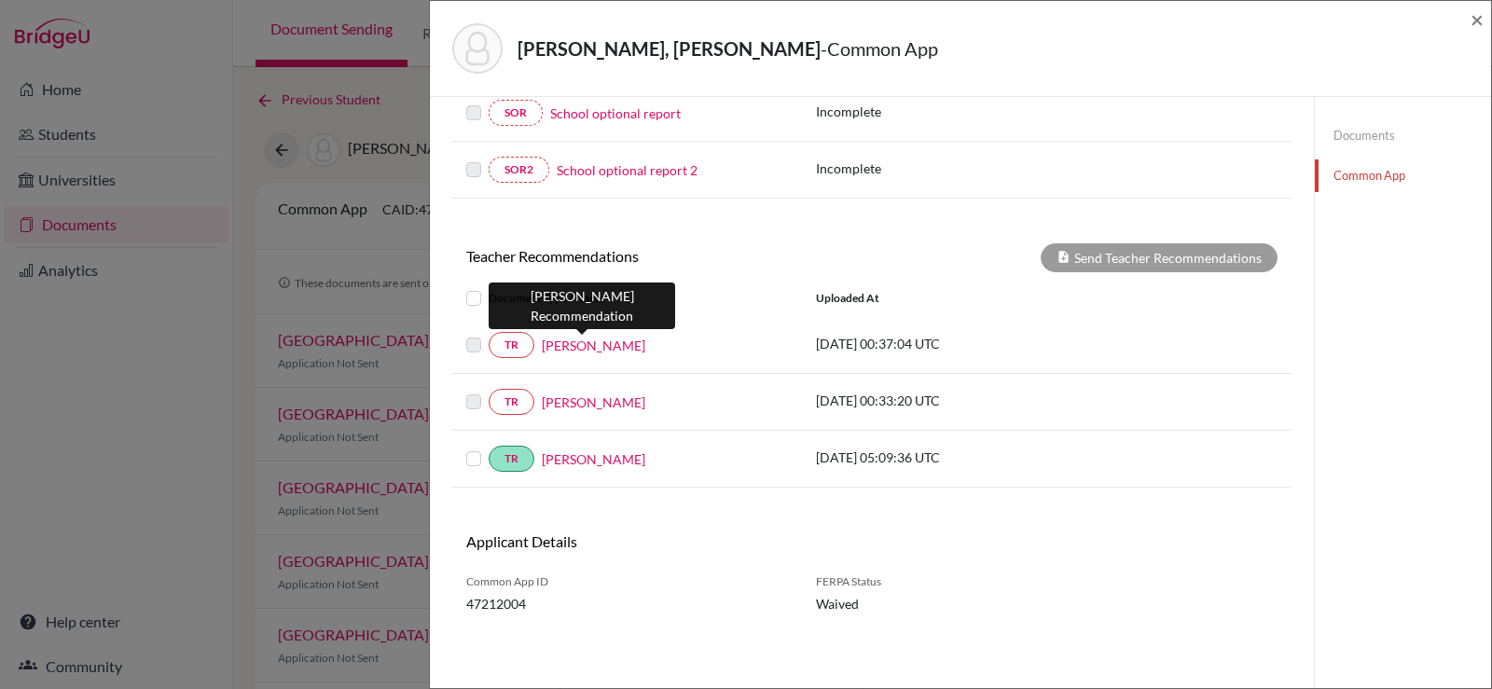
click at [597, 341] on link "[PERSON_NAME]" at bounding box center [594, 346] width 104 height 20
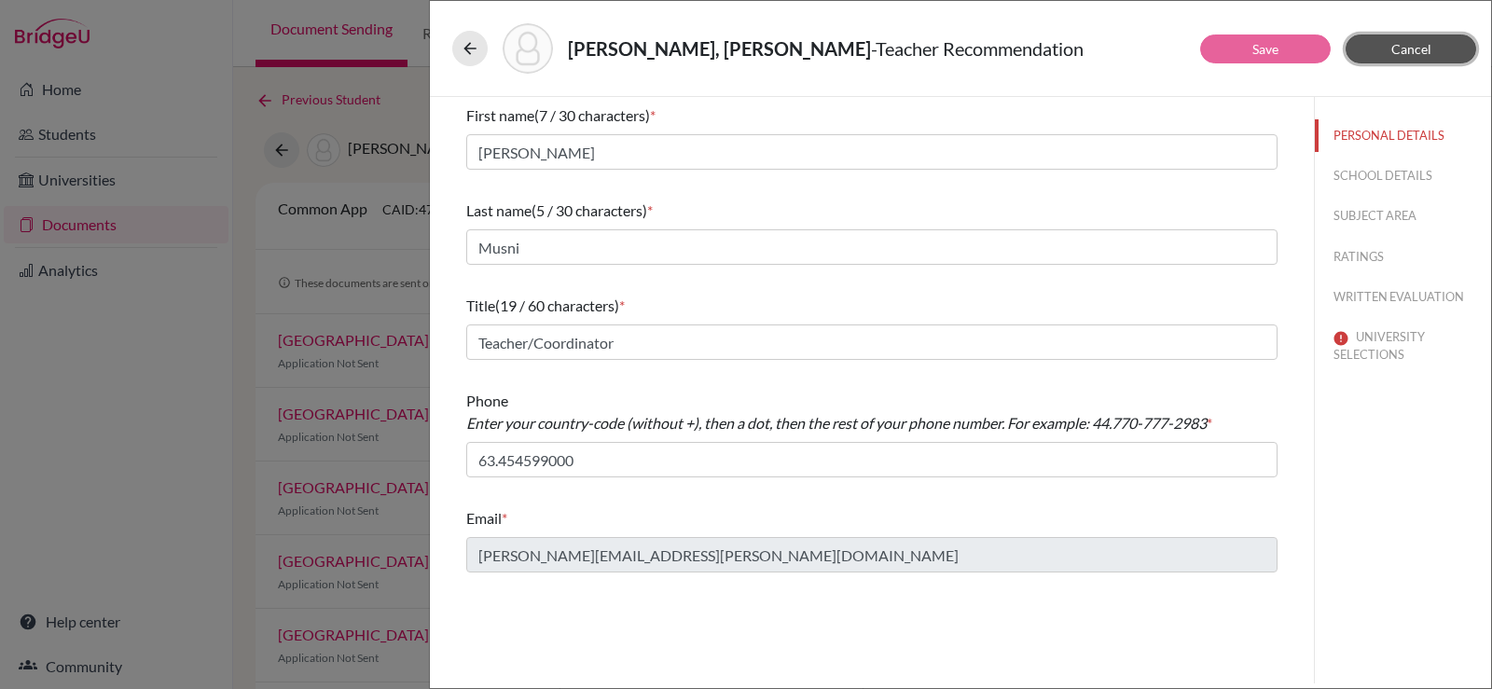
click at [1414, 53] on span "Cancel" at bounding box center [1411, 49] width 40 height 16
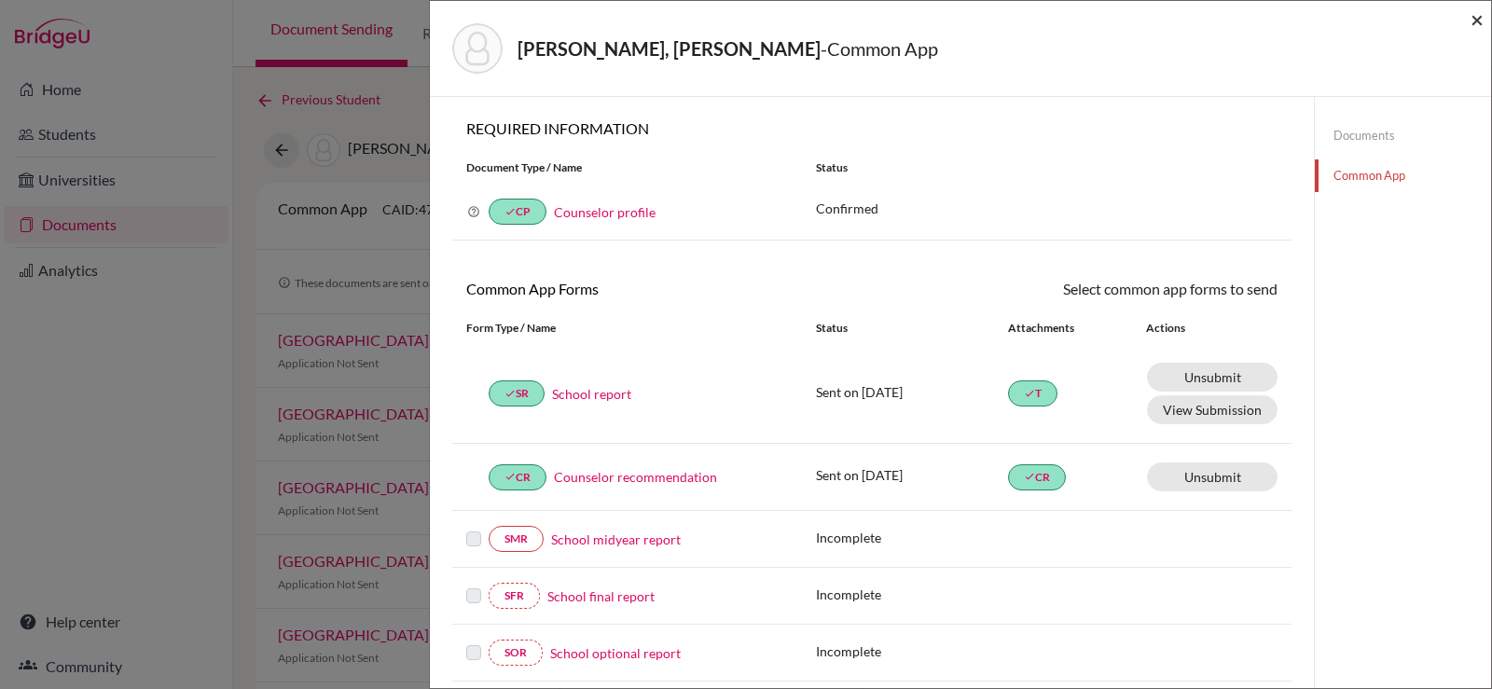
click at [1471, 21] on span "×" at bounding box center [1477, 19] width 13 height 27
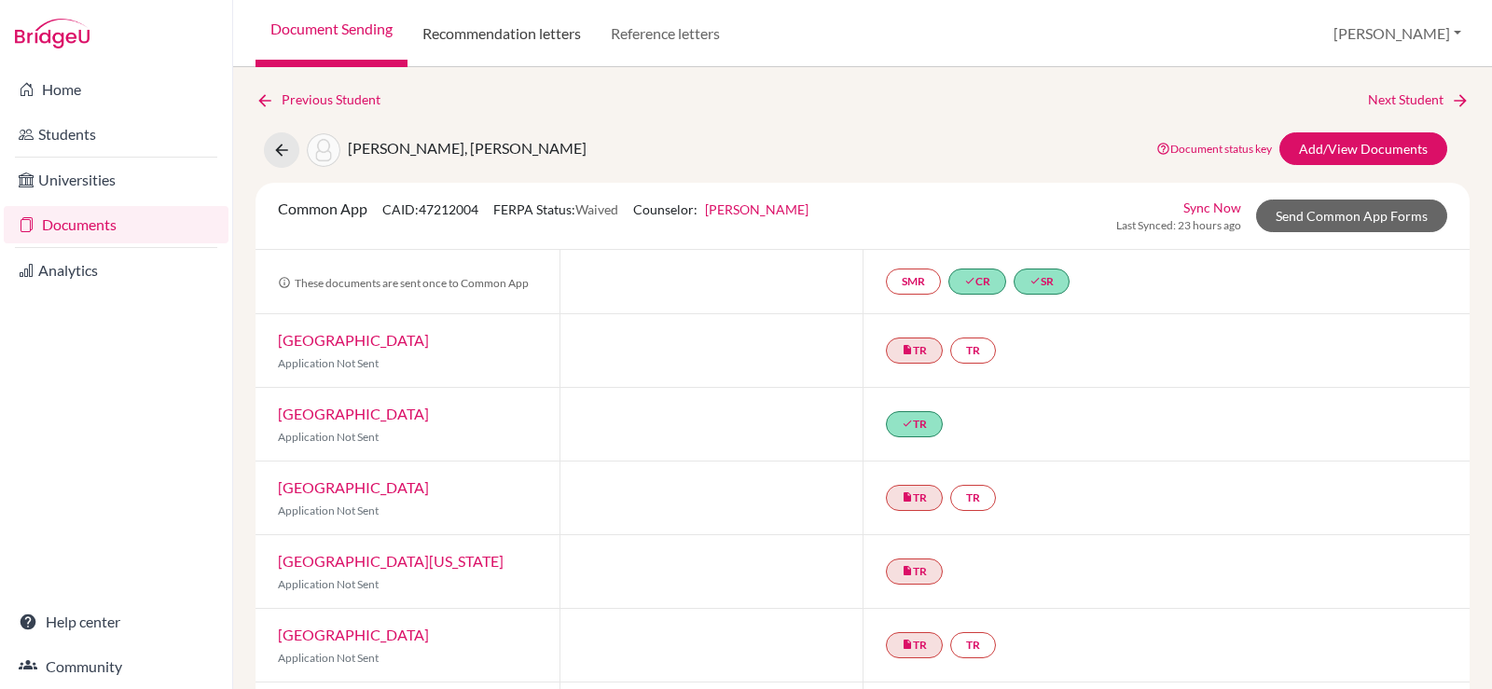
click at [525, 55] on link "Recommendation letters" at bounding box center [502, 33] width 188 height 67
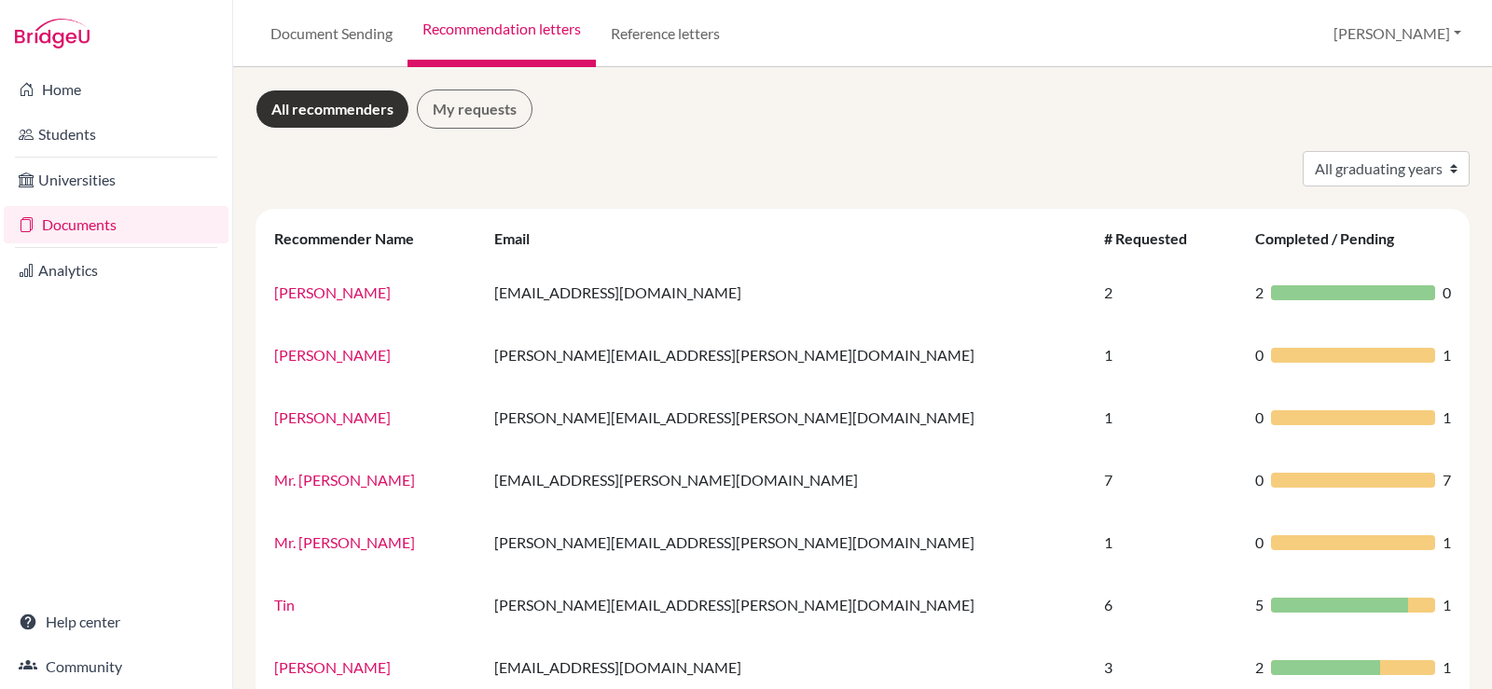
select select "2025"
click at [1303, 151] on select "All graduating years 2025 2026" at bounding box center [1386, 168] width 167 height 35
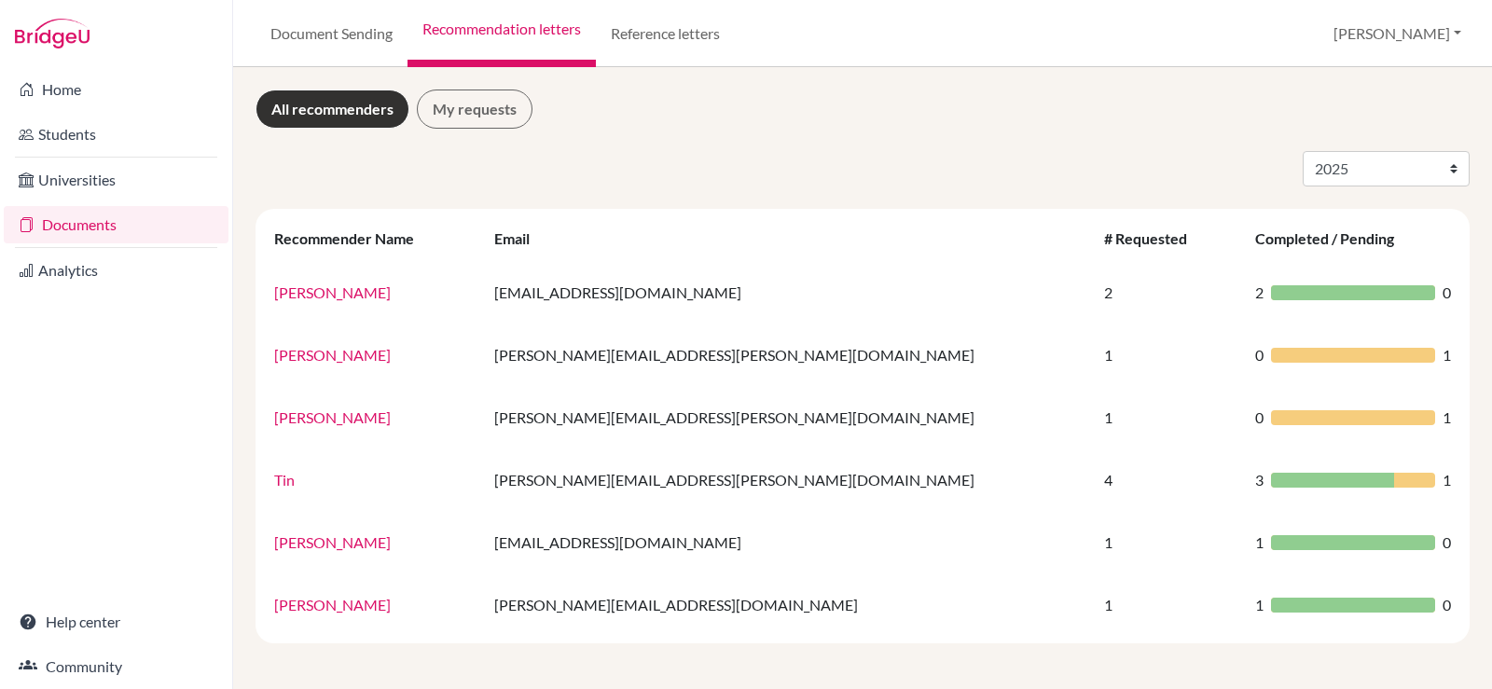
click at [1352, 169] on select "All graduating years 2025 2026" at bounding box center [1386, 168] width 167 height 35
select select "2026"
click at [1303, 151] on select "All graduating years 2025 2026" at bounding box center [1386, 168] width 167 height 35
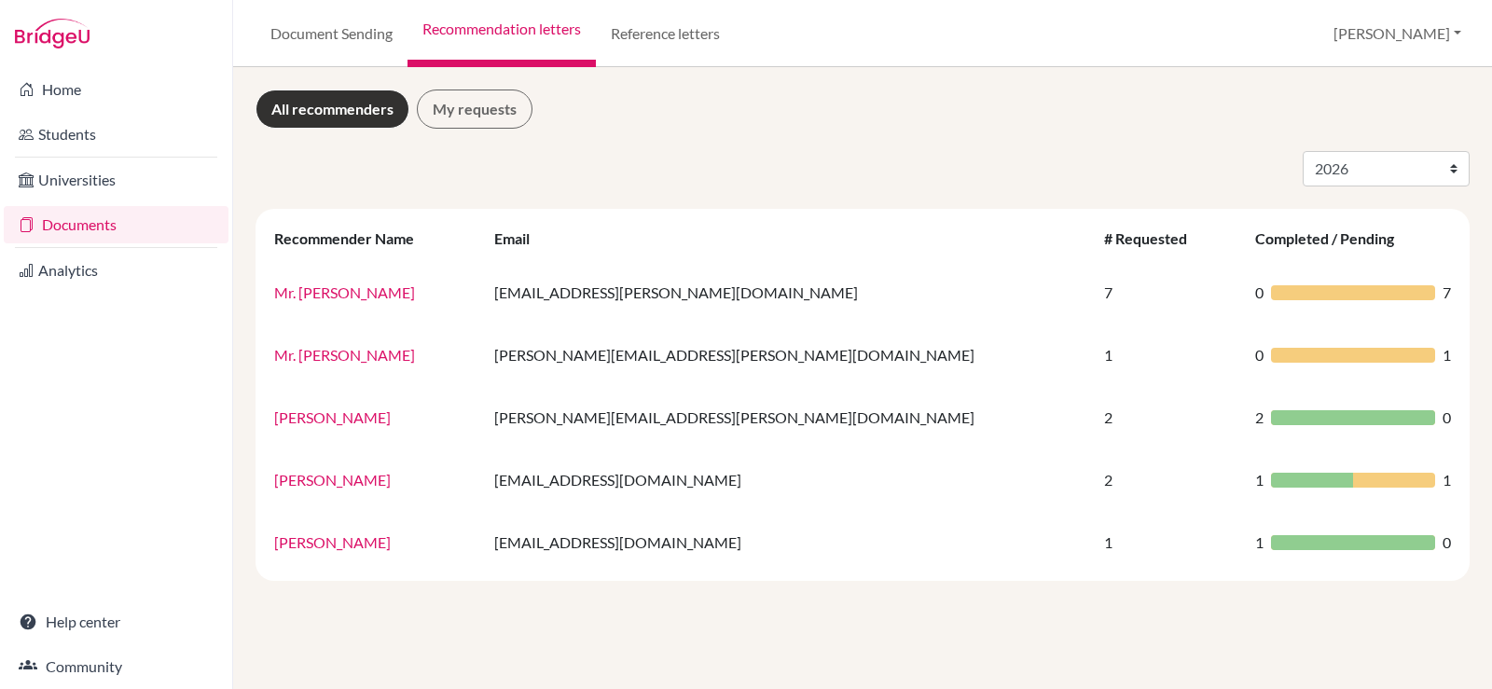
select select "2026"
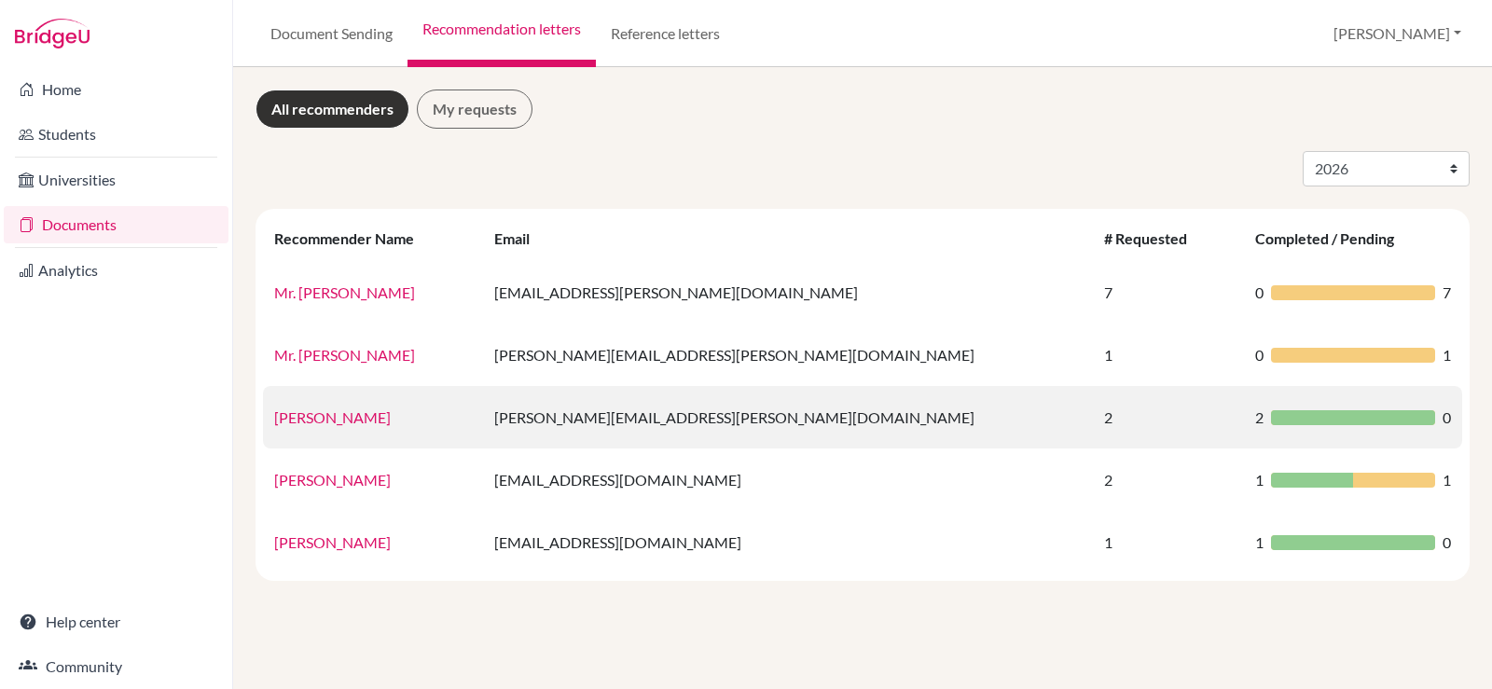
click at [357, 418] on link "[PERSON_NAME]" at bounding box center [332, 417] width 117 height 18
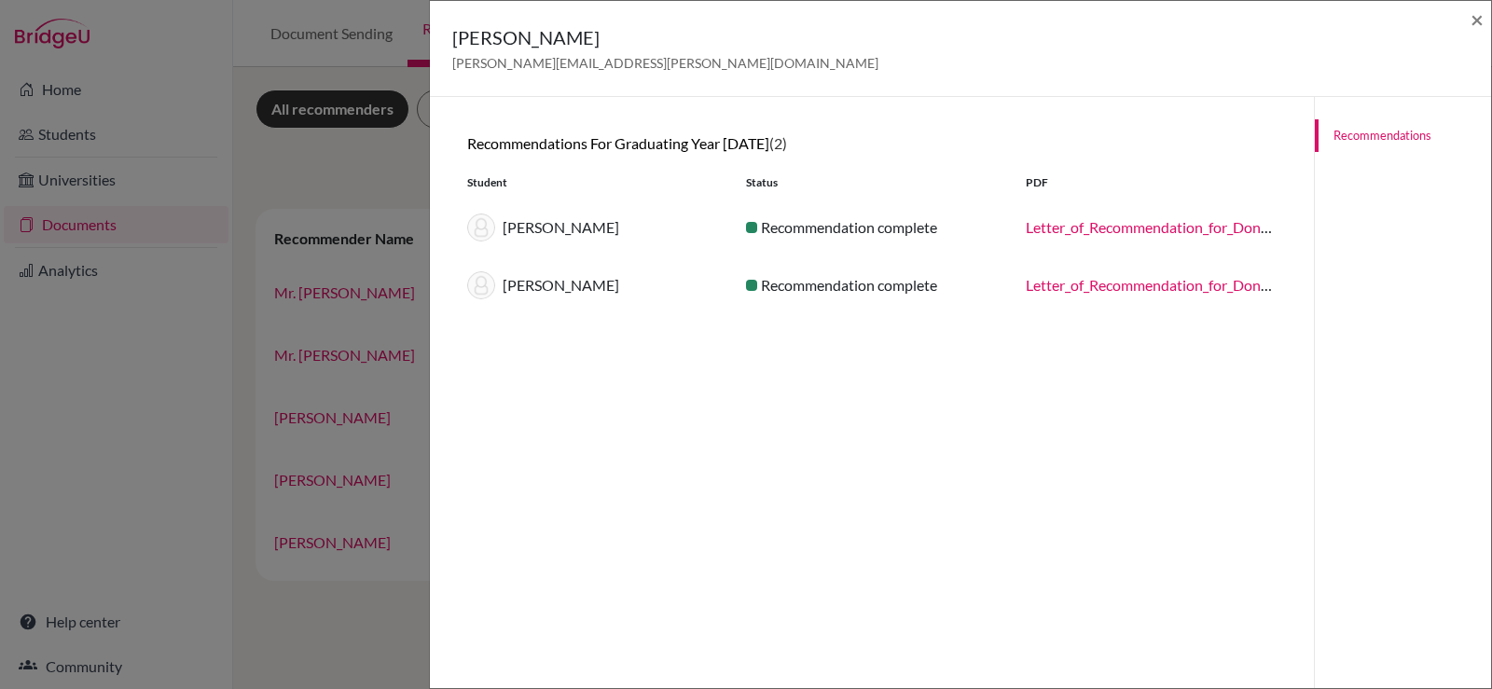
drag, startPoint x: 552, startPoint y: 217, endPoint x: 546, endPoint y: 225, distance: 9.9
click at [546, 225] on div "[PERSON_NAME]" at bounding box center [592, 228] width 279 height 28
drag, startPoint x: 546, startPoint y: 225, endPoint x: 493, endPoint y: 292, distance: 85.1
click at [493, 292] on img at bounding box center [481, 285] width 28 height 28
click at [513, 285] on div "[PERSON_NAME]" at bounding box center [592, 285] width 279 height 28
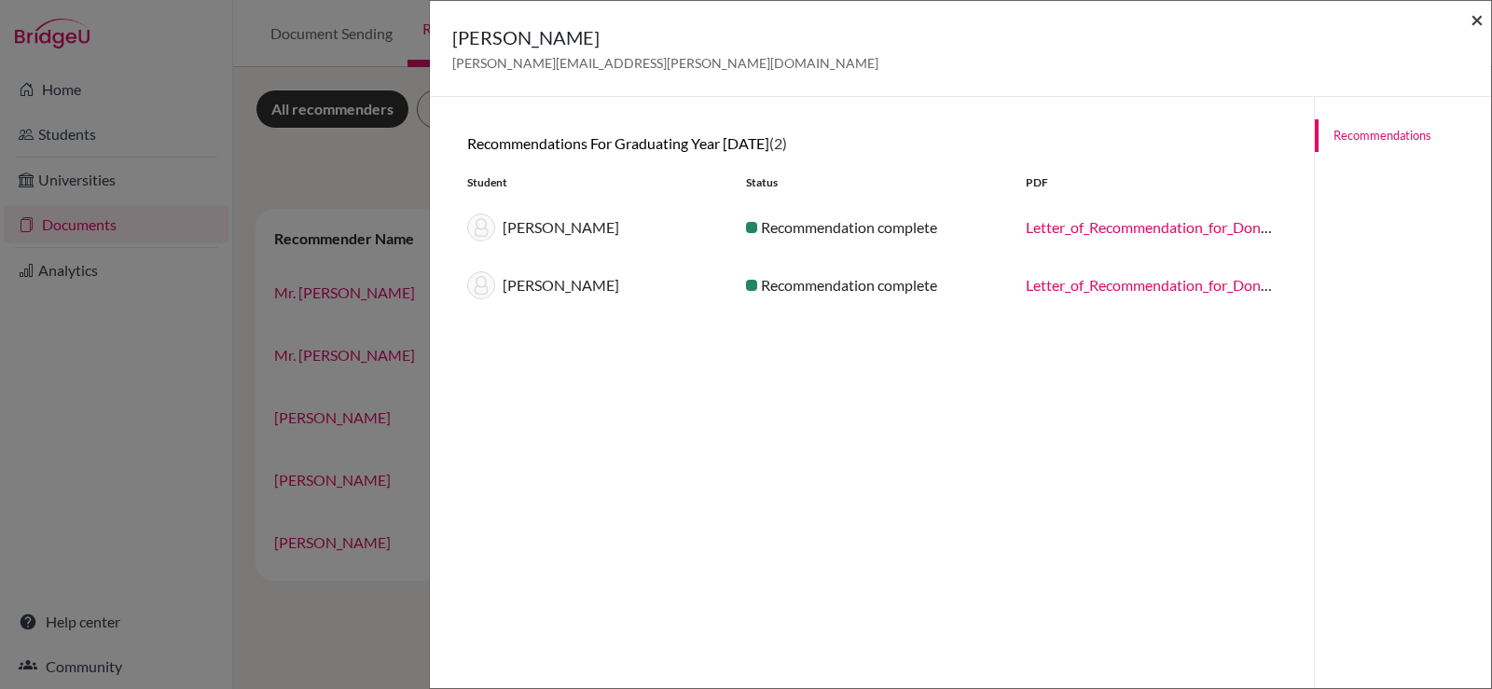
click at [1479, 20] on span "×" at bounding box center [1477, 19] width 13 height 27
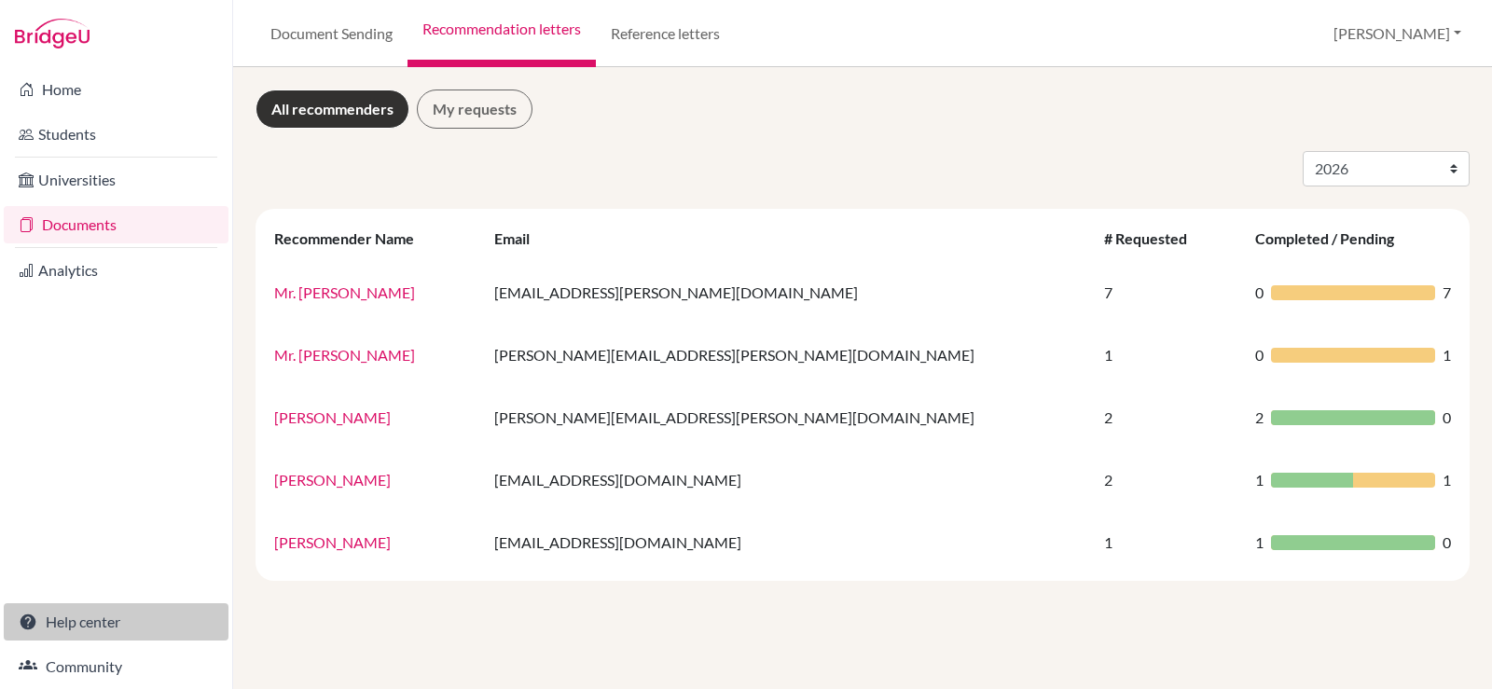
click at [67, 624] on link "Help center" at bounding box center [116, 621] width 225 height 37
click at [95, 229] on link "Documents" at bounding box center [116, 224] width 225 height 37
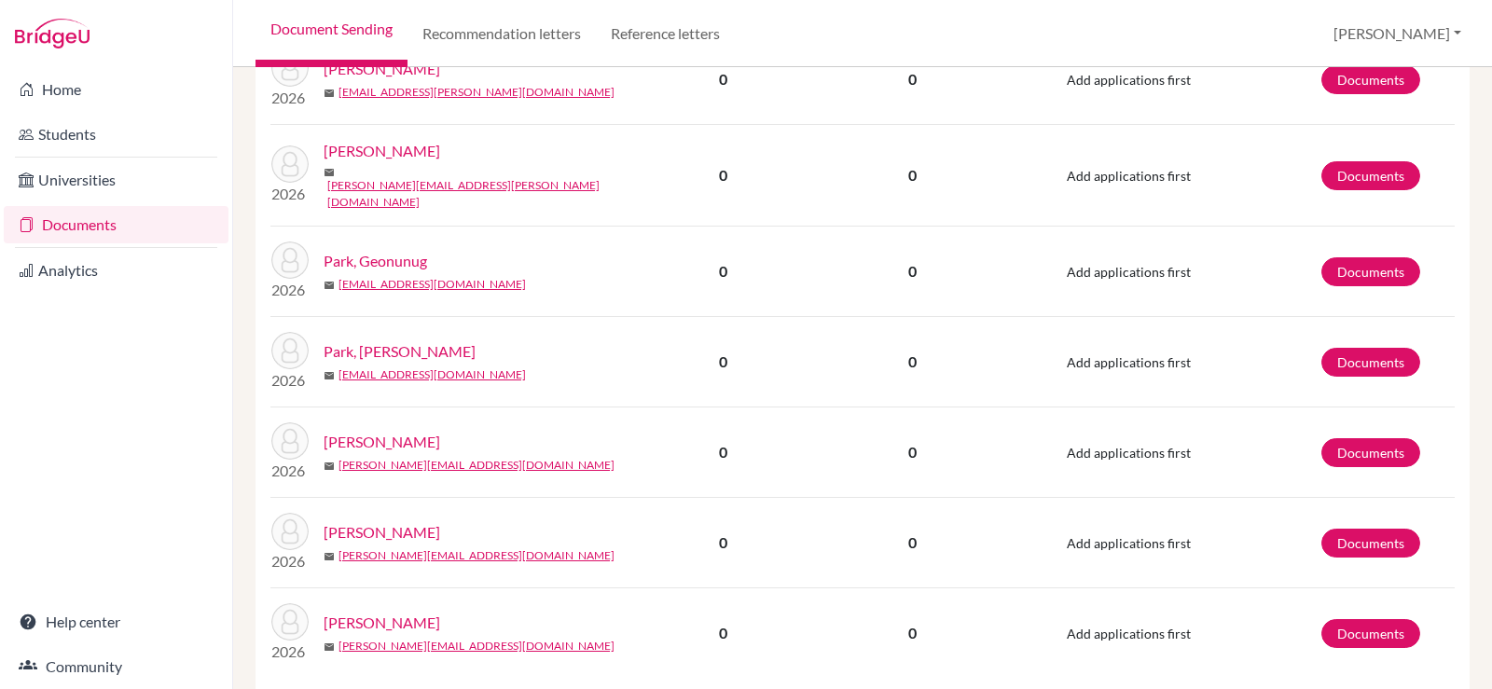
scroll to position [1907, 0]
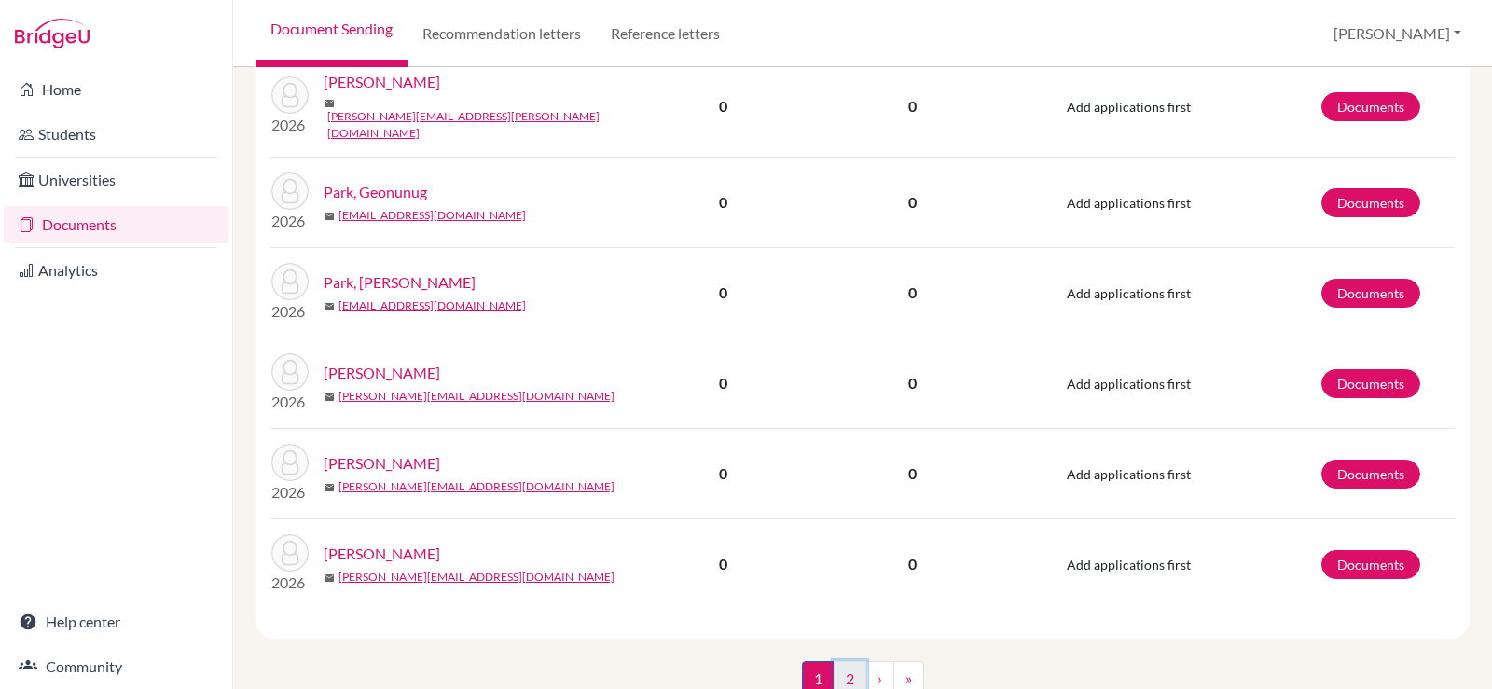
click at [844, 661] on link "2" at bounding box center [850, 678] width 33 height 35
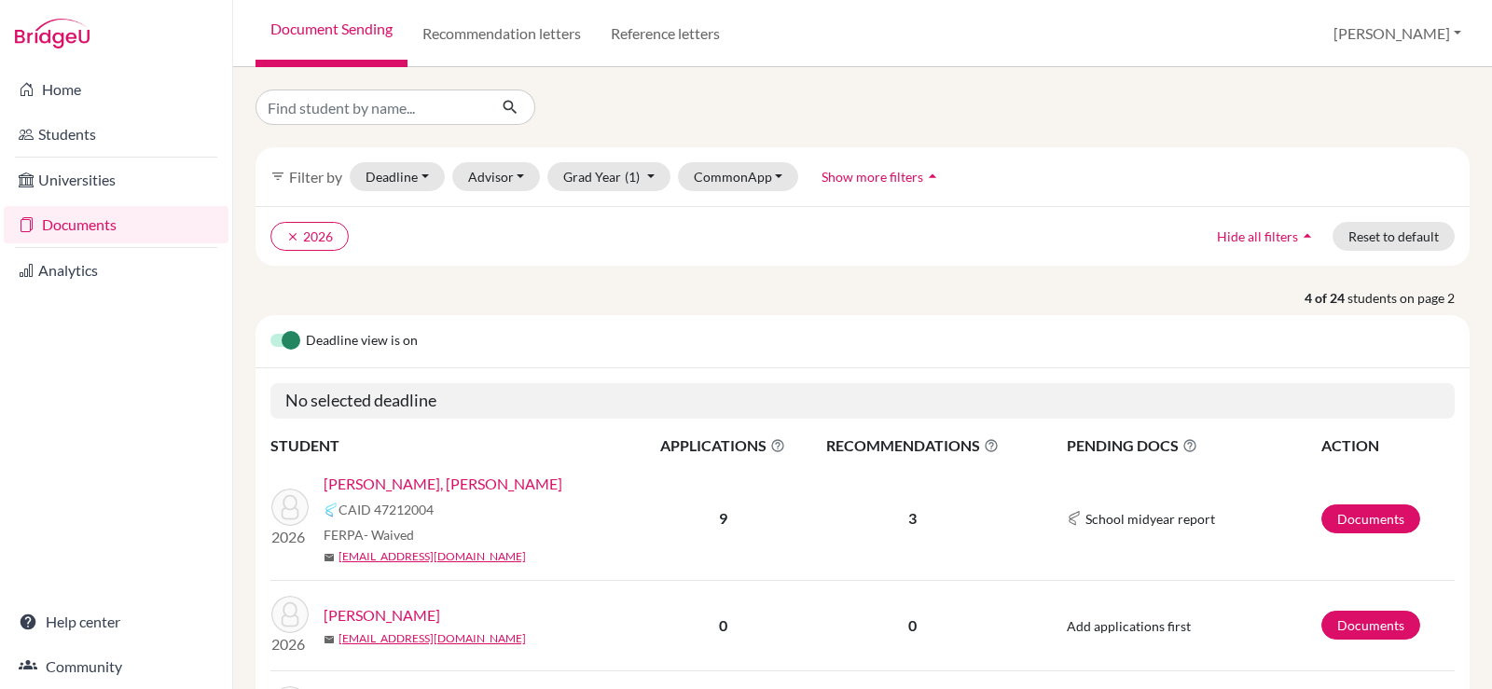
click at [395, 485] on link "[PERSON_NAME], [PERSON_NAME]" at bounding box center [443, 484] width 239 height 22
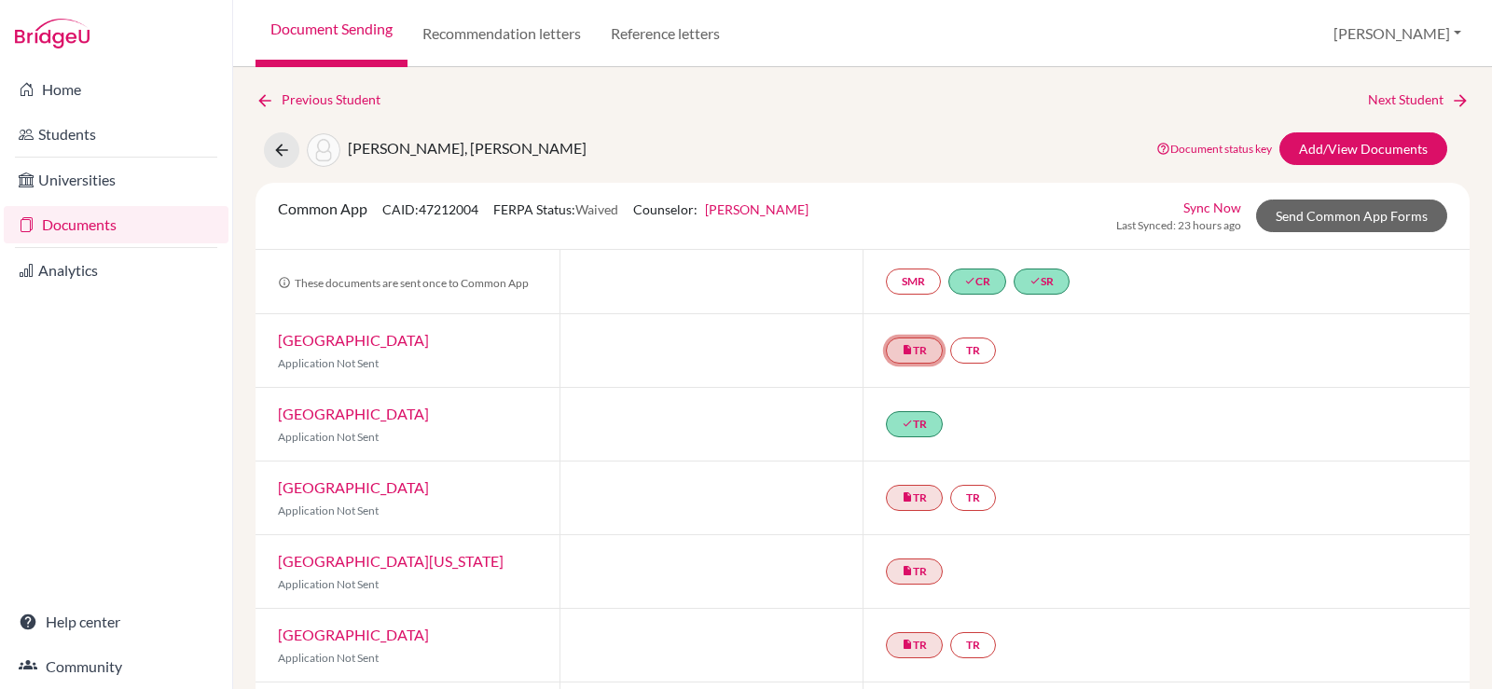
click at [902, 349] on icon "insert_drive_file" at bounding box center [907, 349] width 11 height 11
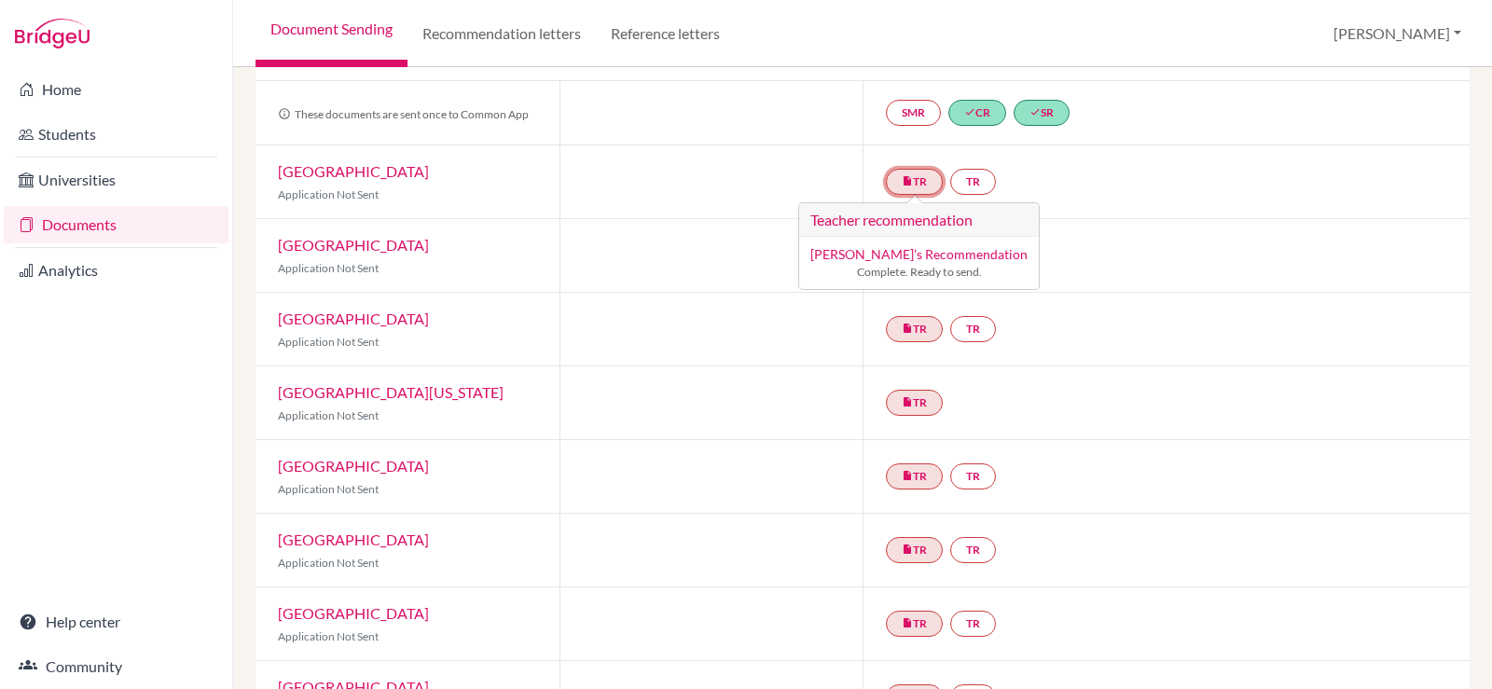
scroll to position [187, 0]
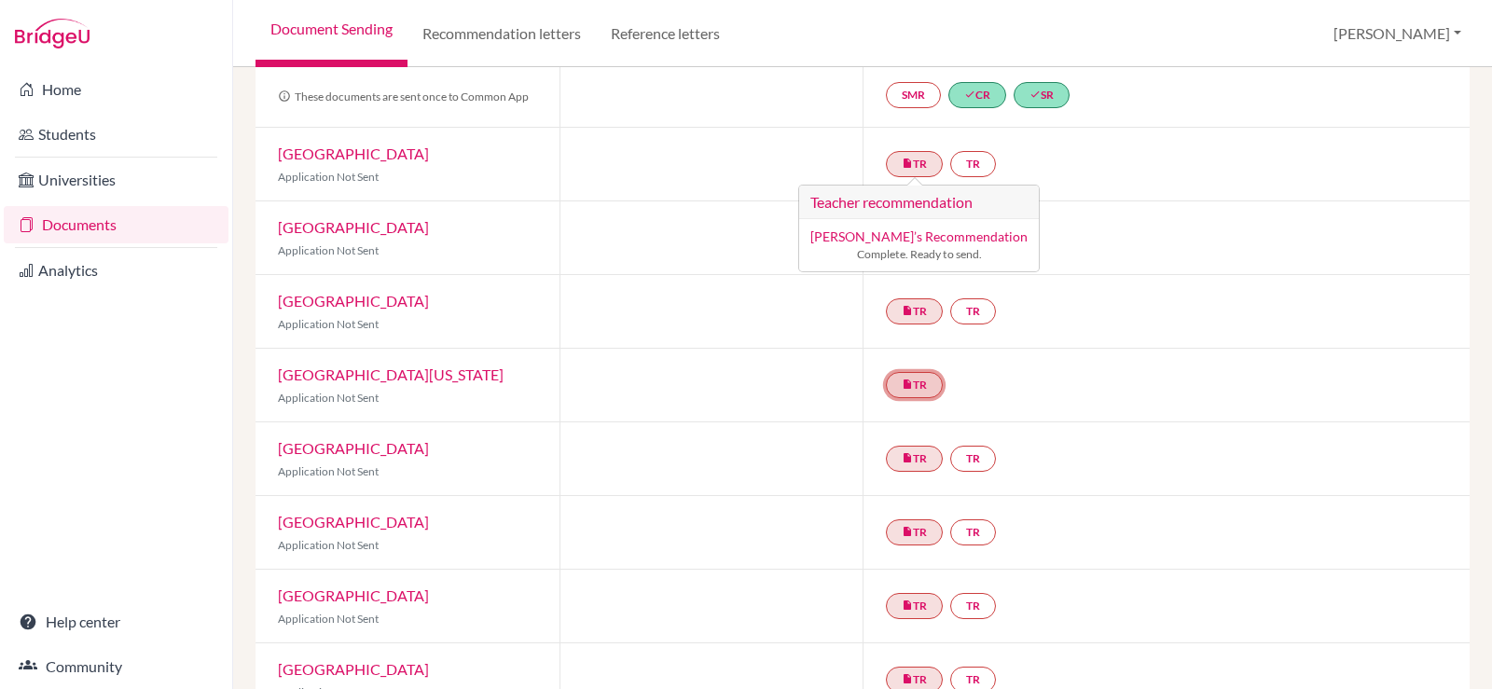
click at [910, 389] on link "insert_drive_file TR" at bounding box center [914, 385] width 57 height 26
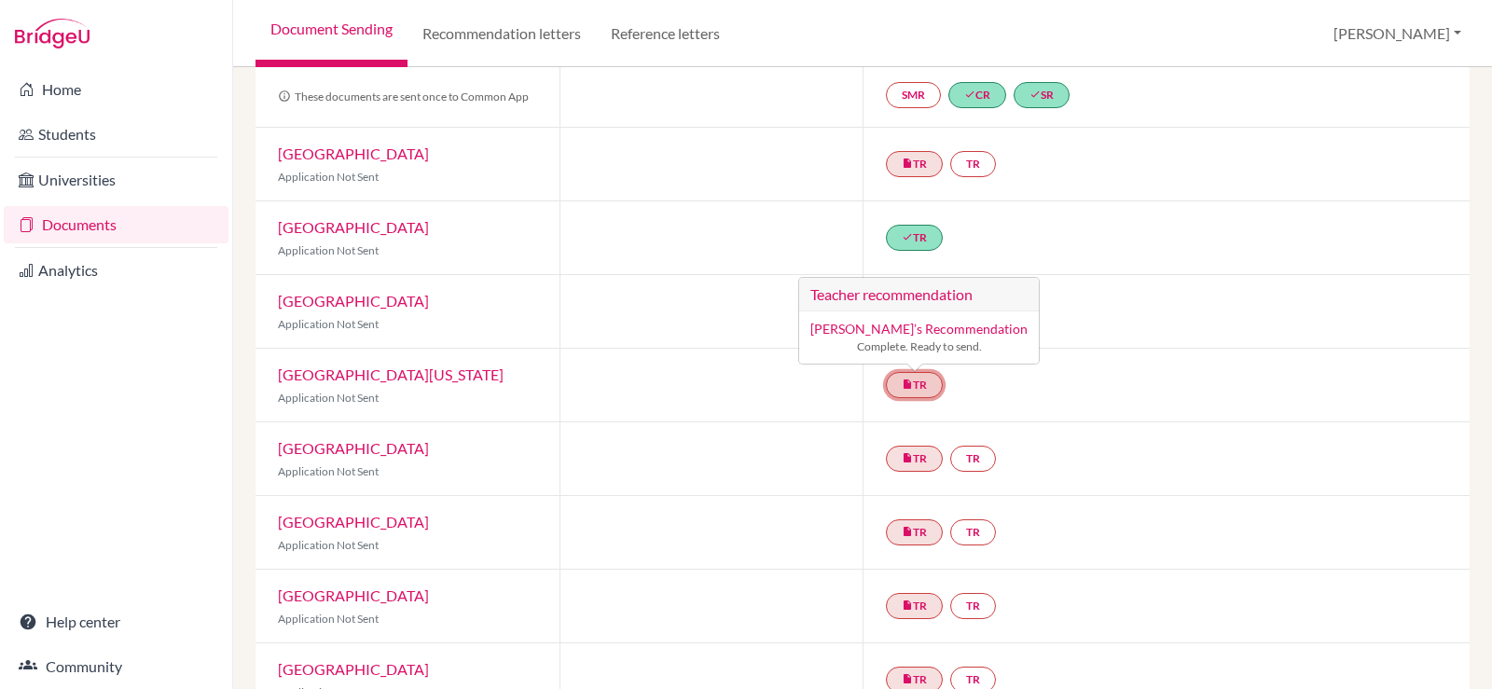
click at [910, 389] on link "insert_drive_file TR Teacher recommendation [PERSON_NAME]’s Recommendation Comp…" at bounding box center [914, 385] width 57 height 26
click at [377, 385] on div "[GEOGRAPHIC_DATA][US_STATE] Application Not Sent" at bounding box center [408, 385] width 304 height 73
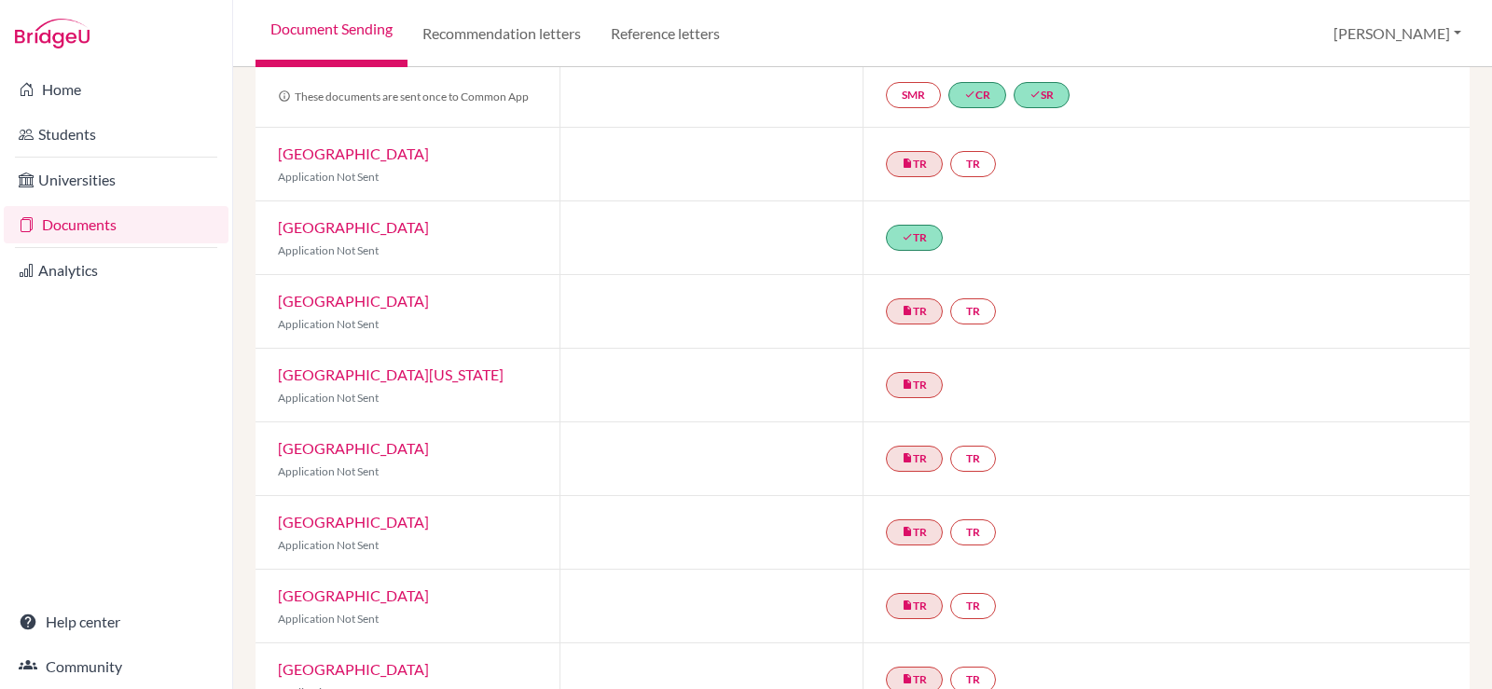
click at [382, 378] on link "[GEOGRAPHIC_DATA][US_STATE]" at bounding box center [391, 375] width 226 height 18
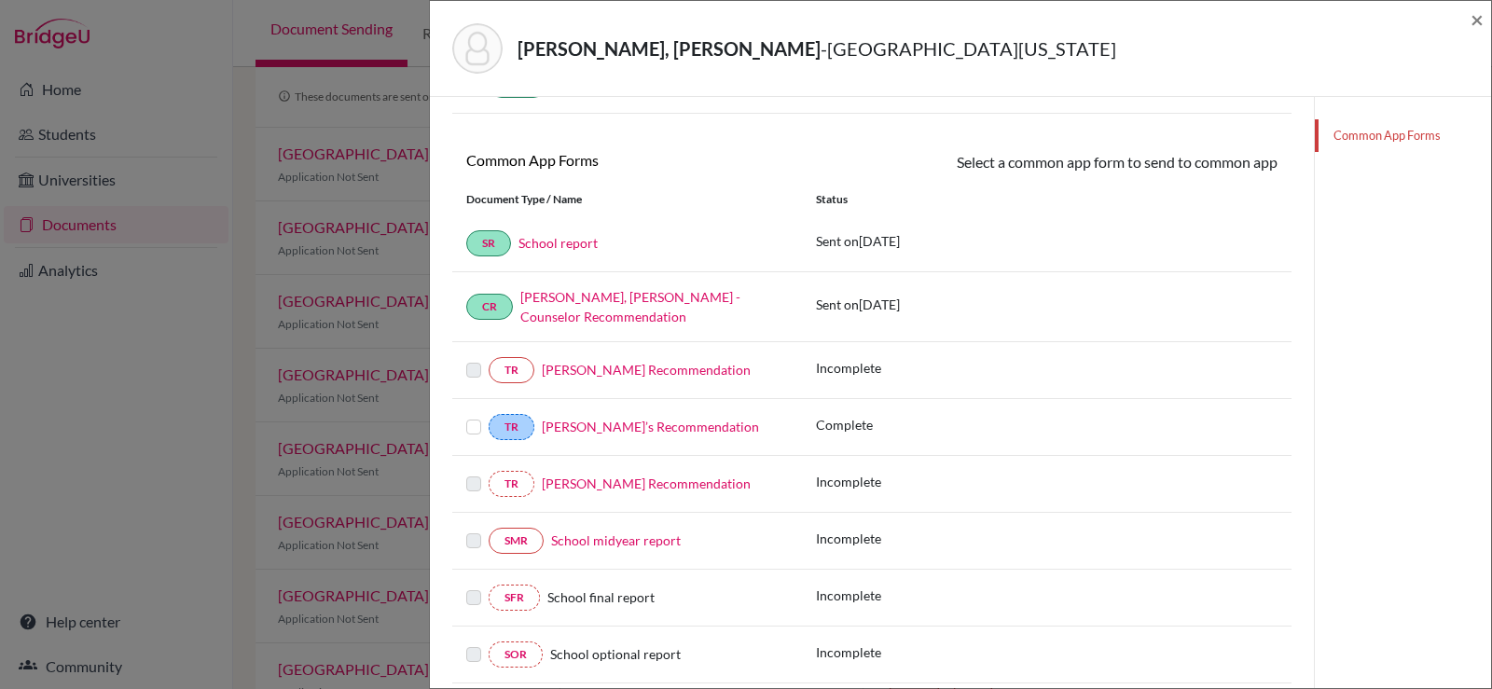
scroll to position [280, 0]
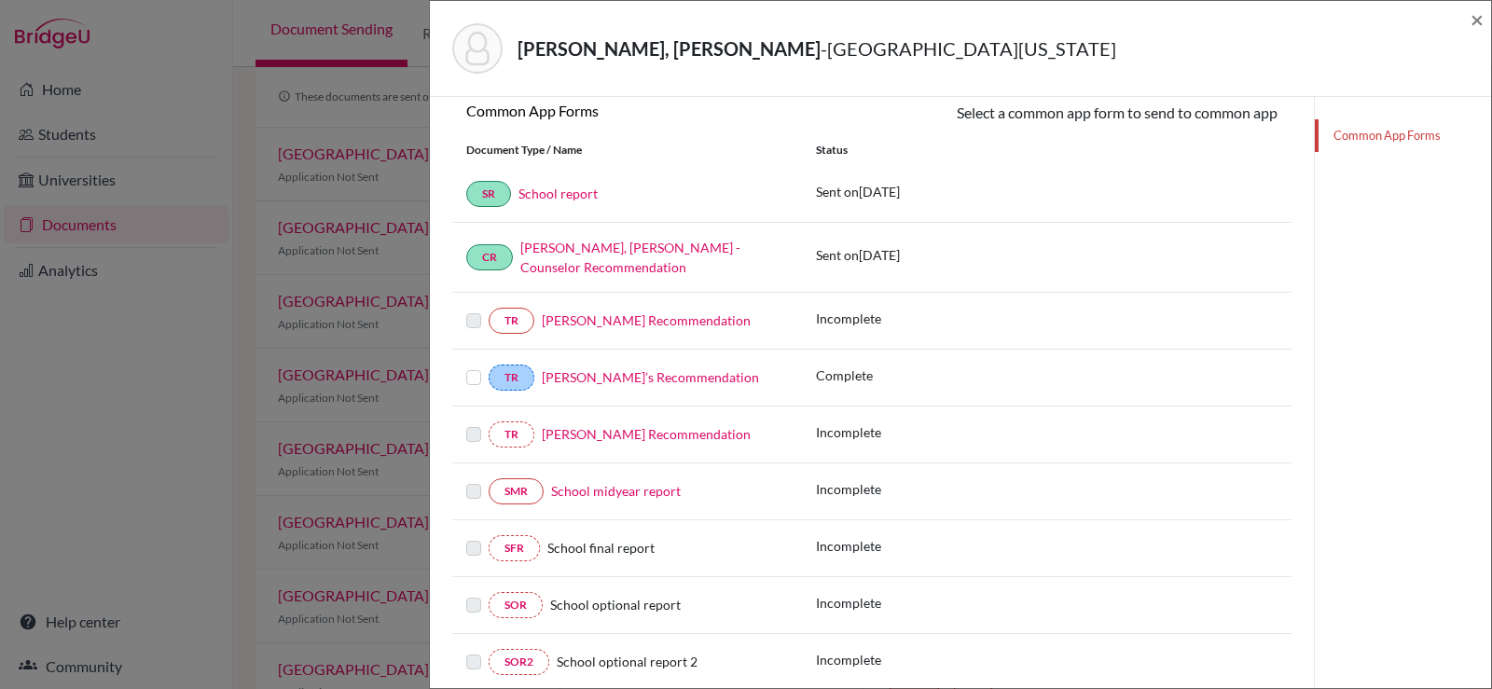
click at [476, 366] on label at bounding box center [473, 366] width 15 height 0
click at [0, 0] on input "checkbox" at bounding box center [0, 0] width 0 height 0
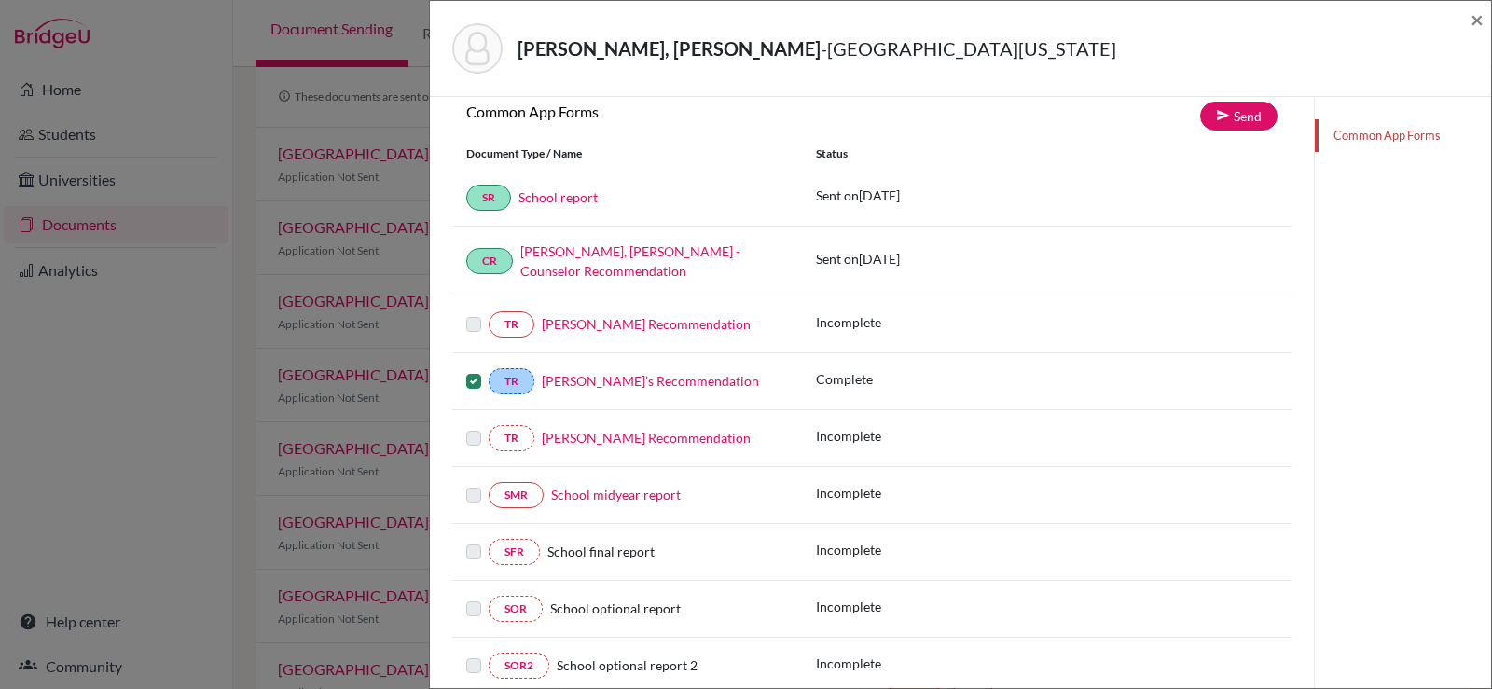
click at [471, 370] on label at bounding box center [473, 370] width 15 height 0
click at [0, 0] on input "checkbox" at bounding box center [0, 0] width 0 height 0
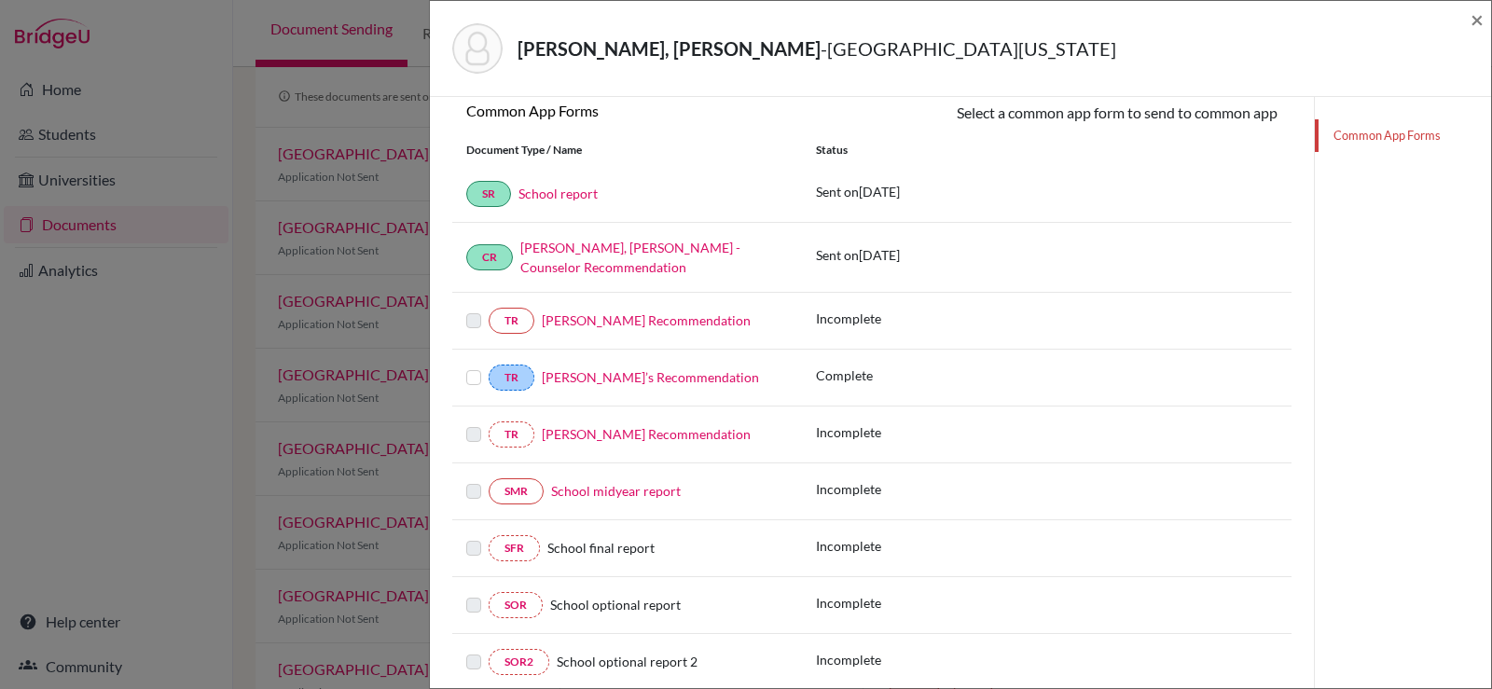
click at [484, 310] on div at bounding box center [477, 321] width 22 height 22
click at [473, 310] on label at bounding box center [473, 310] width 15 height 0
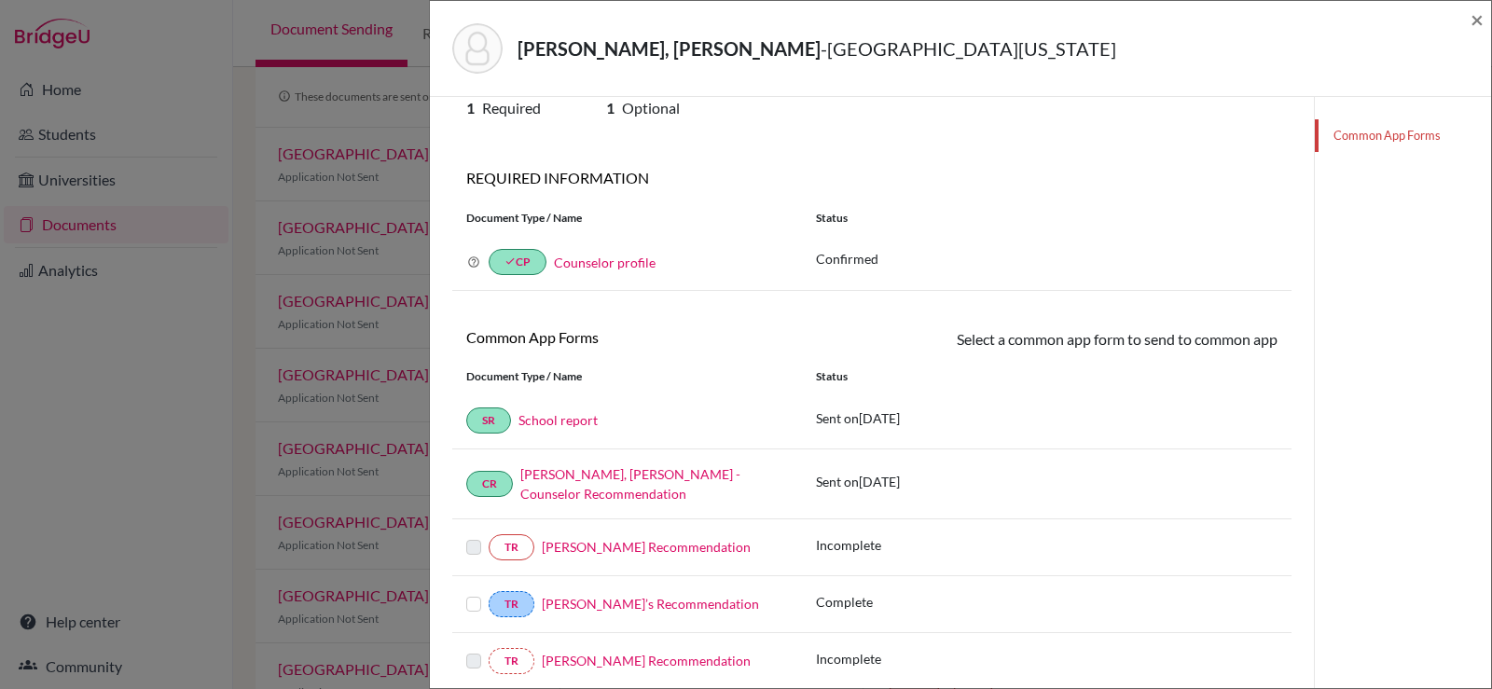
scroll to position [0, 0]
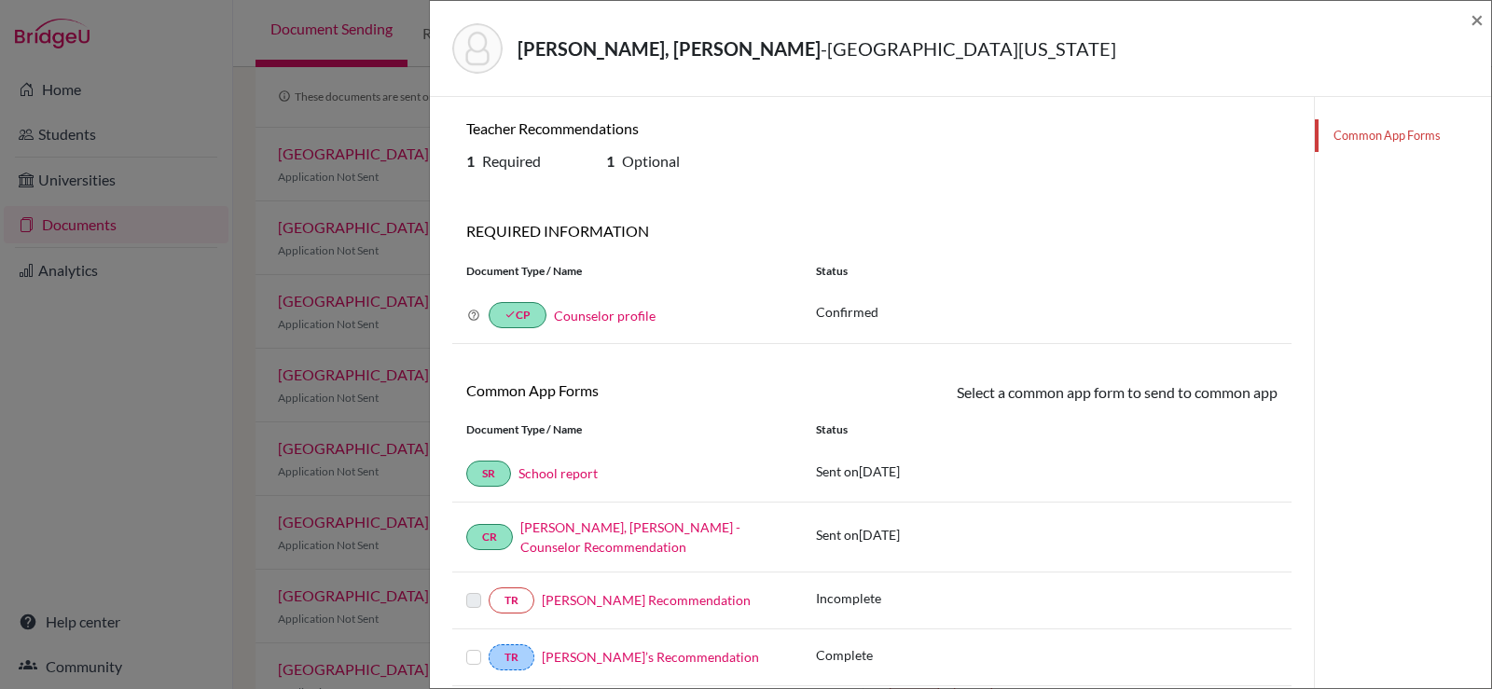
click at [1488, 14] on div "Shin, Dong Joo - University of Pennsylvania ×" at bounding box center [960, 49] width 1061 height 96
click at [1466, 21] on div "Shin, Dong Joo - University of Pennsylvania ×" at bounding box center [960, 48] width 1046 height 80
click at [1481, 19] on span "×" at bounding box center [1477, 19] width 13 height 27
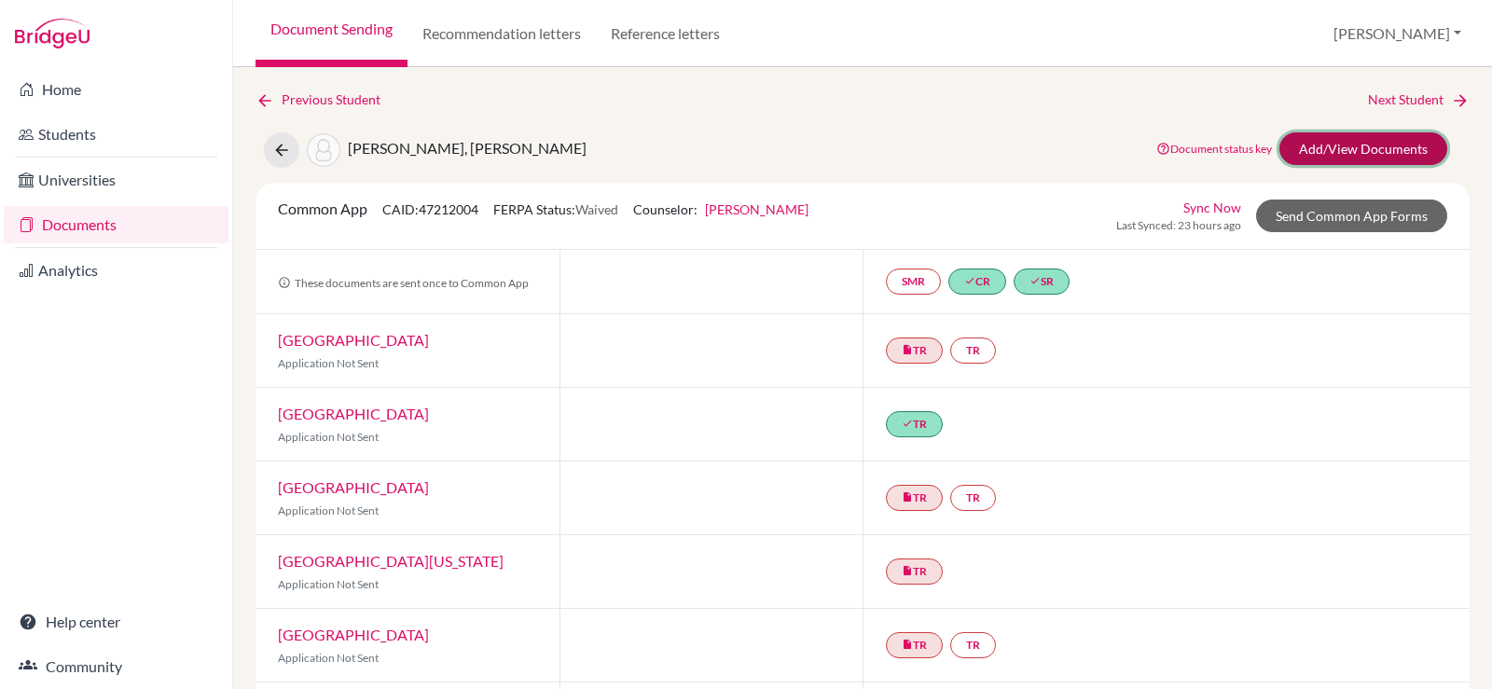
click at [1319, 145] on link "Add/View Documents" at bounding box center [1363, 148] width 168 height 33
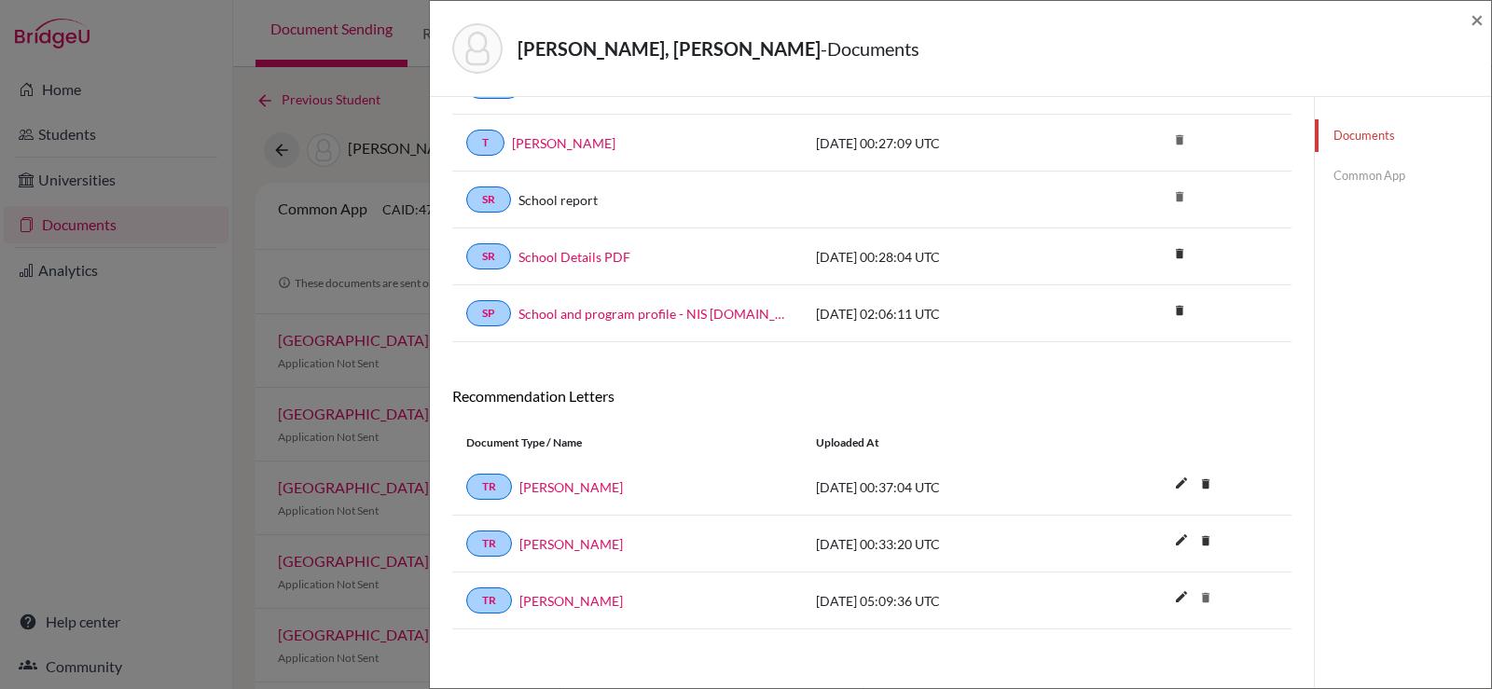
scroll to position [195, 0]
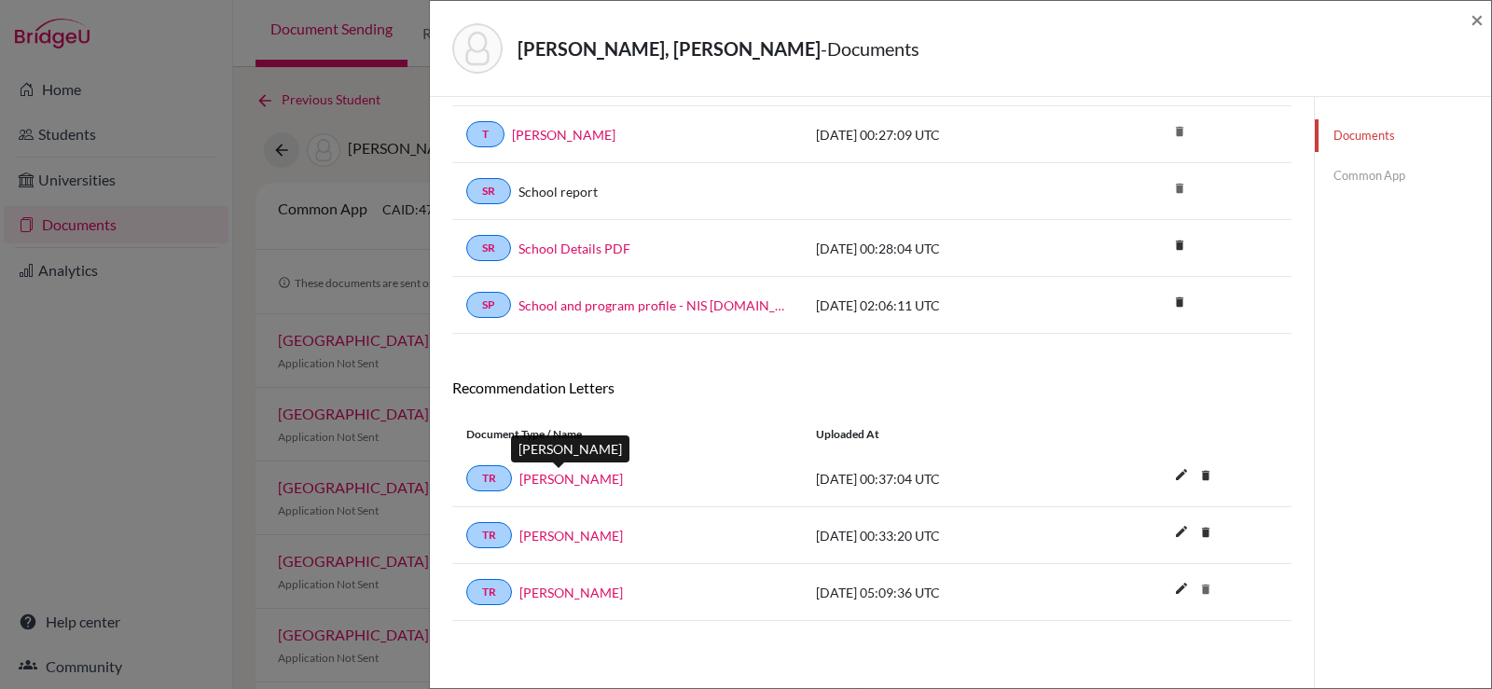
click at [573, 482] on link "[PERSON_NAME]" at bounding box center [571, 479] width 104 height 20
click at [573, 530] on link "[PERSON_NAME]" at bounding box center [571, 536] width 104 height 20
click at [1200, 533] on icon "delete" at bounding box center [1206, 532] width 28 height 28
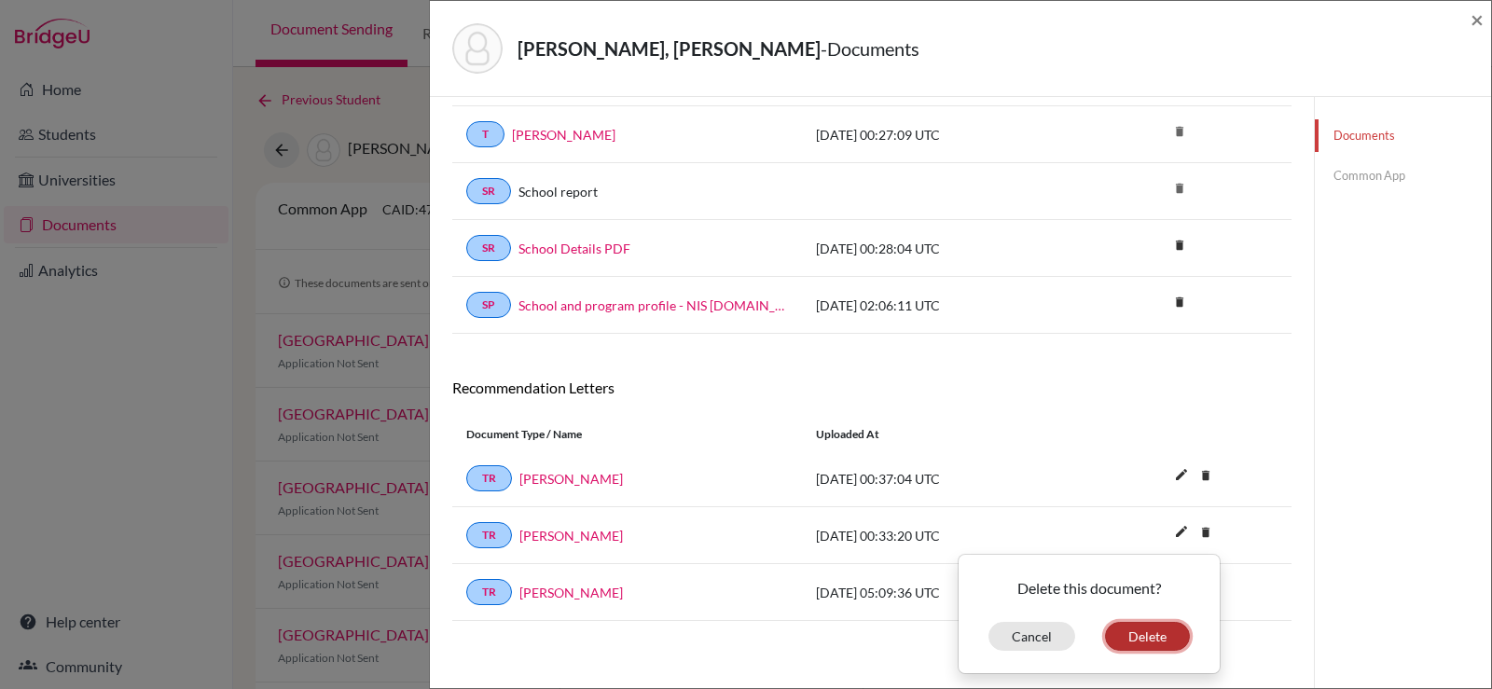
click at [1124, 642] on button "Delete" at bounding box center [1147, 636] width 85 height 29
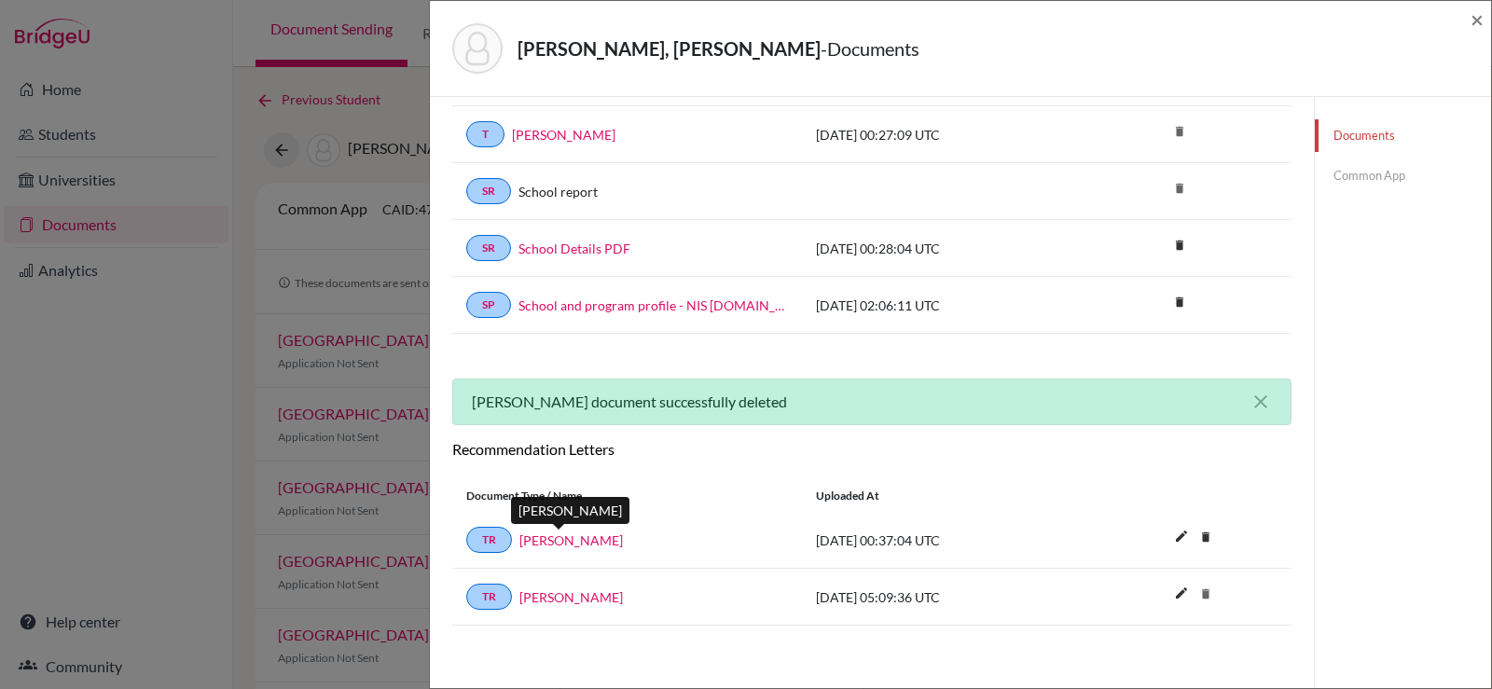
click at [529, 543] on link "[PERSON_NAME]" at bounding box center [571, 541] width 104 height 20
click at [1366, 173] on link "Common App" at bounding box center [1403, 175] width 176 height 33
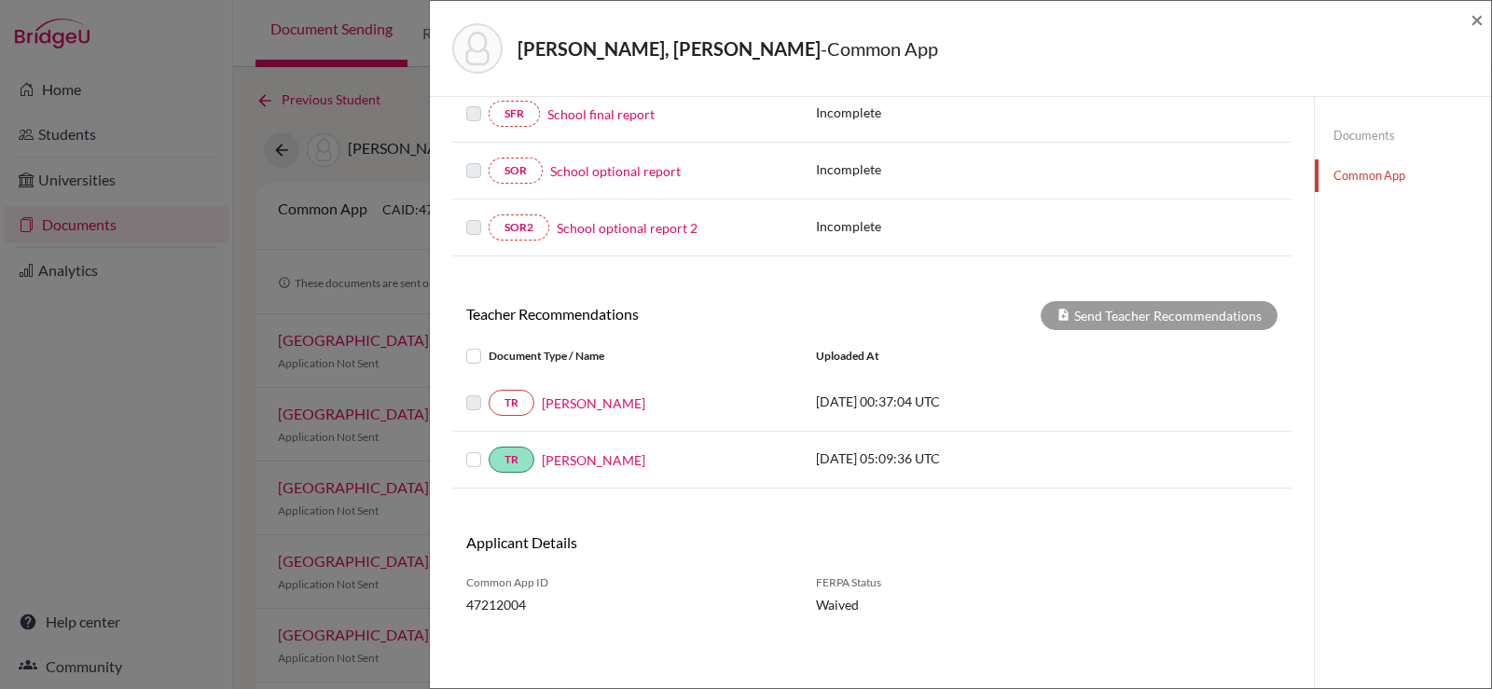
scroll to position [483, 0]
click at [489, 391] on label at bounding box center [489, 391] width 0 height 0
click at [545, 402] on link "Katrina Musni" at bounding box center [594, 403] width 104 height 20
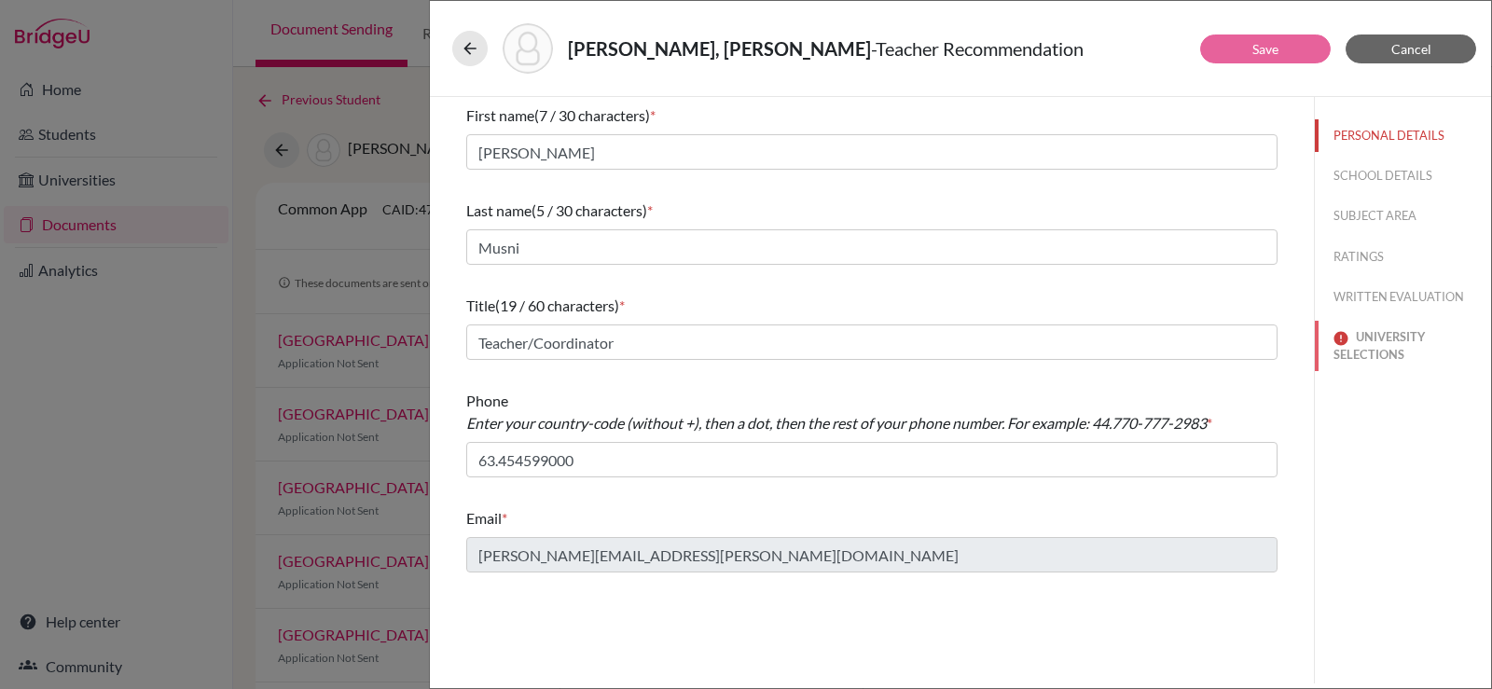
click at [1357, 343] on button "UNIVERSITY SELECTIONS" at bounding box center [1403, 346] width 176 height 50
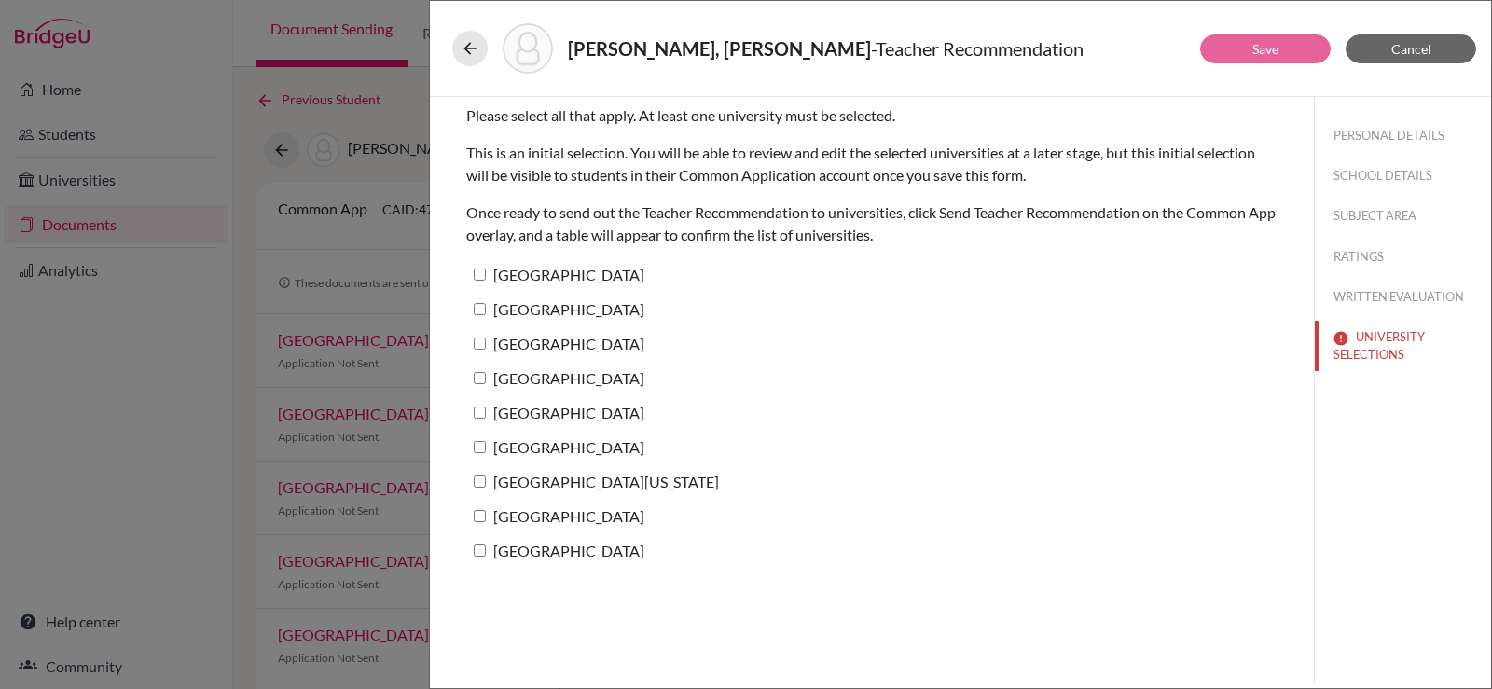
click at [487, 274] on label "Harvard University" at bounding box center [555, 274] width 178 height 27
click at [486, 274] on input "Harvard University" at bounding box center [480, 275] width 12 height 12
checkbox input "true"
click at [482, 303] on label "[GEOGRAPHIC_DATA]" at bounding box center [555, 309] width 178 height 27
click at [482, 303] on input "[GEOGRAPHIC_DATA]" at bounding box center [480, 309] width 12 height 12
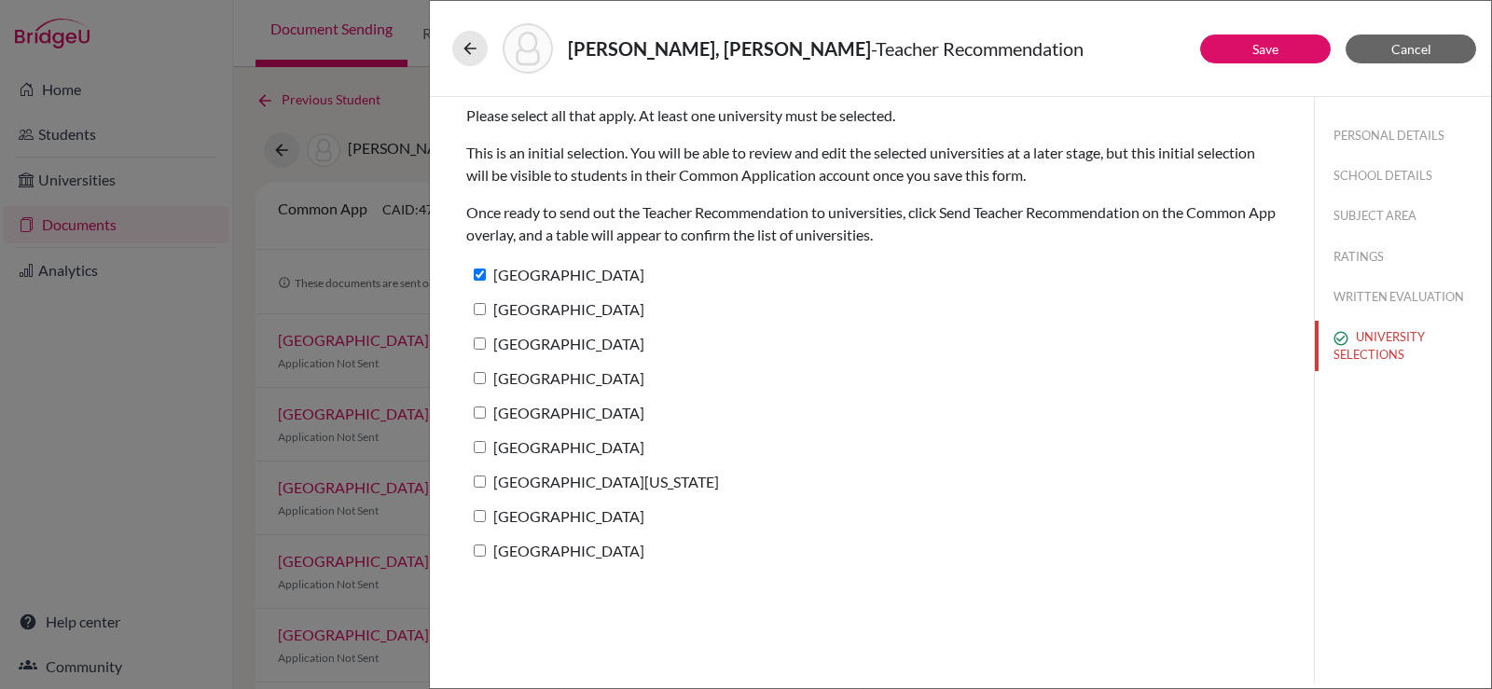
checkbox input "true"
click at [479, 338] on input "[GEOGRAPHIC_DATA]" at bounding box center [480, 344] width 12 height 12
checkbox input "true"
click at [479, 372] on input "[GEOGRAPHIC_DATA]" at bounding box center [480, 378] width 12 height 12
checkbox input "true"
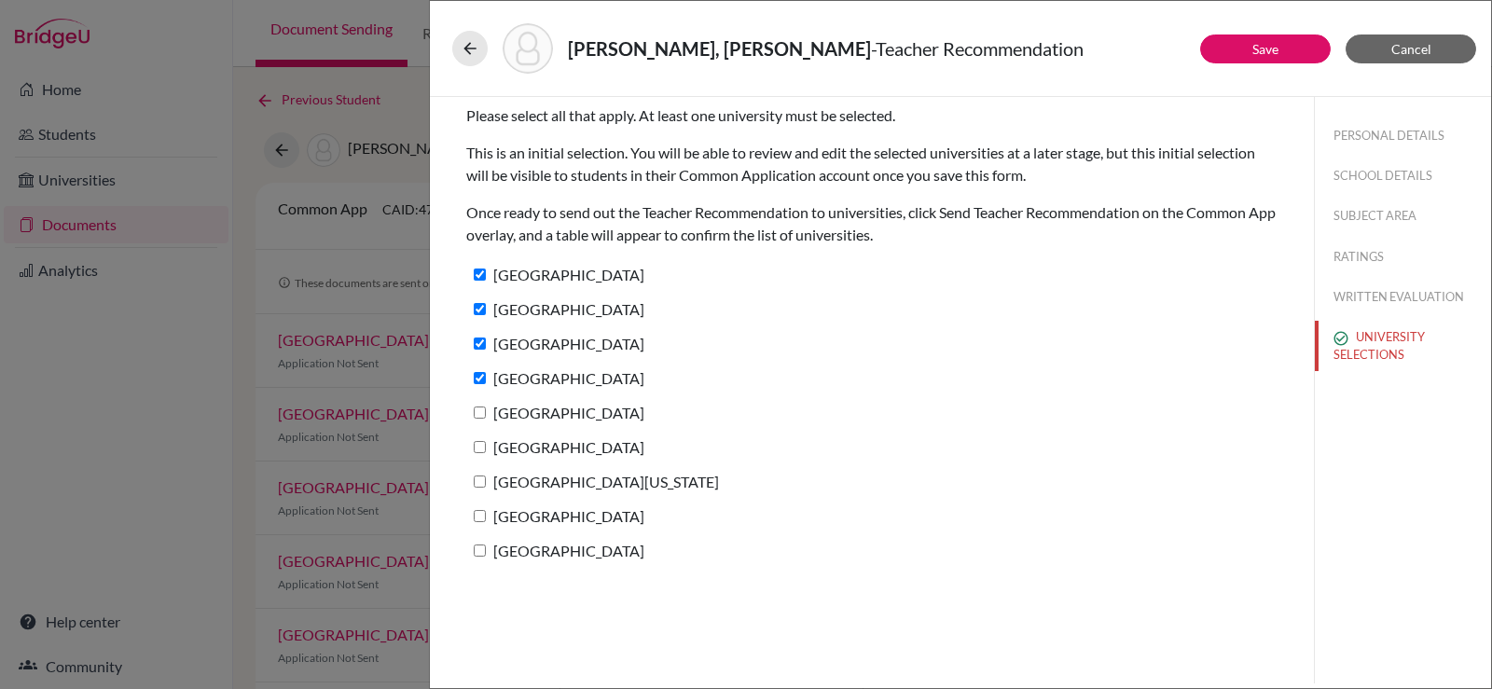
click at [479, 410] on input "[GEOGRAPHIC_DATA]" at bounding box center [480, 413] width 12 height 12
checkbox input "true"
click at [480, 444] on input "[GEOGRAPHIC_DATA]" at bounding box center [480, 447] width 12 height 12
checkbox input "true"
click at [477, 477] on input "[GEOGRAPHIC_DATA][US_STATE]" at bounding box center [480, 482] width 12 height 12
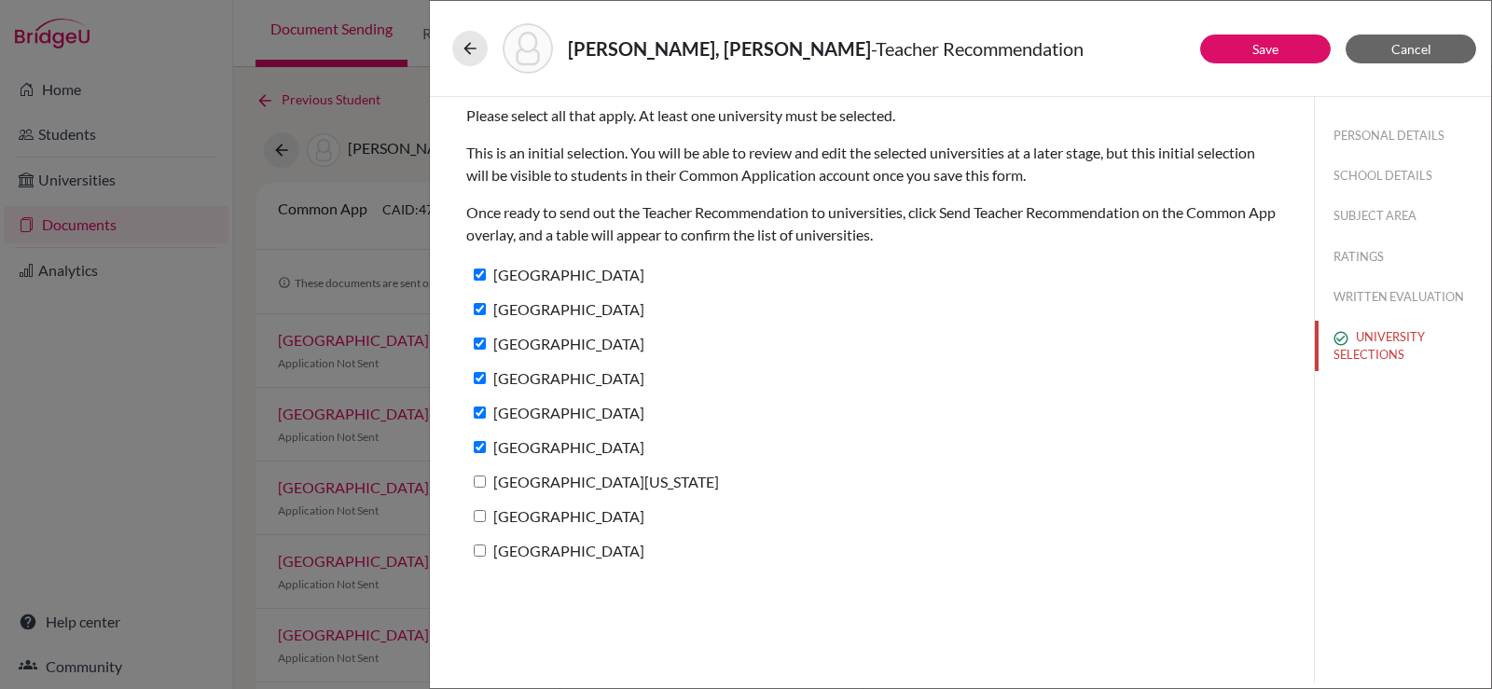
checkbox input "true"
click at [477, 506] on label "[GEOGRAPHIC_DATA]" at bounding box center [555, 516] width 178 height 27
click at [477, 510] on input "[GEOGRAPHIC_DATA]" at bounding box center [480, 516] width 12 height 12
checkbox input "true"
click at [474, 549] on input "[GEOGRAPHIC_DATA]" at bounding box center [480, 551] width 12 height 12
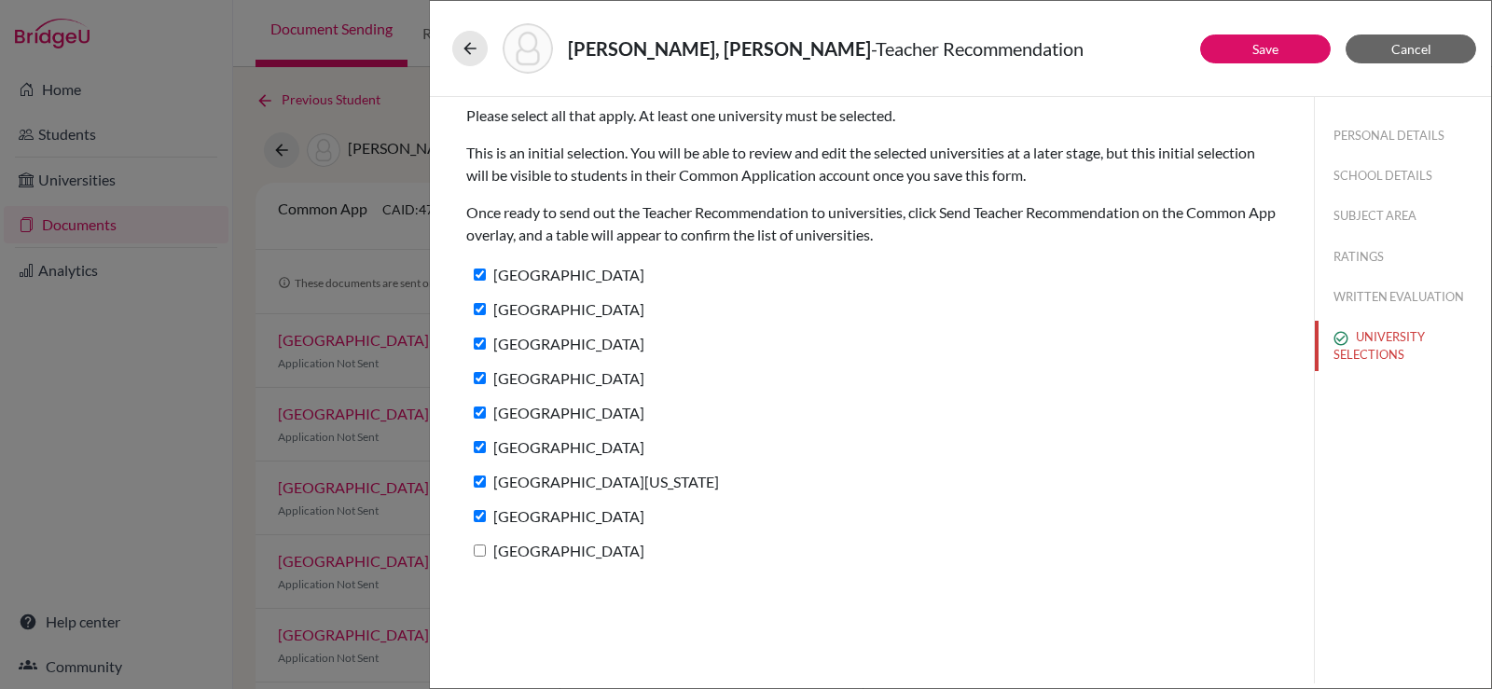
checkbox input "true"
click at [1230, 44] on button "Save" at bounding box center [1265, 49] width 131 height 29
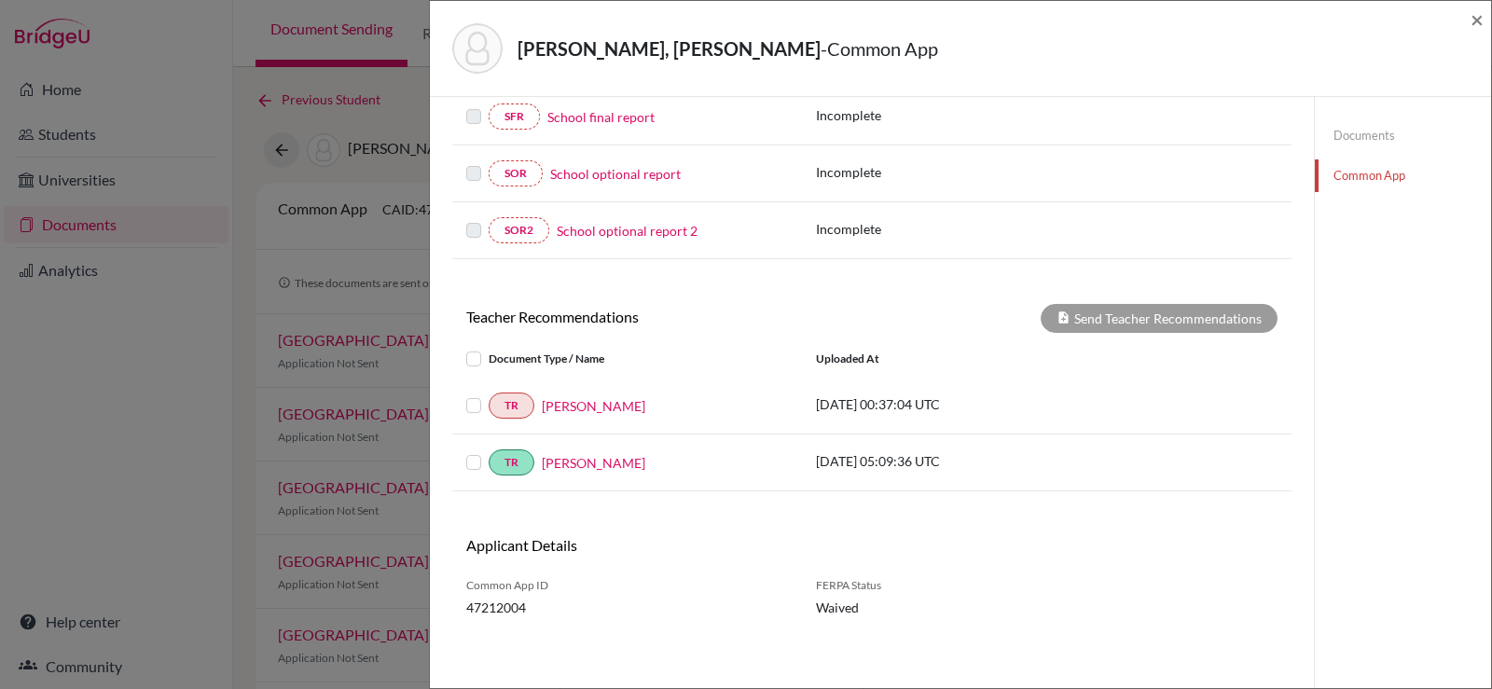
scroll to position [483, 0]
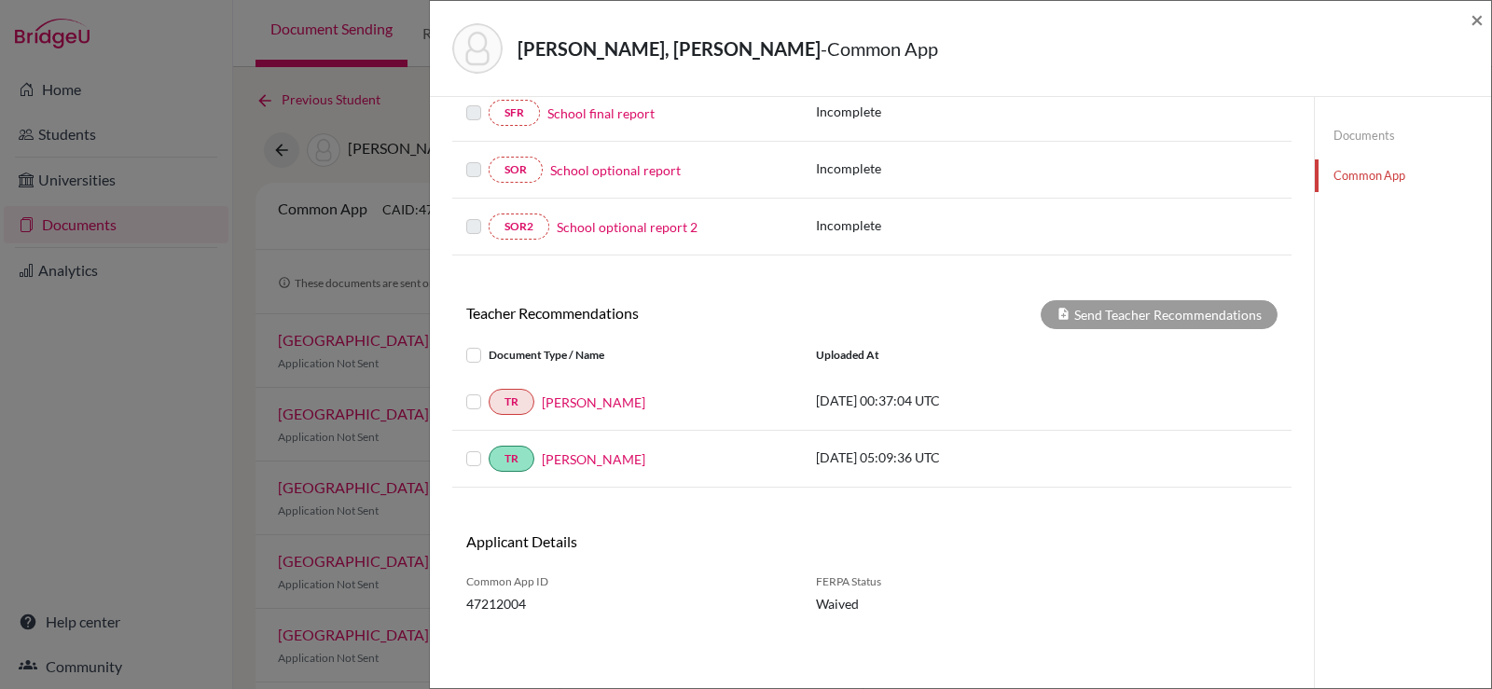
click at [489, 391] on label at bounding box center [489, 391] width 0 height 0
click at [0, 0] on input "checkbox" at bounding box center [0, 0] width 0 height 0
click at [489, 448] on label at bounding box center [489, 448] width 0 height 0
click at [0, 0] on input "checkbox" at bounding box center [0, 0] width 0 height 0
click at [489, 344] on label at bounding box center [489, 344] width 0 height 0
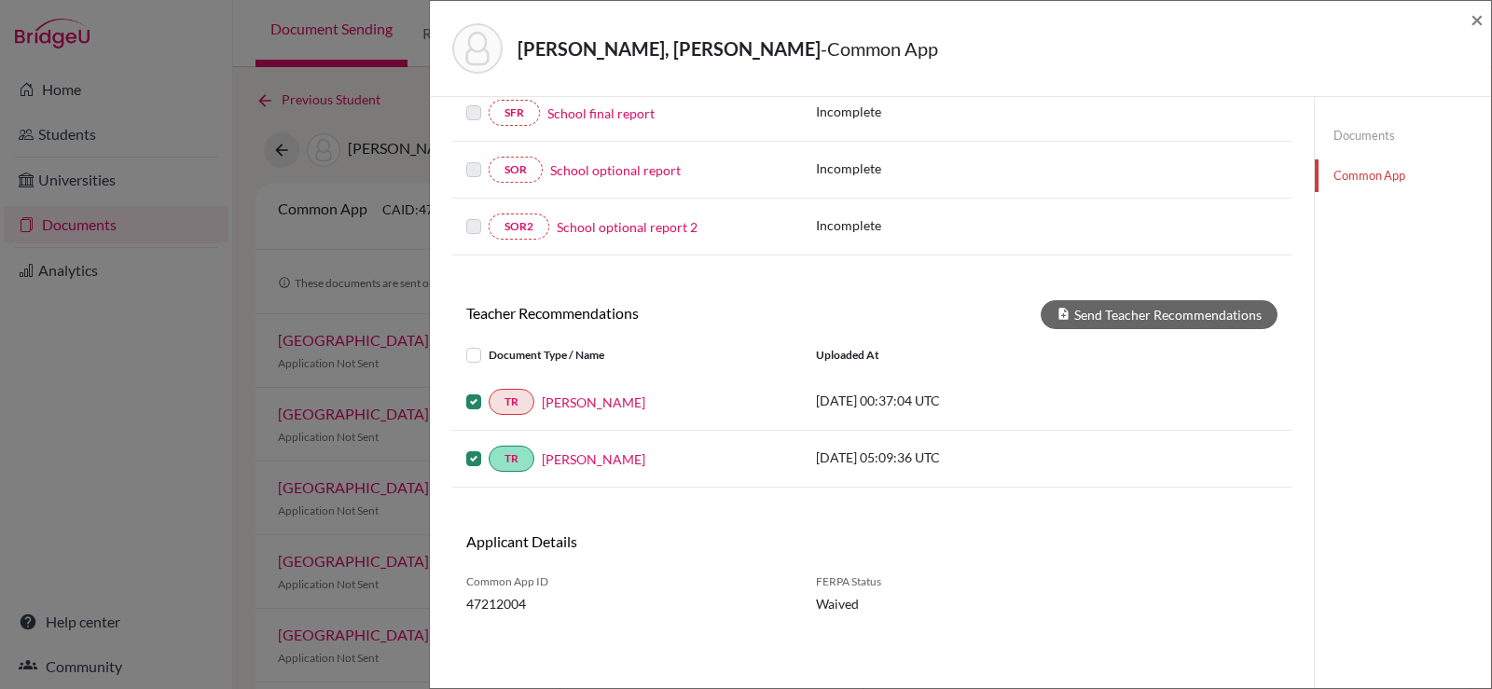
click at [0, 0] on input "checkbox" at bounding box center [0, 0] width 0 height 0
click at [481, 401] on div at bounding box center [477, 402] width 22 height 22
click at [489, 391] on label at bounding box center [489, 391] width 0 height 0
click at [0, 0] on input "checkbox" at bounding box center [0, 0] width 0 height 0
click at [489, 344] on label at bounding box center [489, 344] width 0 height 0
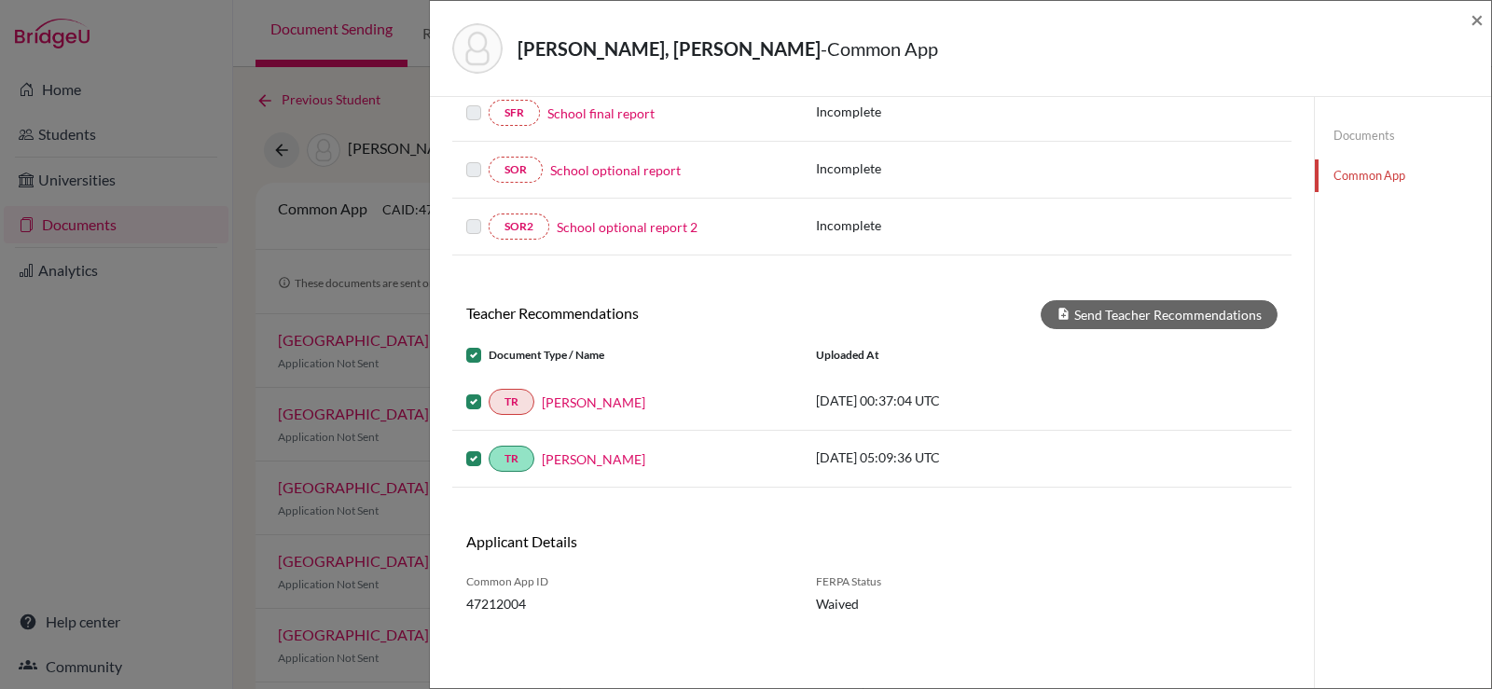
click at [0, 0] on input "checkbox" at bounding box center [0, 0] width 0 height 0
click at [489, 391] on label at bounding box center [489, 391] width 0 height 0
click at [0, 0] on input "checkbox" at bounding box center [0, 0] width 0 height 0
click at [489, 448] on label at bounding box center [489, 448] width 0 height 0
click at [0, 0] on input "checkbox" at bounding box center [0, 0] width 0 height 0
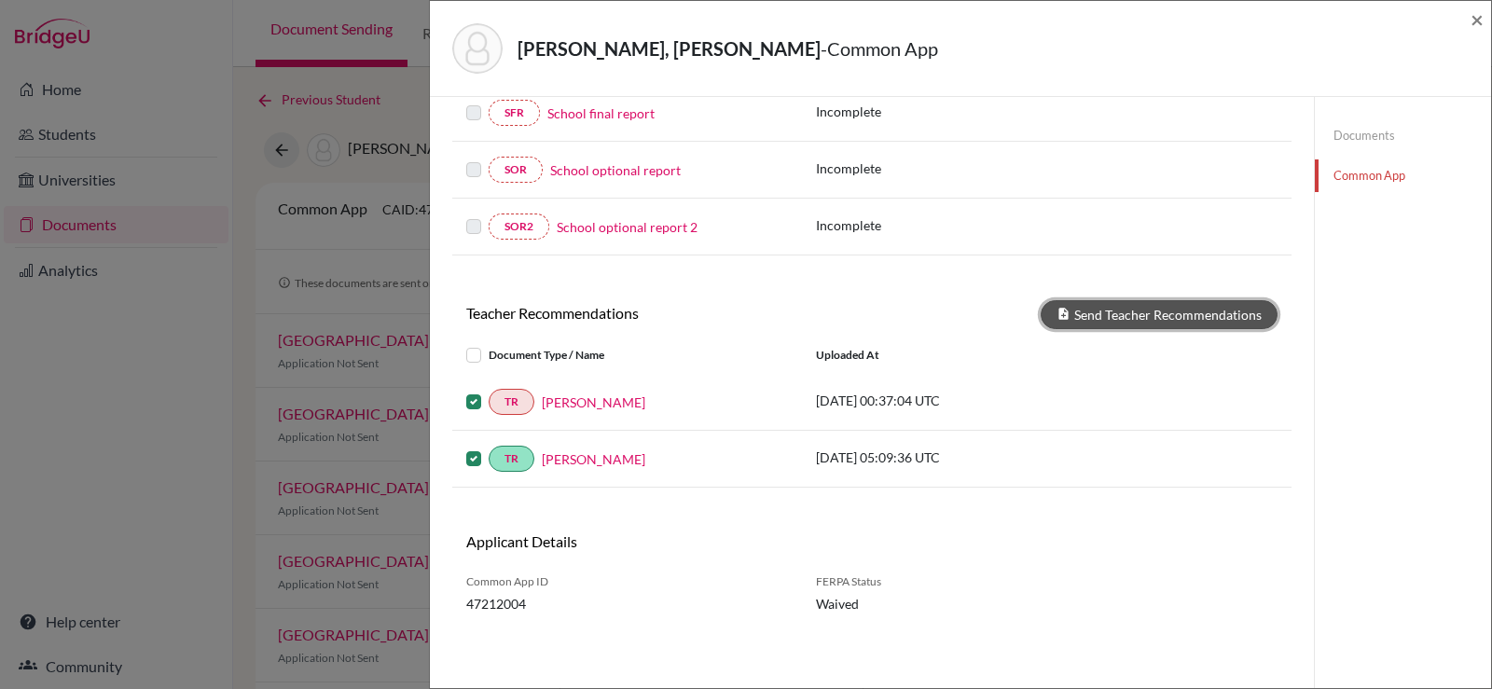
click at [1099, 307] on button "Send Teacher Recommendations" at bounding box center [1159, 314] width 237 height 29
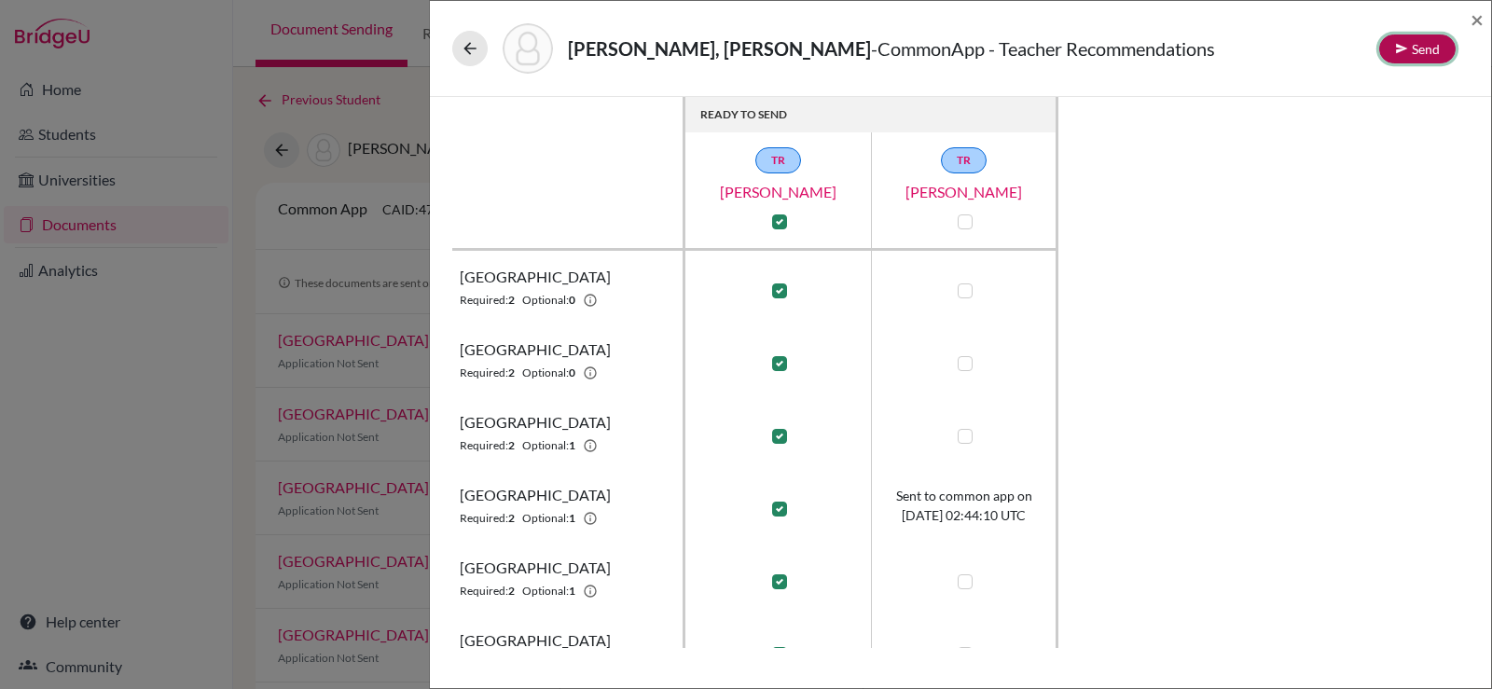
click at [1422, 46] on button "Send" at bounding box center [1417, 49] width 76 height 29
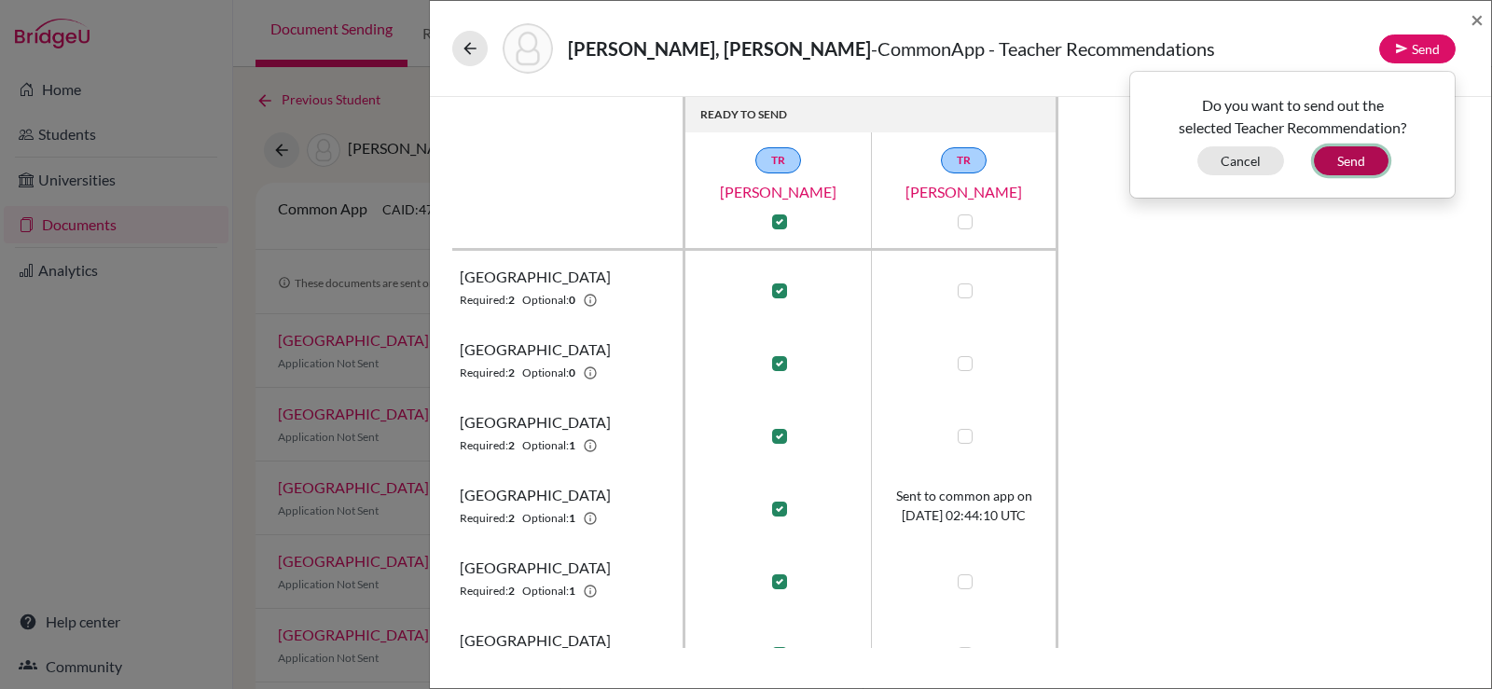
click at [1369, 155] on button "Send" at bounding box center [1351, 160] width 75 height 29
checkbox input "false"
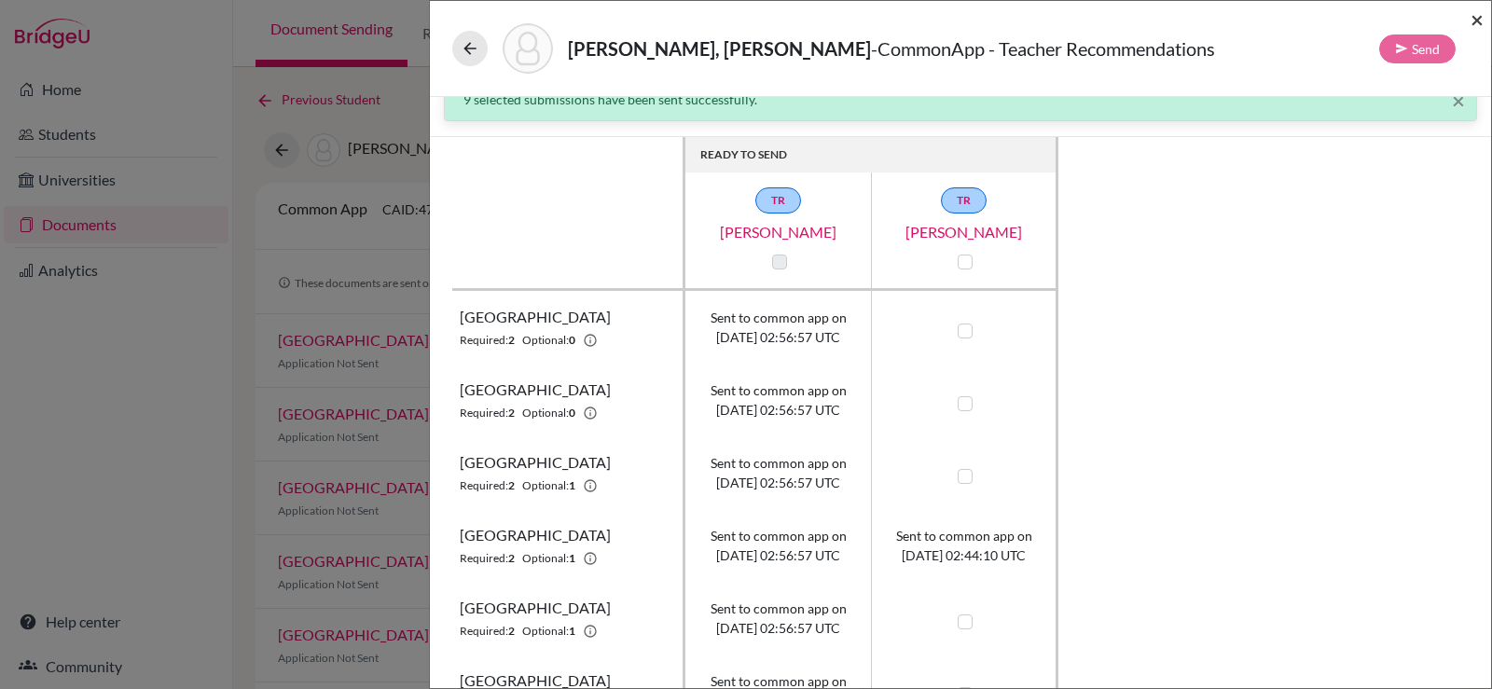
click at [1482, 17] on span "×" at bounding box center [1477, 19] width 13 height 27
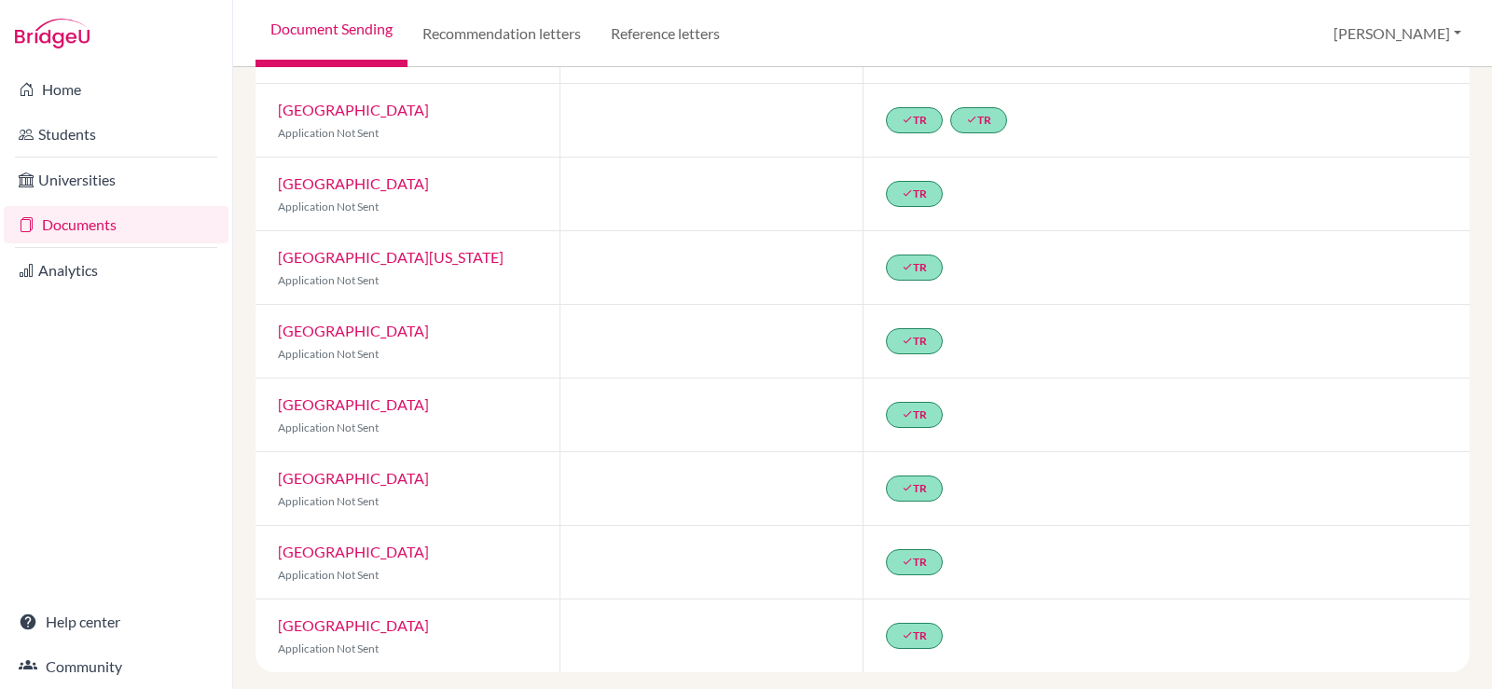
scroll to position [310, 0]
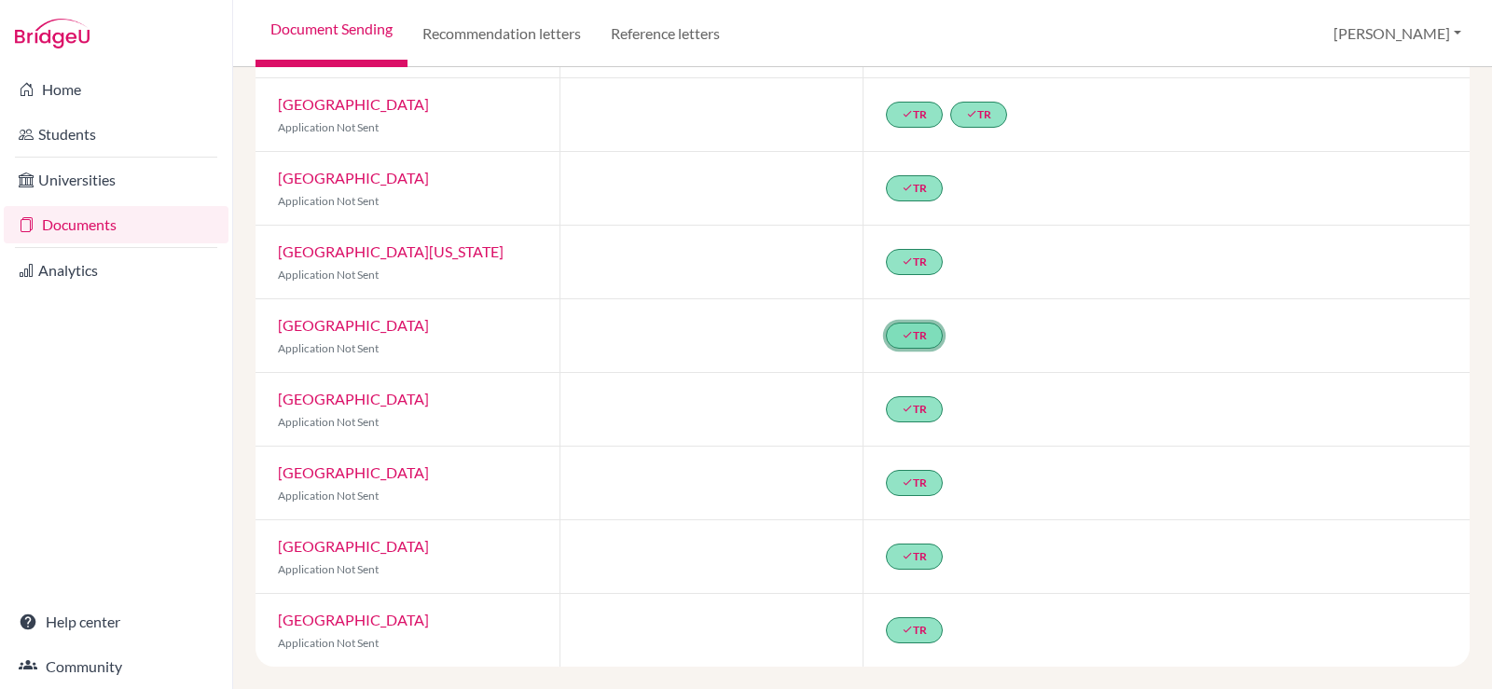
click at [911, 333] on link "done TR" at bounding box center [914, 336] width 57 height 26
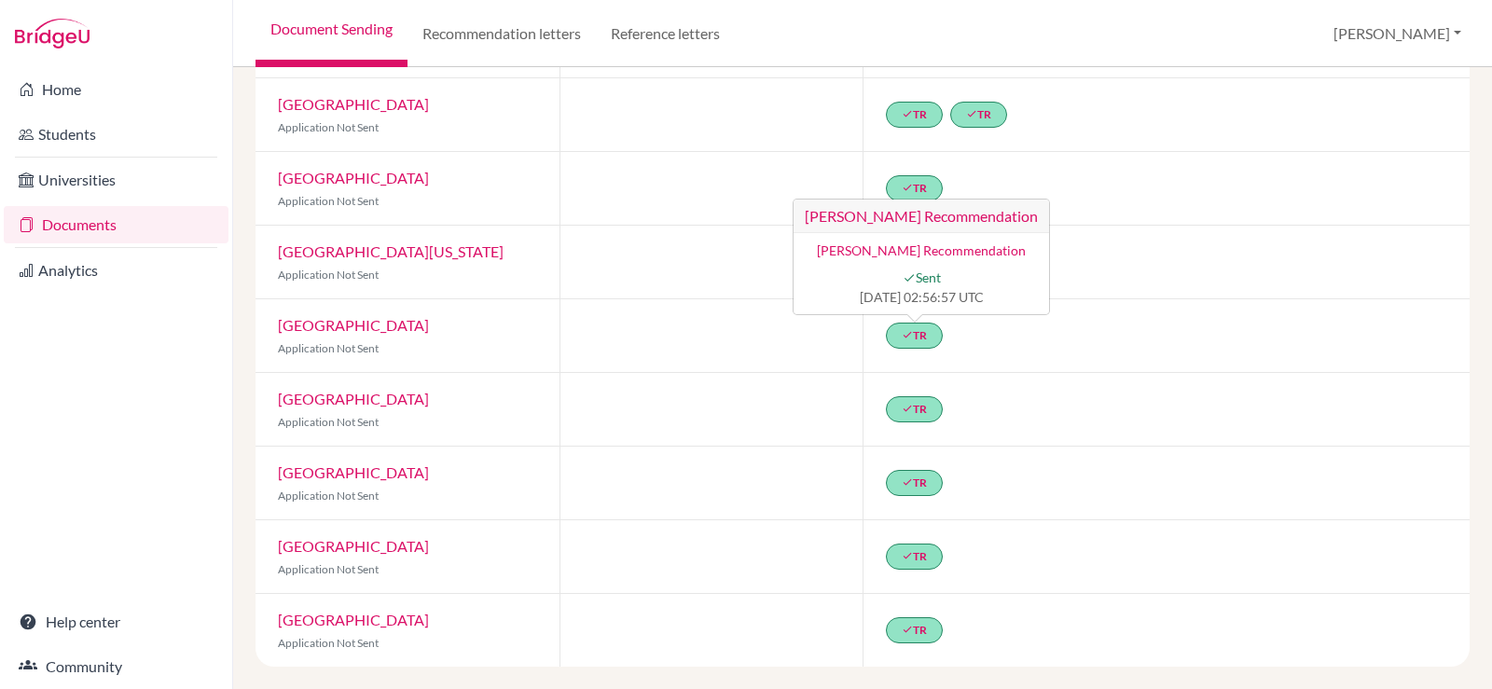
click at [730, 325] on div at bounding box center [712, 335] width 304 height 73
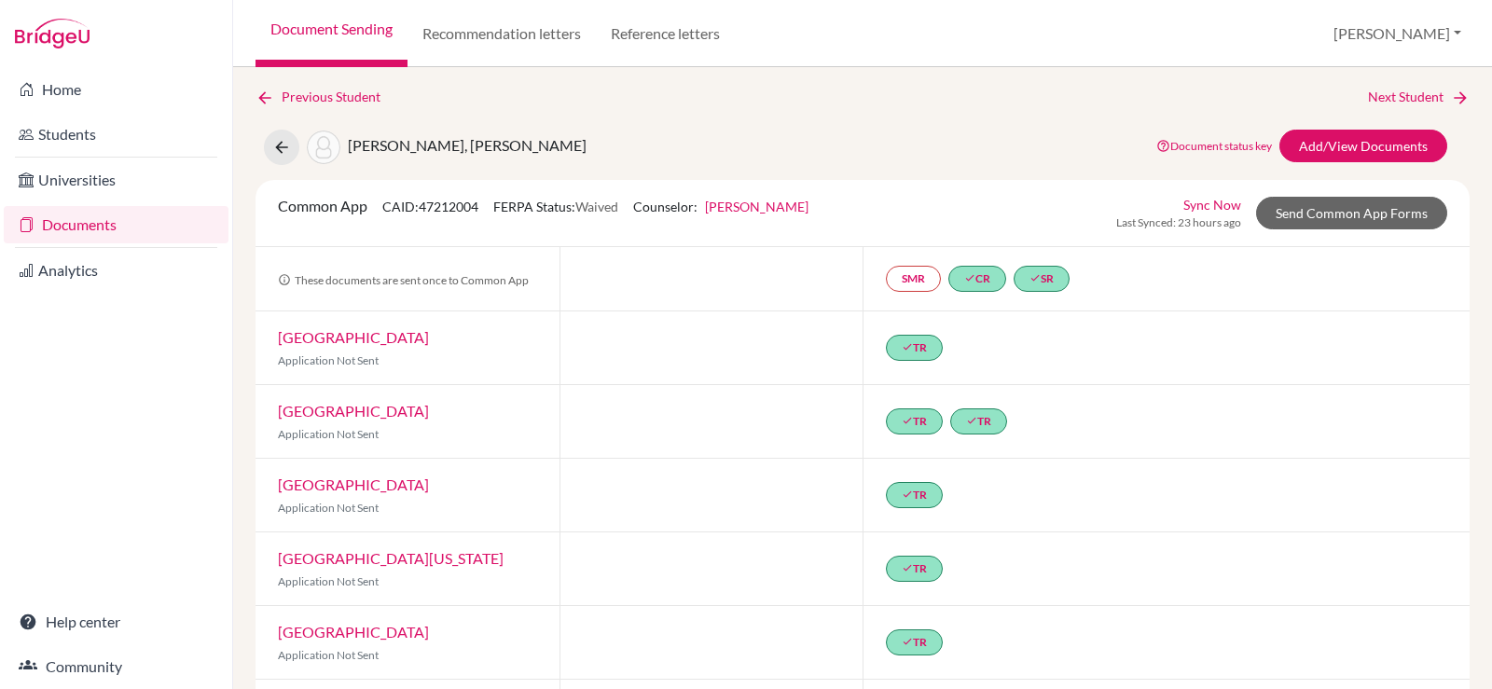
scroll to position [0, 0]
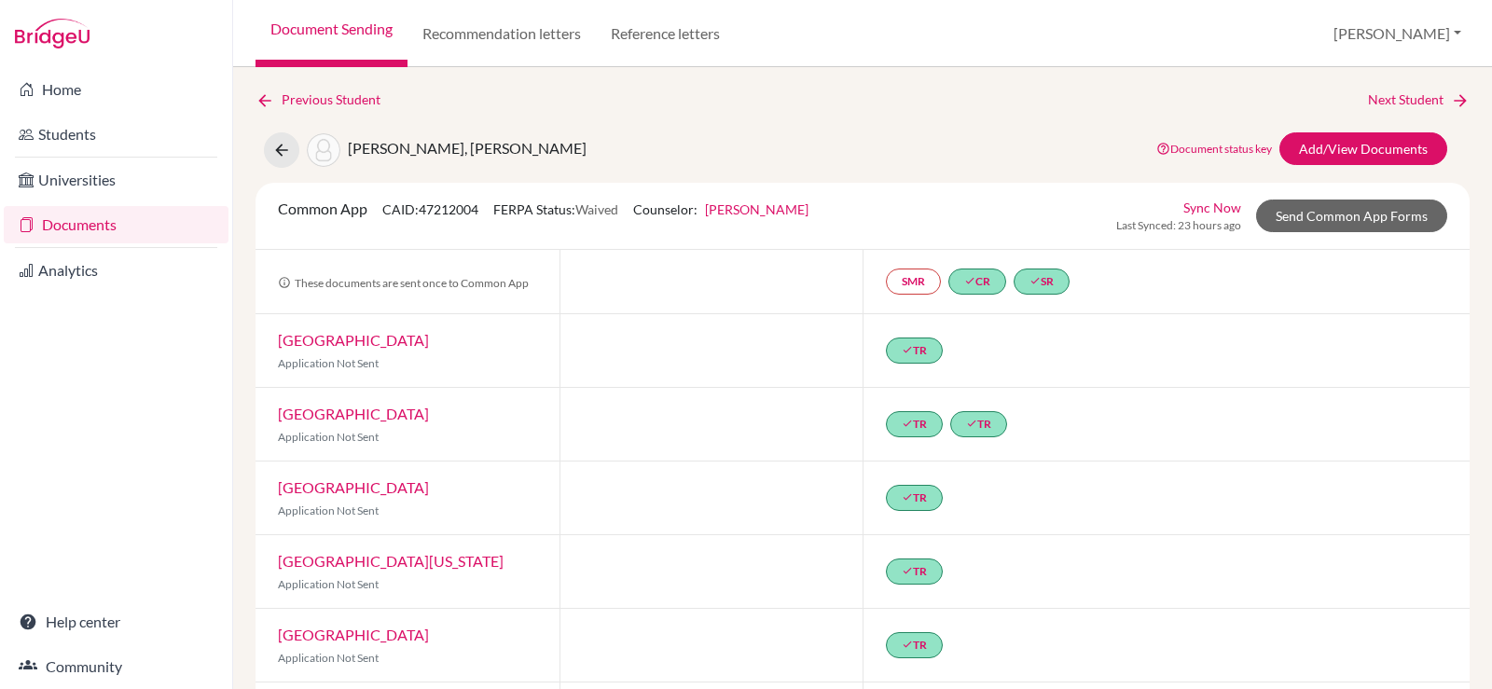
click at [1183, 204] on link "Sync Now" at bounding box center [1212, 208] width 58 height 20
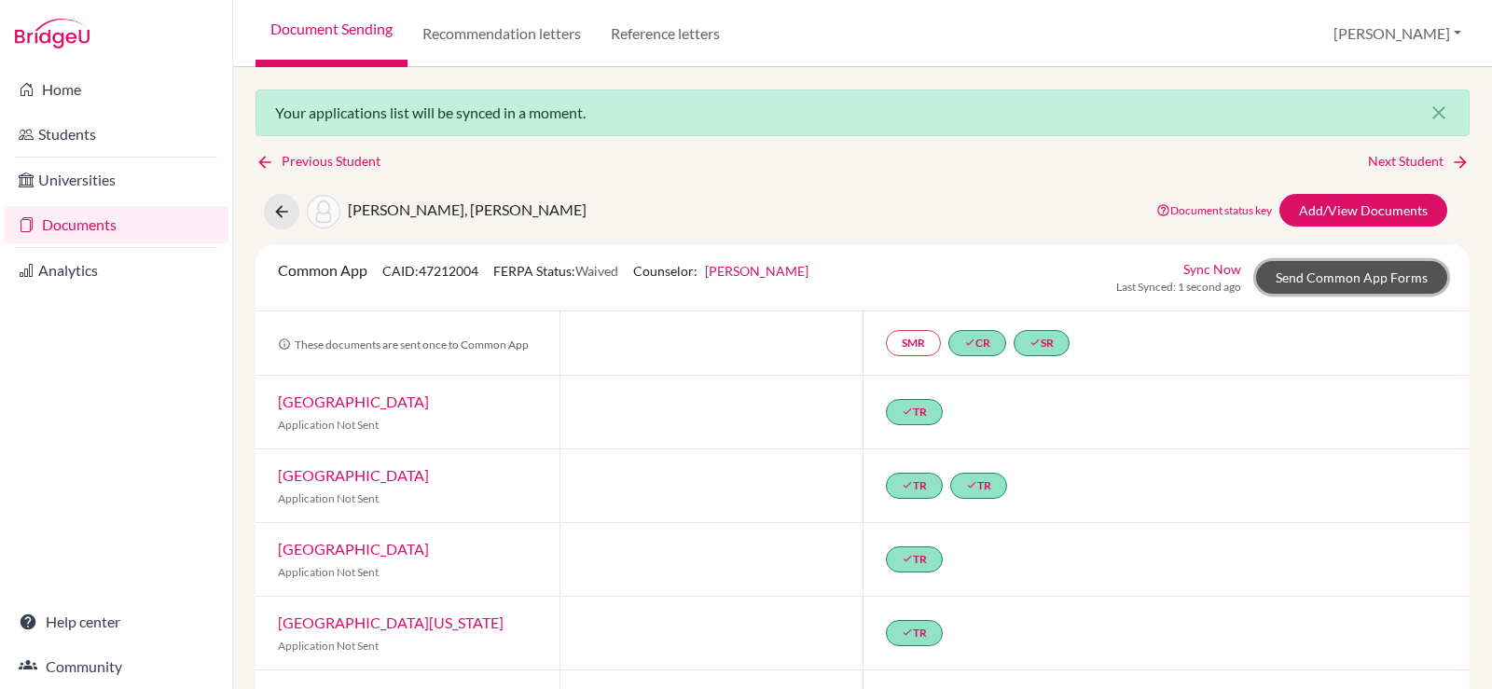
click at [1307, 283] on link "Send Common App Forms" at bounding box center [1351, 277] width 191 height 33
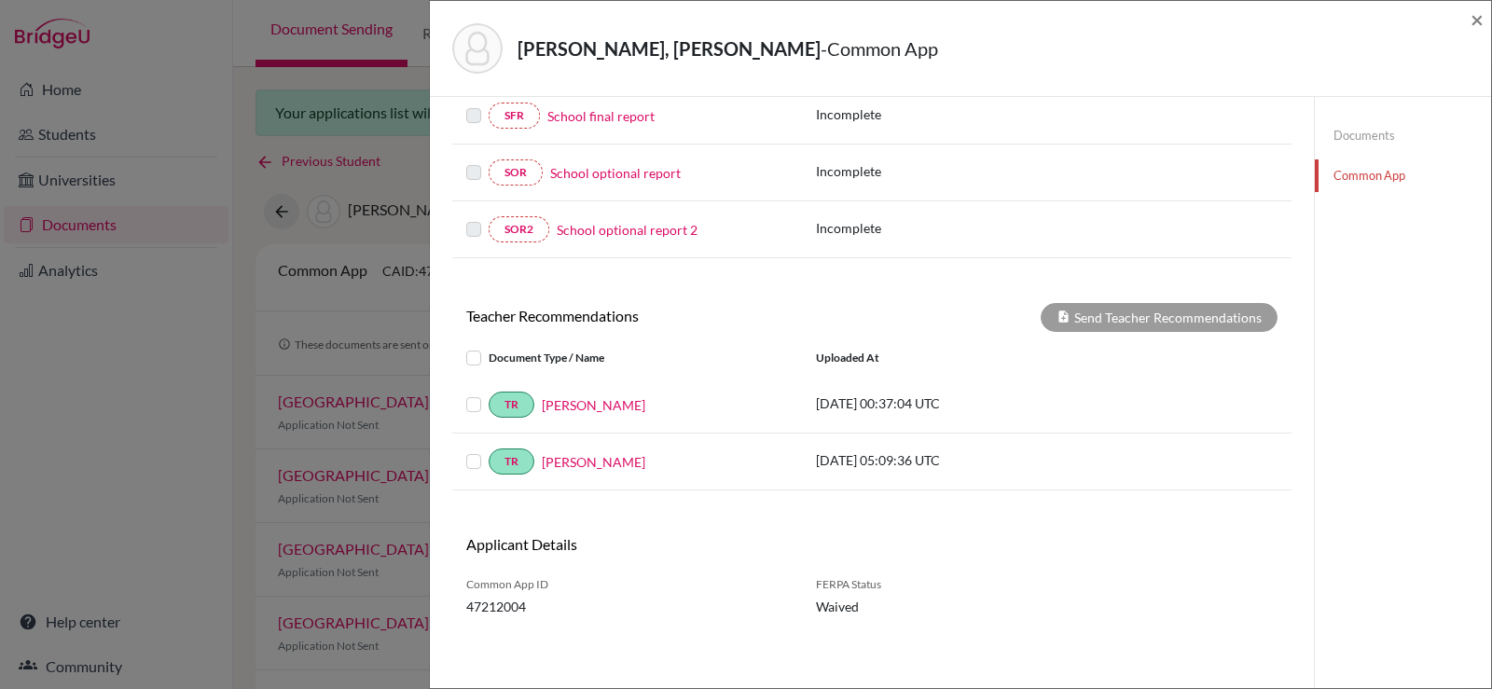
scroll to position [483, 0]
click at [1361, 131] on link "Documents" at bounding box center [1403, 135] width 176 height 33
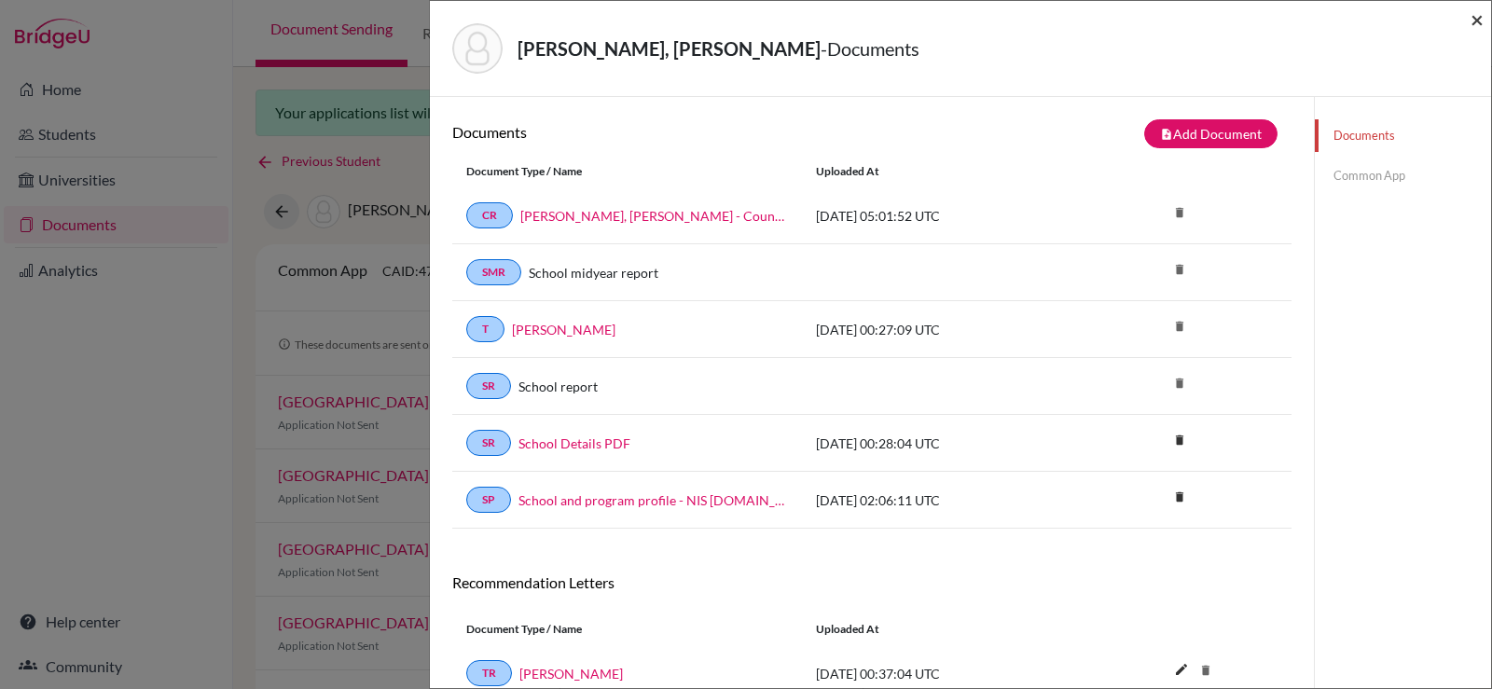
click at [1475, 21] on span "×" at bounding box center [1477, 19] width 13 height 27
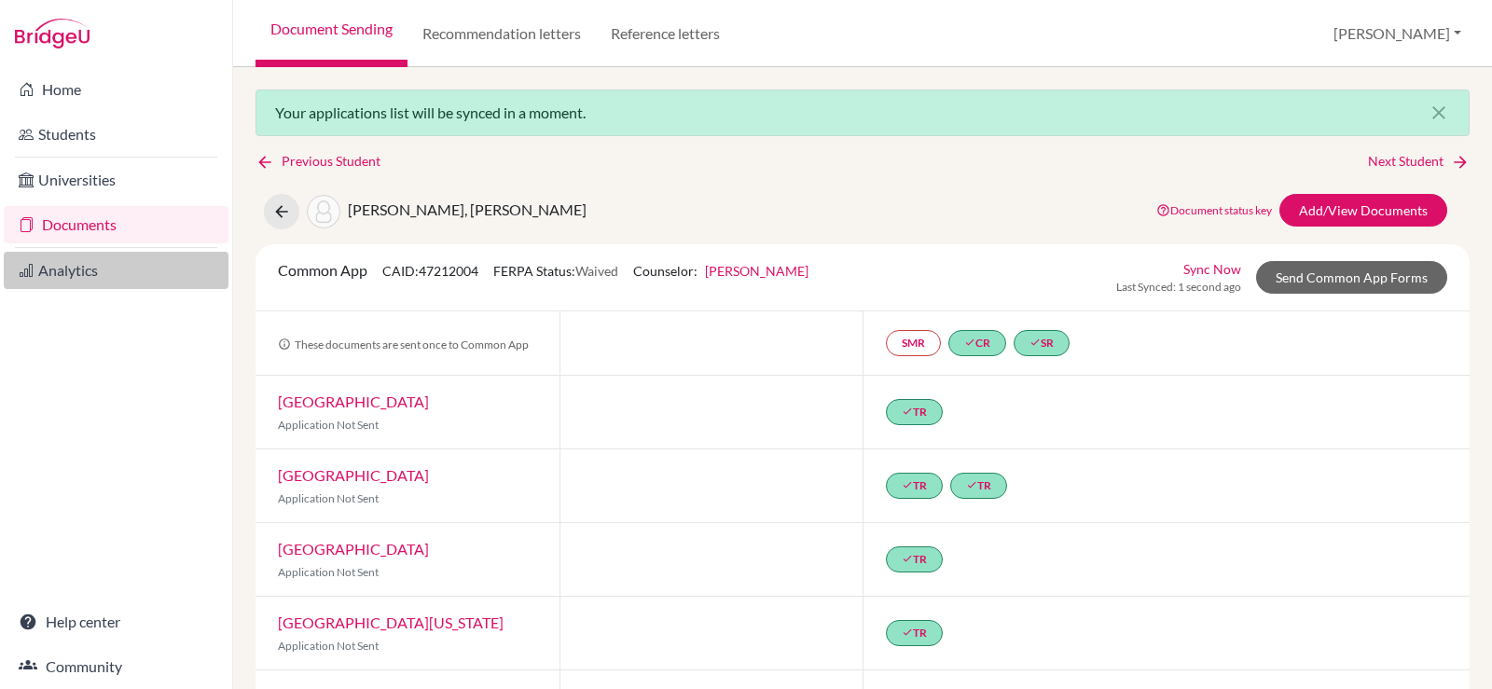
click at [118, 277] on link "Analytics" at bounding box center [116, 270] width 225 height 37
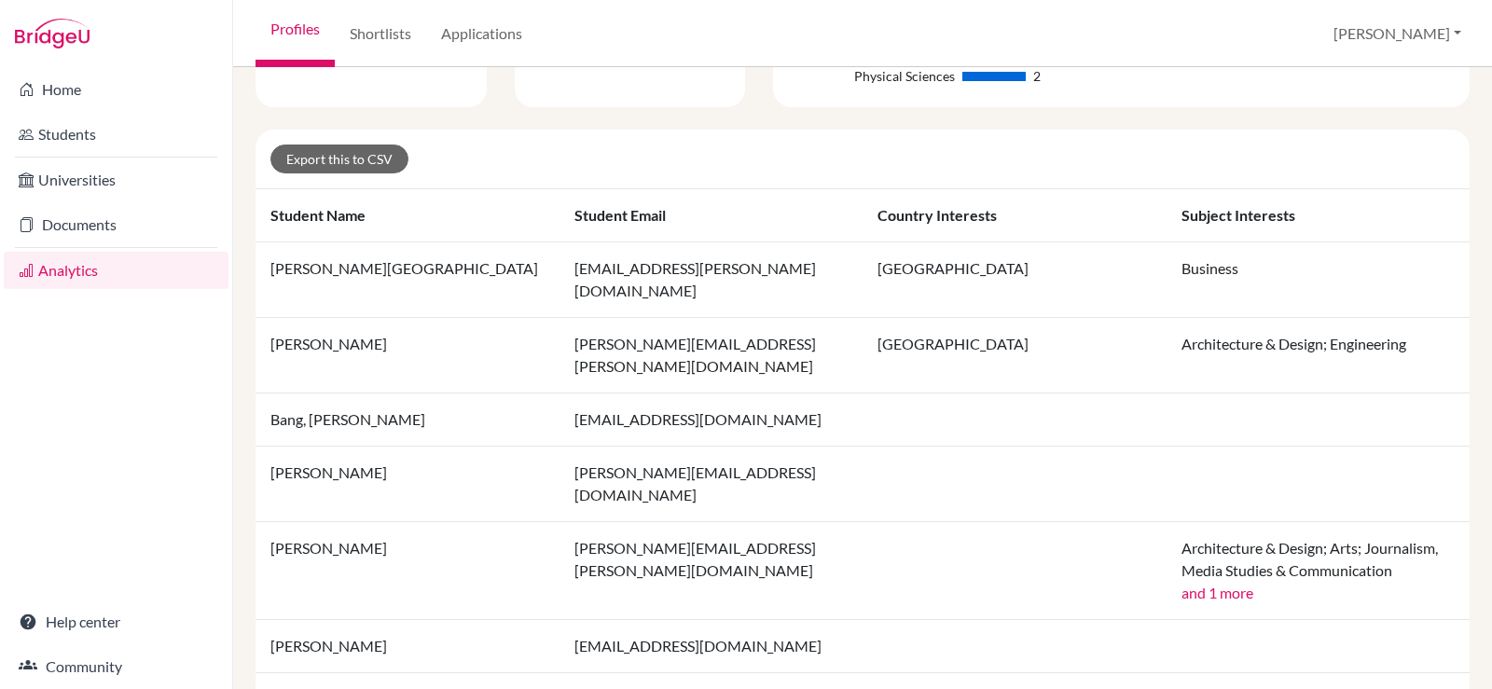
scroll to position [373, 0]
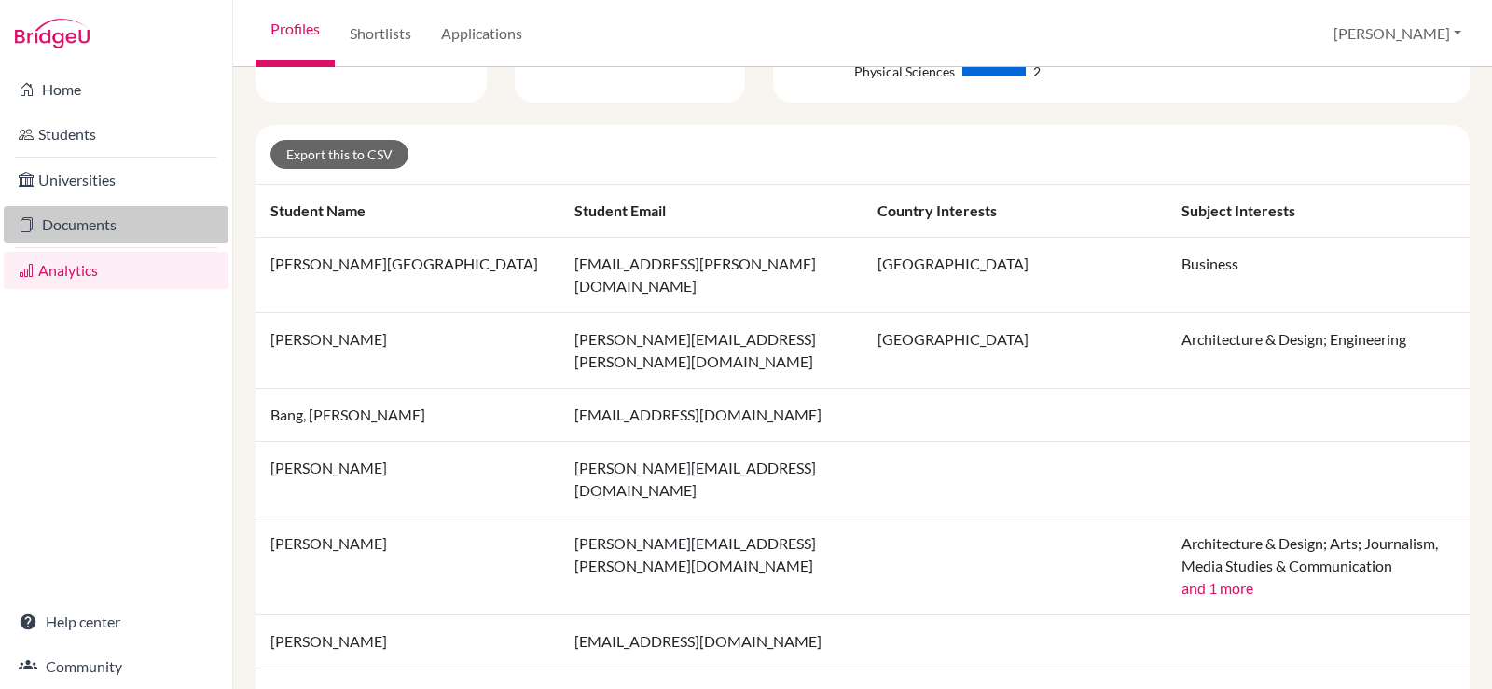
click at [103, 220] on link "Documents" at bounding box center [116, 224] width 225 height 37
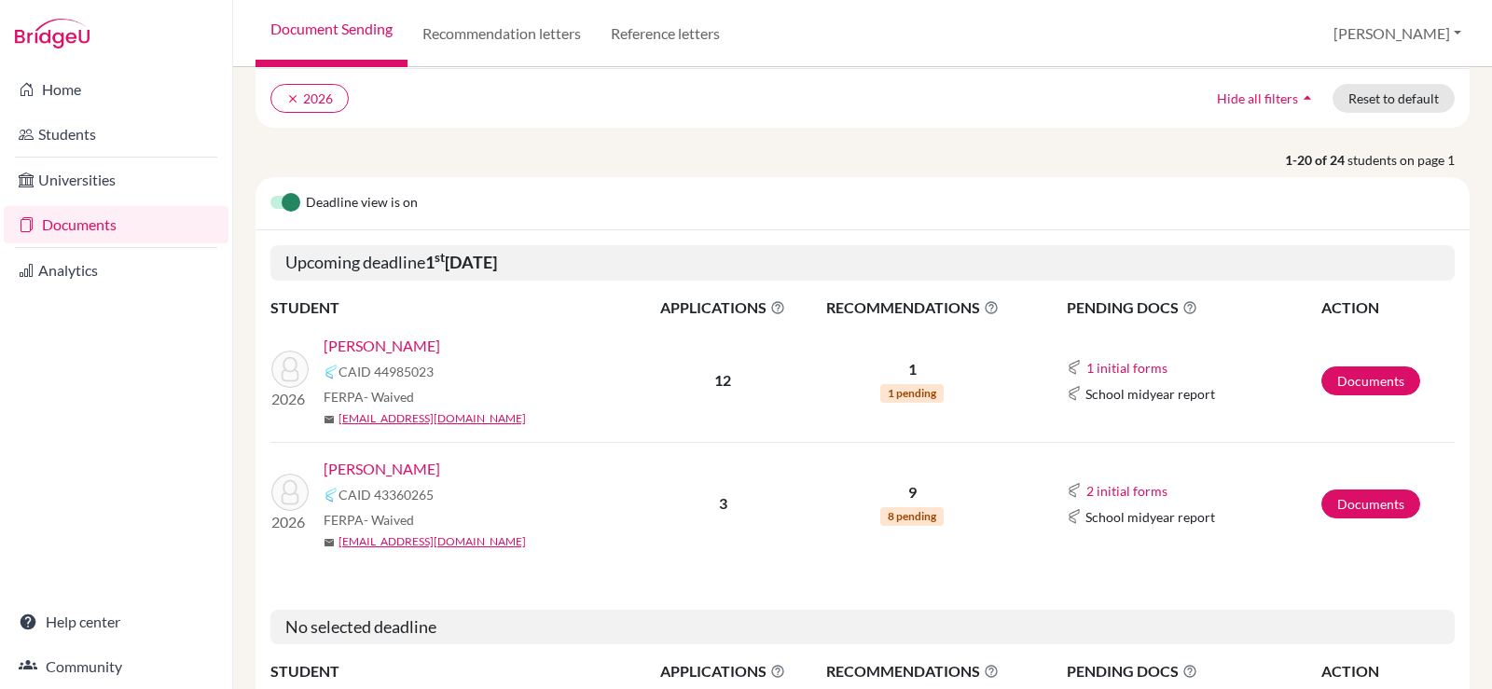
scroll to position [187, 0]
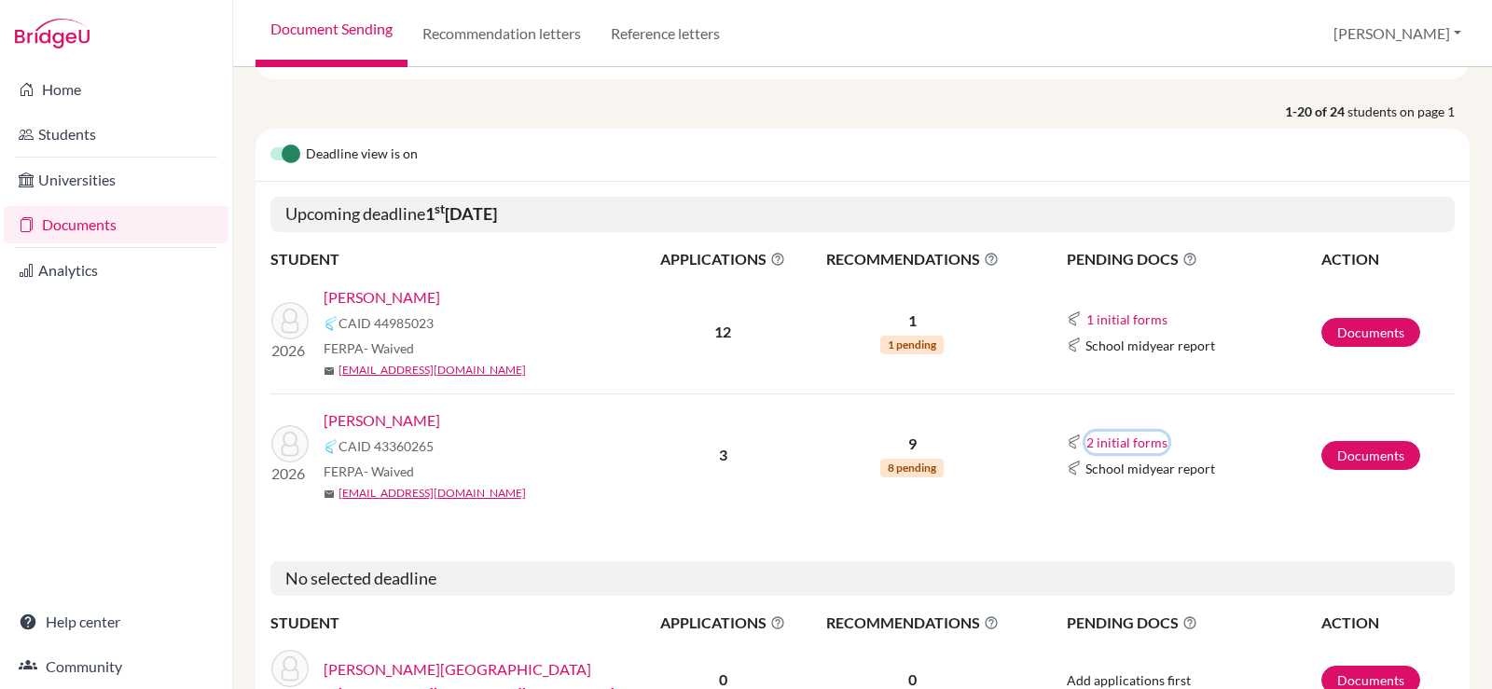
click at [1129, 439] on button "2 initial forms" at bounding box center [1126, 442] width 83 height 21
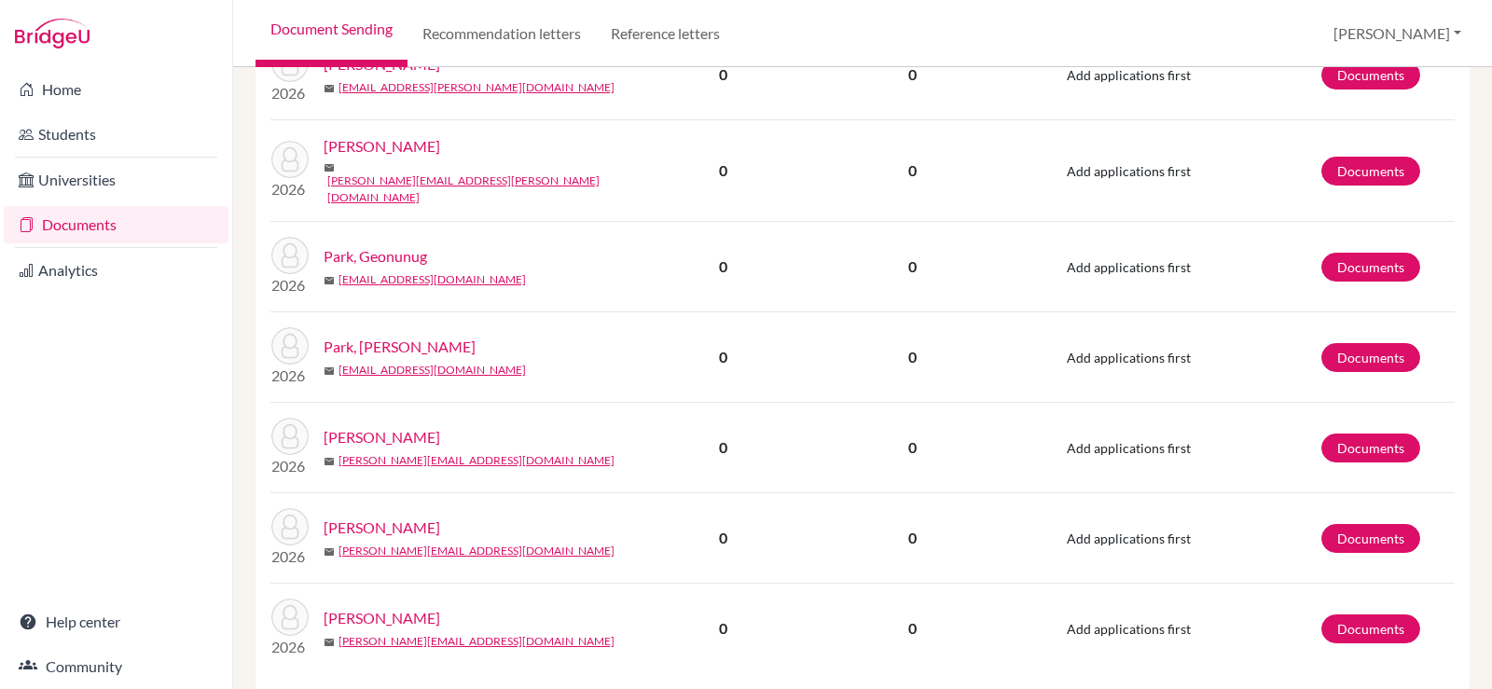
scroll to position [1907, 0]
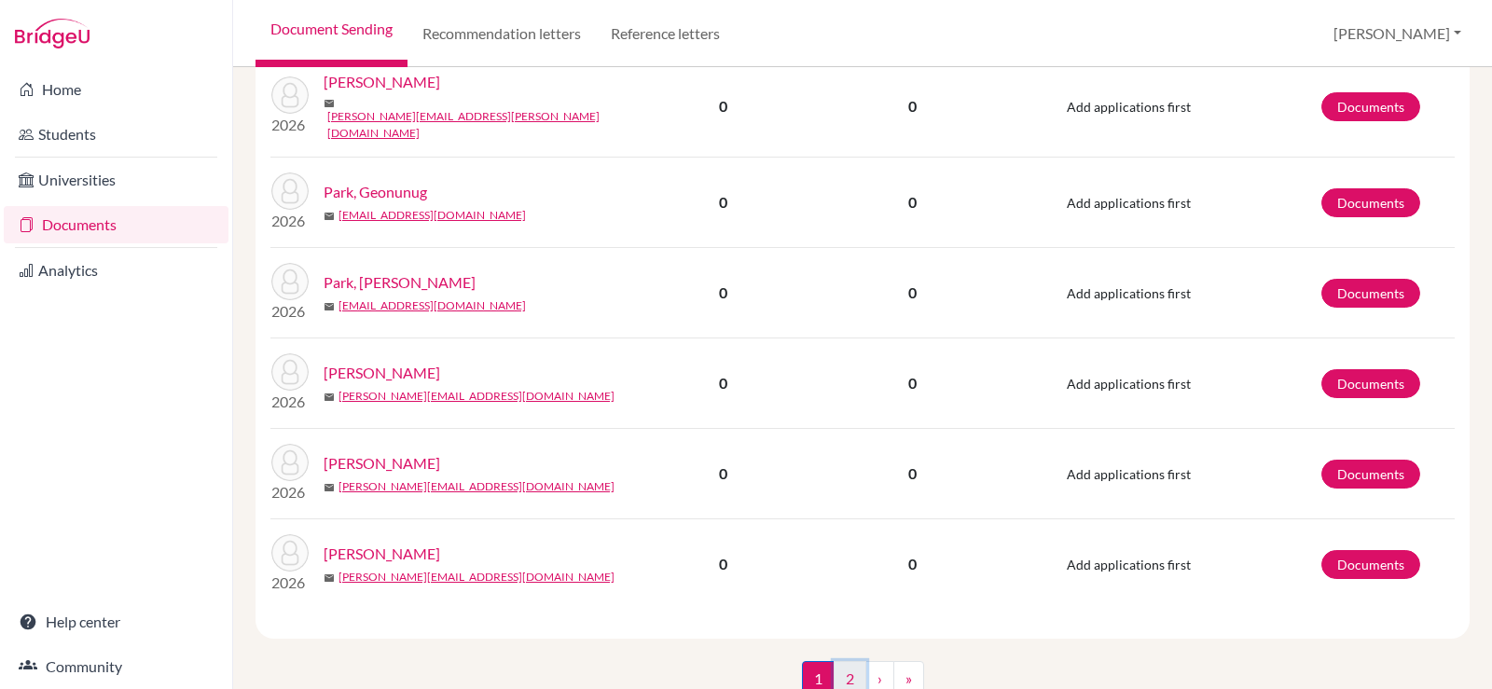
click at [850, 661] on link "2" at bounding box center [850, 678] width 33 height 35
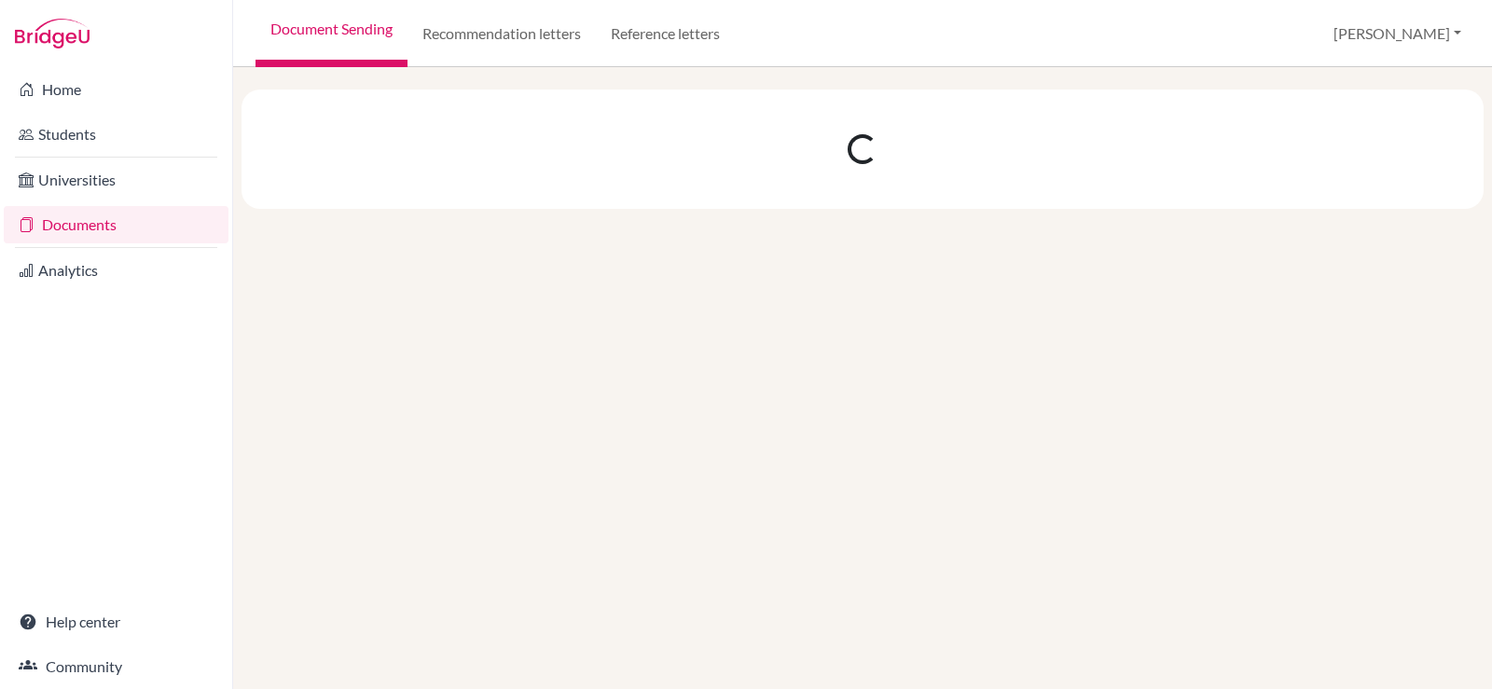
scroll to position [0, 0]
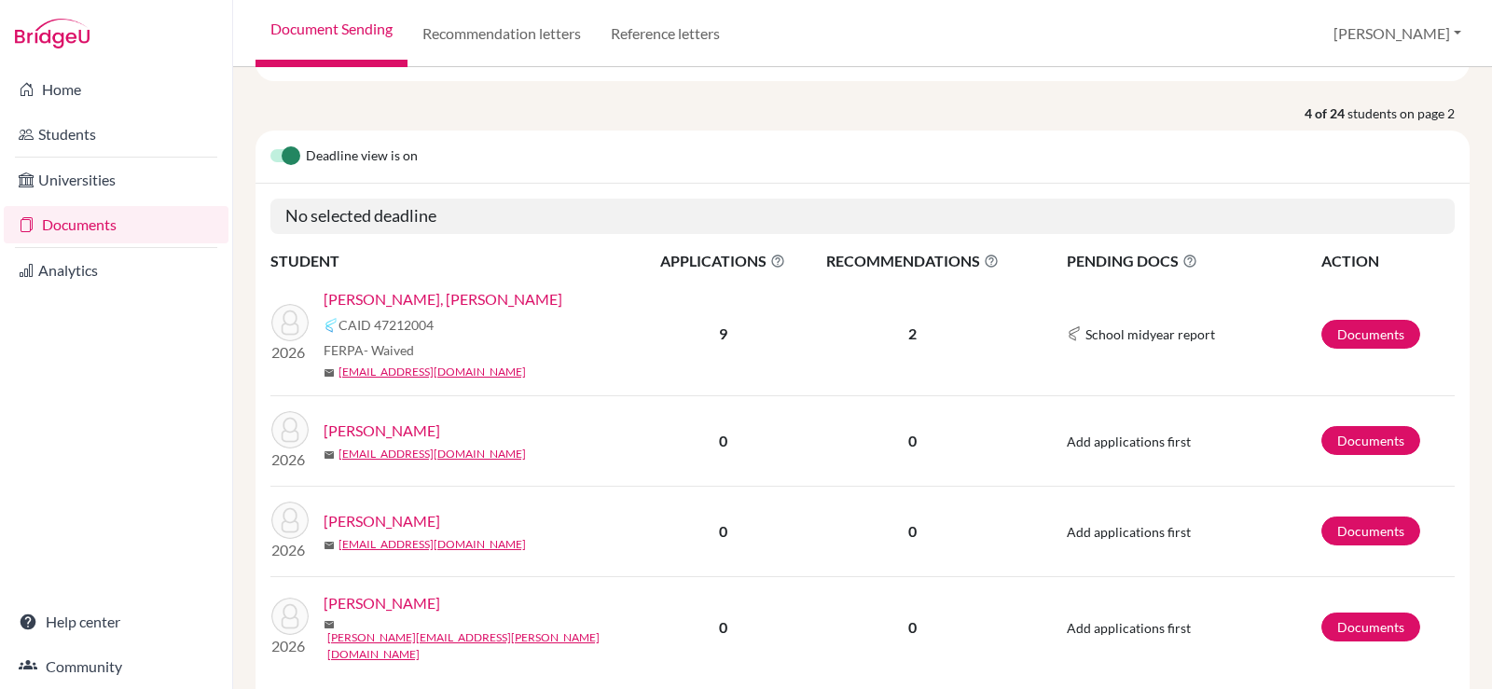
scroll to position [187, 0]
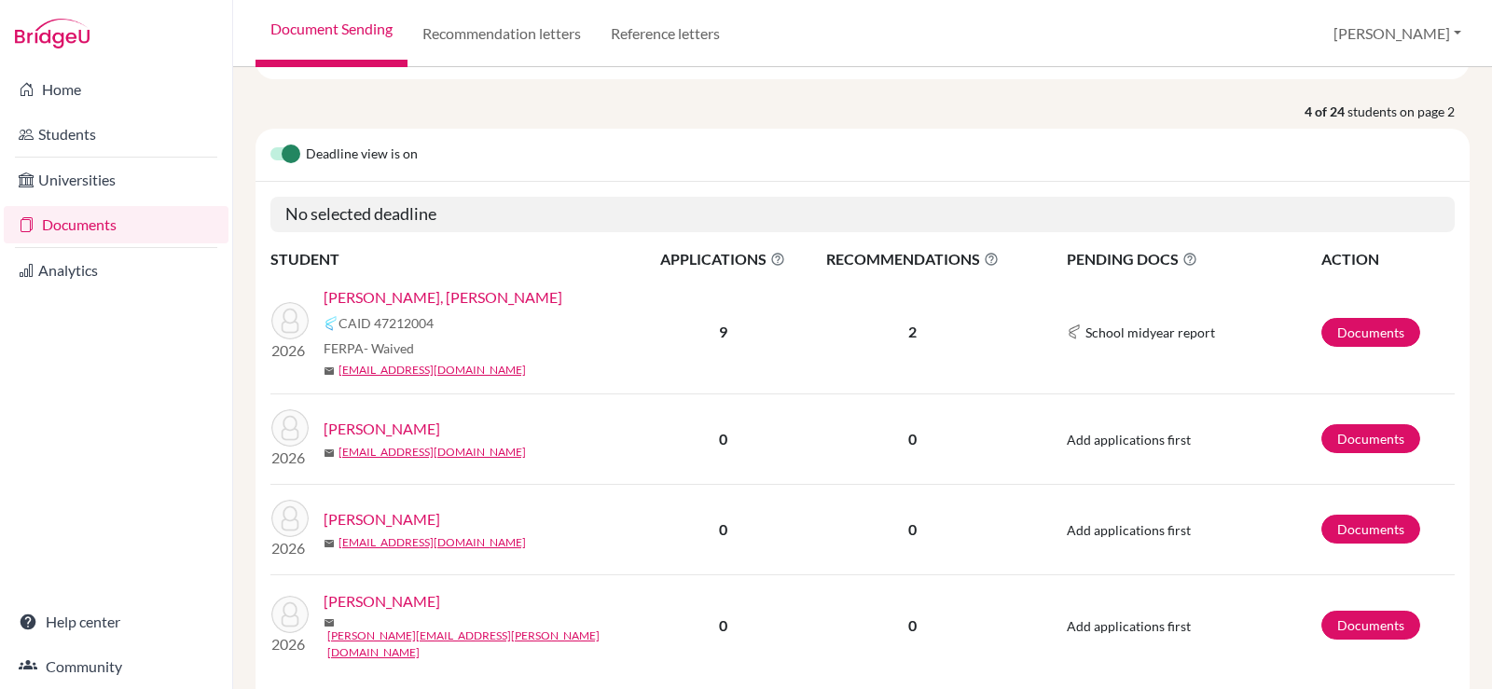
click at [392, 304] on link "[PERSON_NAME], [PERSON_NAME]" at bounding box center [443, 297] width 239 height 22
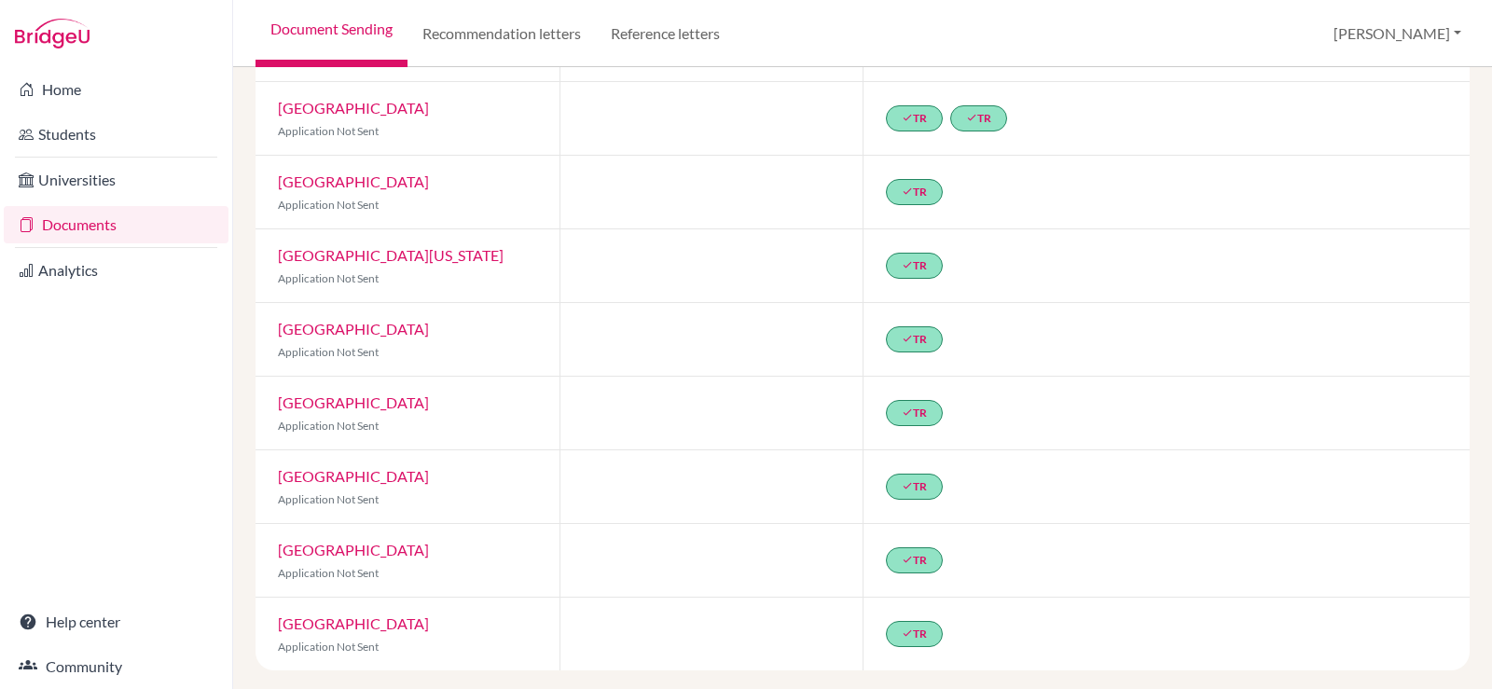
scroll to position [310, 0]
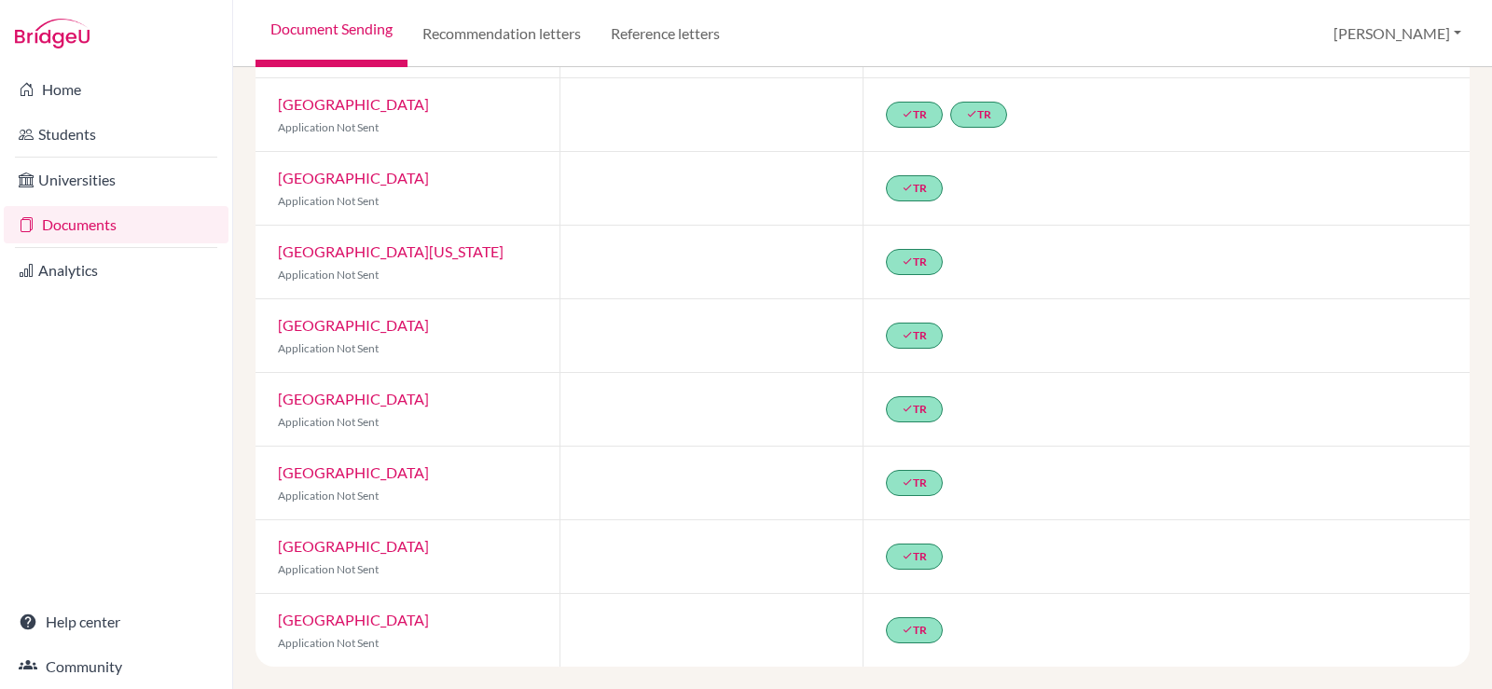
click at [381, 325] on link "[GEOGRAPHIC_DATA]" at bounding box center [353, 325] width 151 height 18
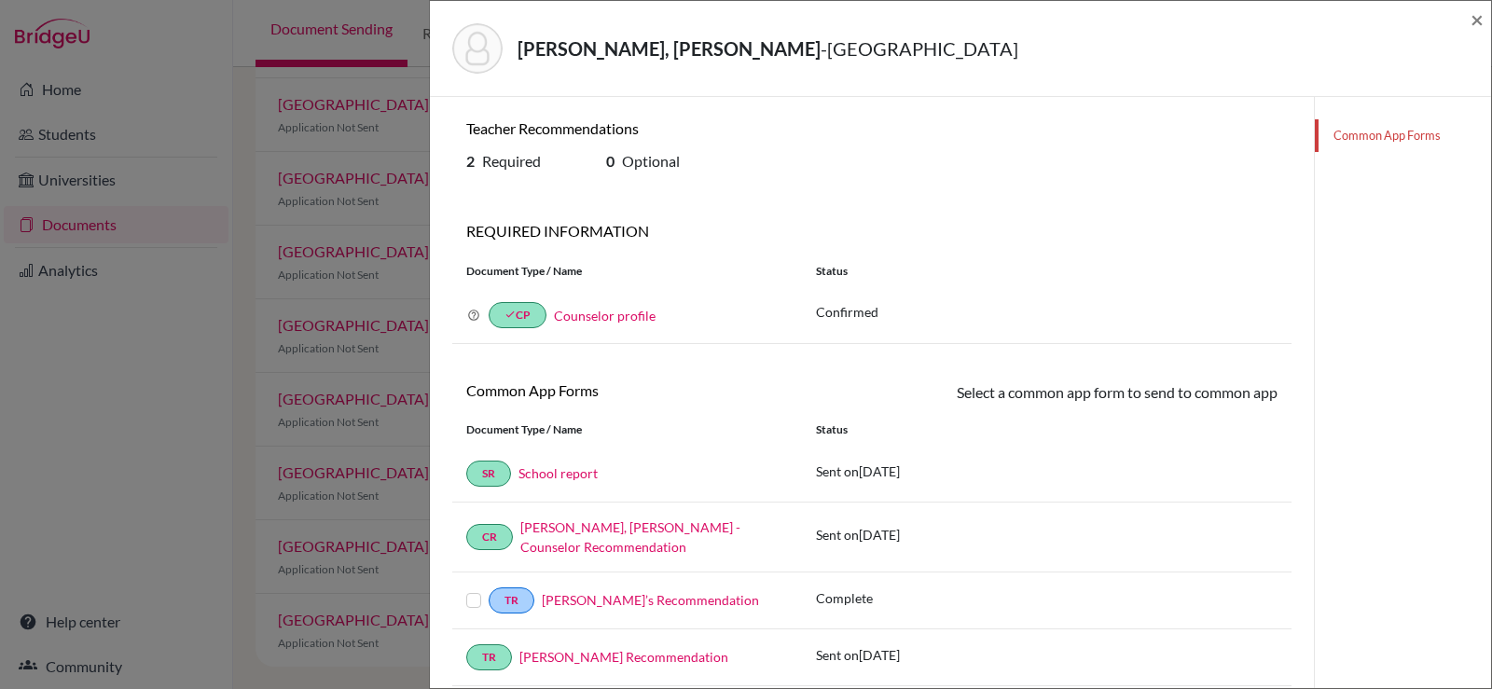
click at [467, 589] on label at bounding box center [473, 589] width 15 height 0
click at [0, 0] on input "checkbox" at bounding box center [0, 0] width 0 height 0
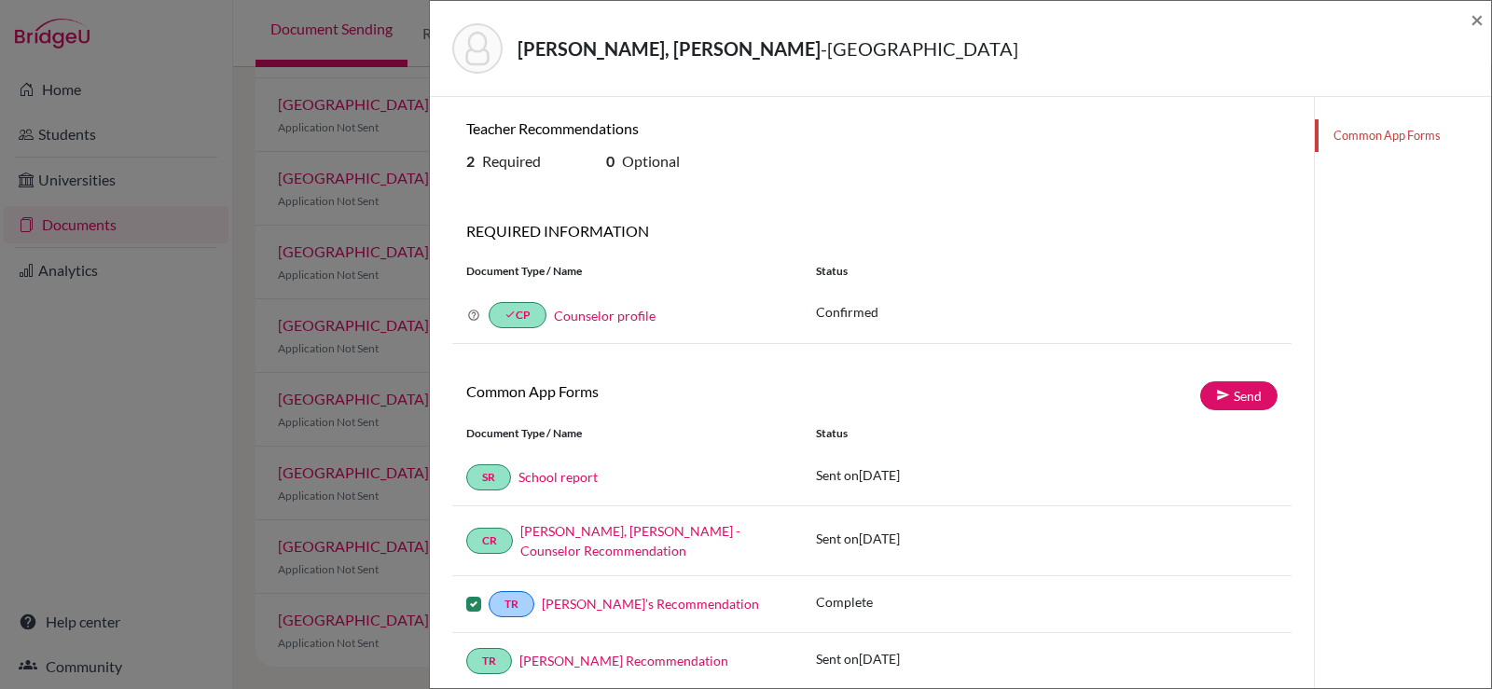
click at [467, 593] on label at bounding box center [473, 593] width 15 height 0
click at [0, 0] on input "checkbox" at bounding box center [0, 0] width 0 height 0
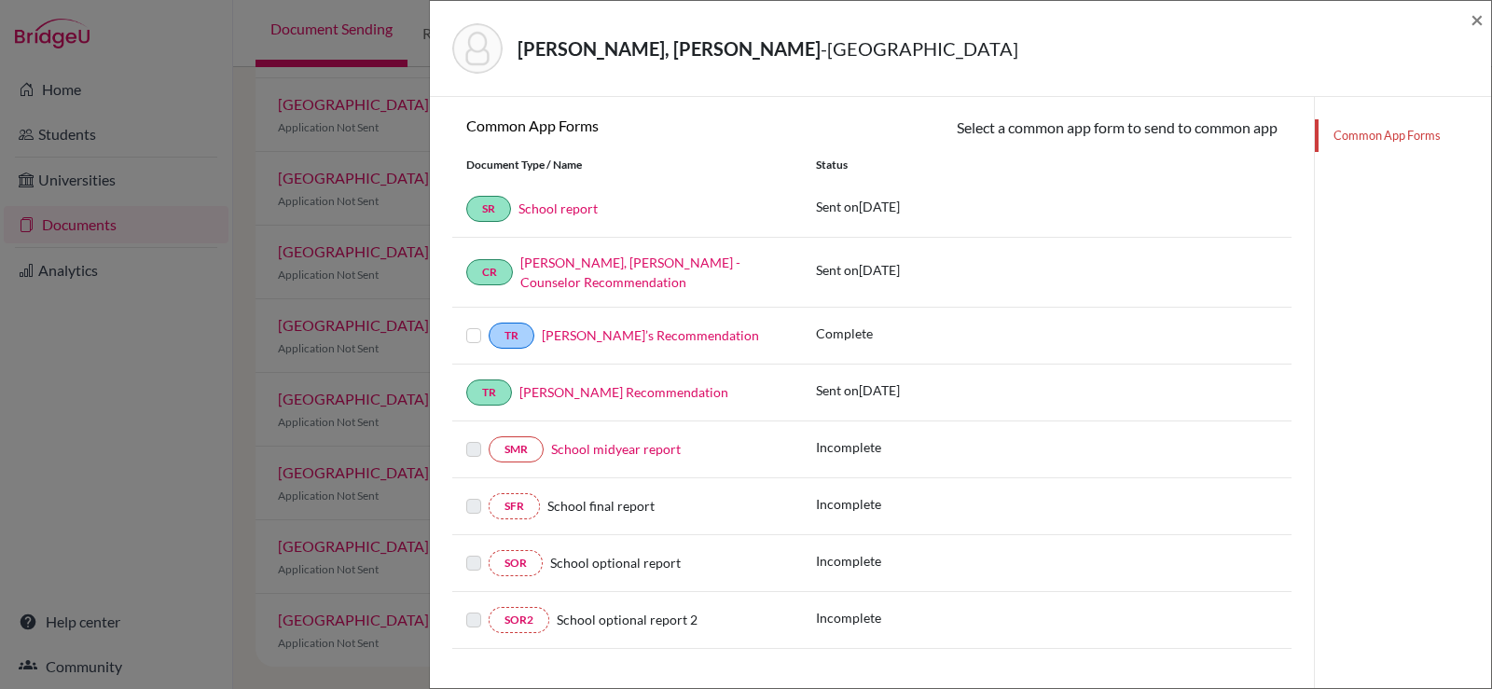
scroll to position [280, 0]
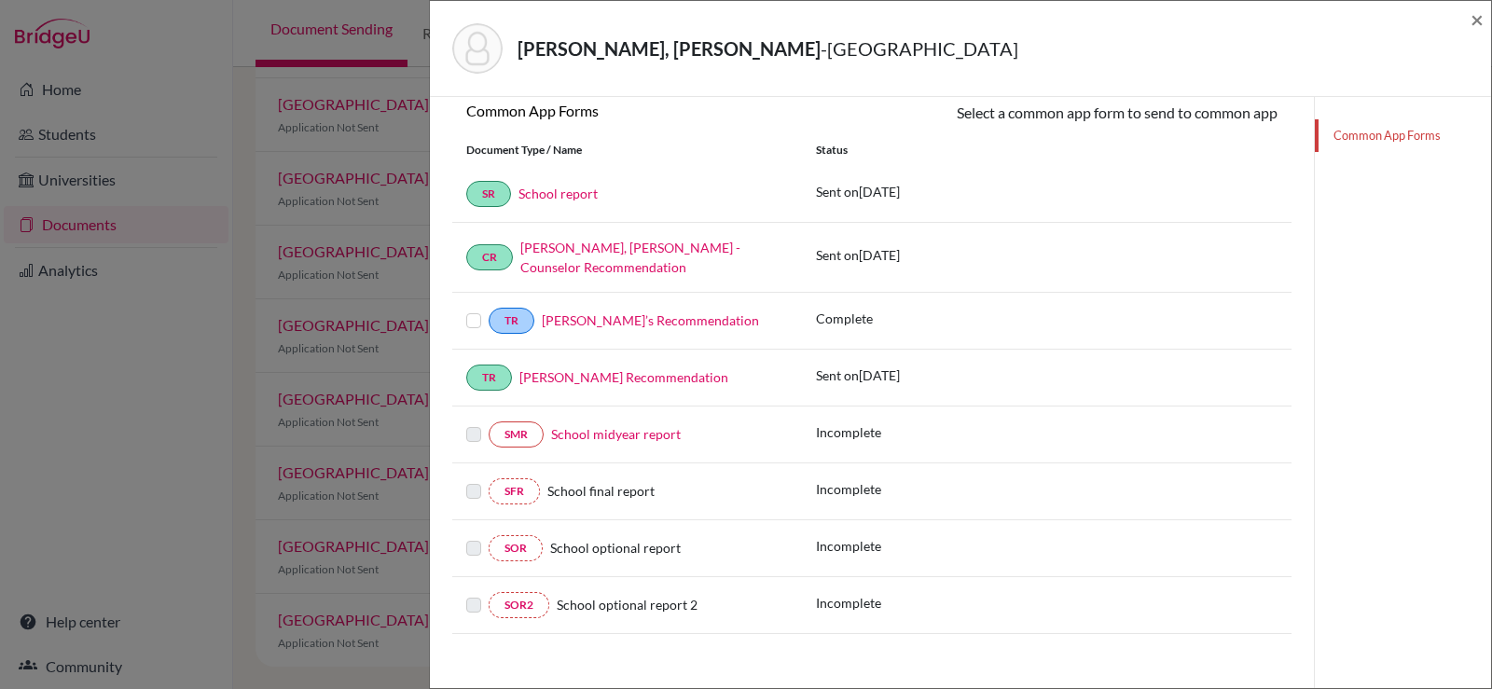
click at [475, 310] on label at bounding box center [473, 310] width 15 height 0
click at [0, 0] on input "checkbox" at bounding box center [0, 0] width 0 height 0
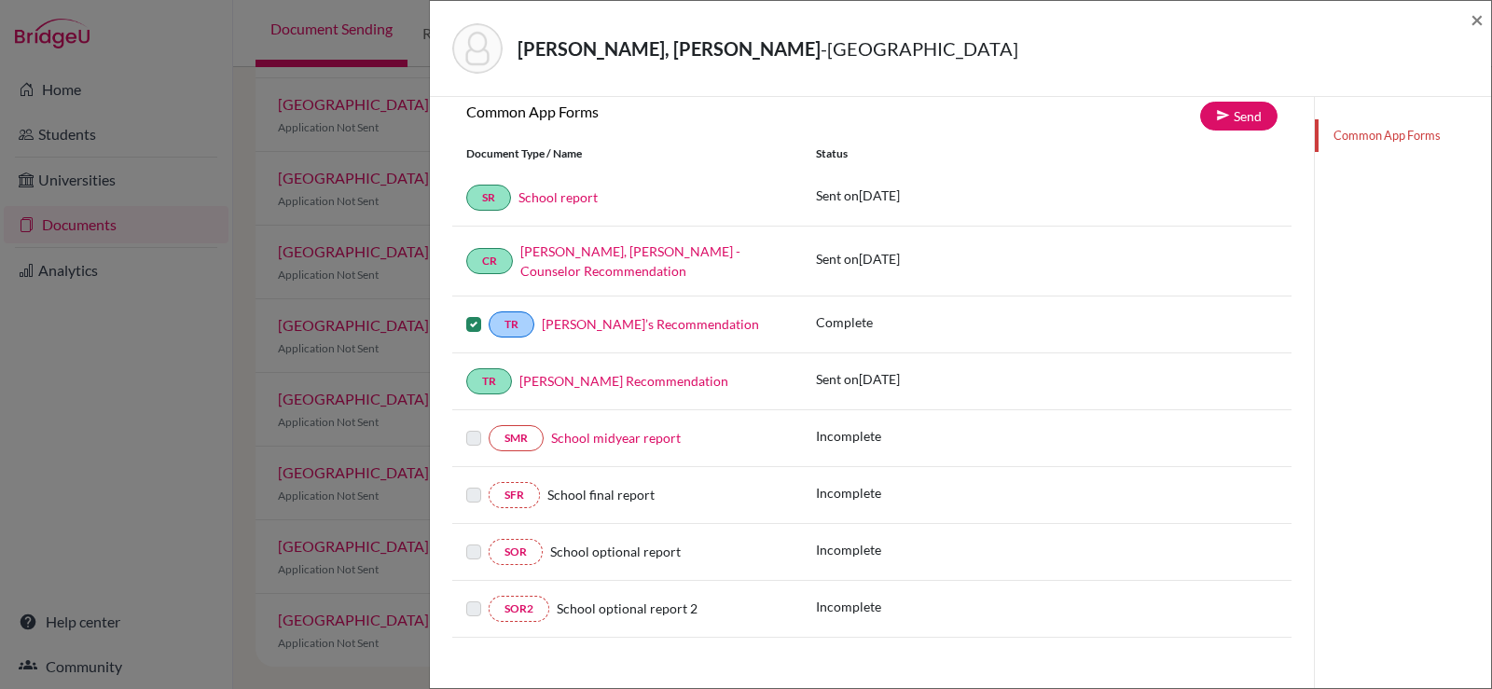
click at [473, 313] on label at bounding box center [473, 313] width 15 height 0
click at [0, 0] on input "checkbox" at bounding box center [0, 0] width 0 height 0
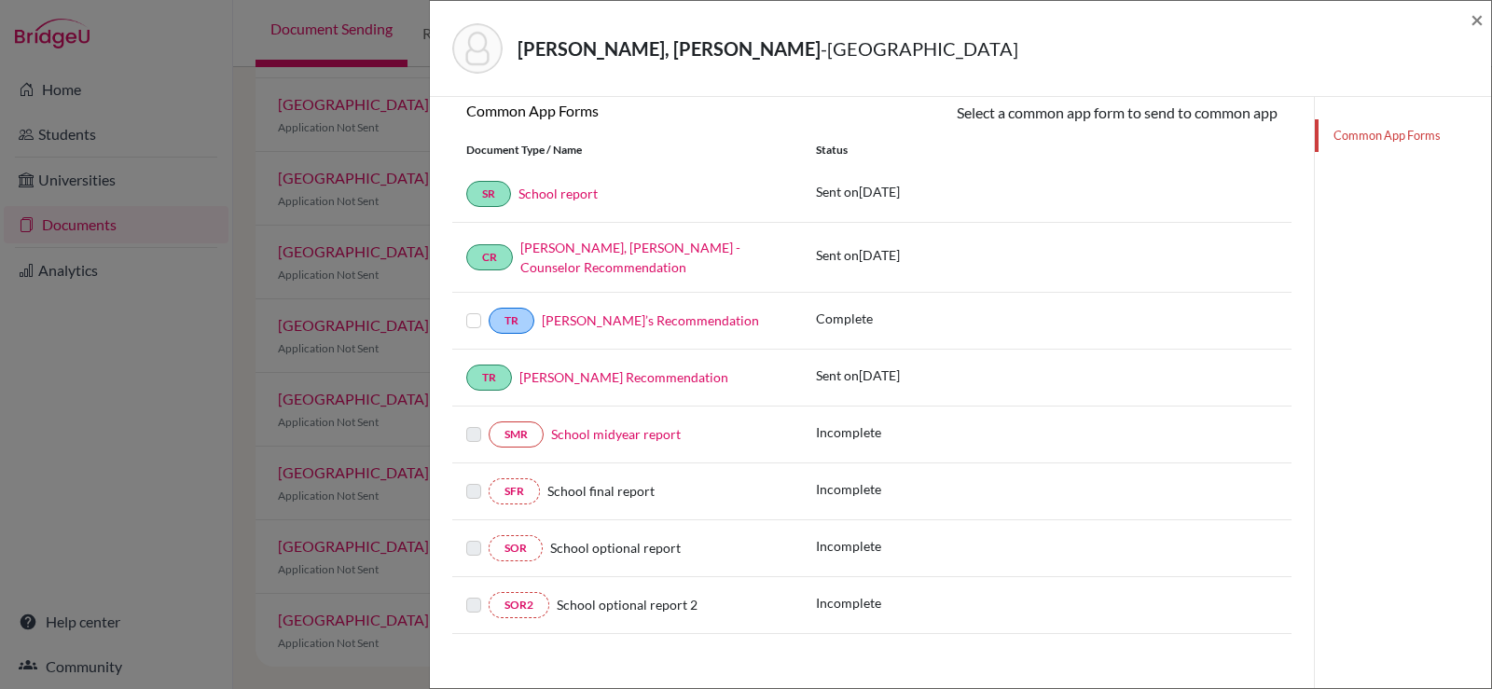
click at [1469, 21] on div "[PERSON_NAME], [PERSON_NAME] - [GEOGRAPHIC_DATA] ×" at bounding box center [960, 48] width 1046 height 80
click at [1480, 14] on span "×" at bounding box center [1477, 19] width 13 height 27
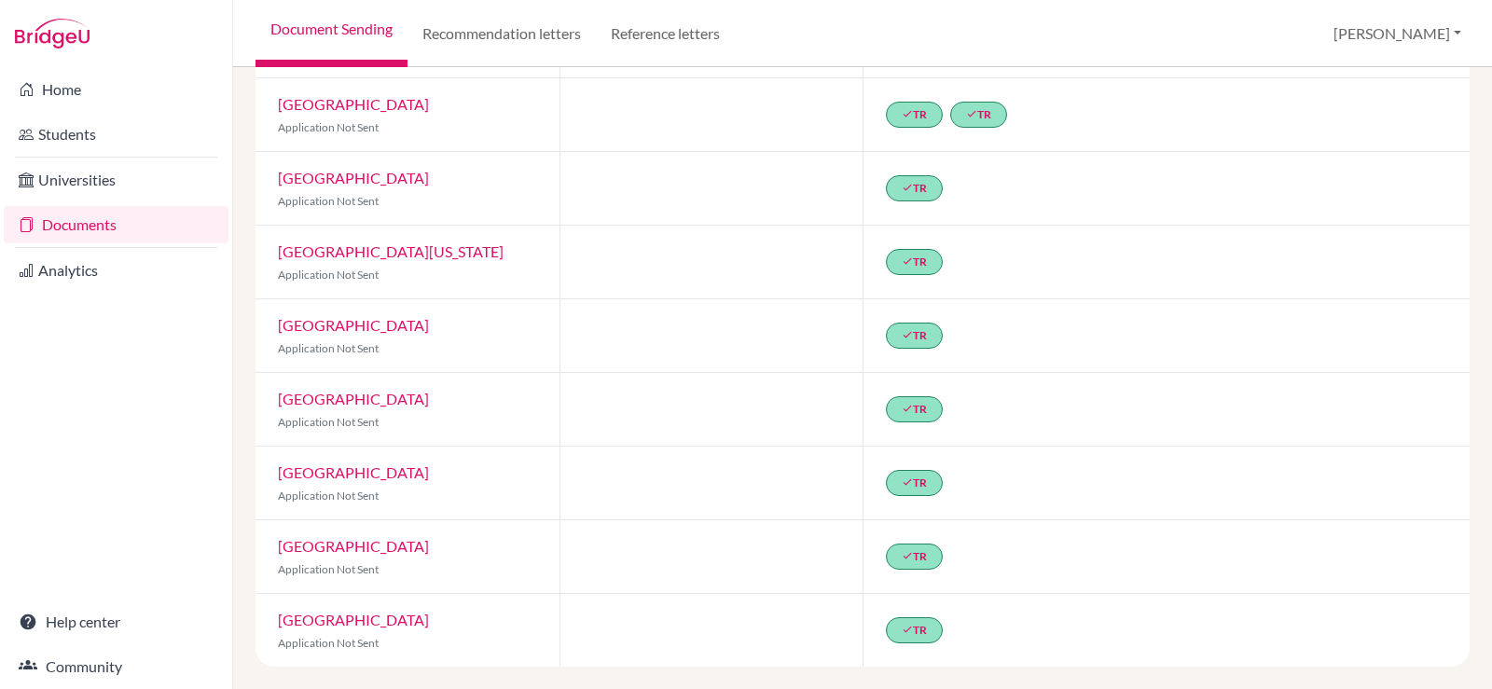
click at [342, 327] on link "[GEOGRAPHIC_DATA]" at bounding box center [353, 325] width 151 height 18
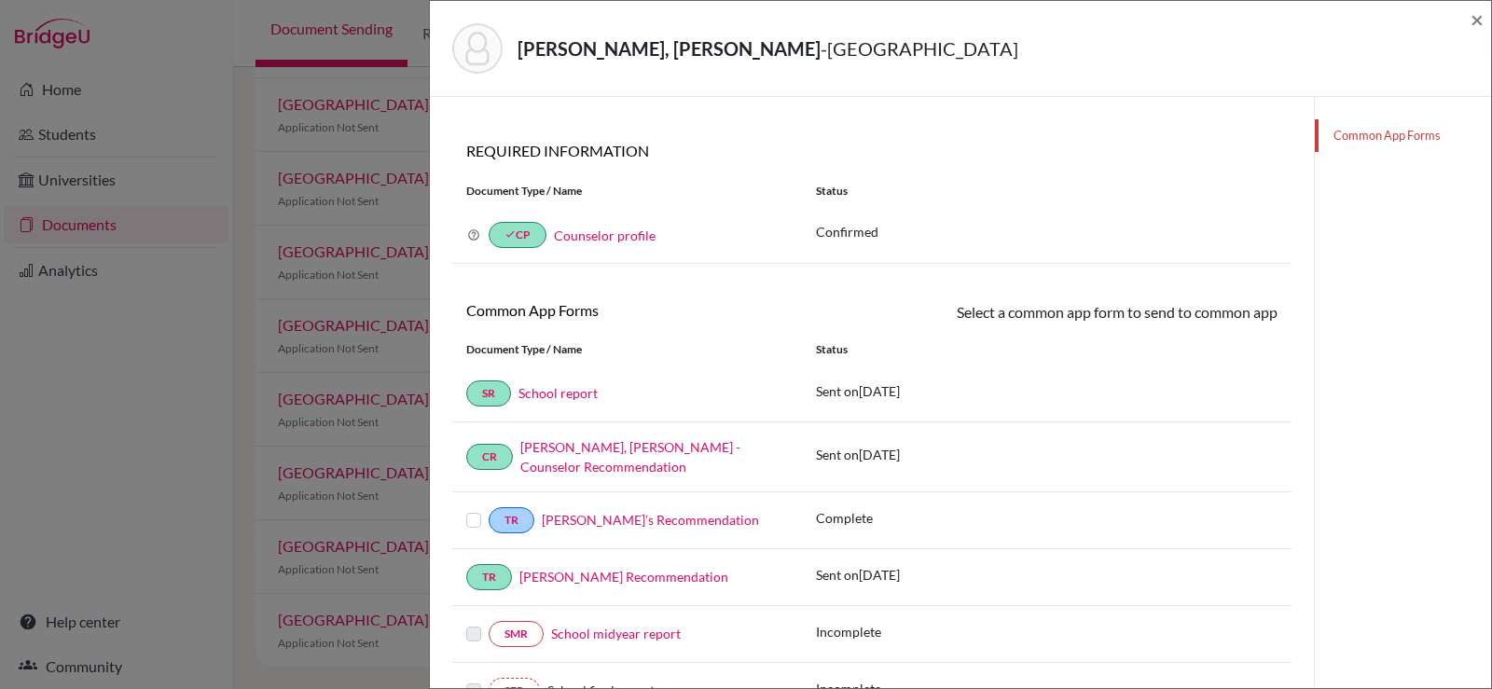
scroll to position [187, 0]
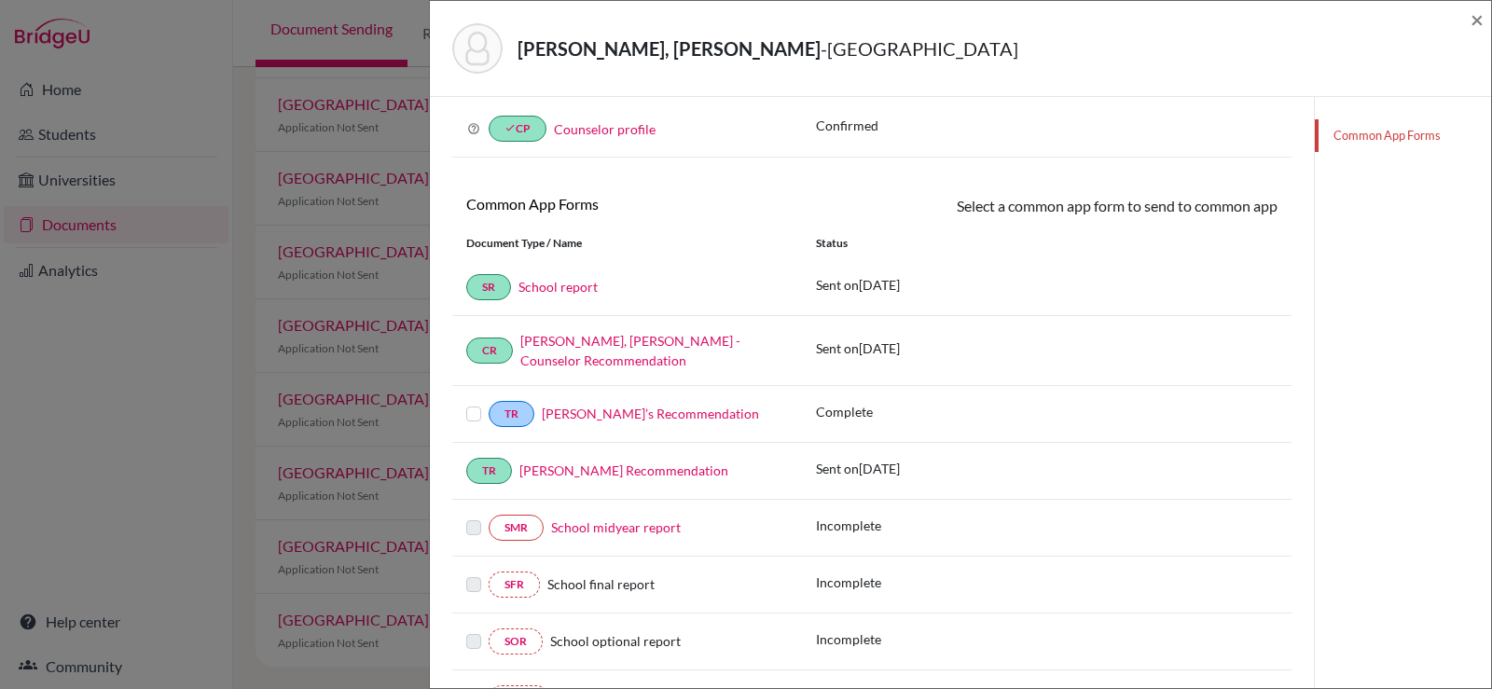
click at [460, 458] on div "TR [PERSON_NAME] Recommendation" at bounding box center [627, 471] width 350 height 26
click at [493, 458] on link "TR" at bounding box center [489, 471] width 46 height 26
click at [546, 463] on link "[PERSON_NAME] Recommendation" at bounding box center [623, 471] width 209 height 16
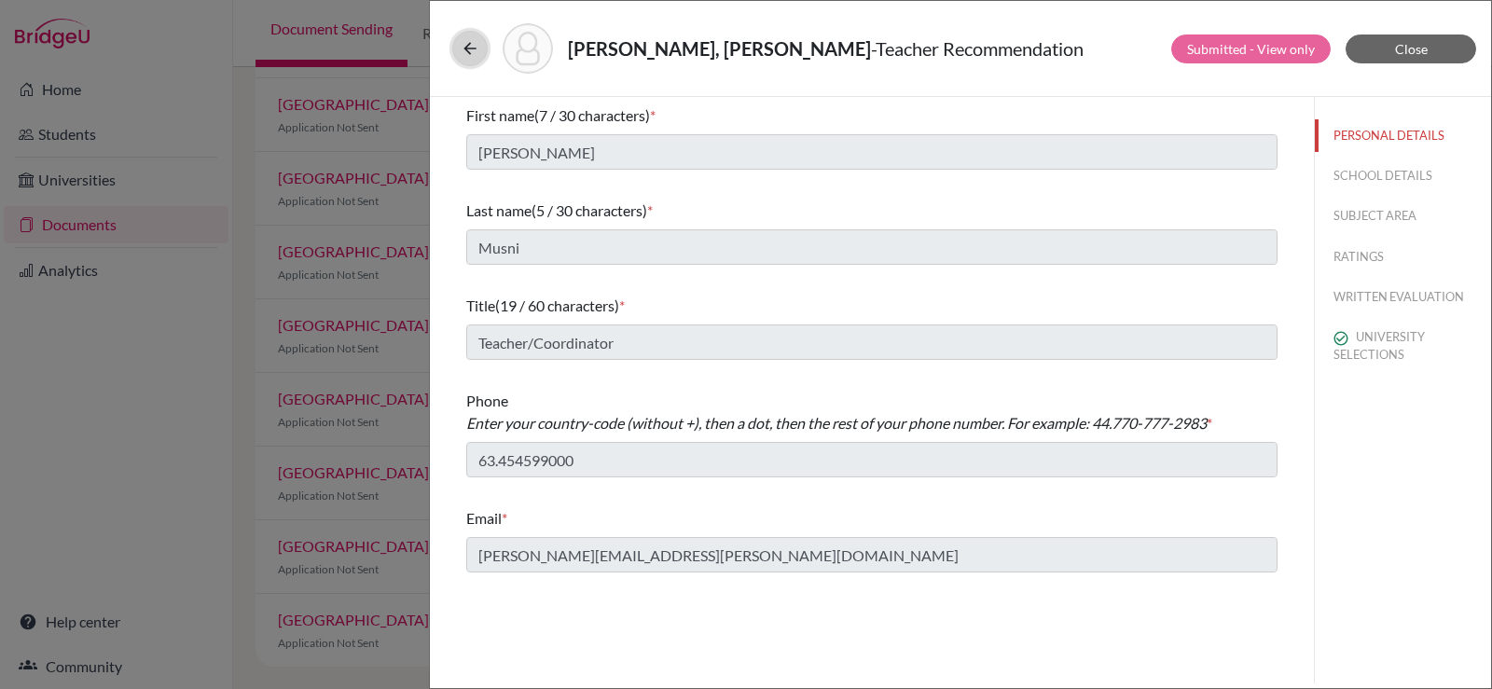
click at [468, 54] on icon at bounding box center [470, 48] width 19 height 19
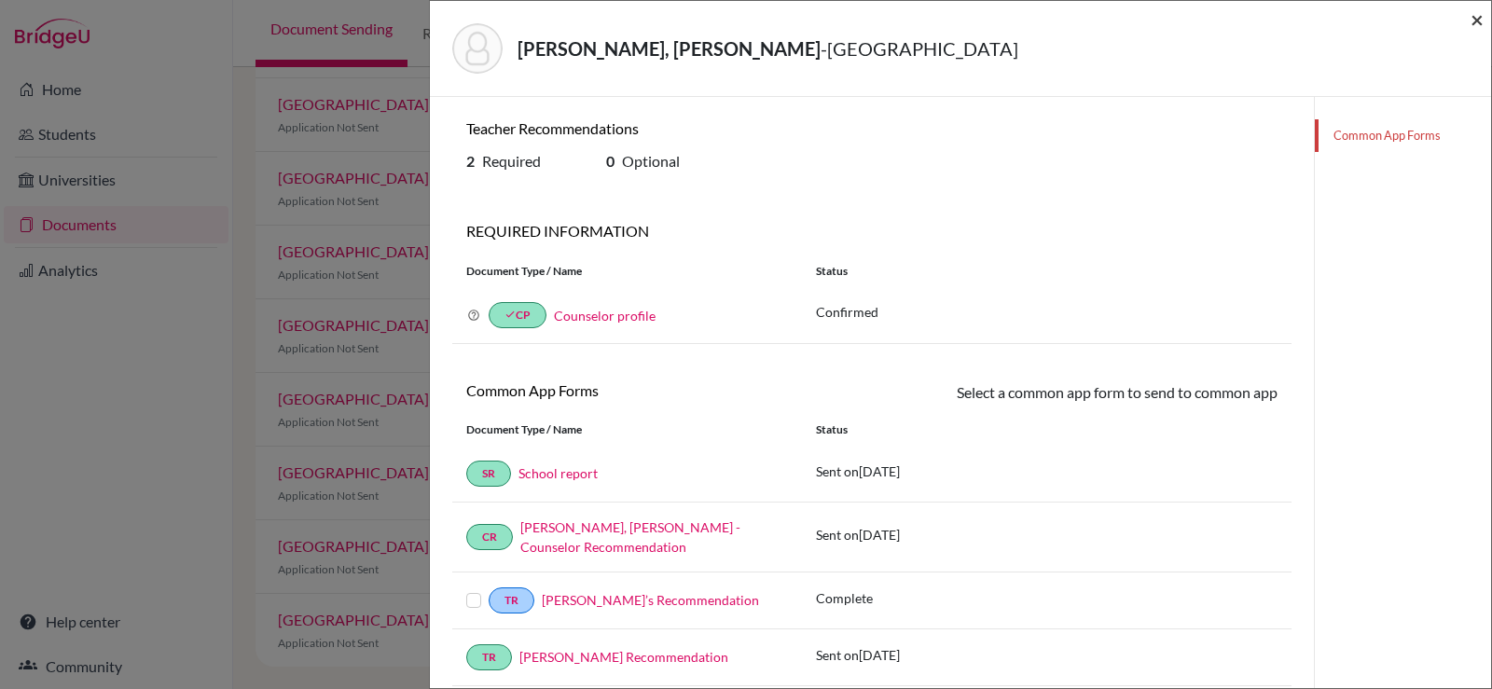
click at [1472, 17] on span "×" at bounding box center [1477, 19] width 13 height 27
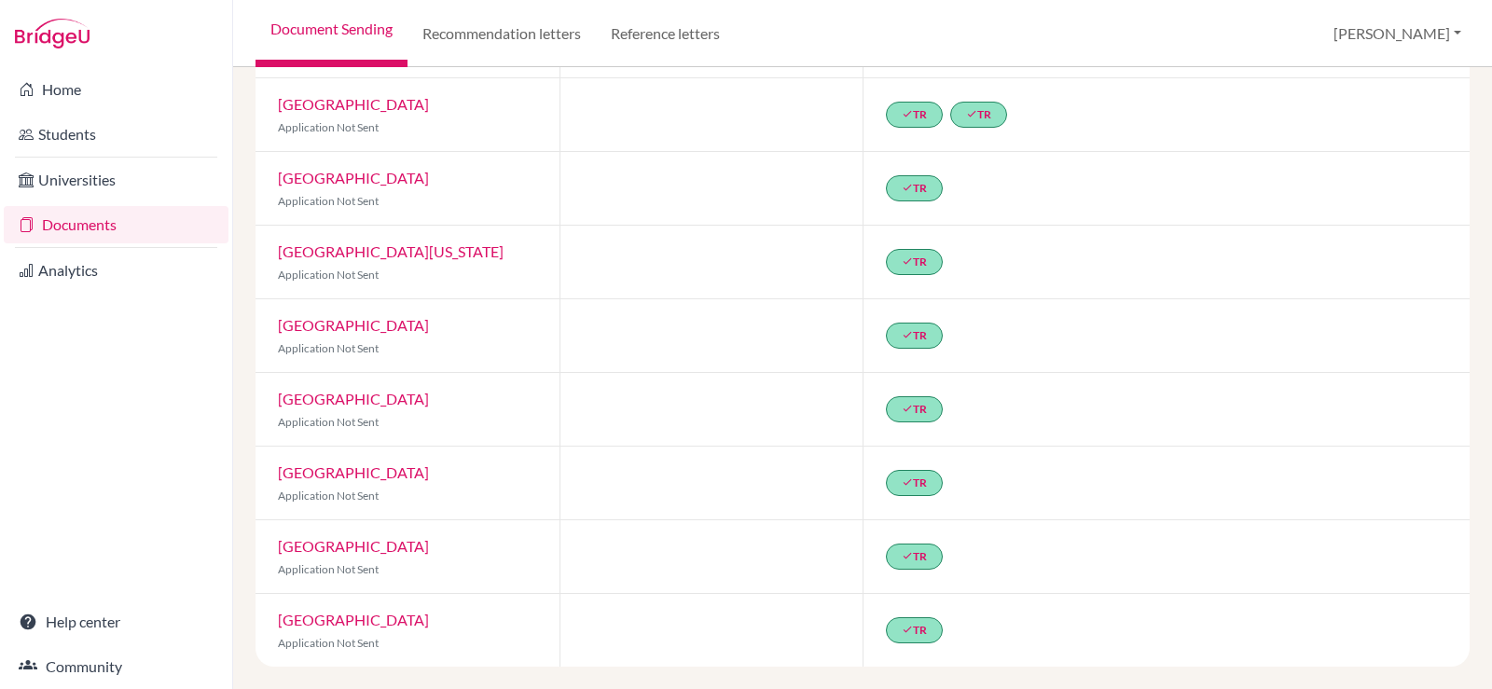
click at [363, 473] on link "[GEOGRAPHIC_DATA]" at bounding box center [353, 472] width 151 height 18
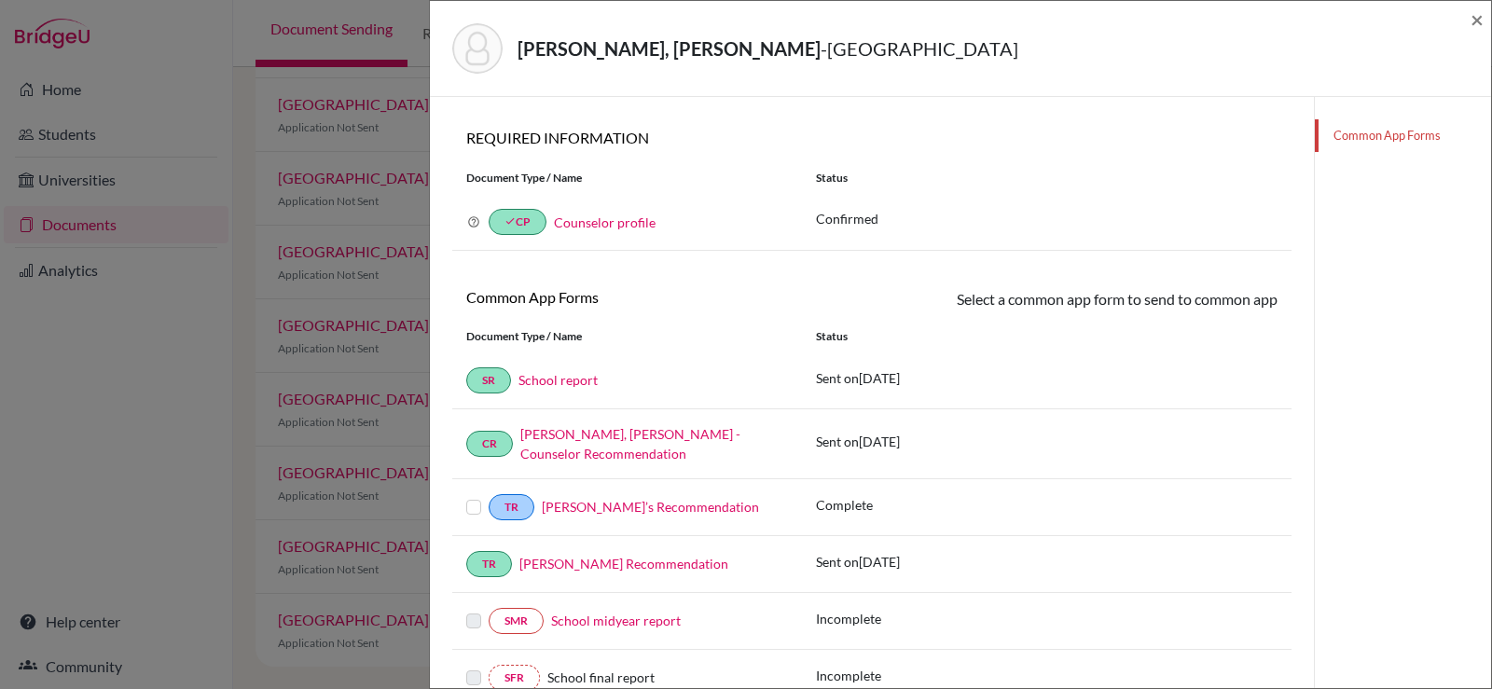
scroll to position [187, 0]
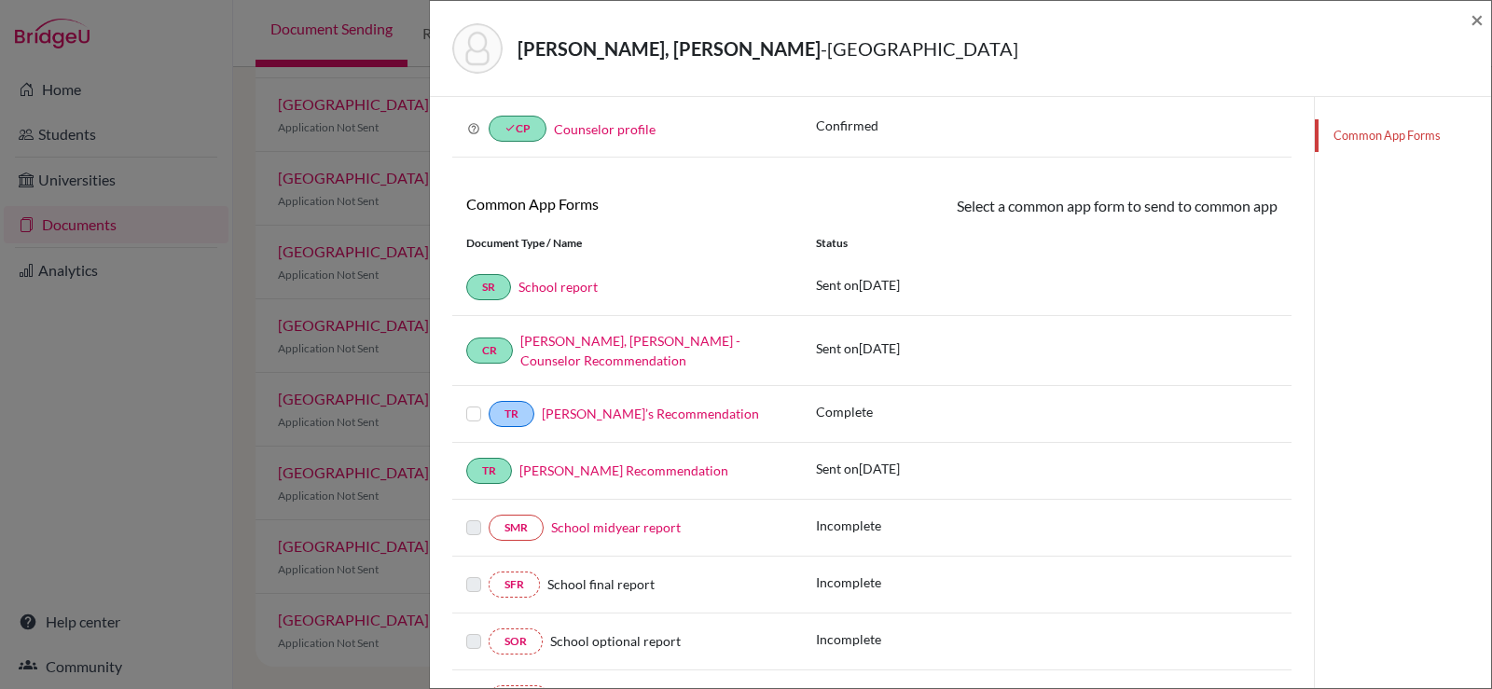
click at [633, 406] on link "[PERSON_NAME]’s Recommendation" at bounding box center [650, 414] width 217 height 16
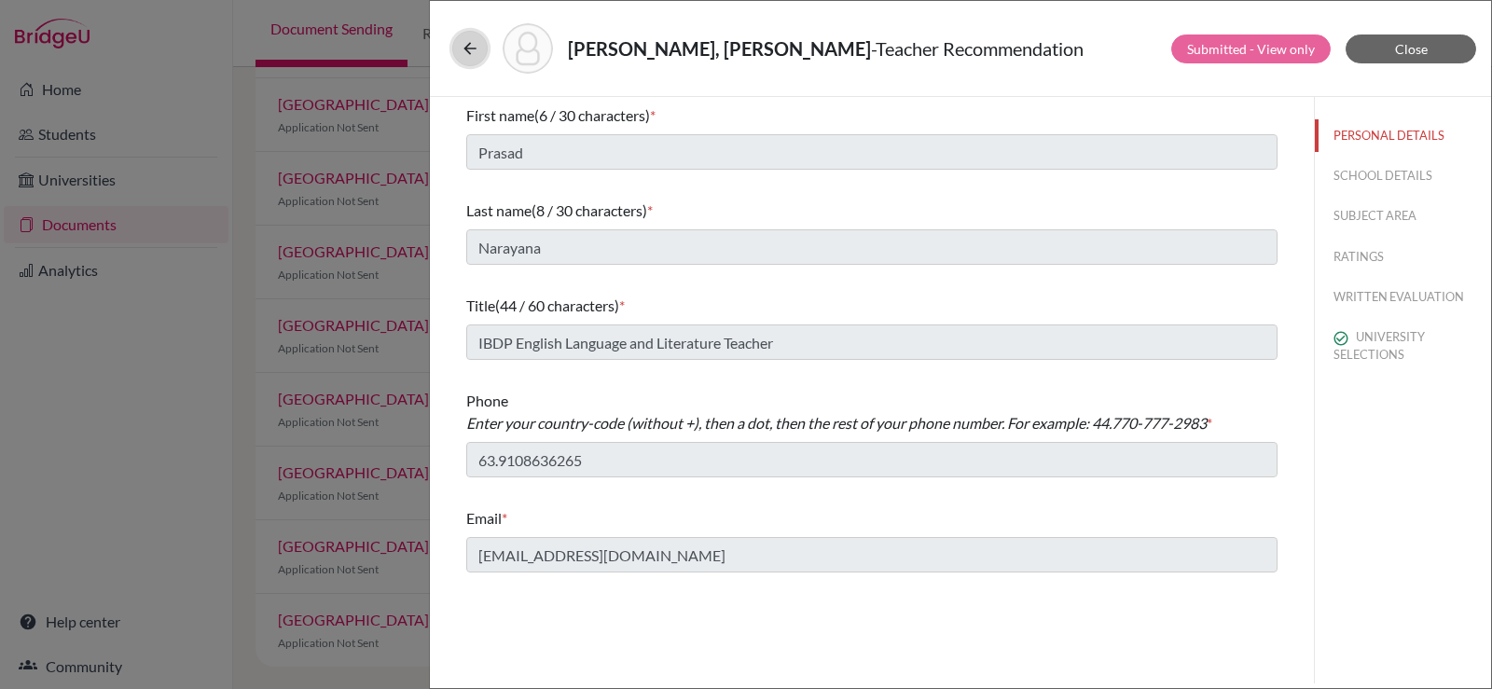
click at [474, 48] on icon at bounding box center [470, 48] width 19 height 19
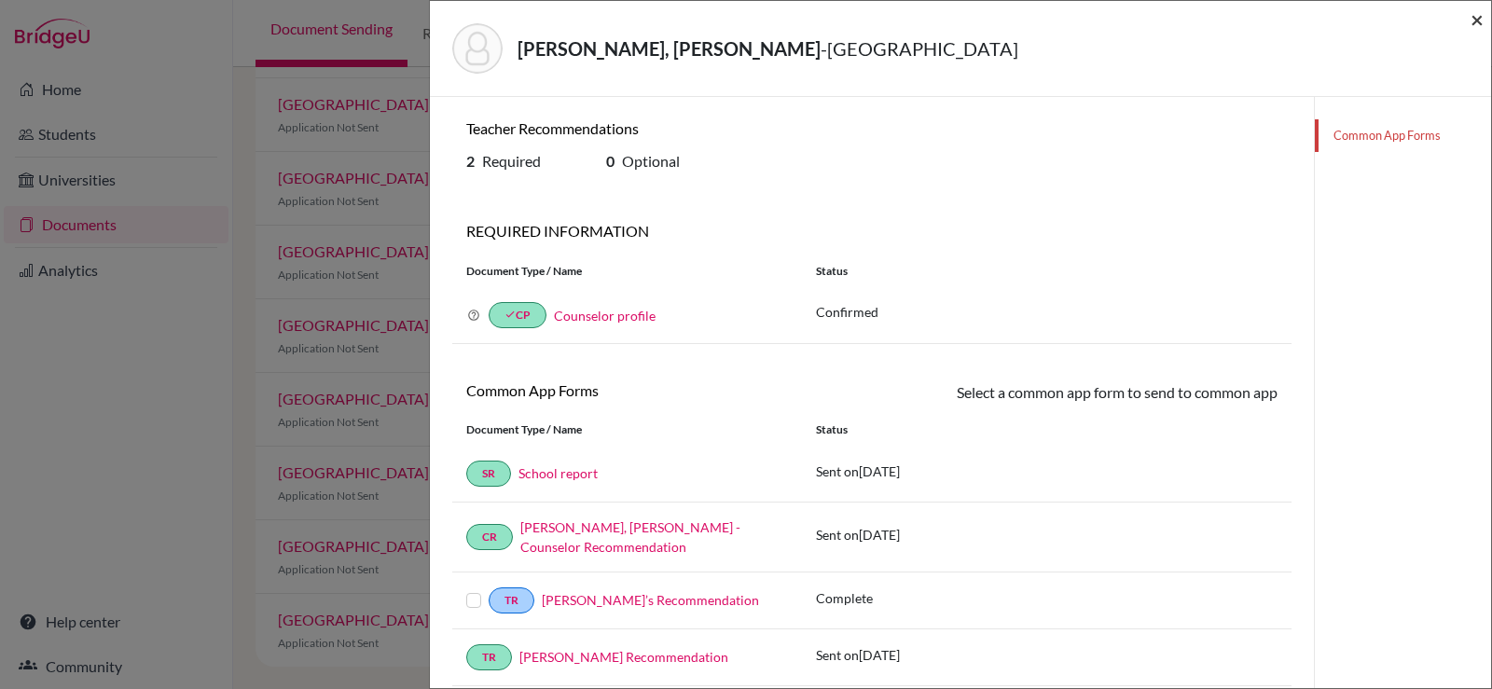
click at [1481, 21] on span "×" at bounding box center [1477, 19] width 13 height 27
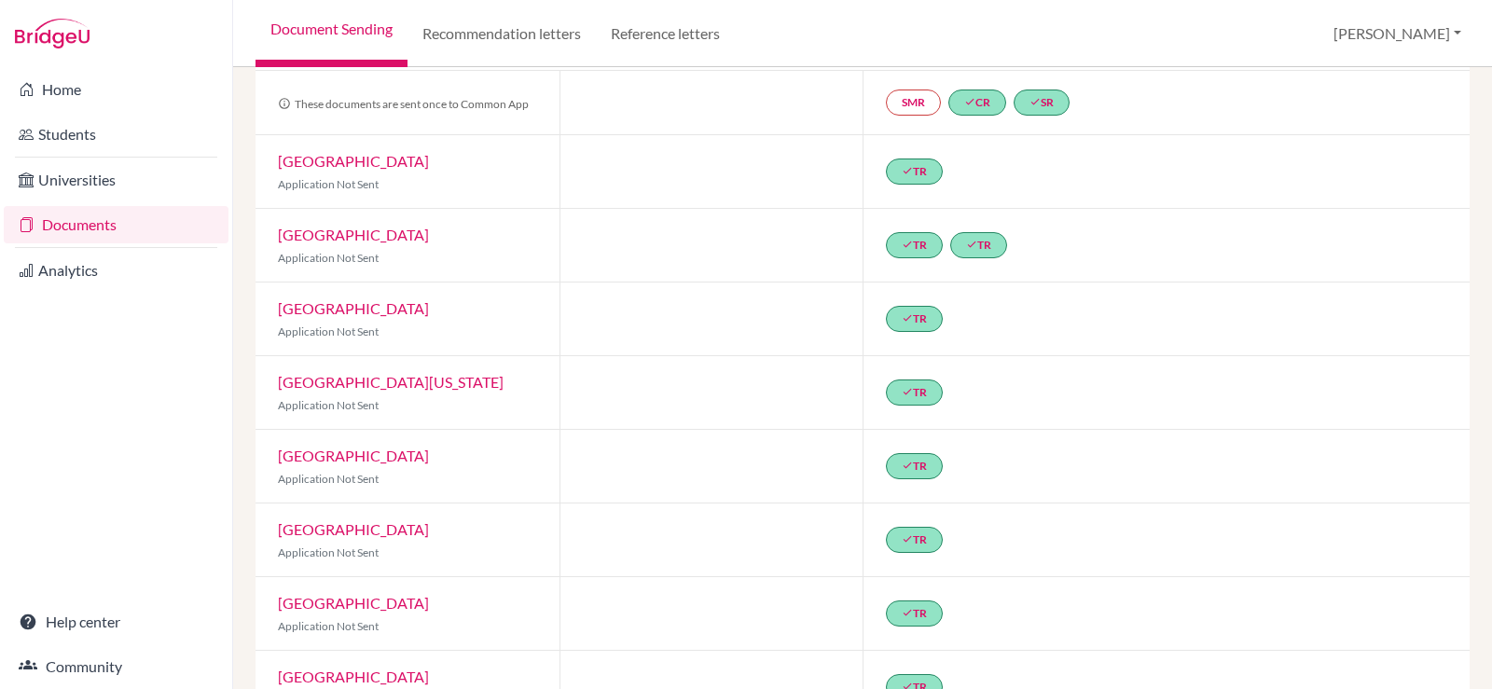
scroll to position [187, 0]
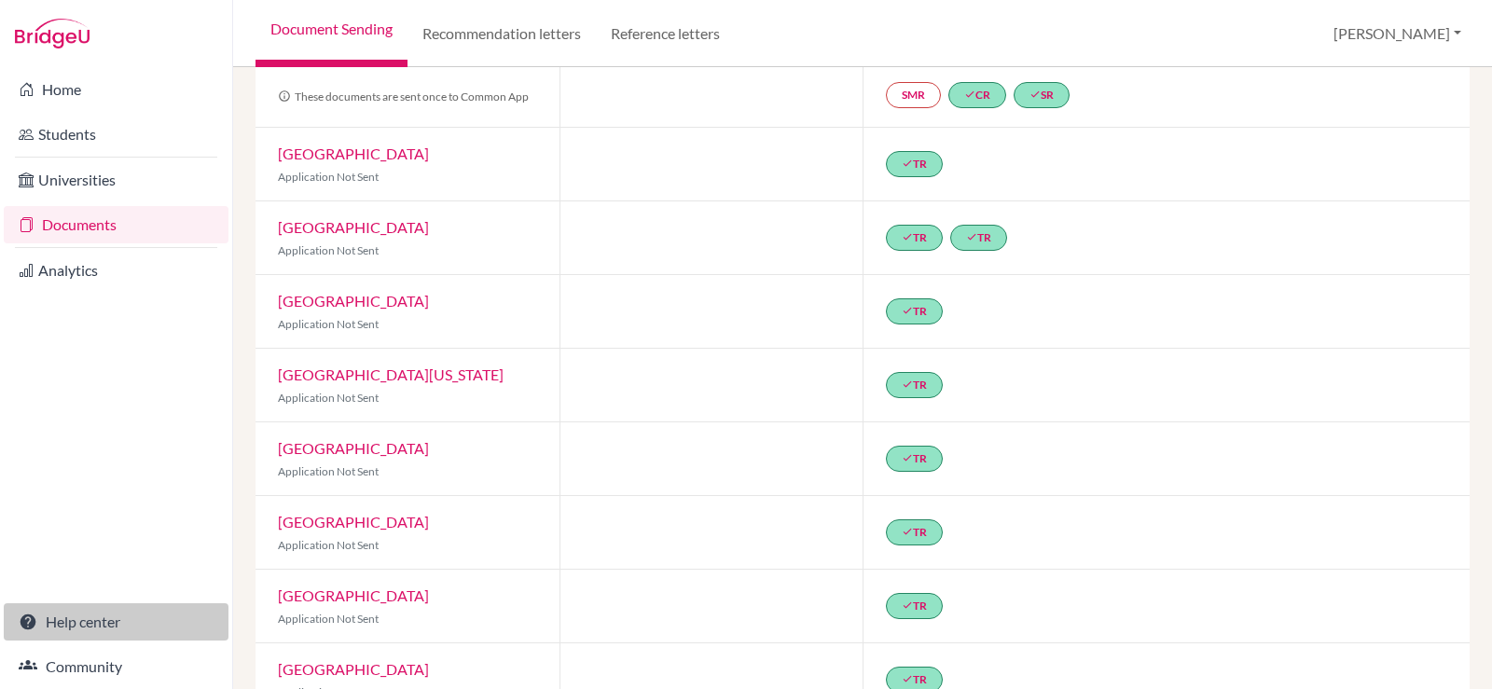
click at [51, 606] on link "Help center" at bounding box center [116, 621] width 225 height 37
click at [83, 615] on link "Help center" at bounding box center [116, 621] width 225 height 37
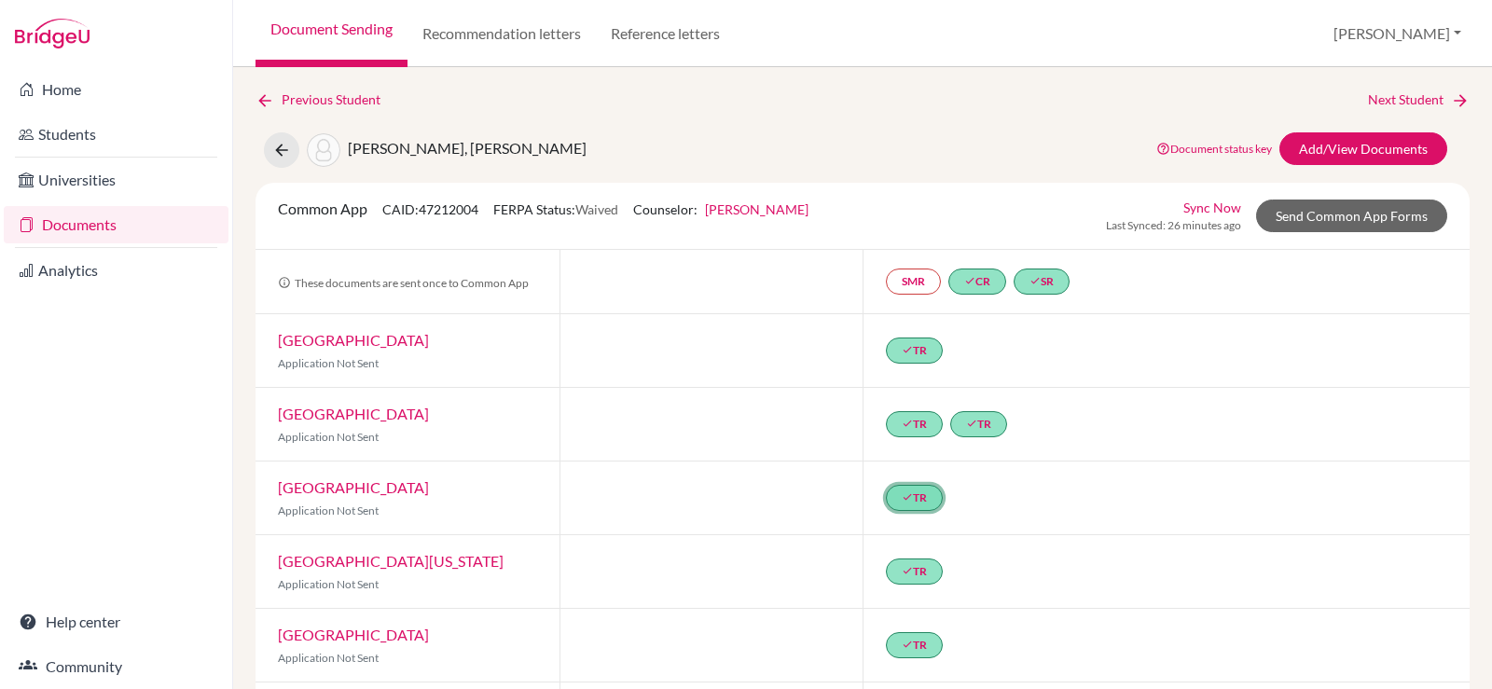
click at [904, 497] on icon "done" at bounding box center [907, 496] width 11 height 11
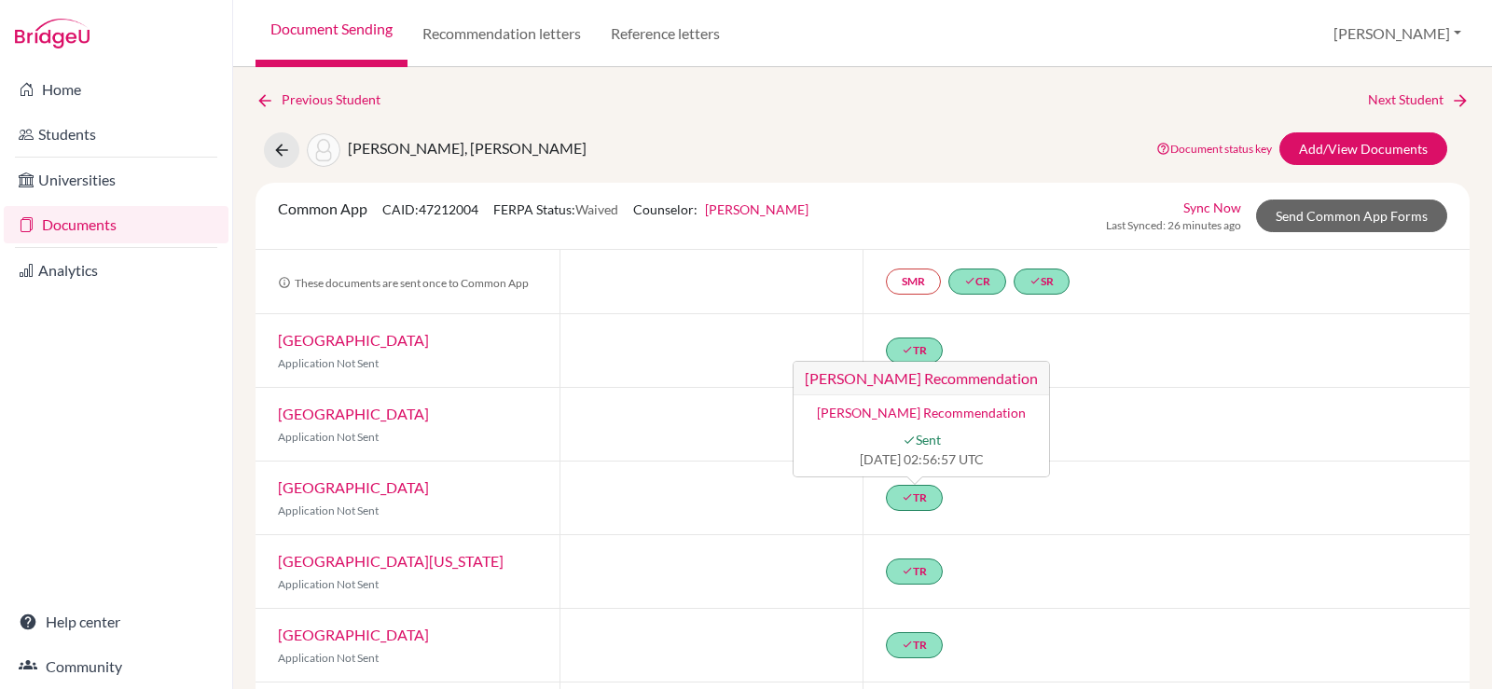
click at [353, 488] on link "[GEOGRAPHIC_DATA]" at bounding box center [353, 487] width 151 height 18
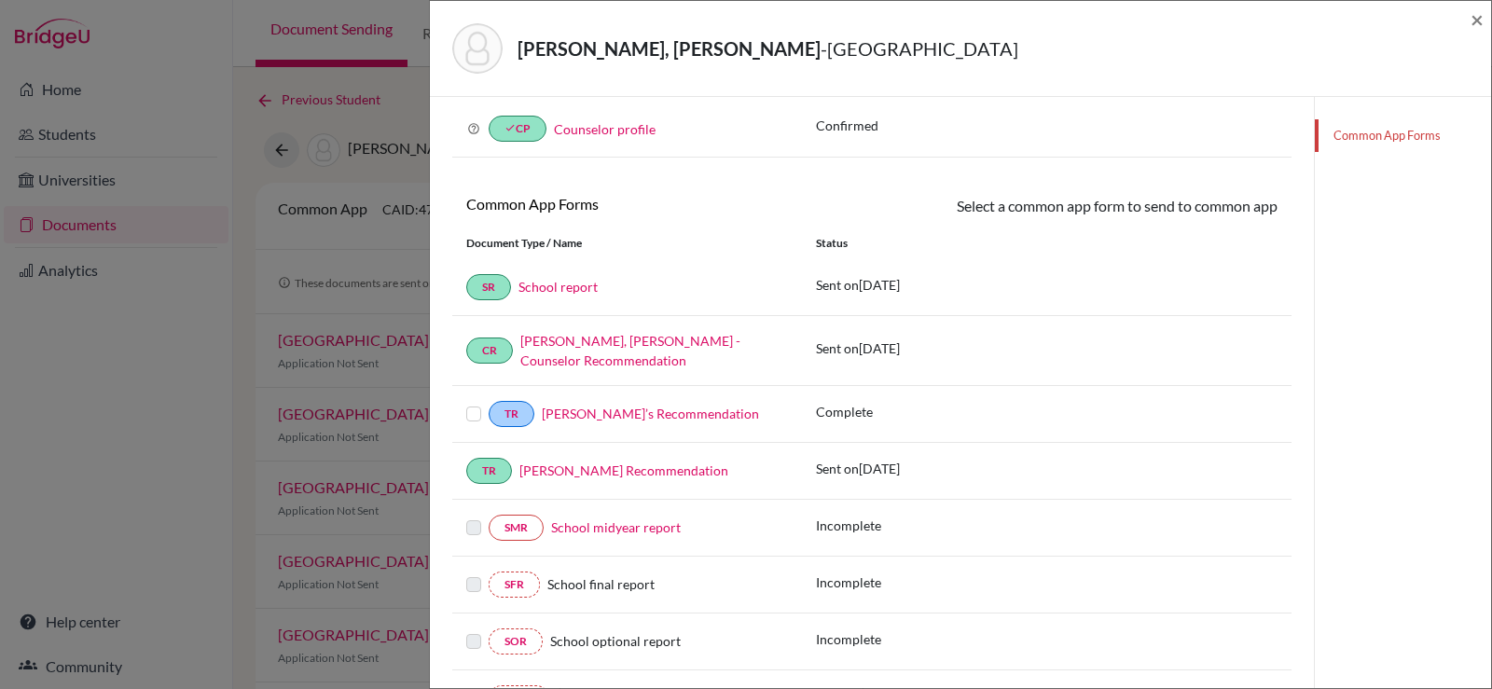
scroll to position [280, 0]
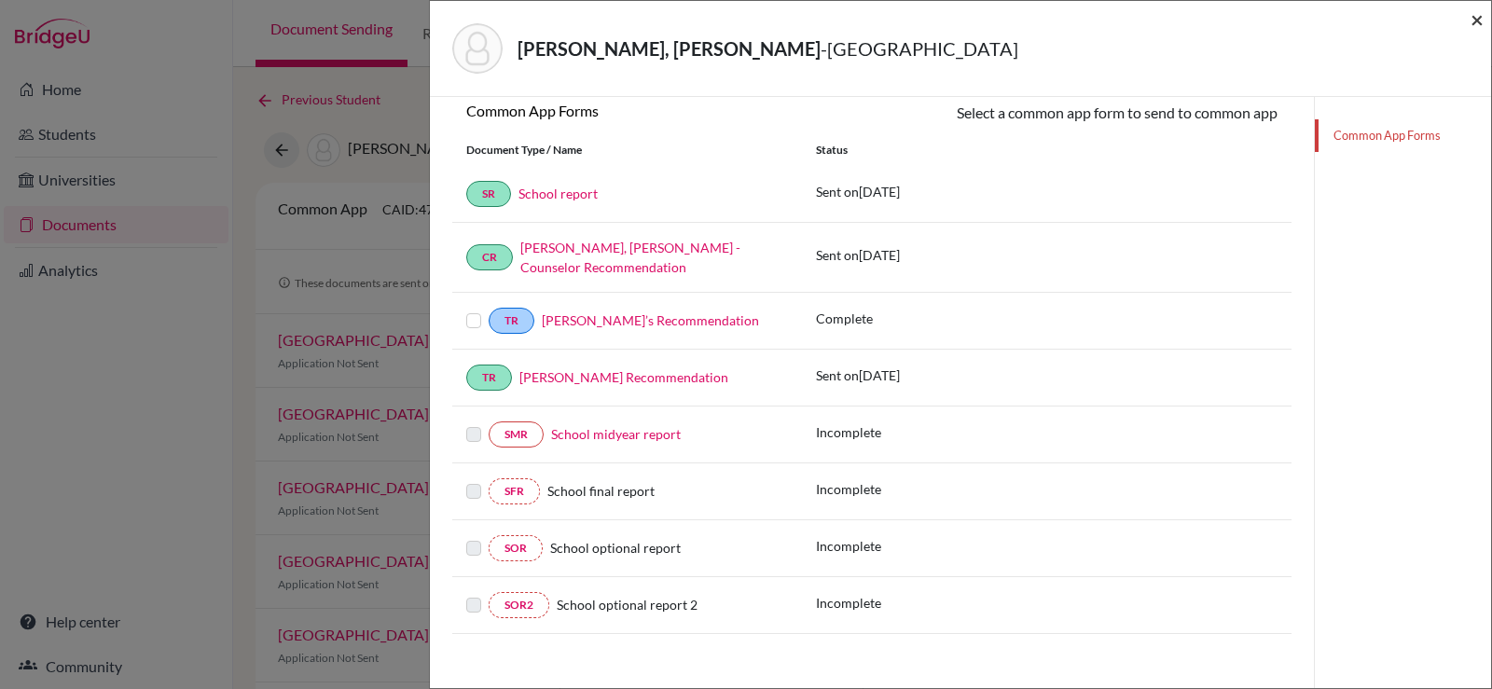
click at [1477, 20] on span "×" at bounding box center [1477, 19] width 13 height 27
